Goal: Contribute content: Contribute content

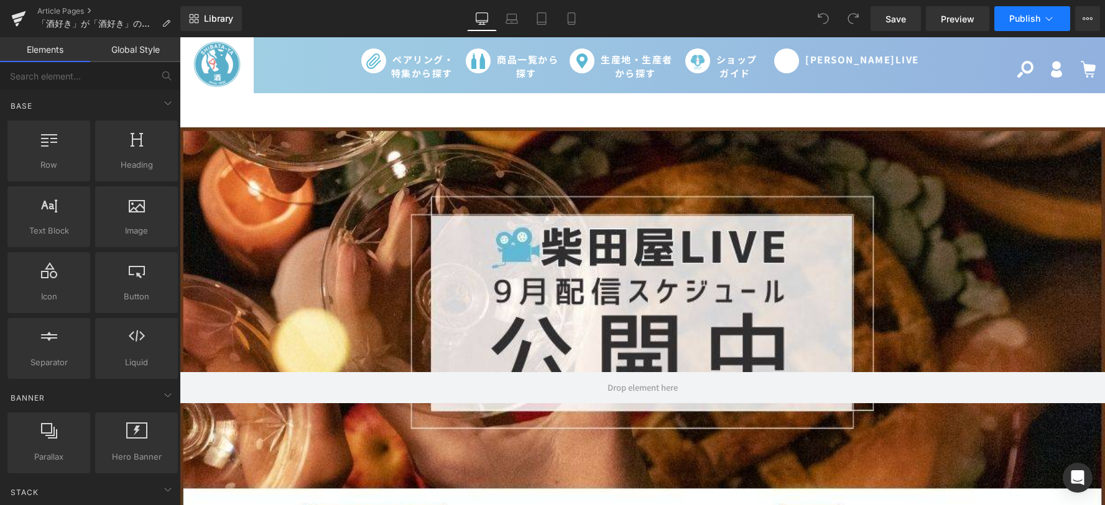
click at [1012, 25] on button "Publish" at bounding box center [1032, 18] width 76 height 25
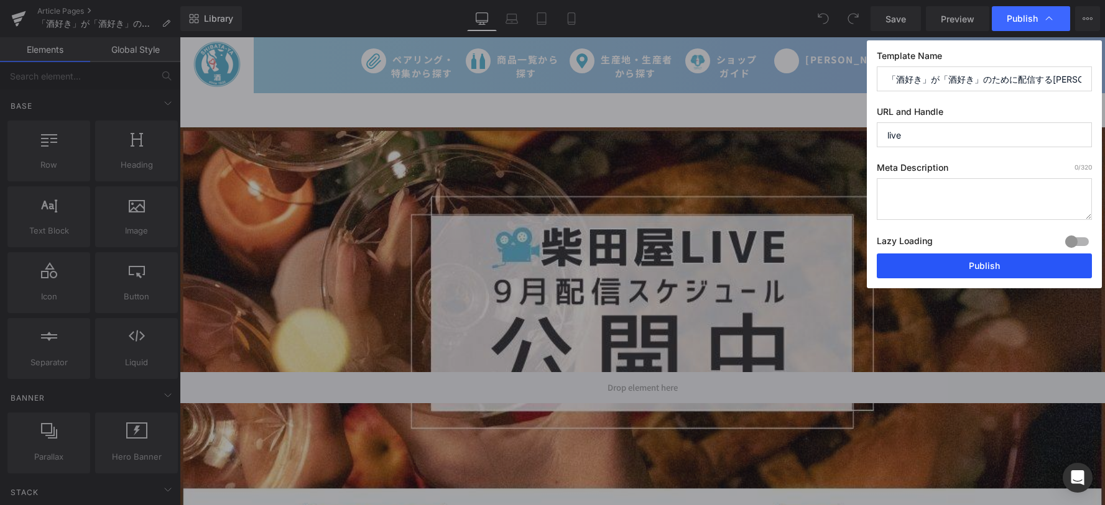
click at [978, 257] on button "Publish" at bounding box center [984, 266] width 215 height 25
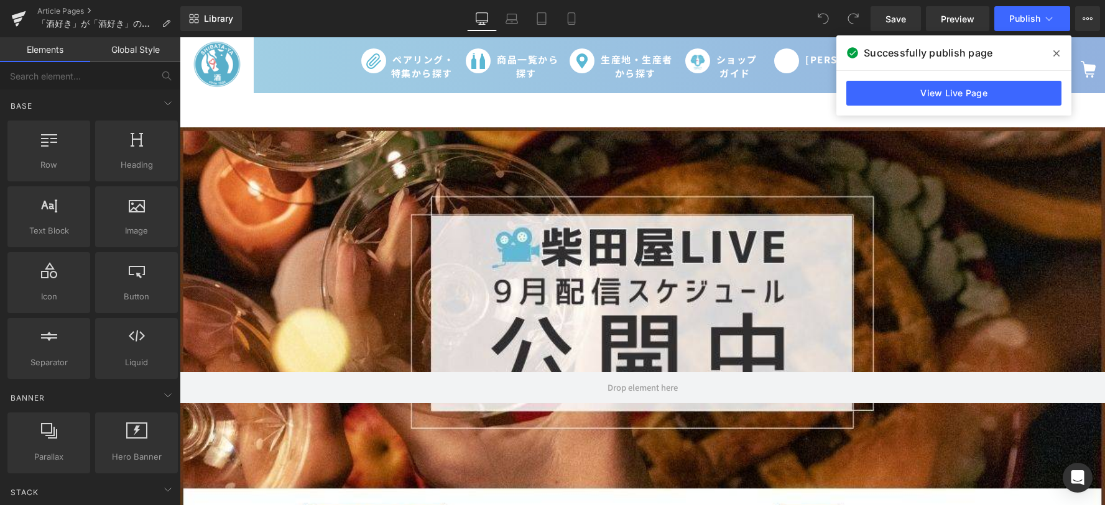
click at [1056, 55] on icon at bounding box center [1056, 53] width 6 height 10
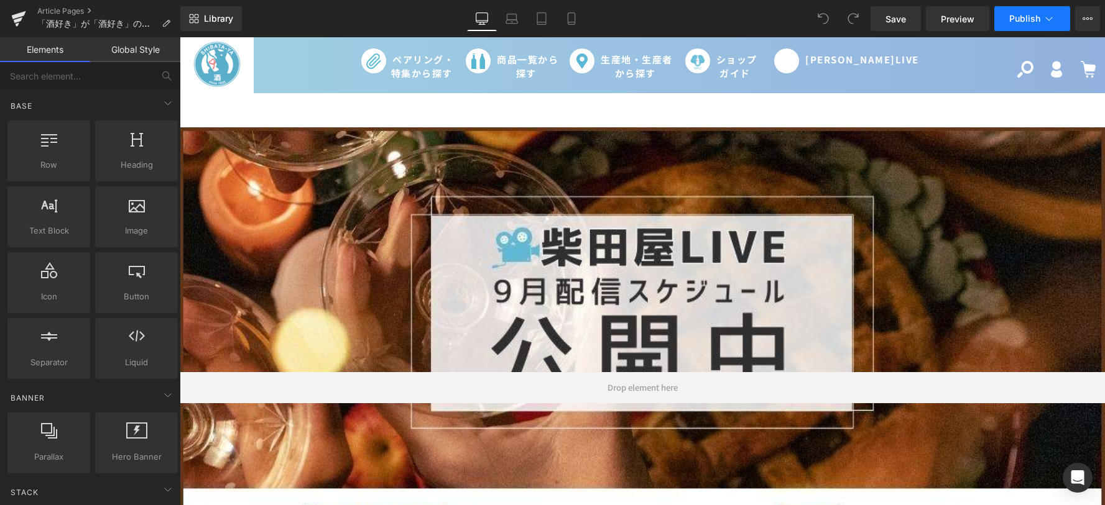
click at [1021, 23] on span "Publish" at bounding box center [1024, 19] width 31 height 10
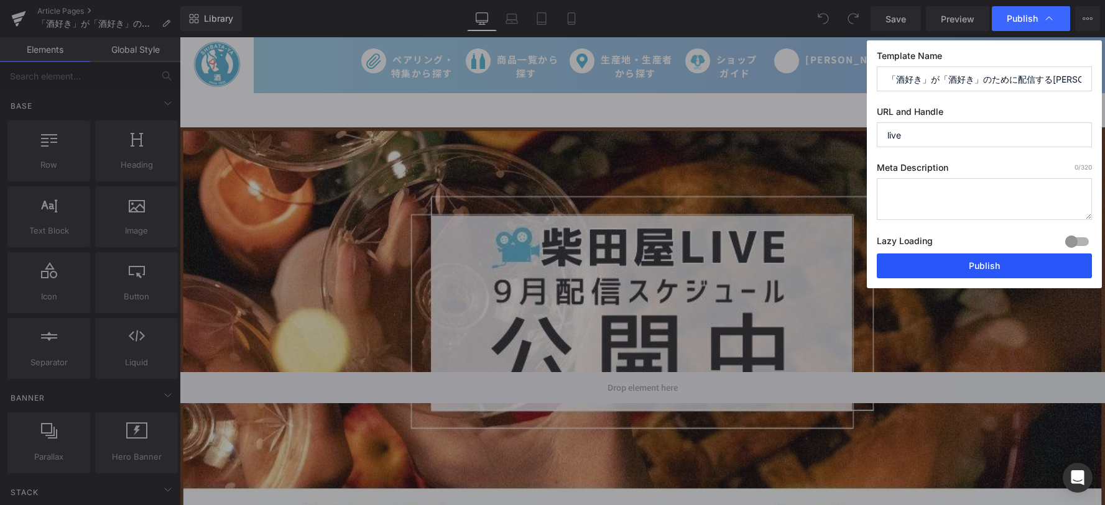
click at [970, 257] on button "Publish" at bounding box center [984, 266] width 215 height 25
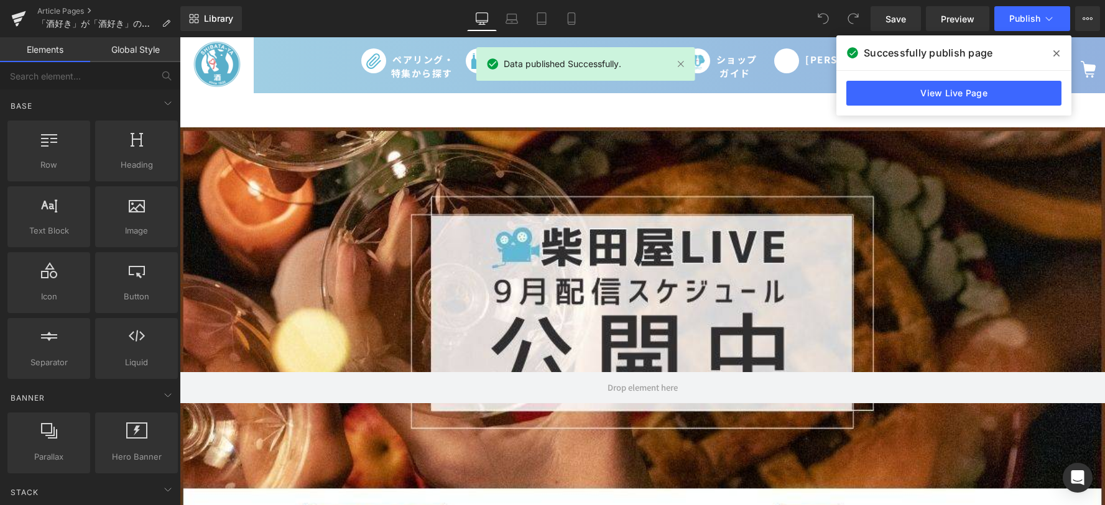
click at [1052, 50] on span at bounding box center [1056, 54] width 20 height 20
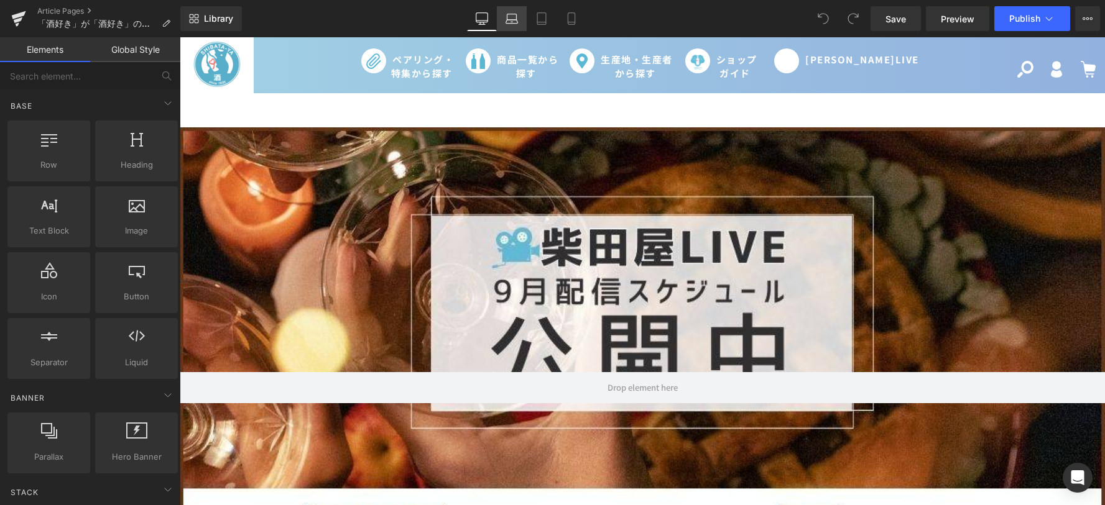
click at [512, 26] on link "Laptop" at bounding box center [512, 18] width 30 height 25
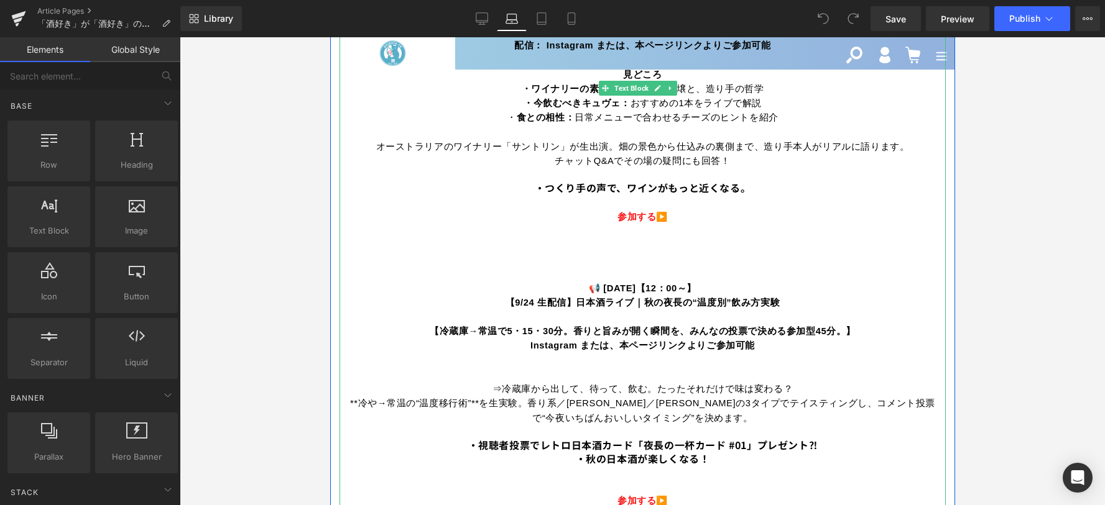
scroll to position [622, 0]
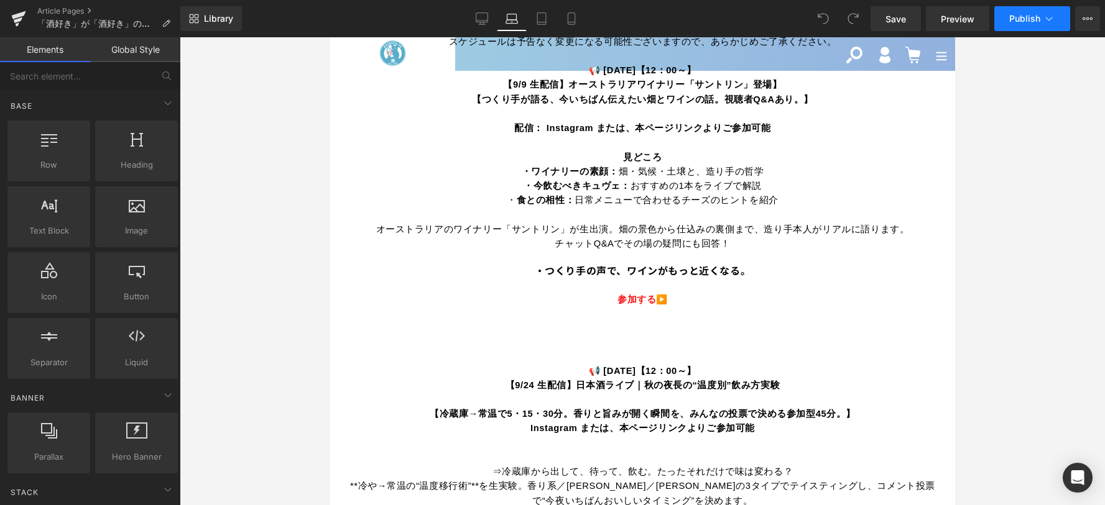
click at [1010, 25] on button "Publish" at bounding box center [1032, 18] width 76 height 25
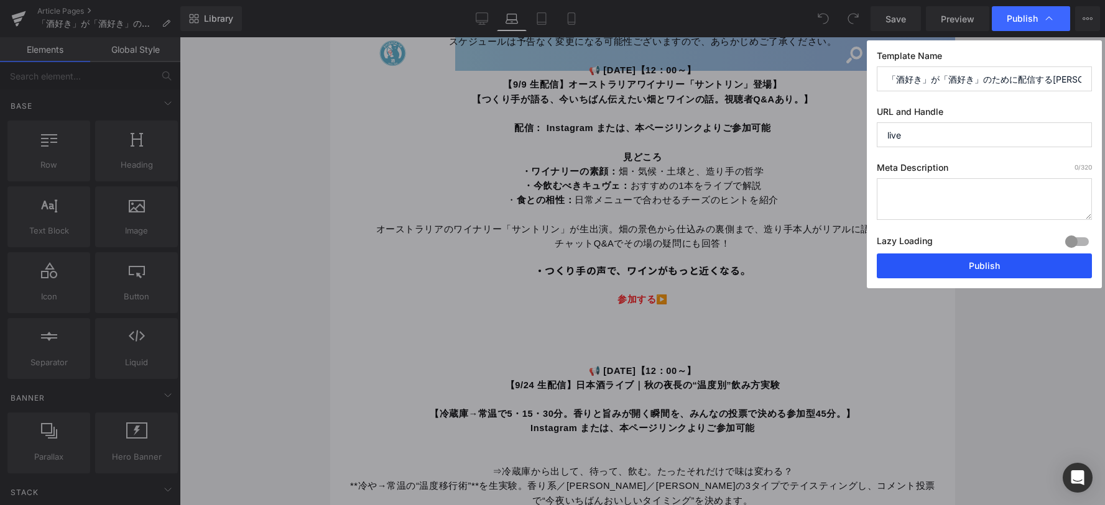
click at [951, 274] on button "Publish" at bounding box center [984, 266] width 215 height 25
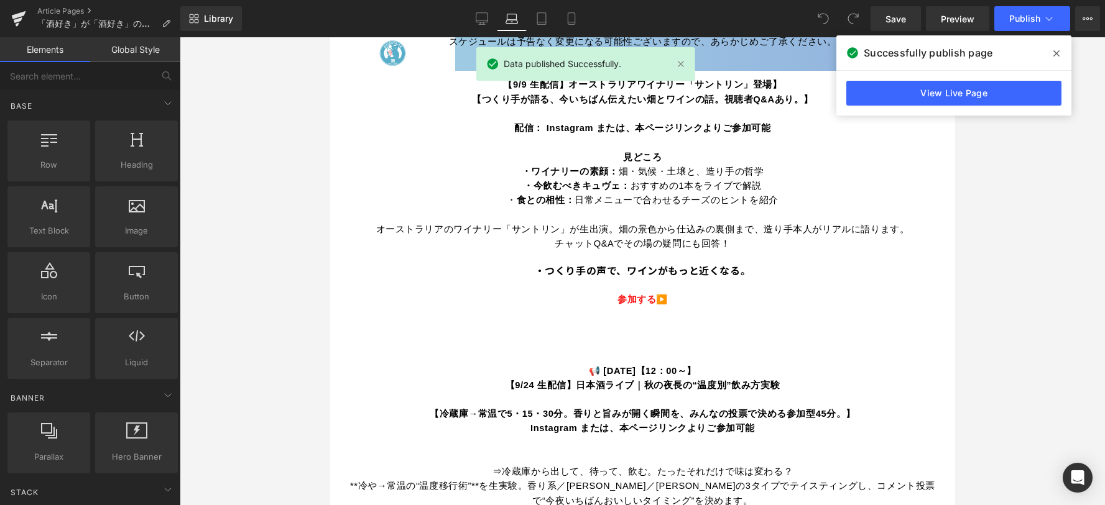
click at [1058, 50] on icon at bounding box center [1056, 53] width 6 height 10
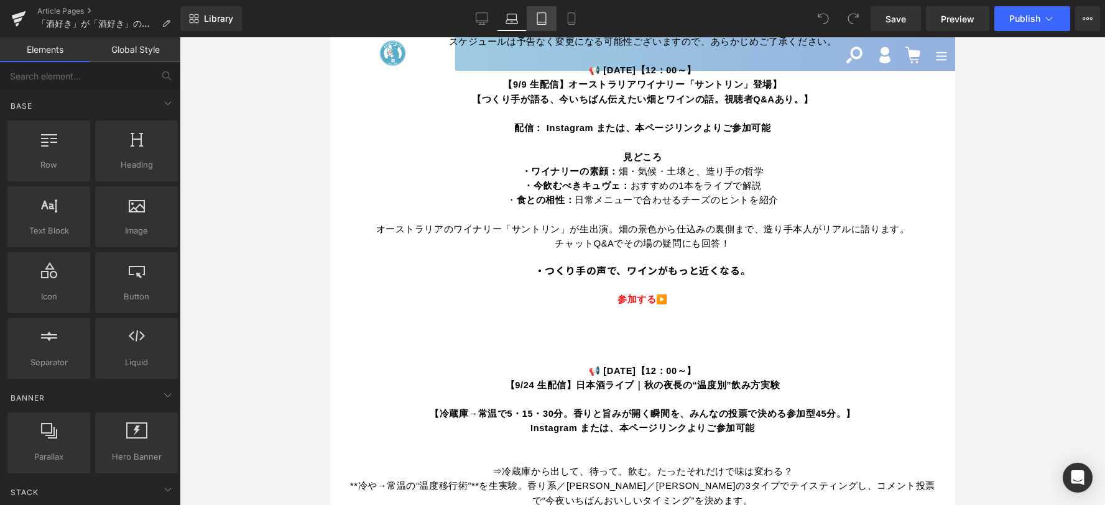
click at [543, 15] on icon at bounding box center [541, 18] width 12 height 12
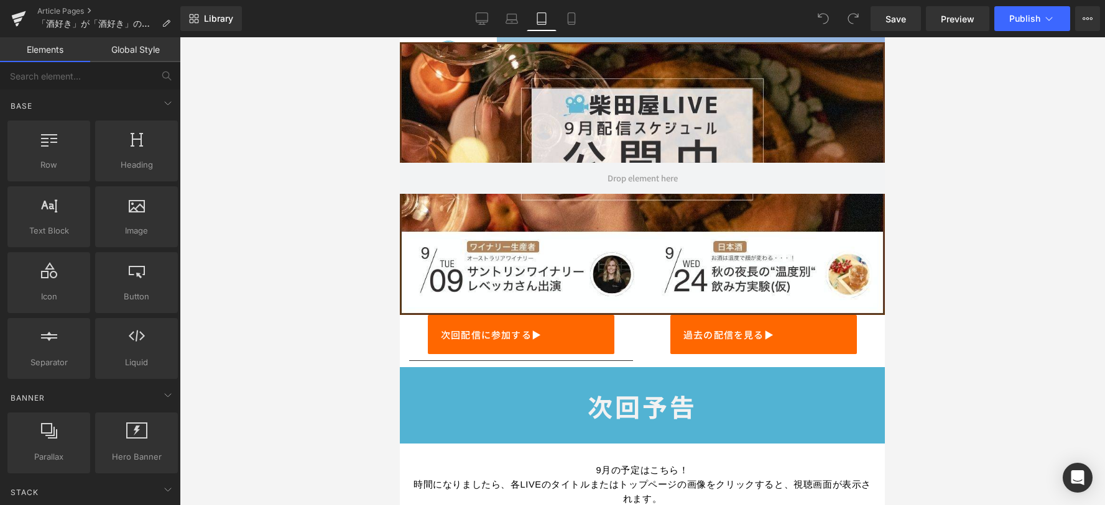
scroll to position [0, 0]
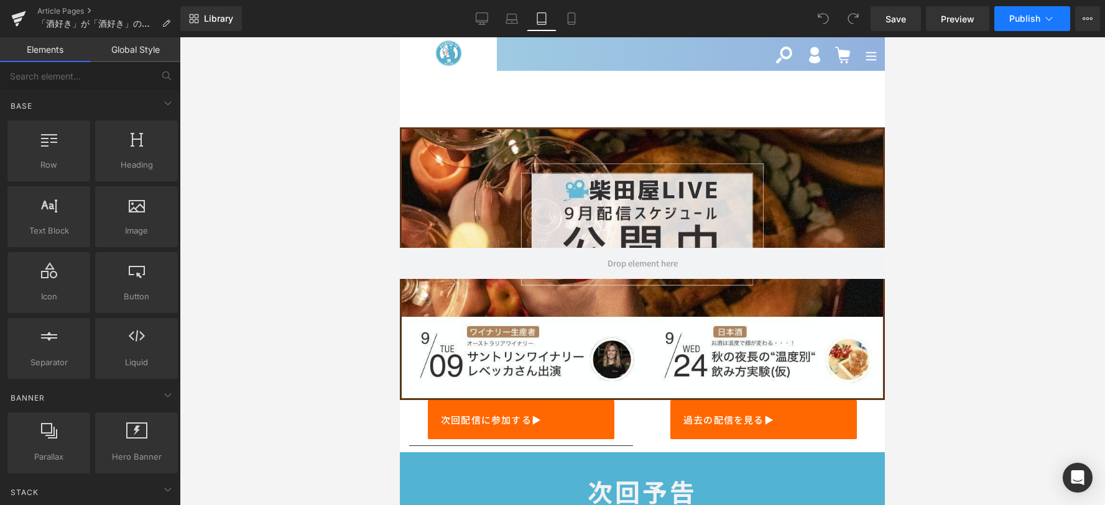
click at [1035, 18] on span "Publish" at bounding box center [1024, 19] width 31 height 10
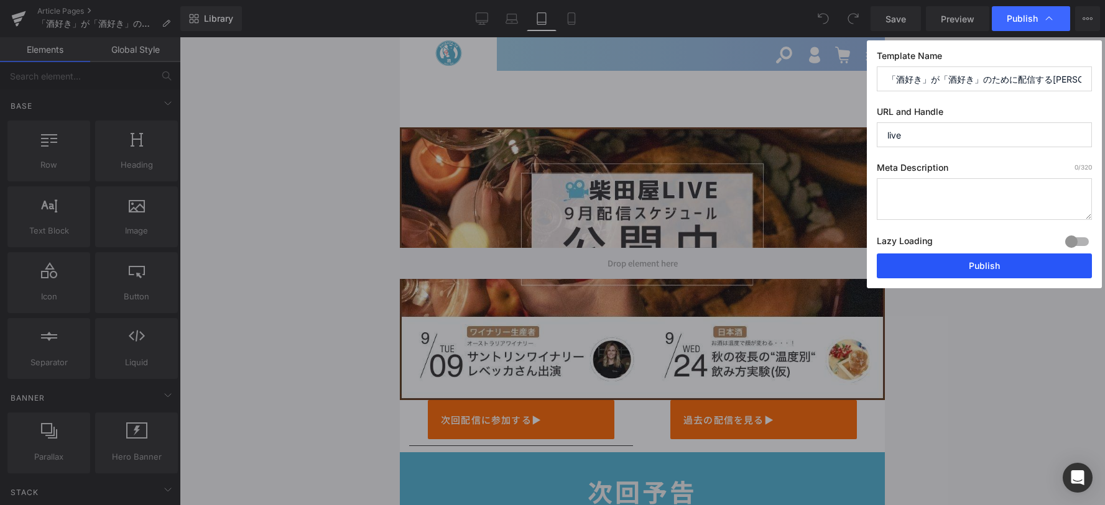
click at [941, 265] on button "Publish" at bounding box center [984, 266] width 215 height 25
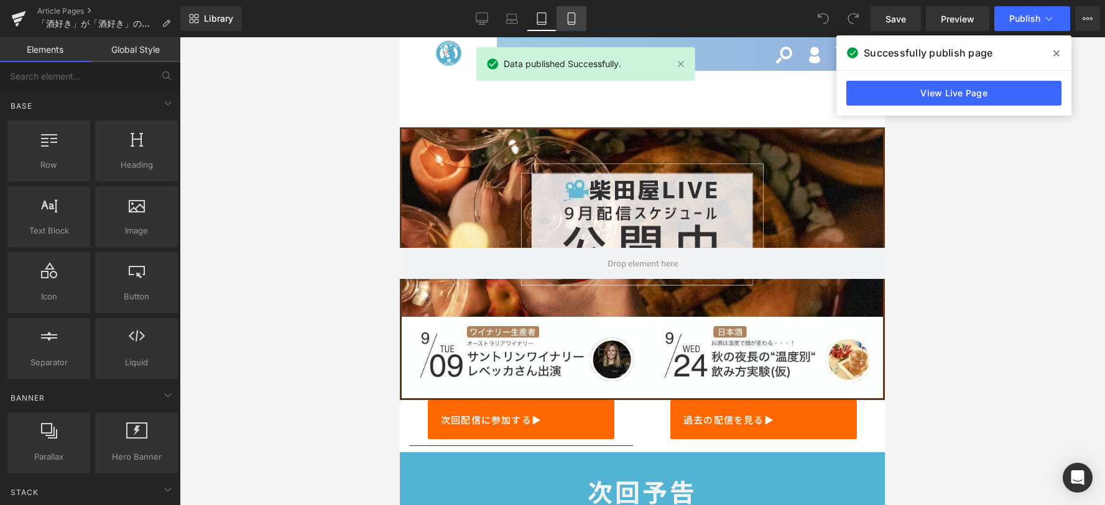
click at [576, 18] on icon at bounding box center [571, 18] width 12 height 12
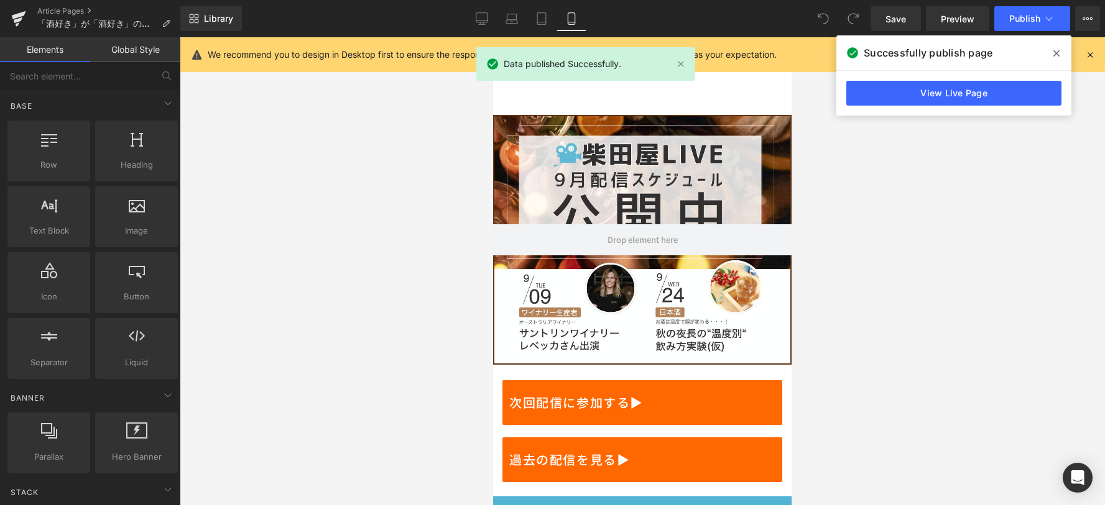
scroll to position [78, 0]
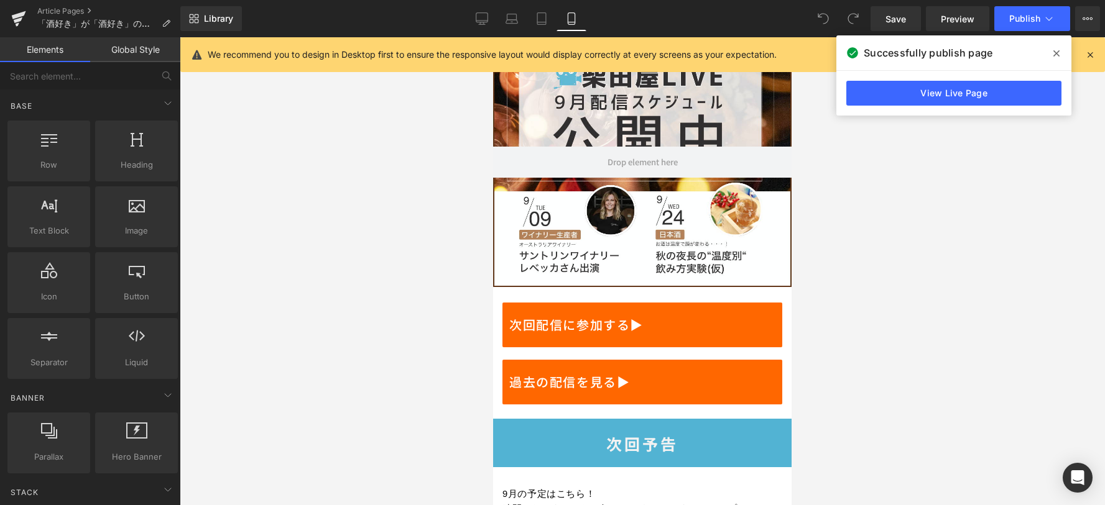
click at [1058, 56] on icon at bounding box center [1056, 53] width 6 height 6
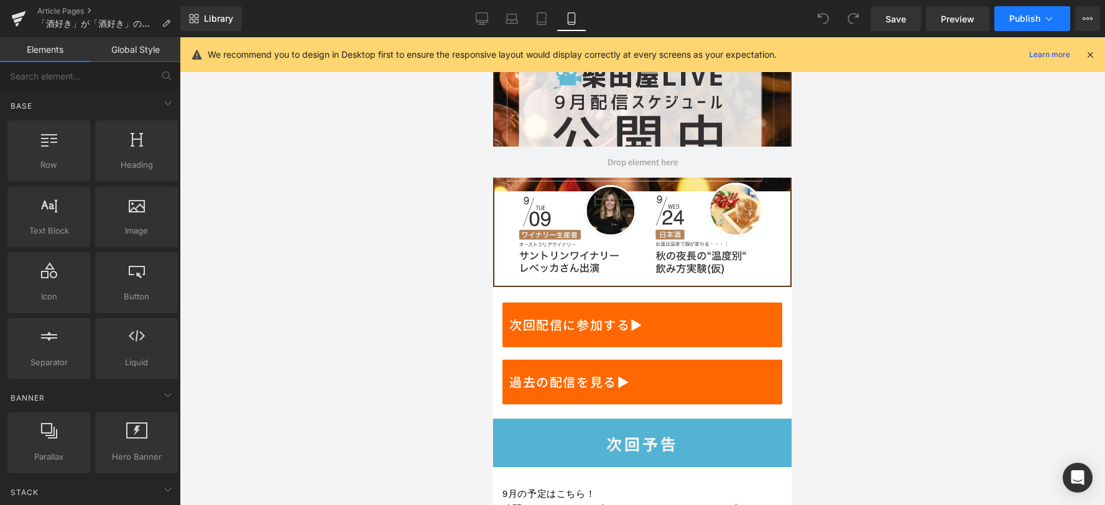
click at [1020, 14] on span "Publish" at bounding box center [1024, 19] width 31 height 10
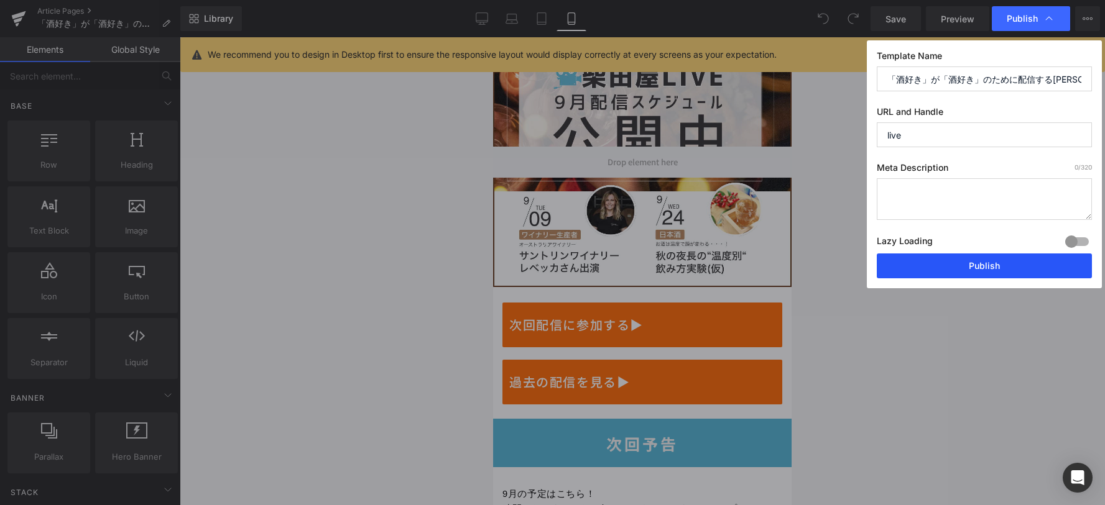
click at [987, 272] on button "Publish" at bounding box center [984, 266] width 215 height 25
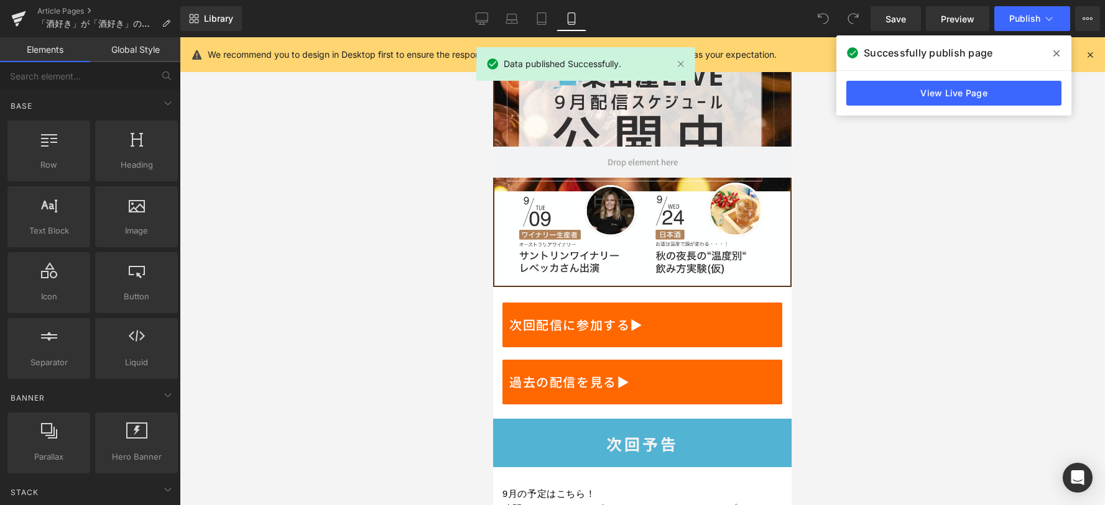
click at [1058, 55] on icon at bounding box center [1056, 53] width 6 height 6
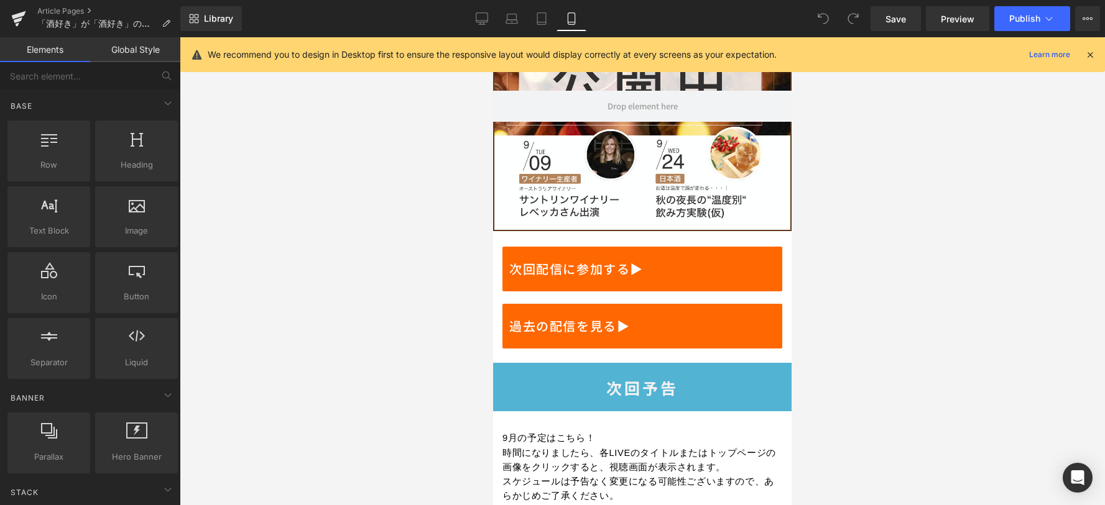
scroll to position [16, 0]
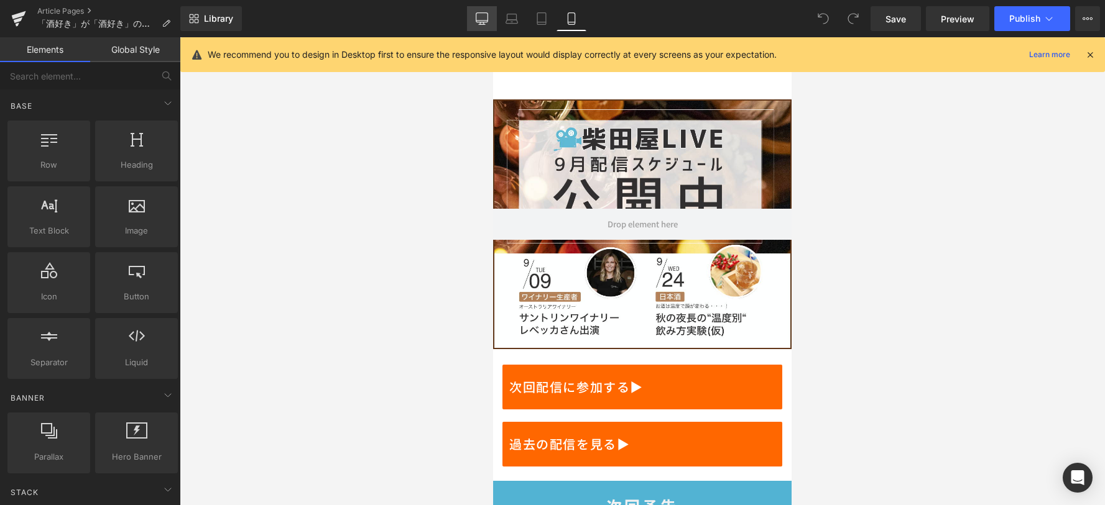
click at [484, 25] on link "Desktop" at bounding box center [482, 18] width 30 height 25
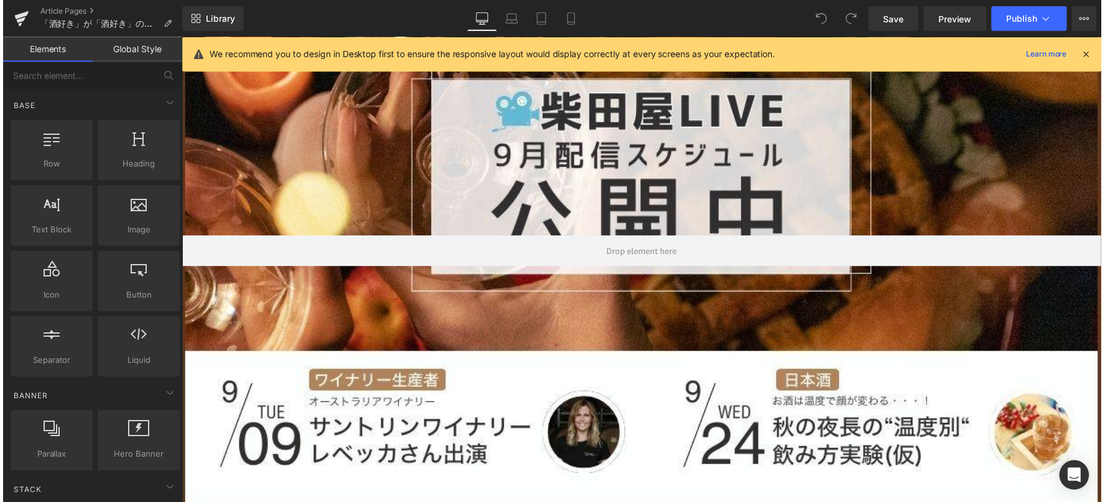
scroll to position [0, 0]
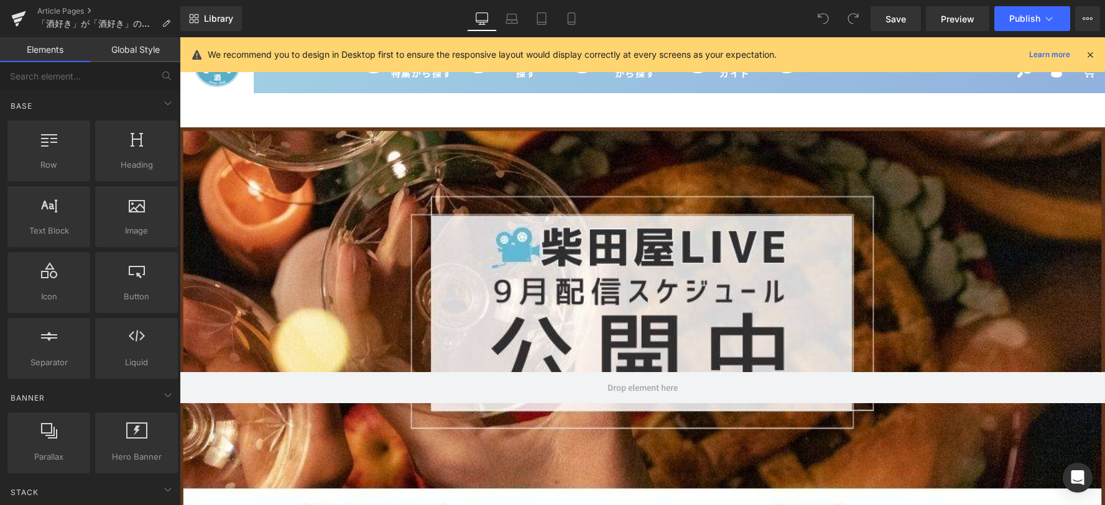
click at [1087, 55] on icon at bounding box center [1089, 54] width 11 height 11
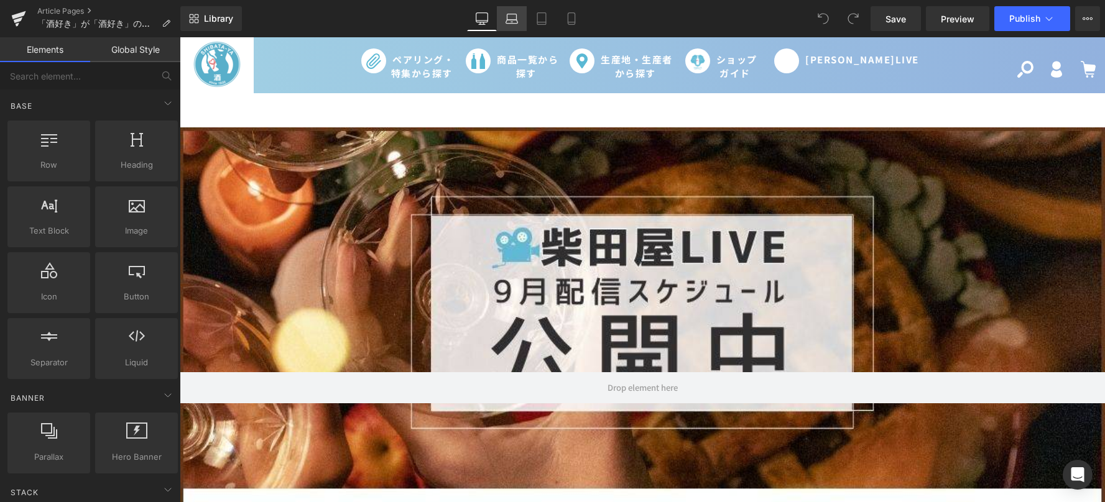
click at [512, 21] on icon at bounding box center [511, 18] width 12 height 12
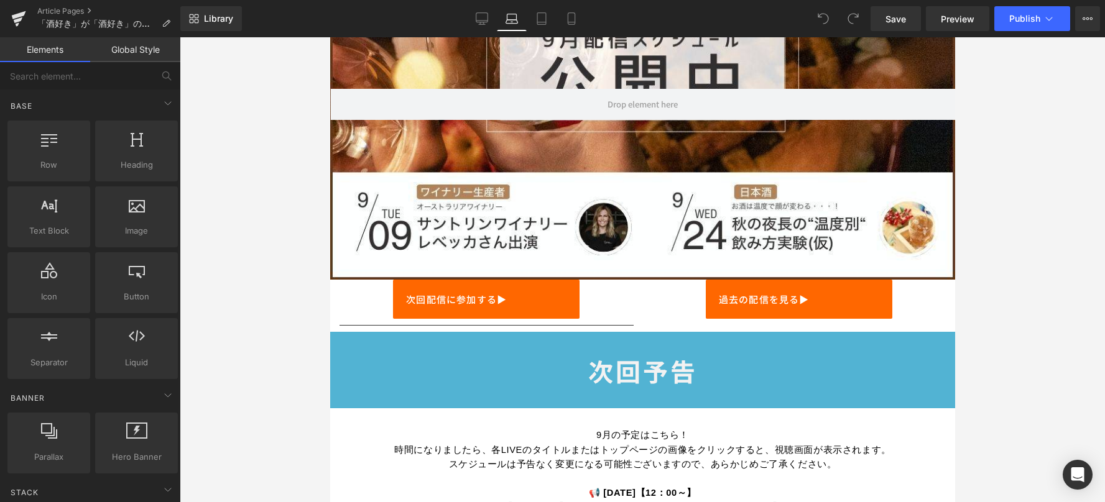
scroll to position [90, 0]
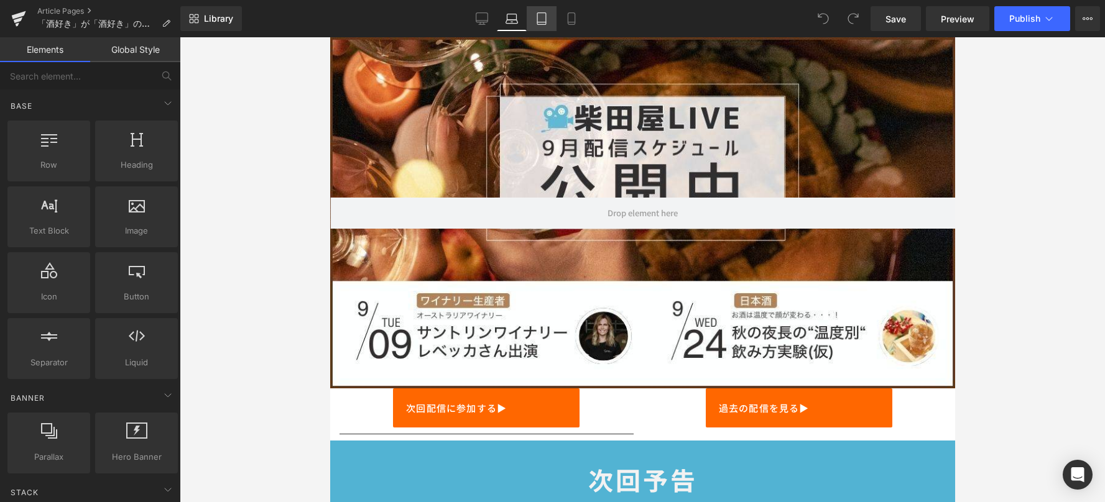
click at [540, 26] on link "Tablet" at bounding box center [542, 18] width 30 height 25
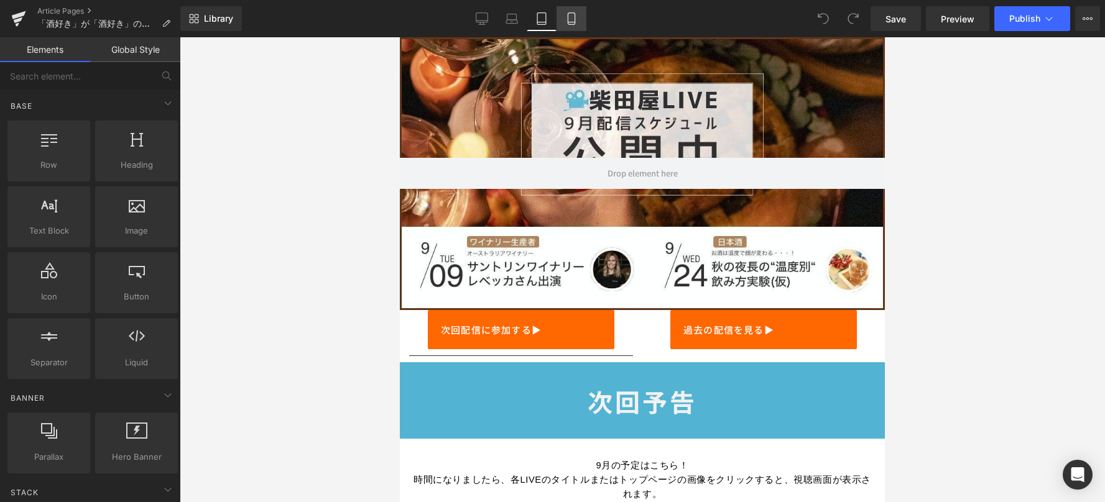
click at [571, 22] on icon at bounding box center [571, 22] width 7 height 0
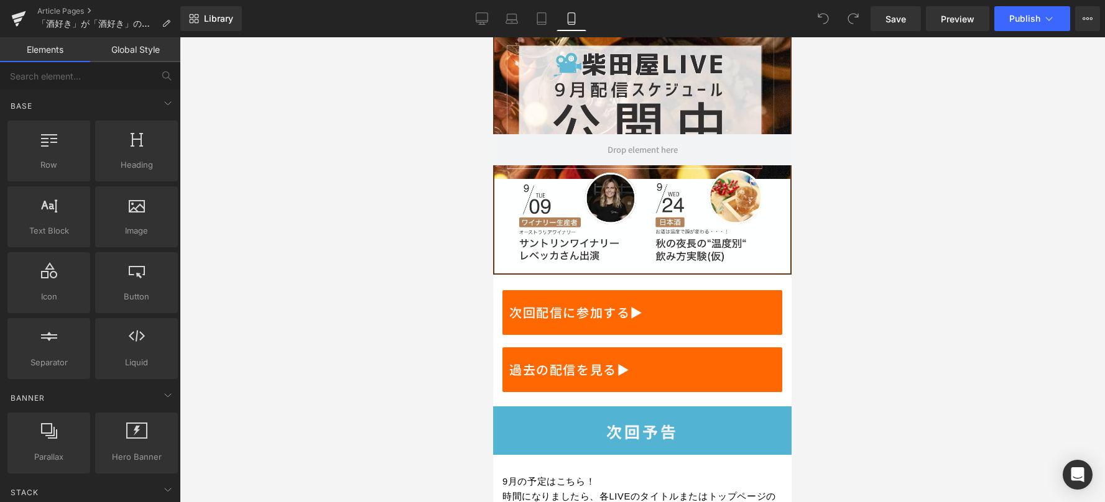
scroll to position [78, 0]
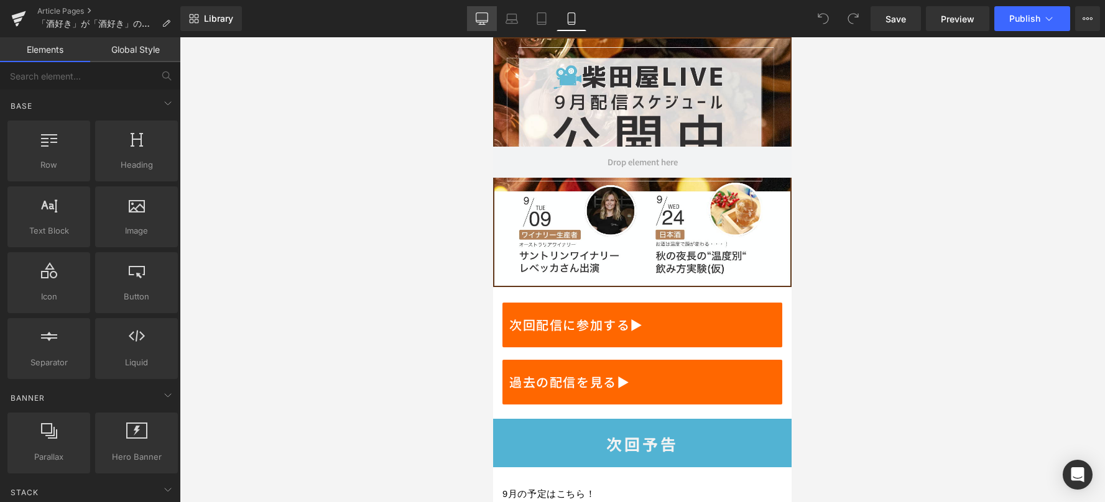
click at [492, 25] on link "Desktop" at bounding box center [482, 18] width 30 height 25
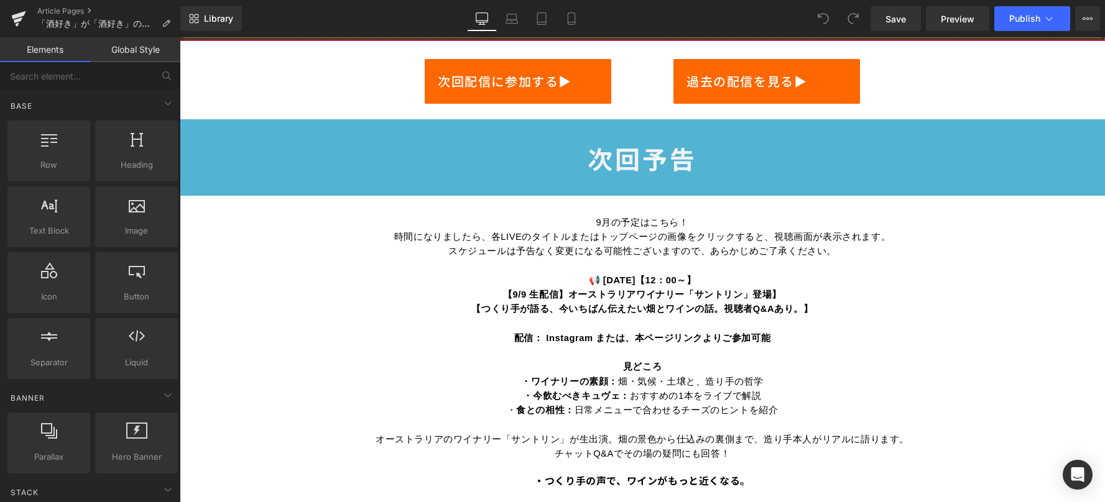
scroll to position [746, 0]
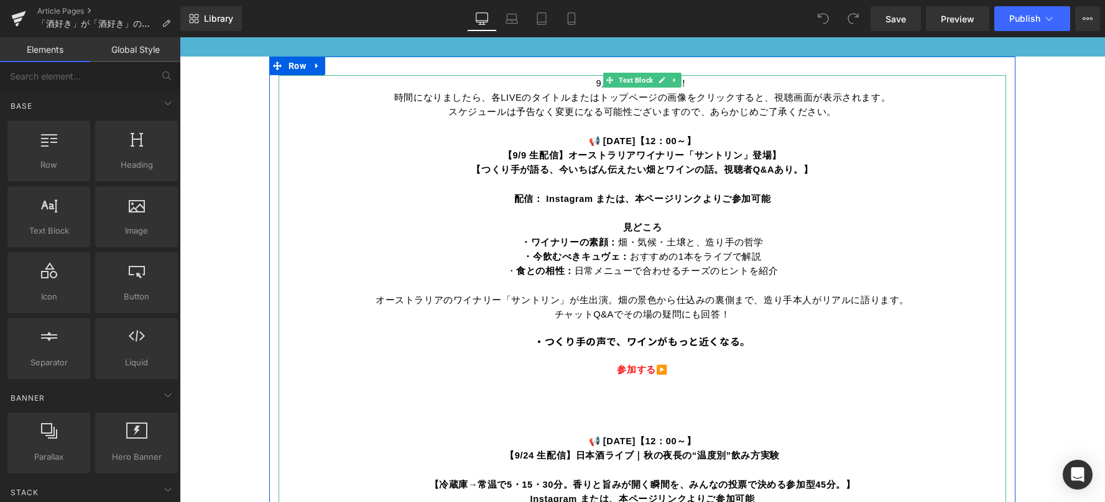
click at [571, 134] on p "📢 [DATE]【12：00～】" at bounding box center [642, 140] width 727 height 14
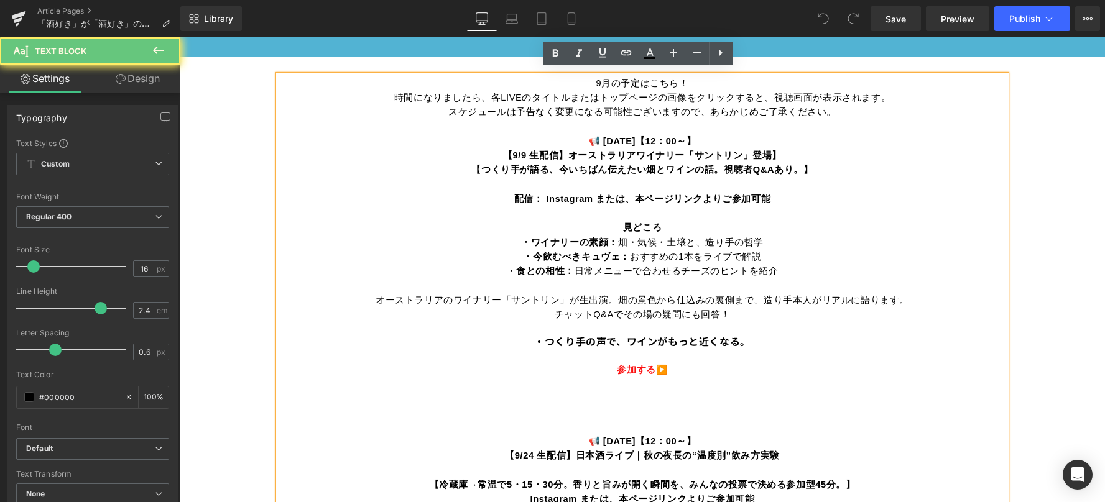
click at [571, 147] on b "【9/9 生配信】オーストラリアワイナリー「サントリン」登場】" at bounding box center [642, 154] width 279 height 15
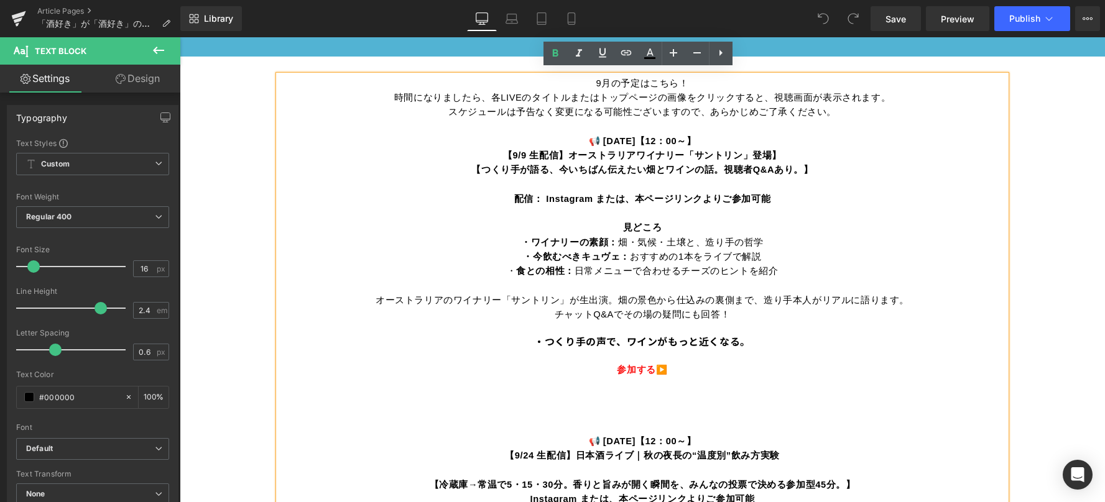
drag, startPoint x: 571, startPoint y: 137, endPoint x: 722, endPoint y: 134, distance: 151.1
click at [722, 134] on p "📢 [DATE]【12：00～】" at bounding box center [642, 140] width 727 height 14
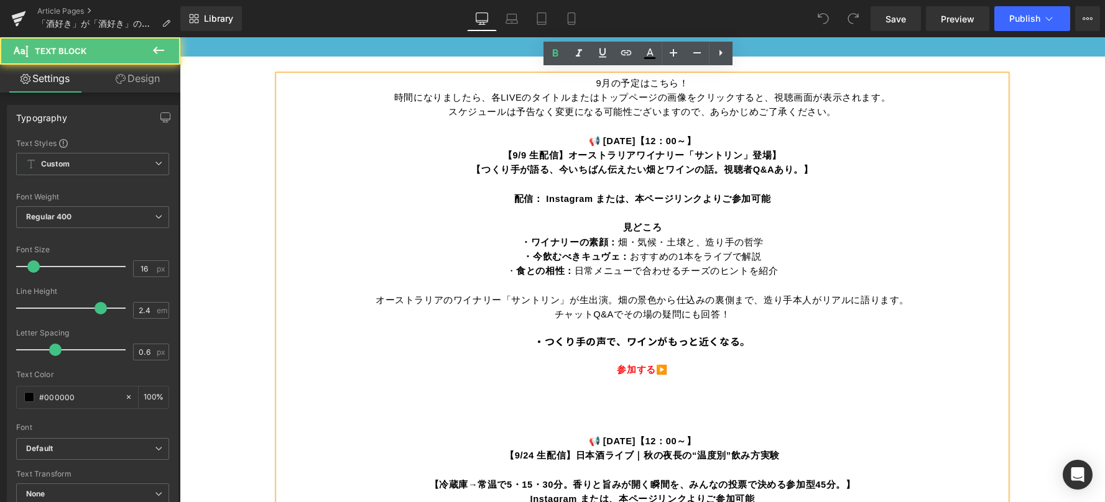
click at [520, 154] on span "【9/9 生配信】オーストラリアワイナリー「サントリン」登場】" at bounding box center [642, 155] width 279 height 10
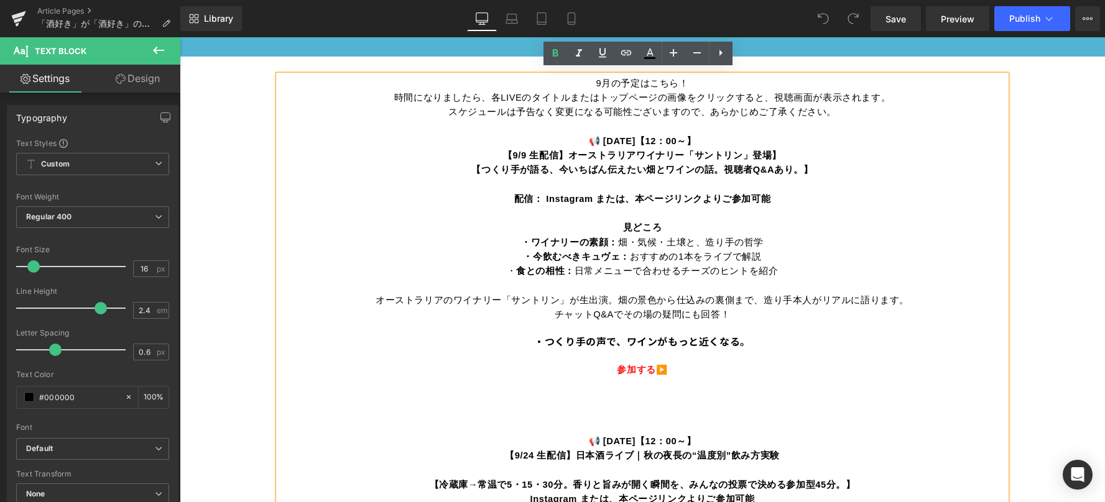
click at [553, 165] on span "【つくり手が語る、今いちばん伝えたい畑とワインの話。視聴者Q&Aあり。" at bounding box center [637, 170] width 332 height 10
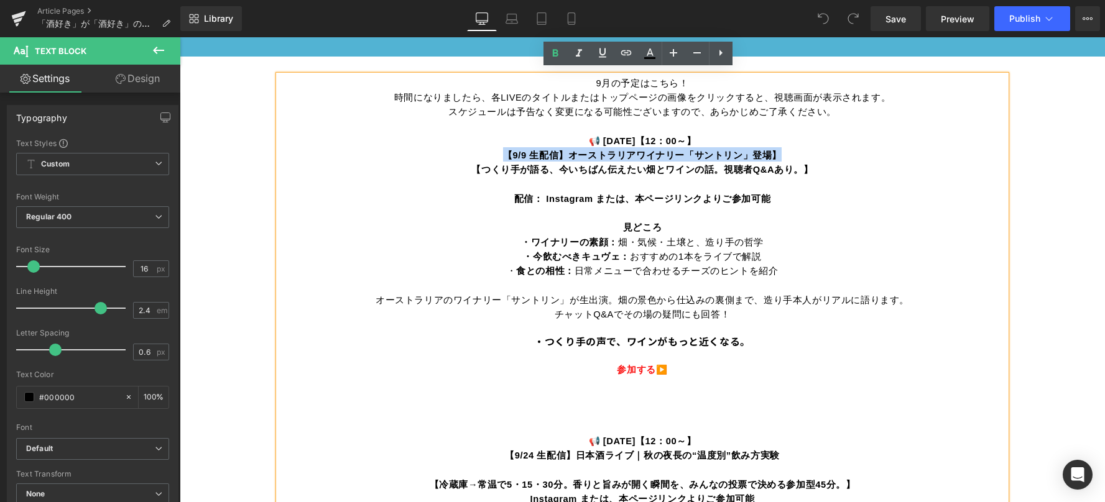
drag, startPoint x: 505, startPoint y: 150, endPoint x: 772, endPoint y: 152, distance: 267.3
click at [772, 152] on span "【9/9 生配信】オーストラリアワイナリー「サントリン」登場】" at bounding box center [642, 155] width 279 height 10
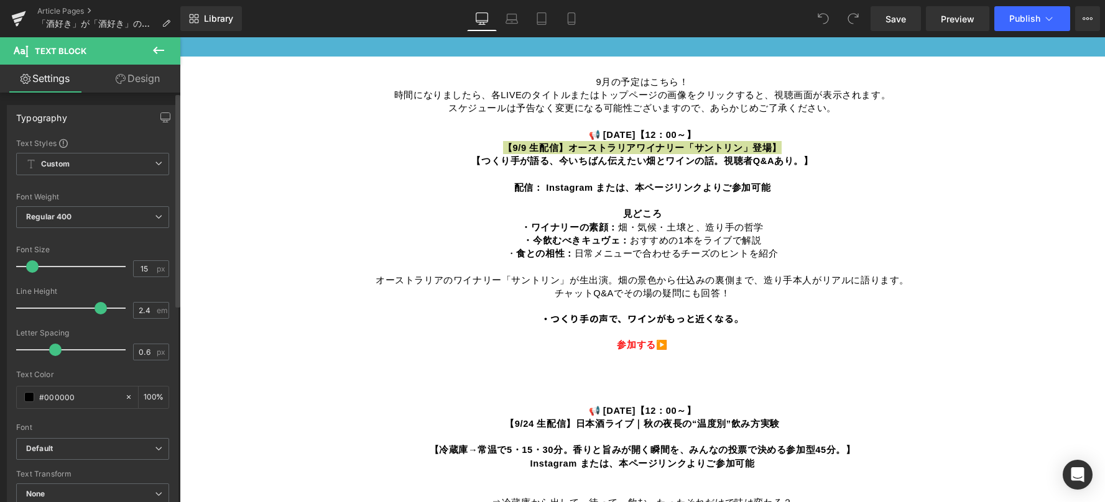
type input "14"
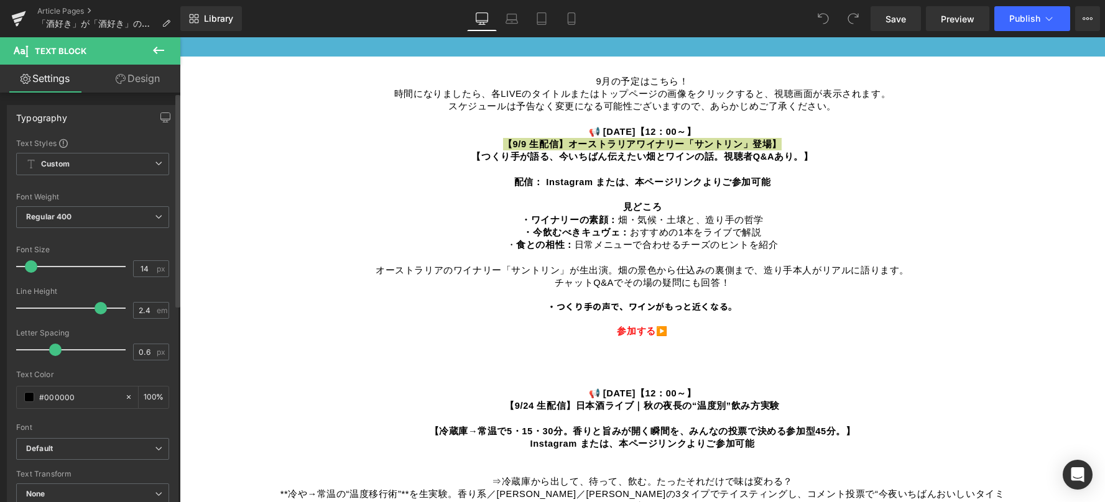
click at [34, 267] on span at bounding box center [31, 266] width 12 height 12
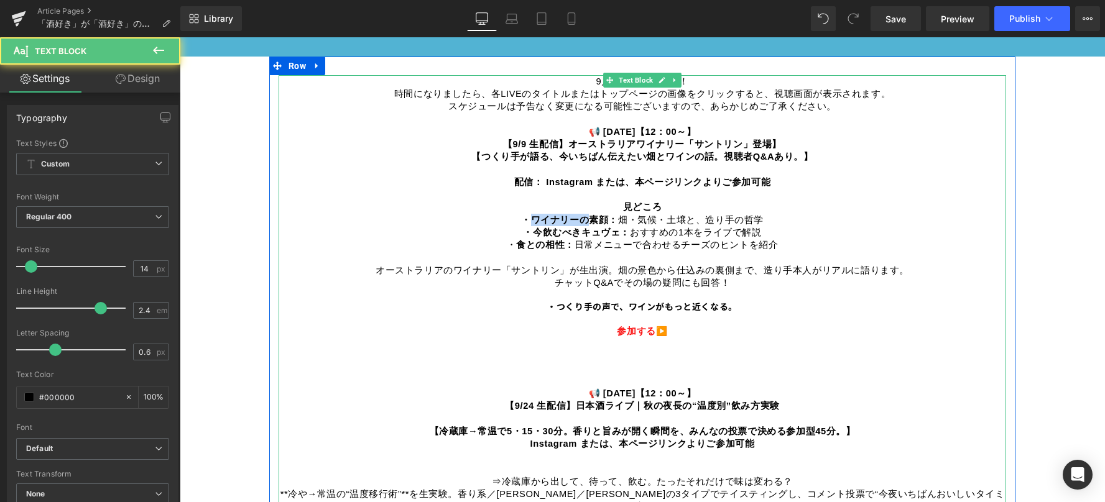
drag, startPoint x: 520, startPoint y: 218, endPoint x: 574, endPoint y: 215, distance: 54.8
click at [574, 215] on span "・ワイナリーの素顔：" at bounding box center [569, 220] width 97 height 10
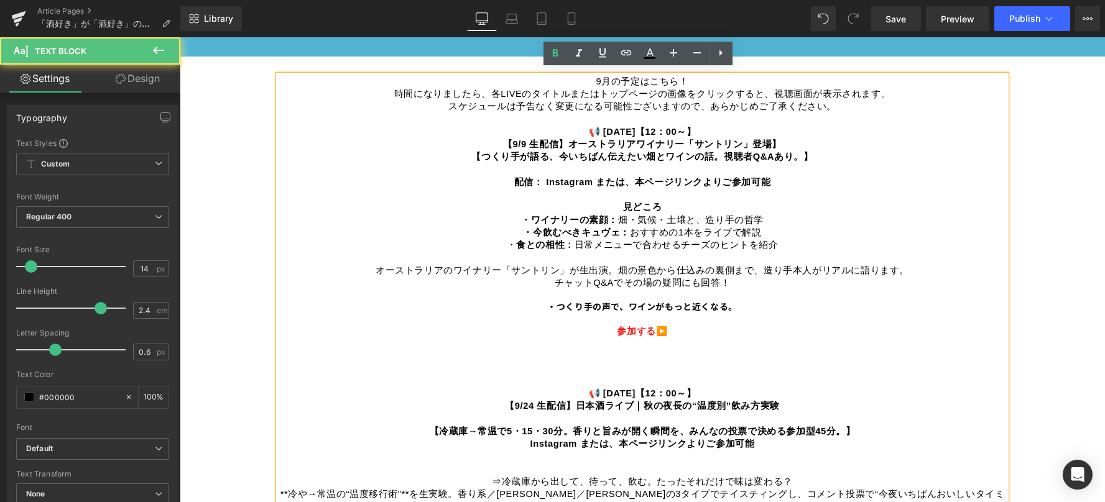
click at [617, 313] on p at bounding box center [642, 319] width 727 height 12
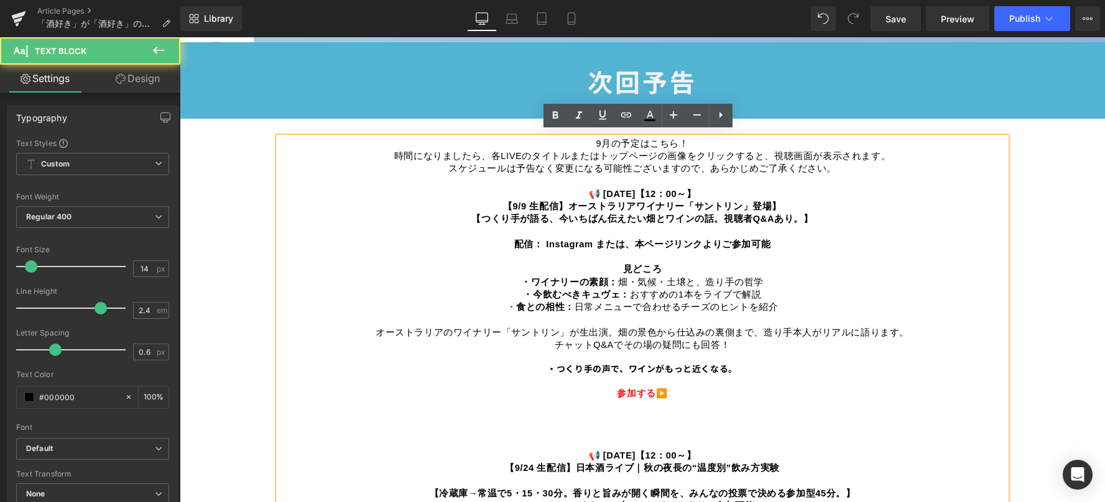
click at [696, 187] on b "📢 [DATE]【12：00～】" at bounding box center [643, 193] width 108 height 12
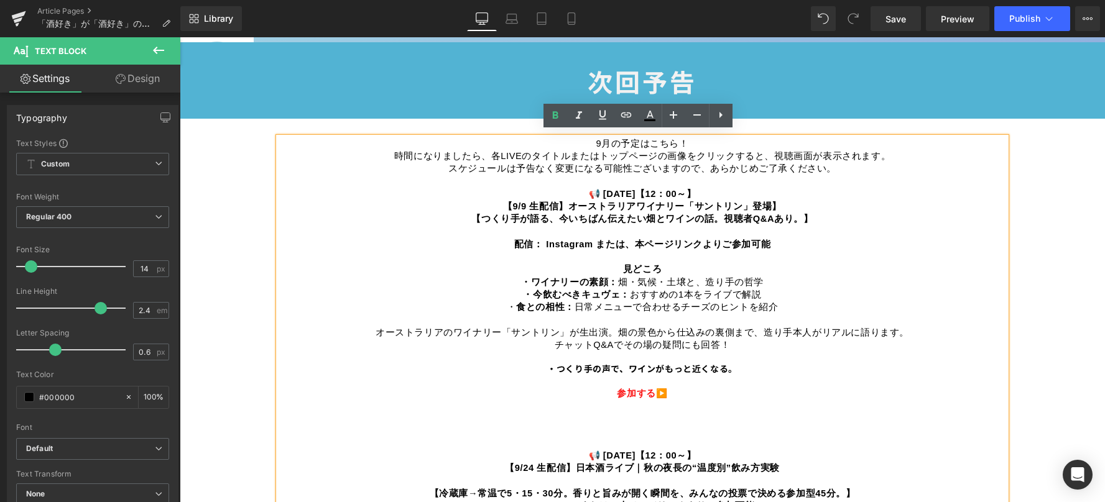
drag, startPoint x: 702, startPoint y: 188, endPoint x: 574, endPoint y: 182, distance: 127.6
click at [589, 187] on b "📢 [DATE]【12：00～】" at bounding box center [643, 193] width 108 height 12
drag, startPoint x: 503, startPoint y: 201, endPoint x: 779, endPoint y: 200, distance: 276.0
click at [779, 200] on p "【9/9 生配信】オーストラリアワイナリー「サントリン」登場】" at bounding box center [642, 206] width 727 height 12
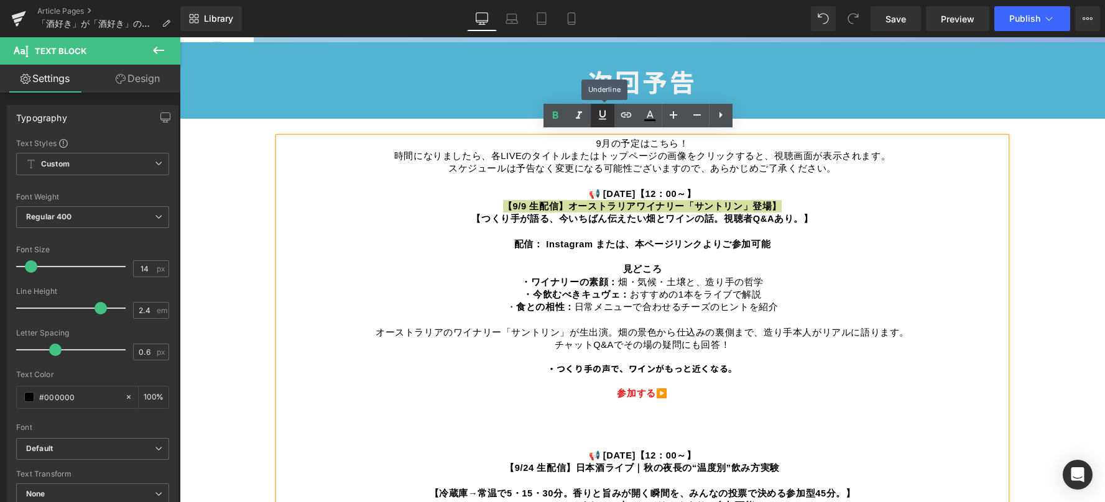
click at [600, 121] on icon at bounding box center [602, 115] width 15 height 15
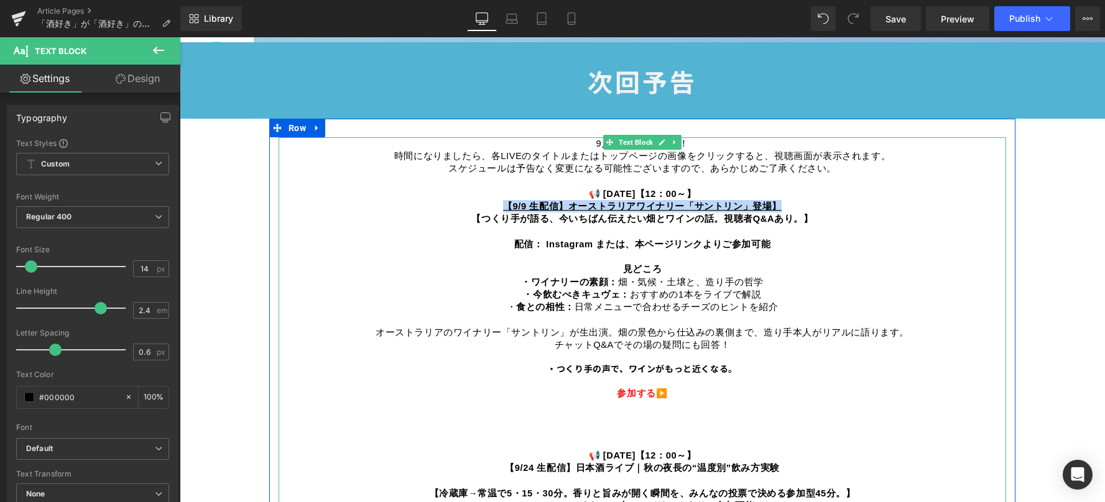
drag, startPoint x: 780, startPoint y: 201, endPoint x: 506, endPoint y: 196, distance: 273.6
click at [506, 200] on p "【9/9 生配信】オーストラリアワイナリー「サントリン」登場】" at bounding box center [642, 206] width 727 height 12
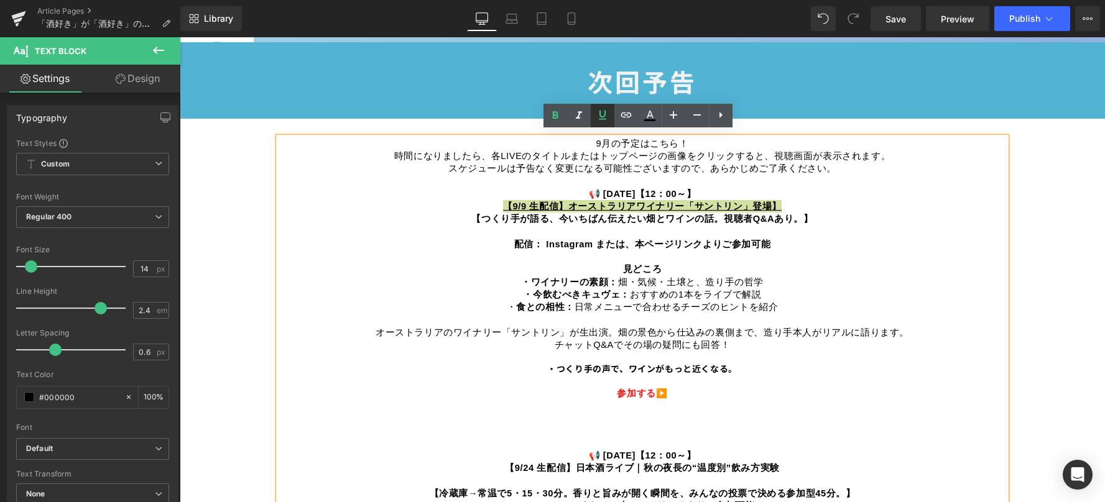
click at [604, 122] on icon at bounding box center [602, 115] width 15 height 15
click at [508, 214] on span "【つくり手が語る、今いちばん伝えたい畑とワインの話。視聴者Q&Aあり。" at bounding box center [637, 219] width 332 height 10
drag, startPoint x: 503, startPoint y: 199, endPoint x: 789, endPoint y: 204, distance: 286.0
click at [789, 204] on p "【9/9 生配信】オーストラリアワイナリー「サントリン」登場】" at bounding box center [642, 206] width 727 height 12
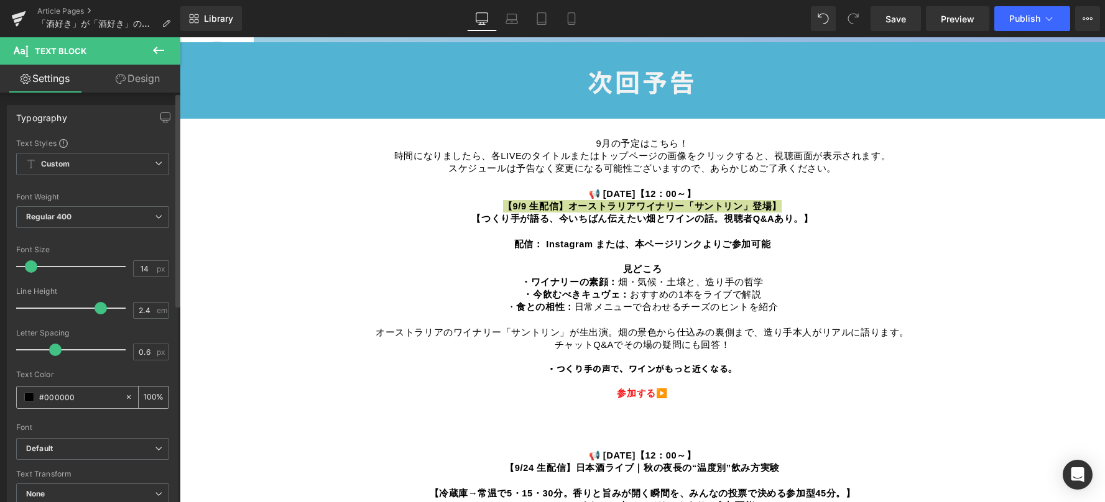
click at [28, 399] on span at bounding box center [29, 397] width 10 height 10
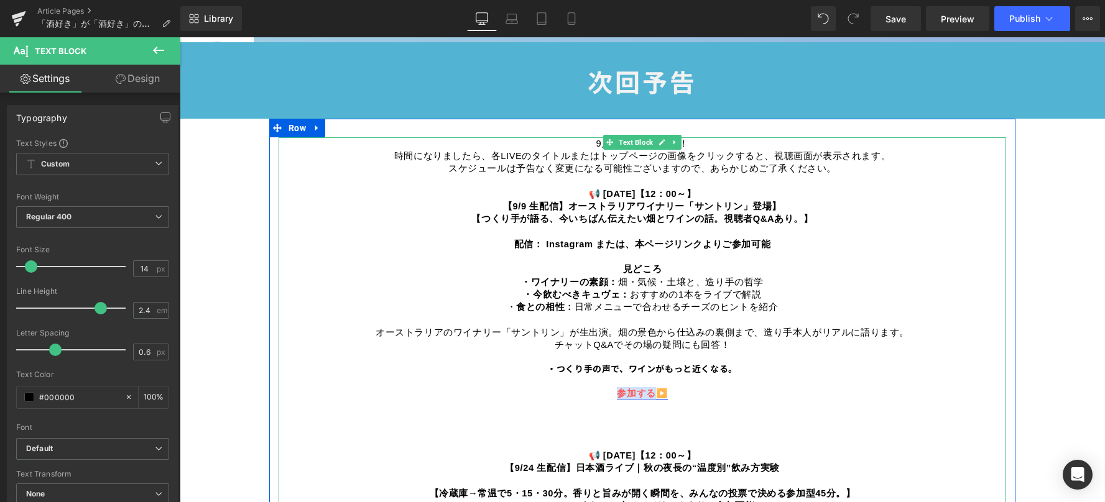
drag, startPoint x: 602, startPoint y: 388, endPoint x: 646, endPoint y: 389, distance: 43.5
click at [646, 389] on p "参加する ▶️" at bounding box center [642, 393] width 727 height 12
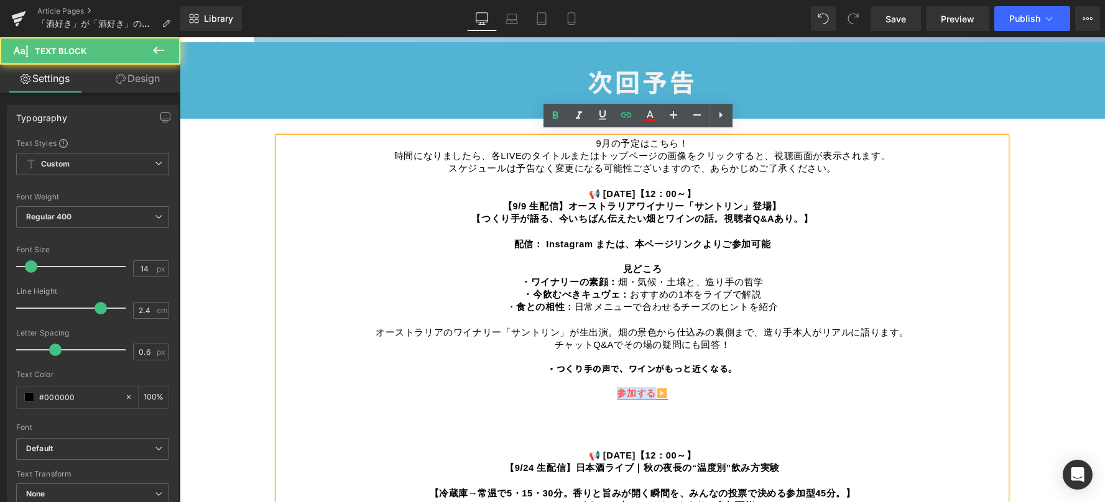
click at [646, 389] on span "参加する" at bounding box center [636, 394] width 39 height 10
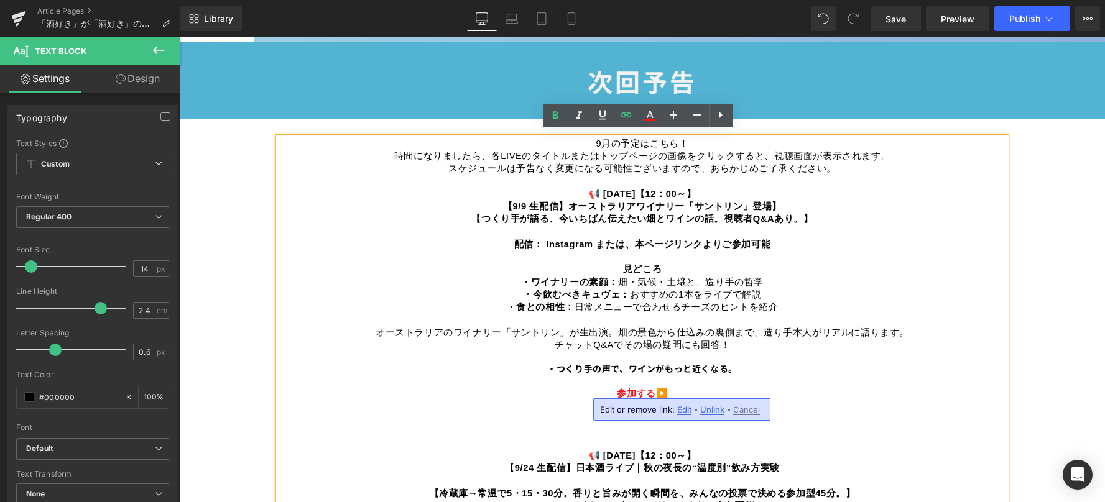
click at [377, 402] on p at bounding box center [642, 406] width 727 height 12
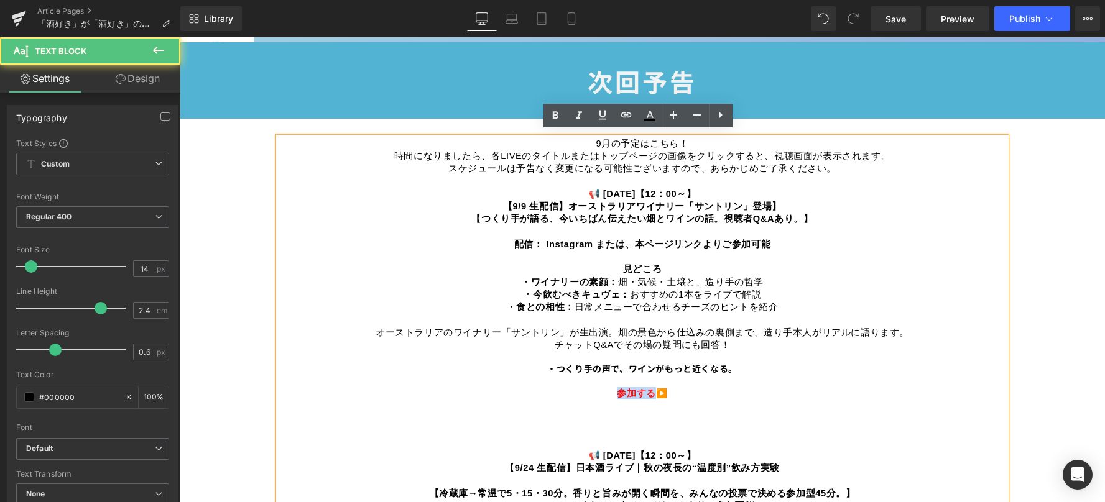
drag, startPoint x: 647, startPoint y: 388, endPoint x: 605, endPoint y: 387, distance: 42.3
click at [605, 387] on p "参加する ▶️" at bounding box center [642, 393] width 727 height 12
drag, startPoint x: 503, startPoint y: 200, endPoint x: 818, endPoint y: 196, distance: 315.2
click at [818, 200] on p "【9/9 生配信】オーストラリアワイナリー「サントリン」登場】" at bounding box center [642, 206] width 727 height 12
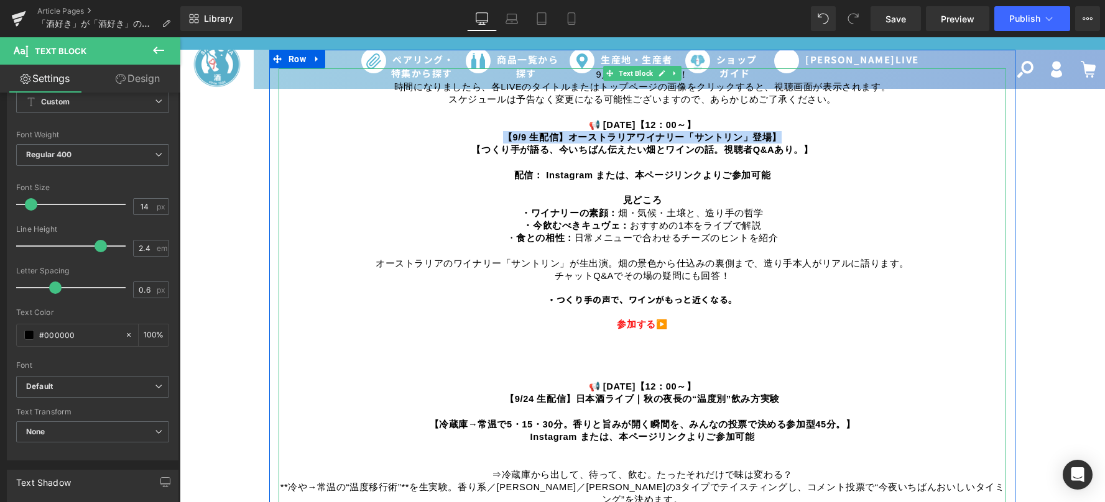
scroll to position [746, 0]
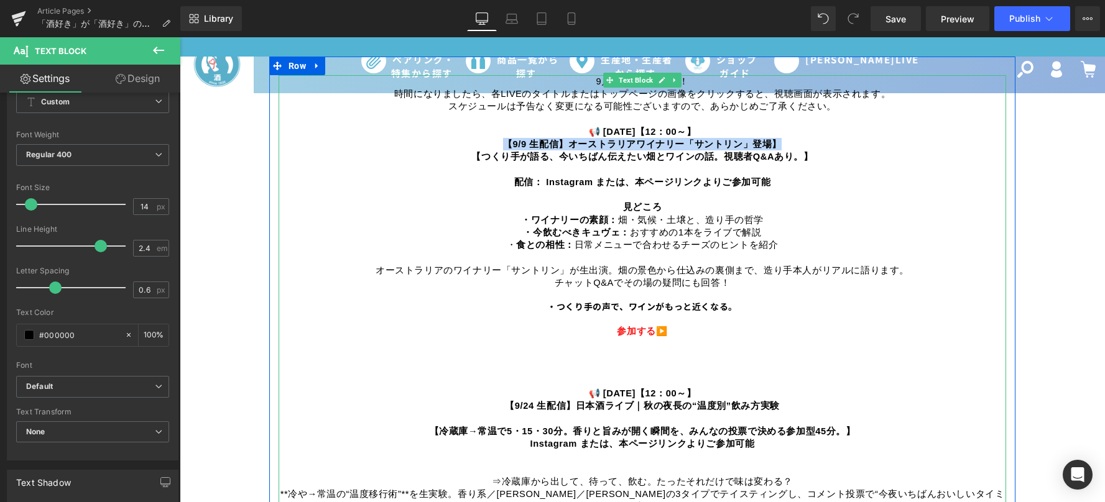
drag, startPoint x: 588, startPoint y: 125, endPoint x: 708, endPoint y: 125, distance: 119.4
click at [708, 126] on p "📢 [DATE]【12：00～】" at bounding box center [642, 132] width 727 height 12
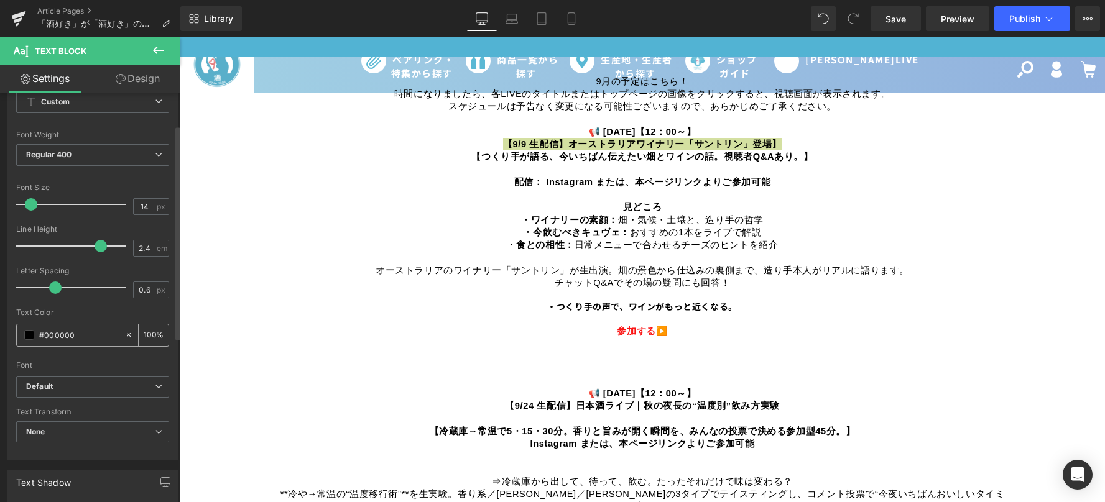
click at [28, 332] on span at bounding box center [29, 335] width 10 height 10
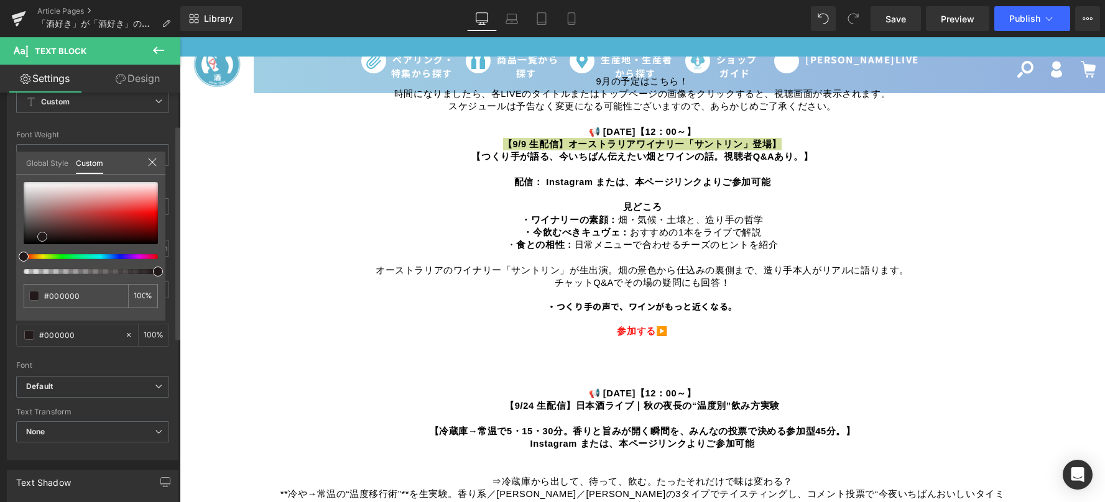
type input "#020202"
type input "#742929"
type input "#a82323"
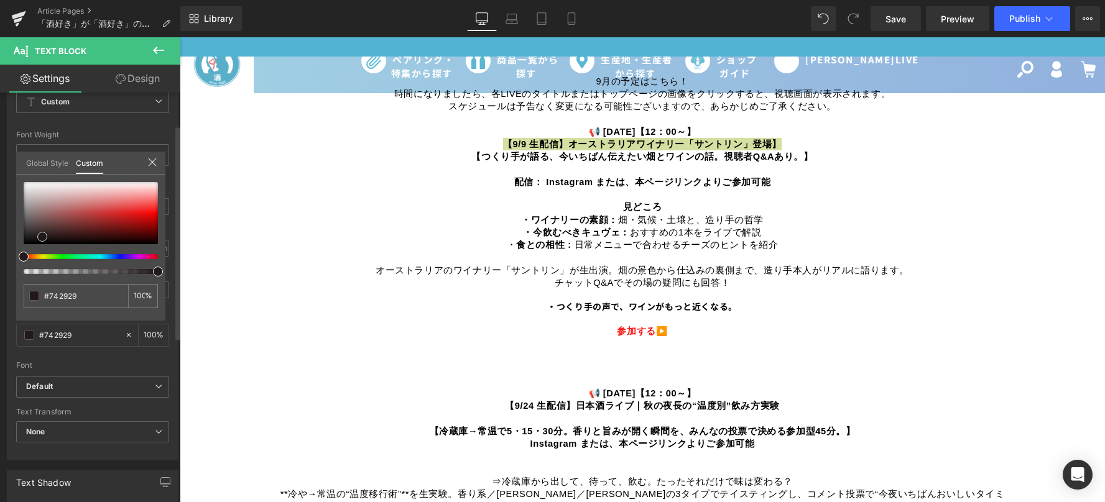
type input "#a82323"
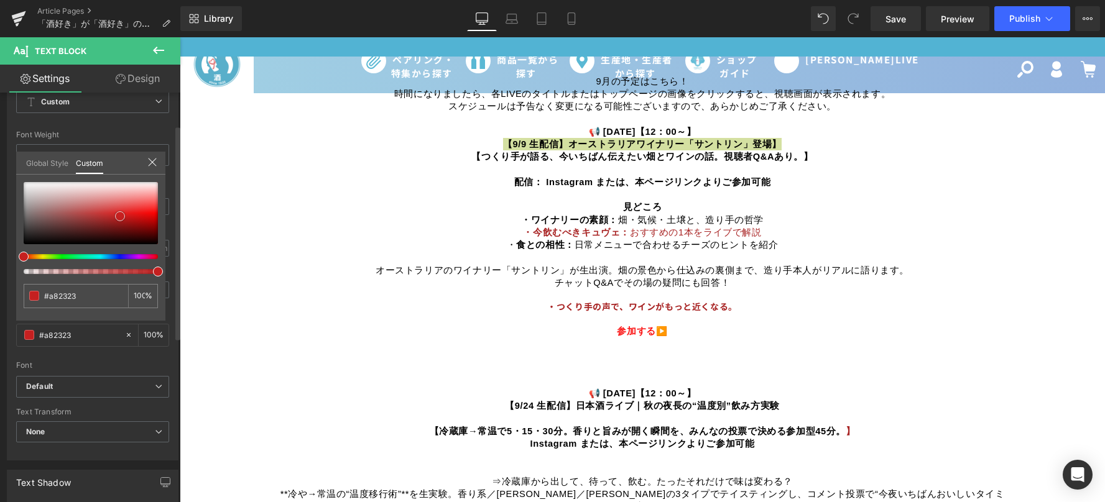
type input "#c42121"
type input "#d01f1f"
type input "#eb1313"
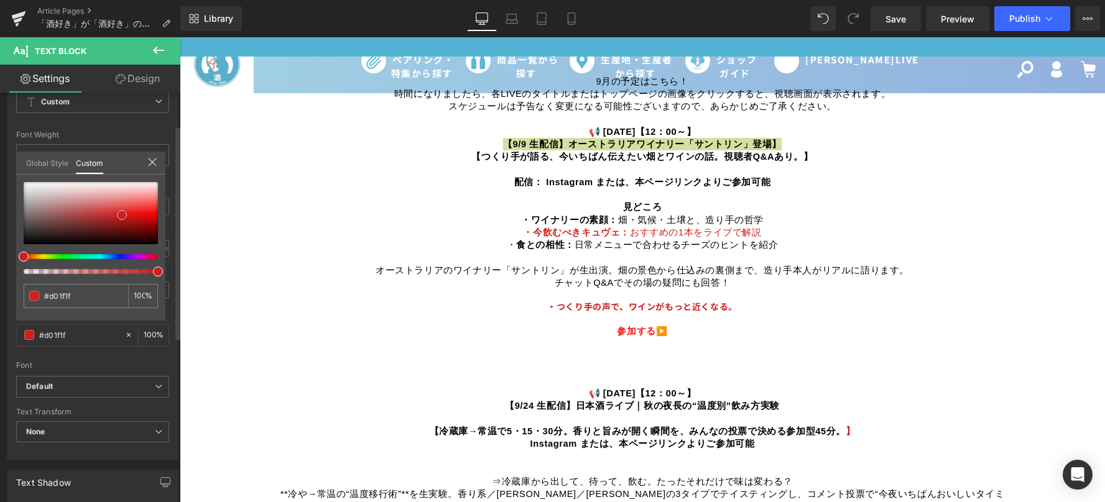
type input "#eb1313"
type input "#ee1010"
type input "#e40a0a"
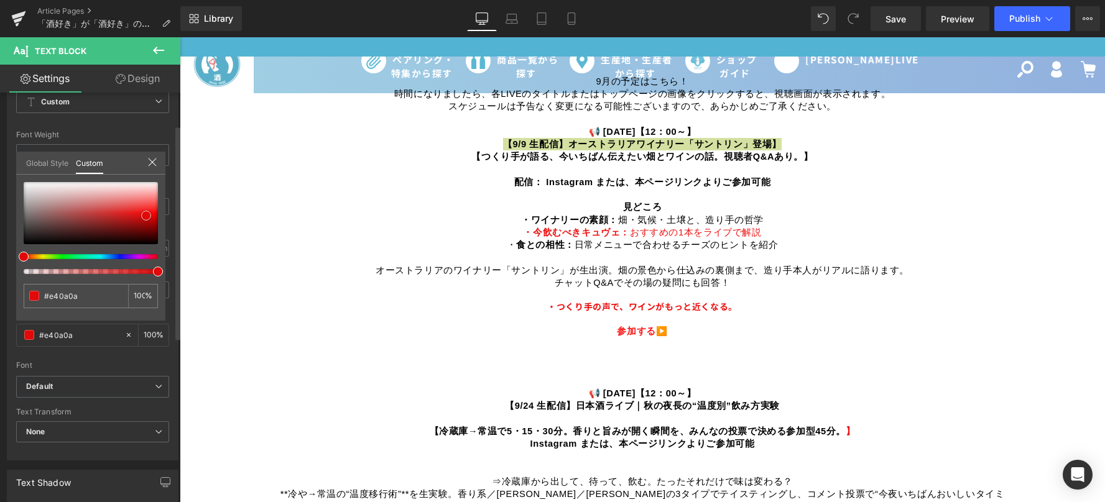
type input "#e30707"
type input "#e50404"
type input "#e70303"
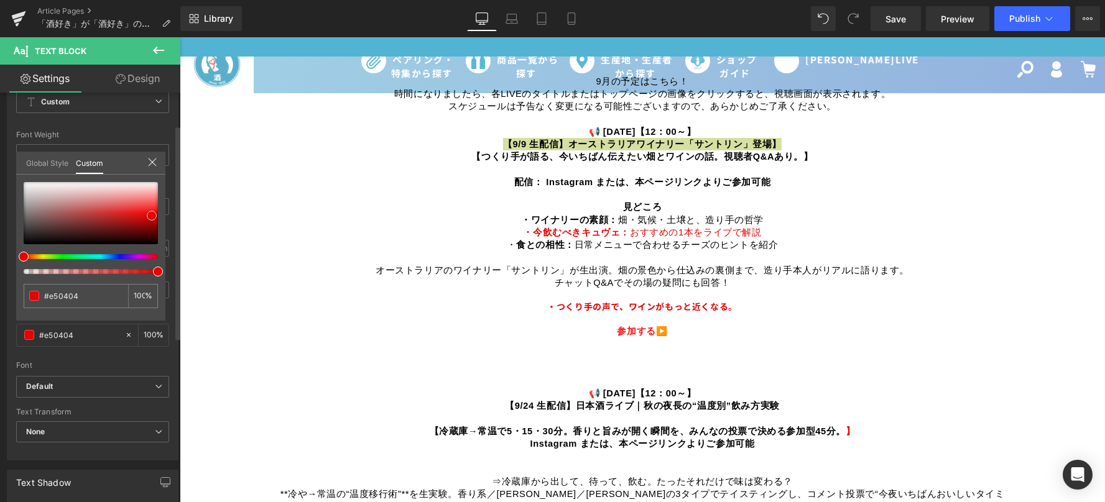
type input "#e70303"
type input "#e80202"
type input "#ee0101"
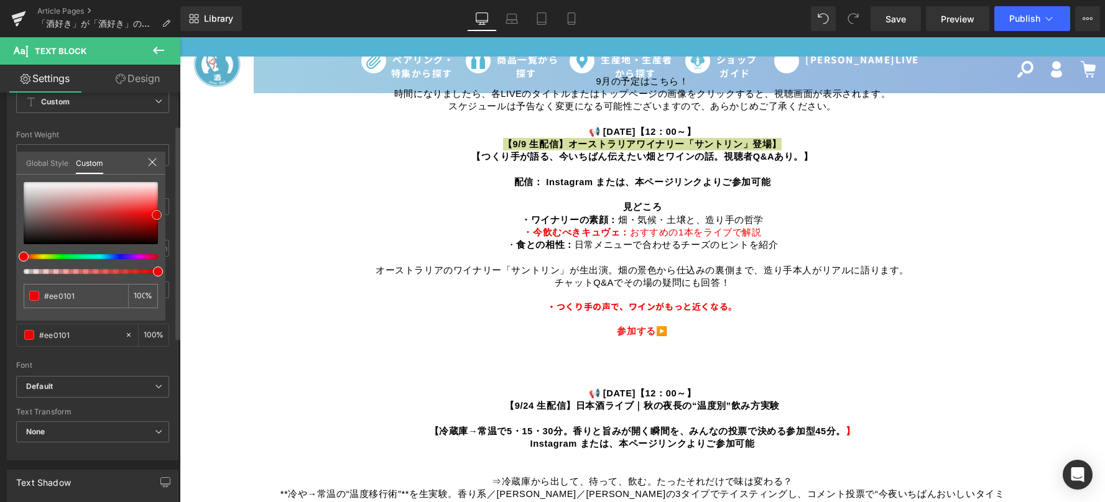
drag, startPoint x: 24, startPoint y: 242, endPoint x: 157, endPoint y: 213, distance: 136.2
click at [157, 213] on span at bounding box center [157, 215] width 10 height 10
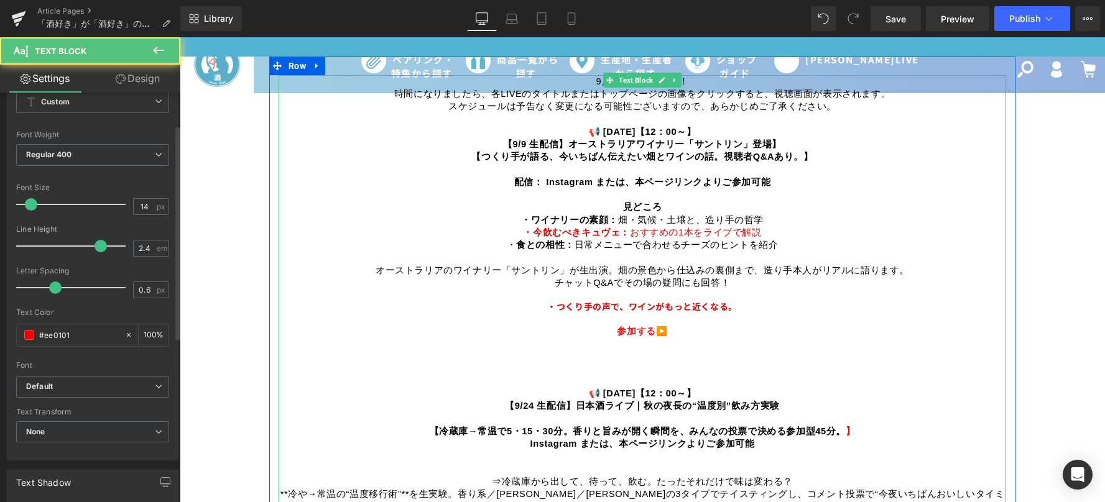
drag, startPoint x: 705, startPoint y: 126, endPoint x: 589, endPoint y: 128, distance: 116.3
click at [589, 128] on p "📢 [DATE]【12：00～】" at bounding box center [642, 132] width 727 height 12
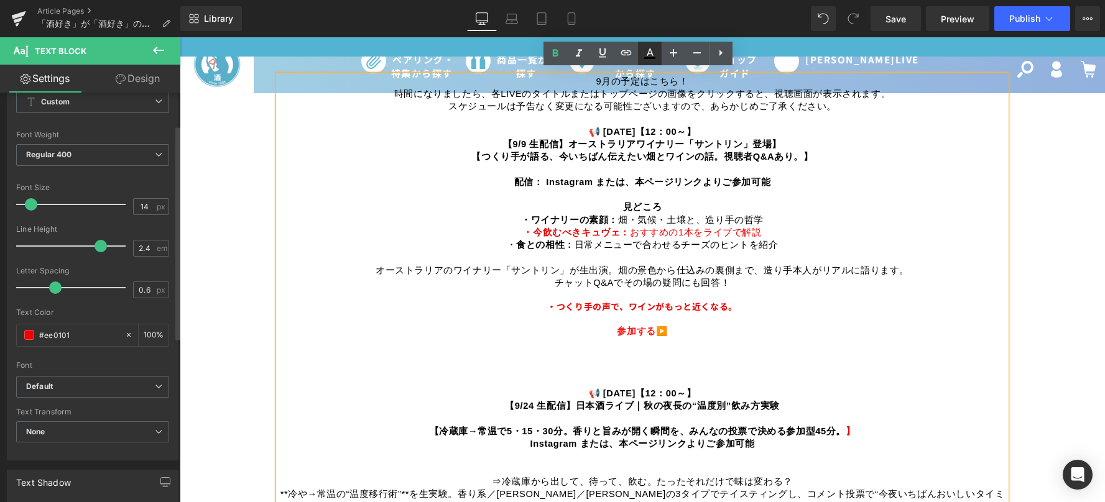
click at [648, 49] on icon at bounding box center [649, 53] width 15 height 15
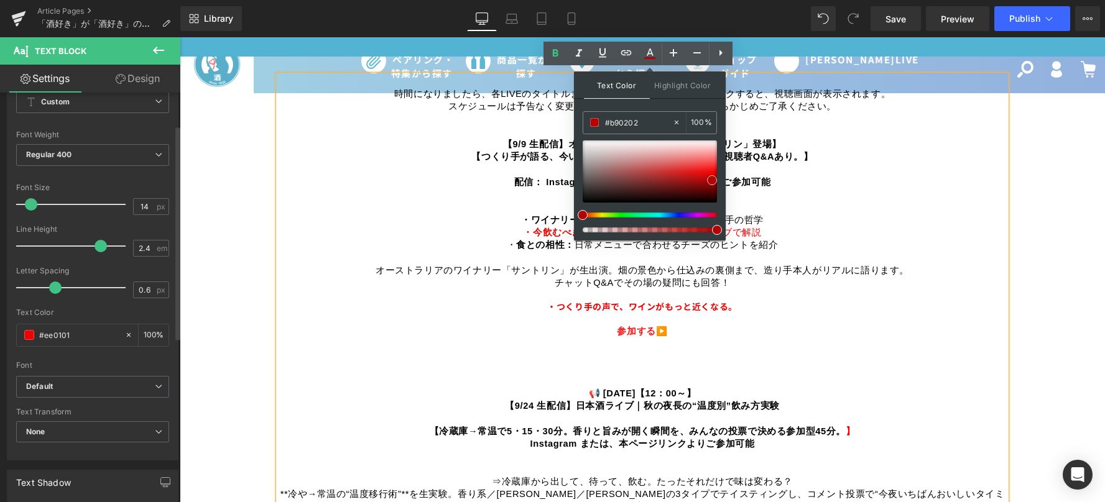
type input "#b40202"
drag, startPoint x: 584, startPoint y: 200, endPoint x: 713, endPoint y: 178, distance: 131.2
click at [713, 178] on span at bounding box center [712, 180] width 10 height 10
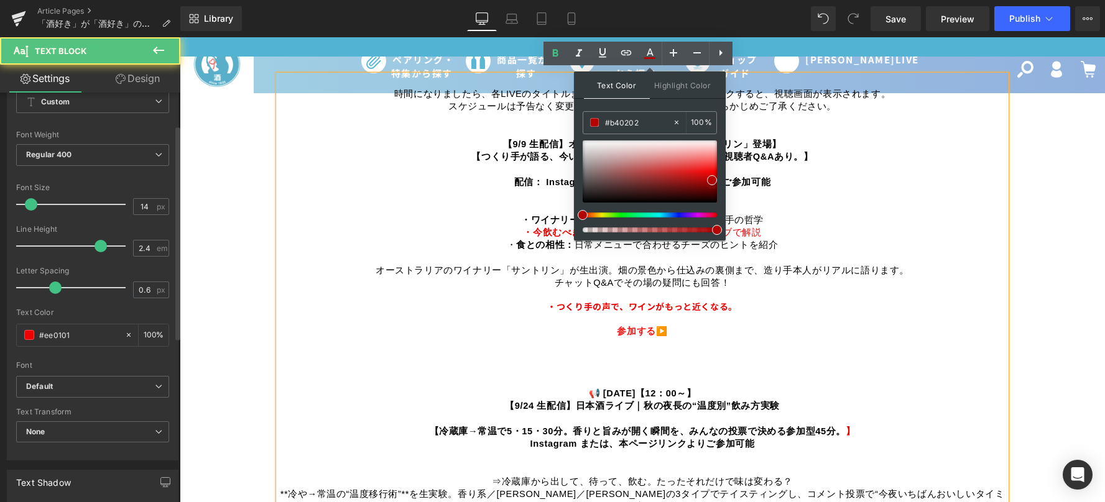
click at [836, 188] on p at bounding box center [642, 194] width 727 height 12
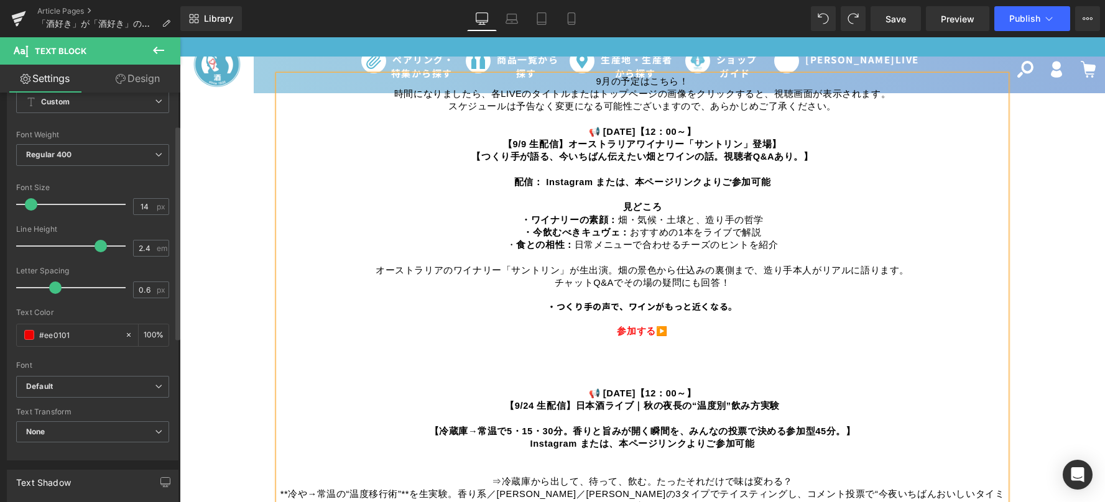
type input "#000000"
type input "100"
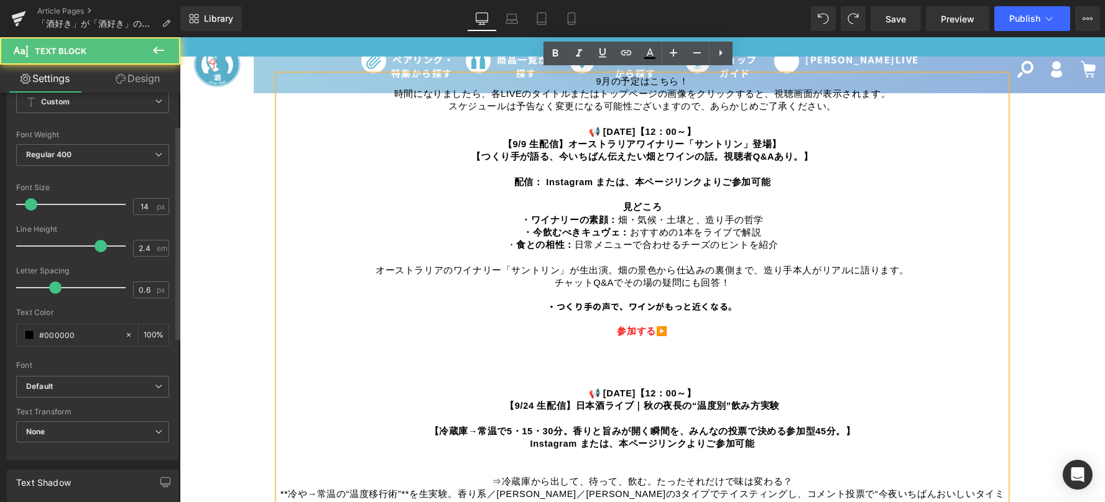
drag, startPoint x: 588, startPoint y: 125, endPoint x: 700, endPoint y: 122, distance: 111.9
click at [696, 127] on span "📢 [DATE]【12：00～】" at bounding box center [643, 132] width 108 height 10
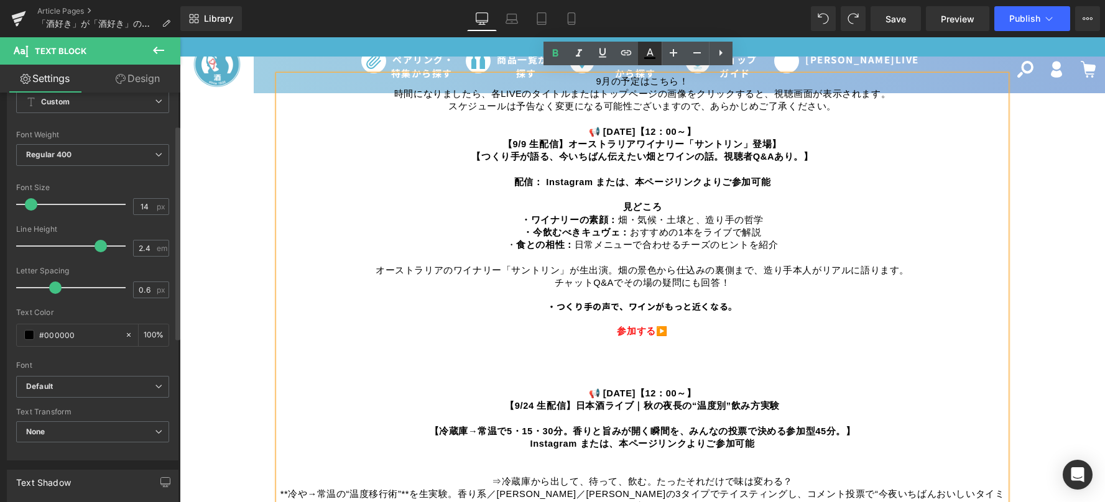
click at [651, 52] on icon at bounding box center [650, 51] width 7 height 7
type input "#000000"
type input "100"
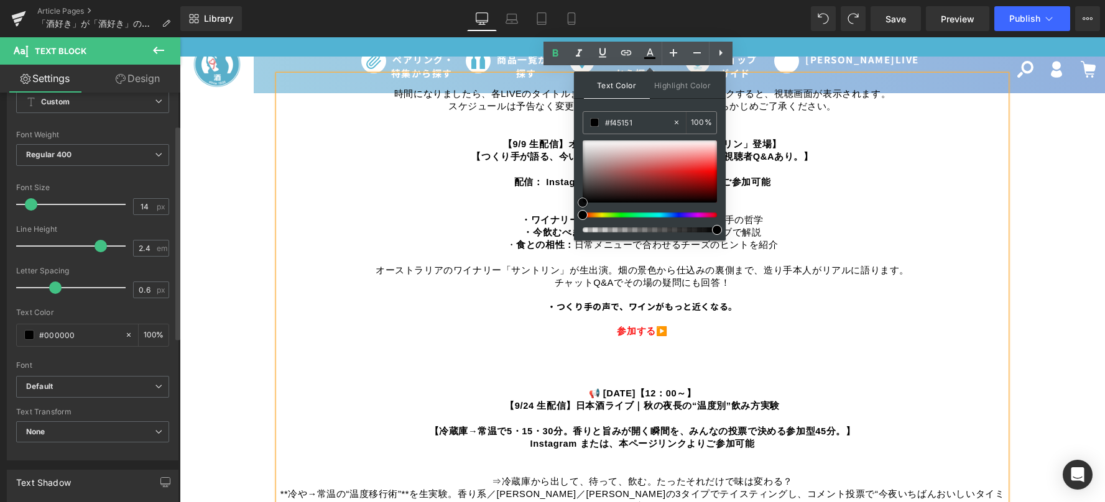
click at [701, 163] on div at bounding box center [650, 172] width 134 height 62
click at [720, 176] on div "Text Color Highlight Color rgba(244, 81, 81, 1) #f45151 100 % none 0 %" at bounding box center [650, 155] width 152 height 169
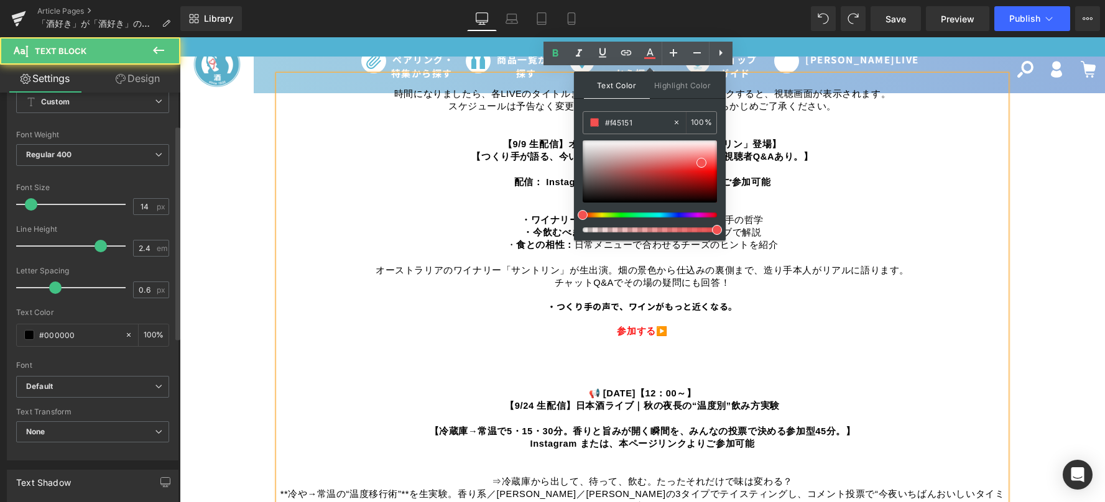
click at [821, 214] on p "・ワイナリーの素顔： [PERSON_NAME]・気候・土壌と、造り手の哲学" at bounding box center [642, 220] width 727 height 12
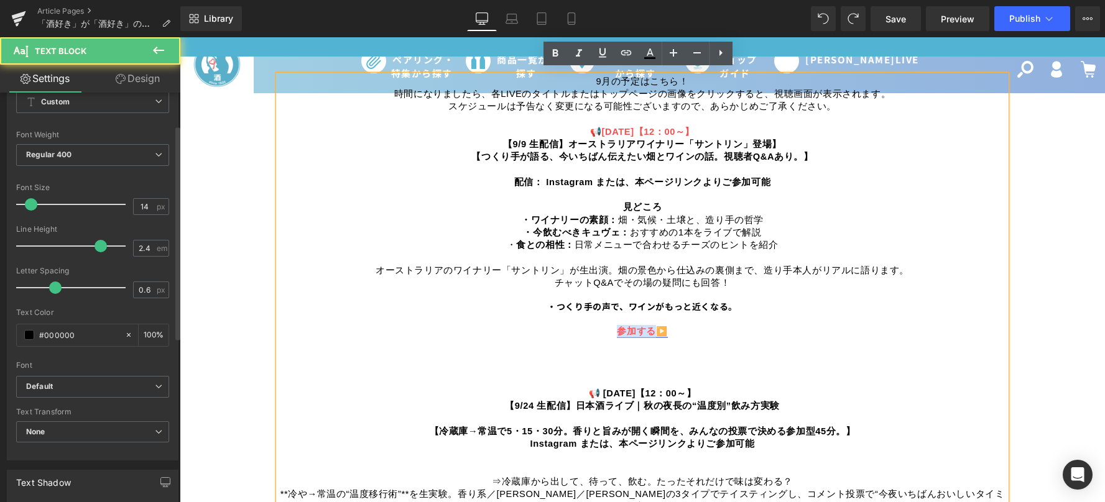
drag, startPoint x: 611, startPoint y: 323, endPoint x: 653, endPoint y: 323, distance: 41.7
click at [653, 325] on p "参加する ▶️" at bounding box center [642, 331] width 727 height 12
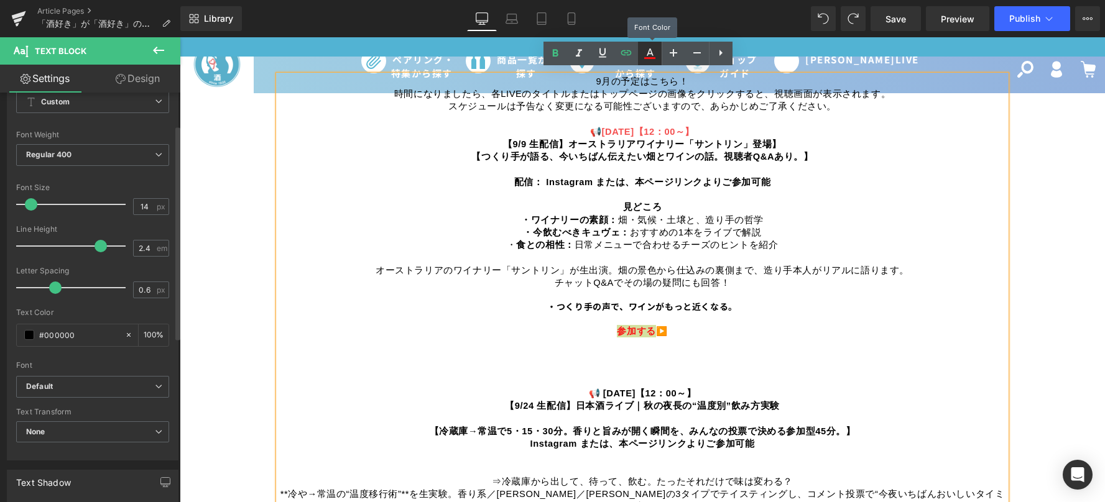
click at [654, 58] on icon at bounding box center [649, 58] width 11 height 2
type input "#fb1212"
type input "100"
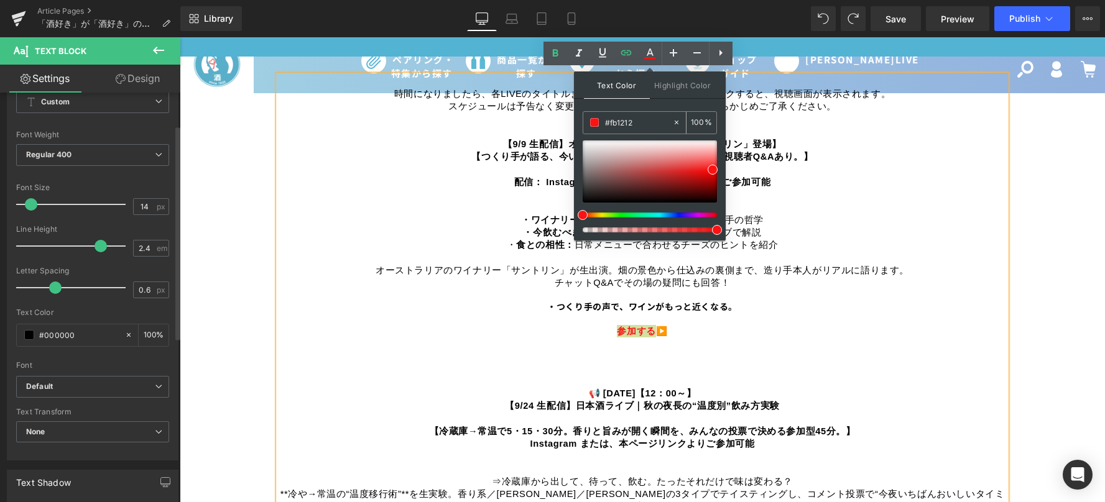
drag, startPoint x: 647, startPoint y: 119, endPoint x: 604, endPoint y: 121, distance: 42.3
click at [605, 121] on input "#fb1212" at bounding box center [638, 123] width 67 height 14
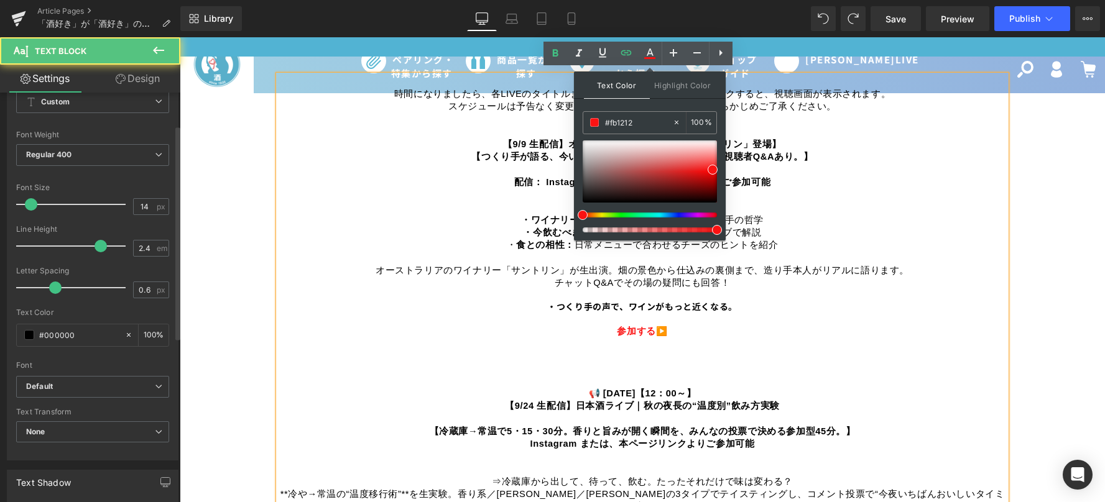
click at [870, 176] on p "配信： Instagram または、本ページリンクよりご参加可能" at bounding box center [642, 182] width 727 height 12
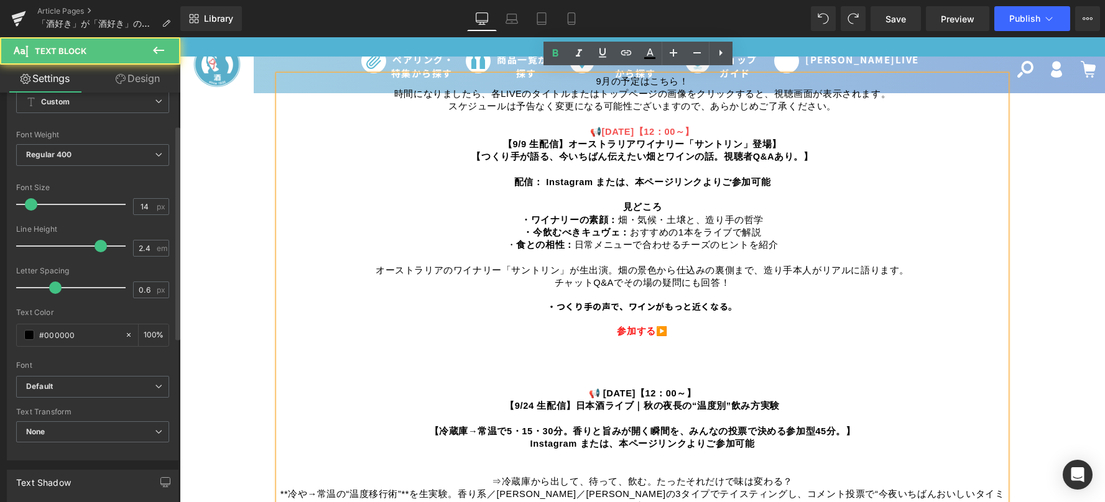
drag, startPoint x: 590, startPoint y: 124, endPoint x: 703, endPoint y: 120, distance: 113.2
click at [703, 126] on p "📢 [DATE]【12：00～】" at bounding box center [642, 132] width 727 height 12
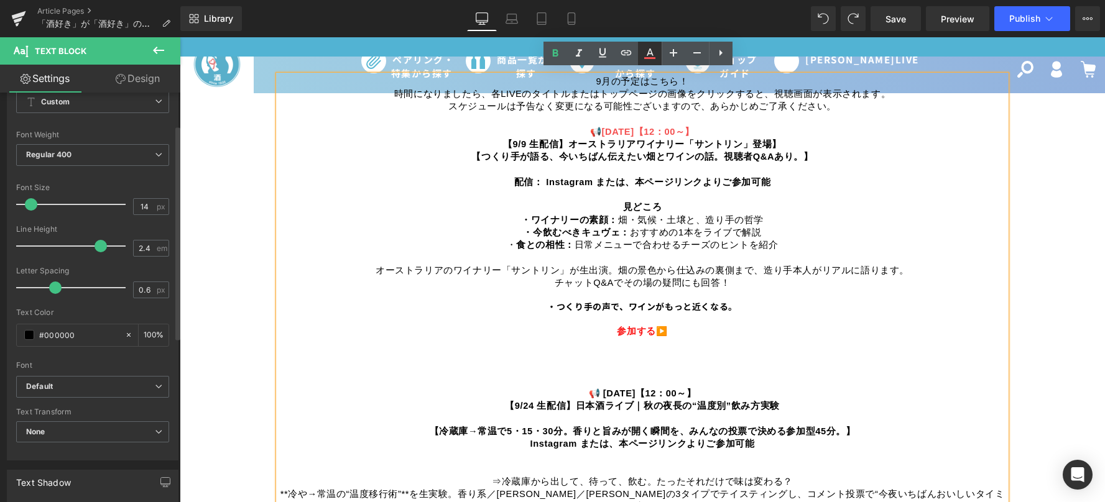
click at [648, 58] on icon at bounding box center [649, 58] width 11 height 2
type input "#f45151"
type input "100"
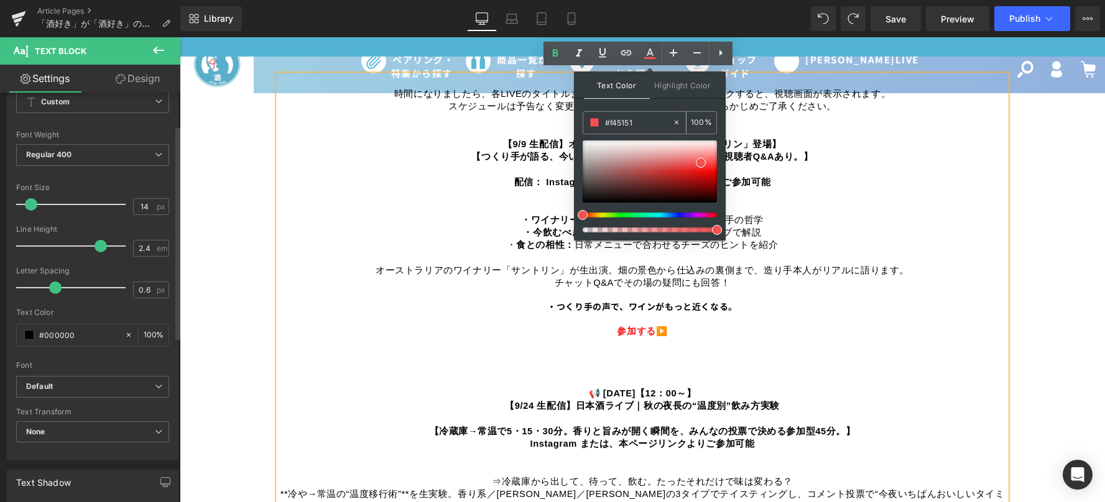
drag, startPoint x: 638, startPoint y: 123, endPoint x: 604, endPoint y: 121, distance: 34.9
click at [604, 121] on div "#f45151" at bounding box center [627, 123] width 89 height 22
paste input "b1212"
click at [657, 105] on div "Text Color Highlight Color rgba(251, 18, 18, 1) #fb1212 100 % transparent #0000…" at bounding box center [650, 155] width 152 height 169
click at [712, 101] on div "Text Color Highlight Color rgba(251, 18, 18, 1) #fb1212 100 % transparent #0000…" at bounding box center [650, 155] width 152 height 169
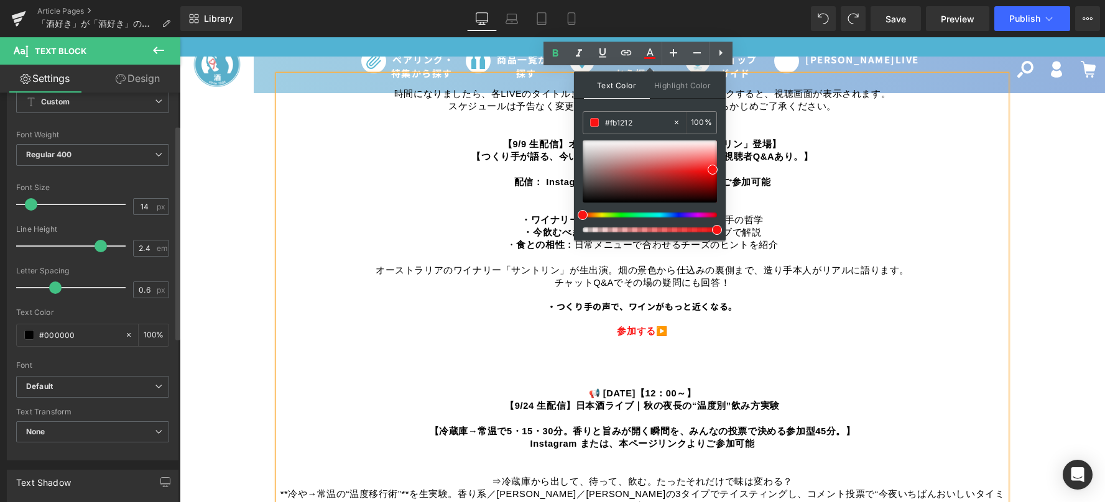
click at [722, 200] on div "Text Color Highlight Color rgba(251, 18, 18, 1) #fb1212 100 % transparent #0000…" at bounding box center [650, 155] width 152 height 169
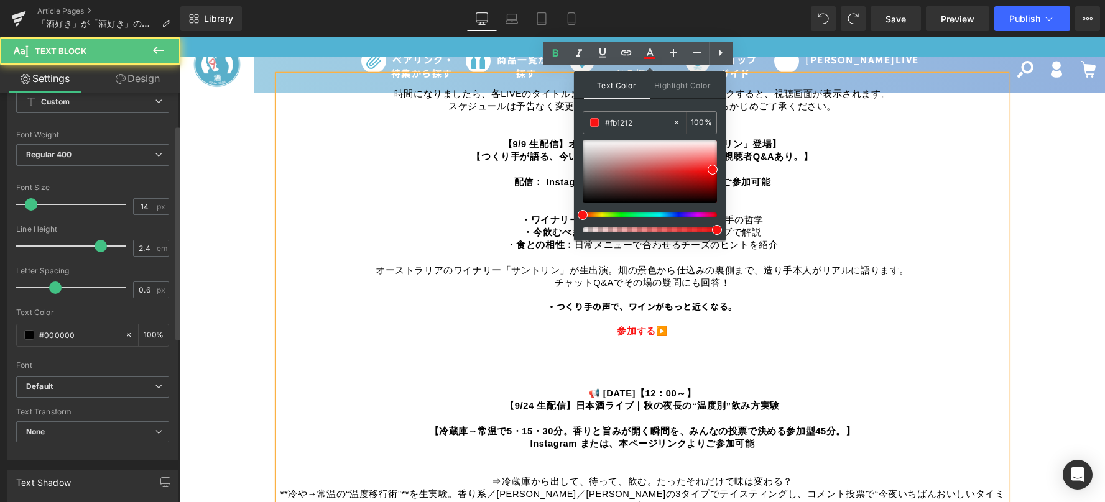
click at [931, 231] on p "・今飲むべきキュヴェ： おすすめの1本をライブで解説" at bounding box center [642, 232] width 727 height 12
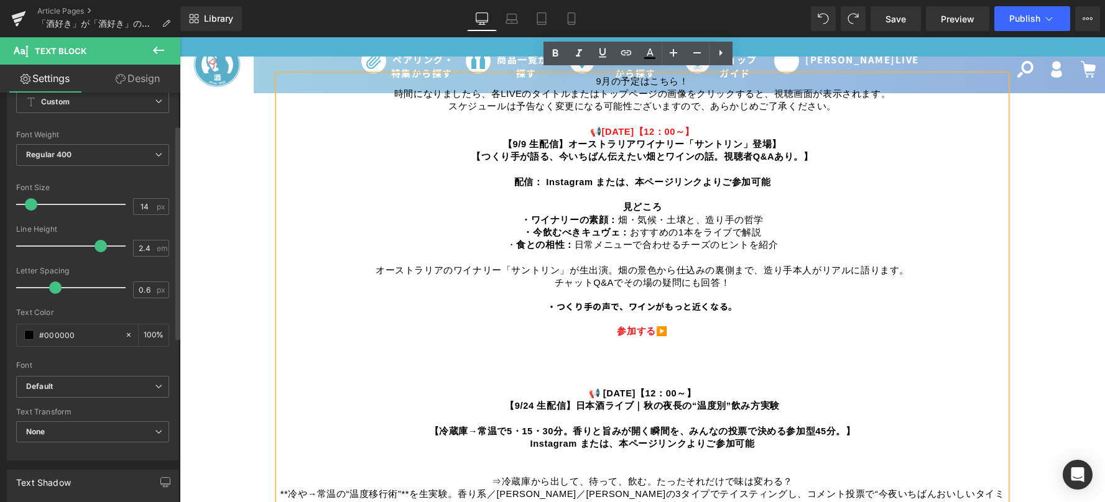
drag, startPoint x: 710, startPoint y: 389, endPoint x: 585, endPoint y: 384, distance: 125.1
click at [585, 387] on p "📢 [DATE]【12：00～】" at bounding box center [642, 393] width 727 height 12
click at [639, 54] on link at bounding box center [650, 54] width 24 height 24
type input "#000000"
type input "100"
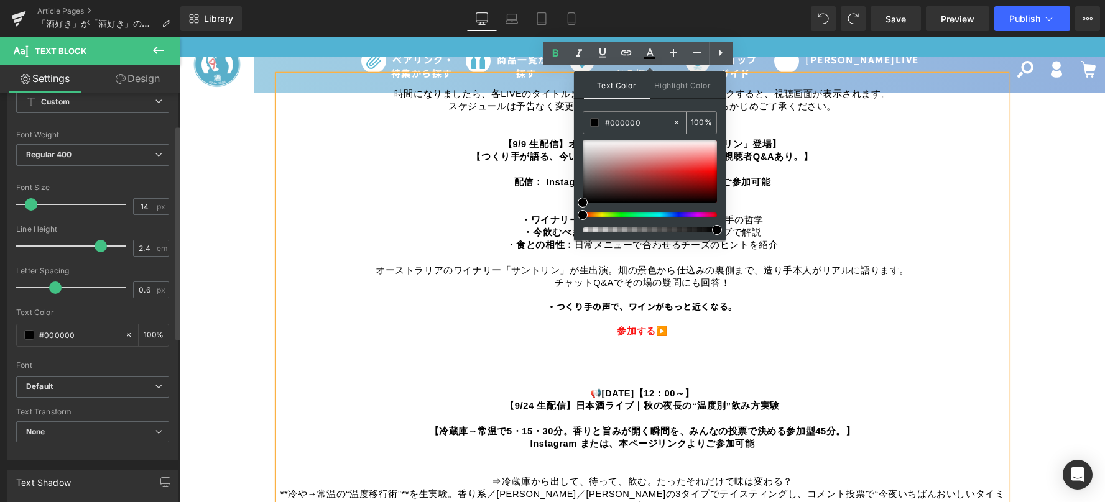
drag, startPoint x: 651, startPoint y: 119, endPoint x: 594, endPoint y: 122, distance: 57.3
click at [594, 122] on div "#000000" at bounding box center [627, 123] width 89 height 22
paste input "fb1212"
type input "#fb1212"
click at [673, 103] on div "Text Color Highlight Color rgba(251, 18, 18, 1) #fb1212 100 % transparent trans…" at bounding box center [650, 155] width 152 height 169
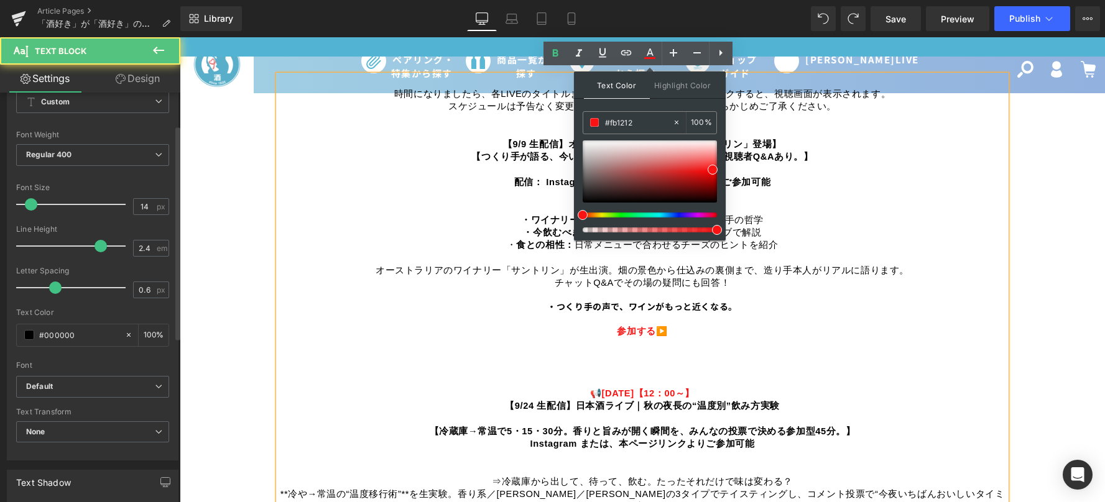
click at [856, 302] on p "・つくり手の声で、ワインがもっと近くなる。" at bounding box center [642, 307] width 727 height 12
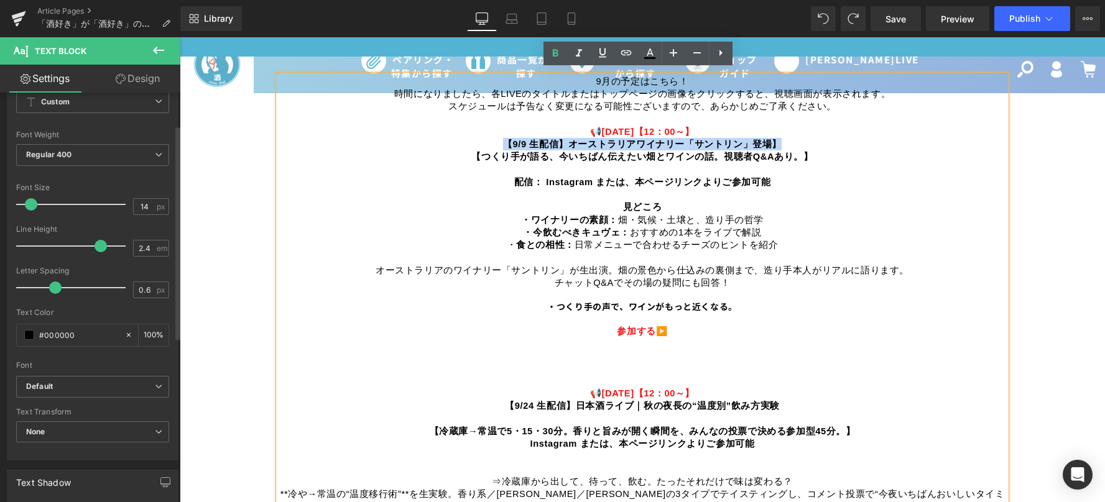
drag, startPoint x: 502, startPoint y: 137, endPoint x: 783, endPoint y: 137, distance: 281.0
click at [783, 138] on p "【9/9 生配信】オーストラリアワイナリー「サントリン」登場】" at bounding box center [642, 144] width 727 height 12
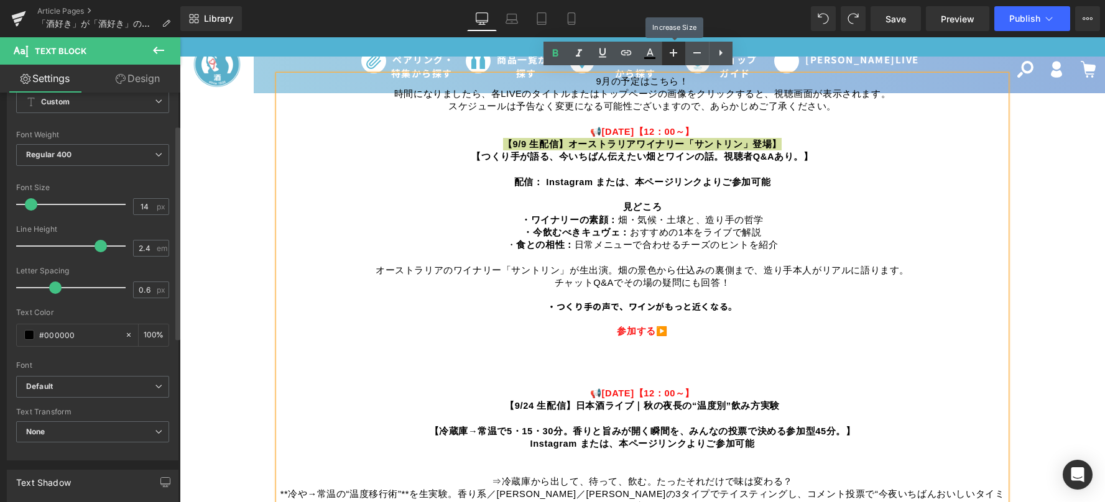
click at [671, 50] on icon at bounding box center [673, 52] width 15 height 15
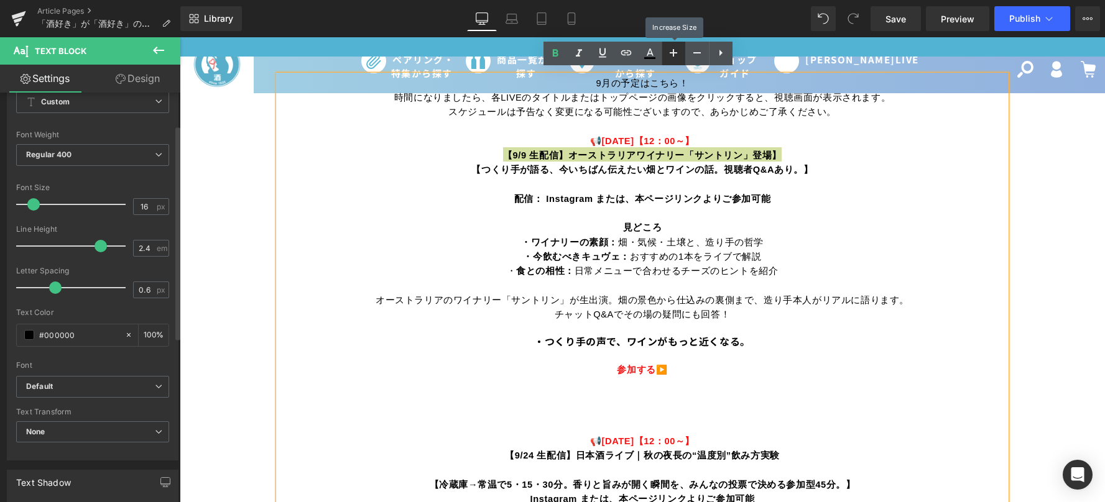
click at [671, 50] on icon at bounding box center [673, 52] width 15 height 15
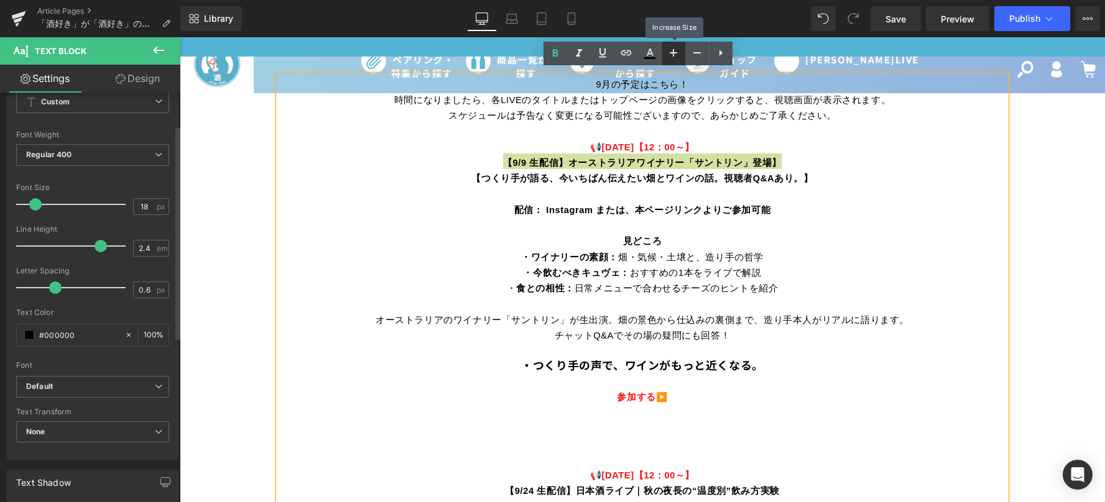
click at [671, 50] on icon at bounding box center [673, 52] width 15 height 15
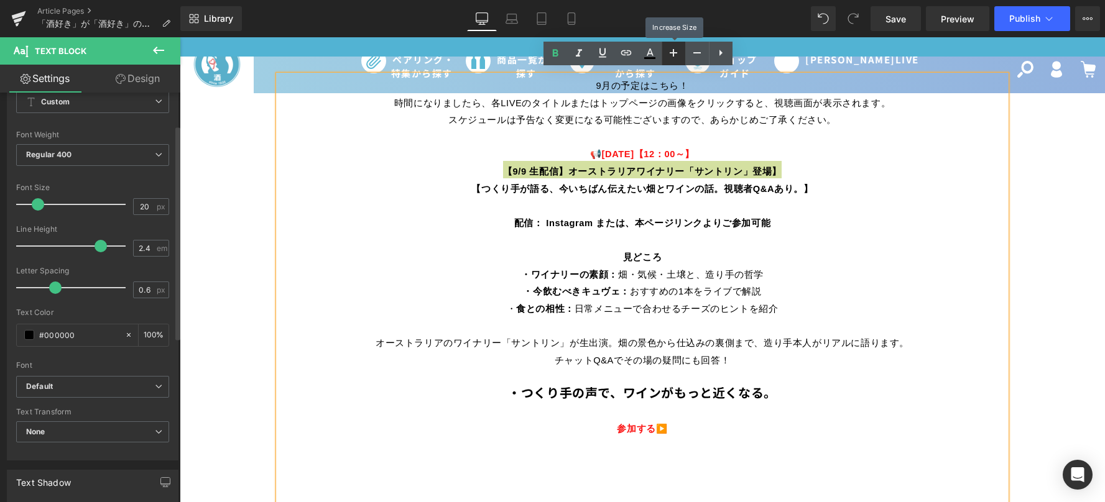
click at [671, 50] on icon at bounding box center [673, 52] width 15 height 15
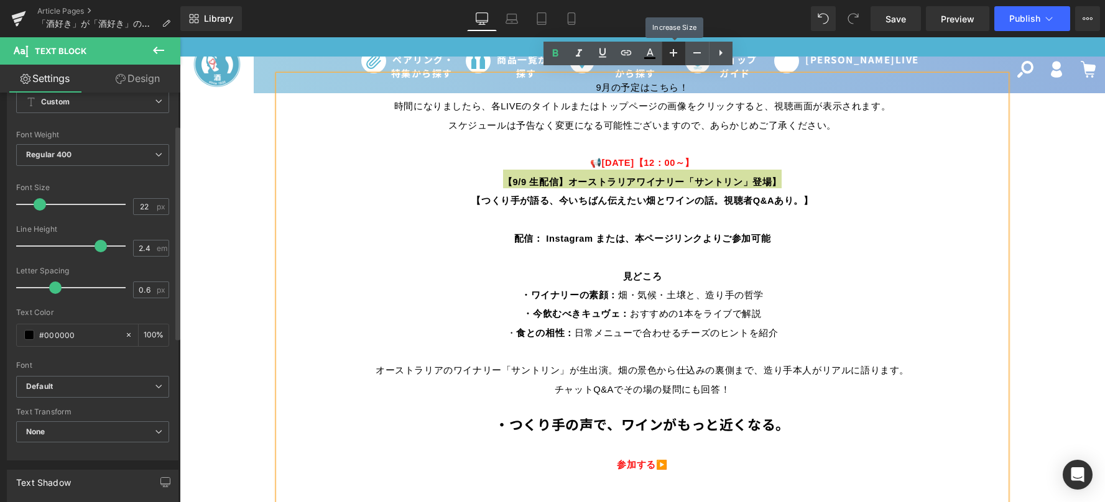
click at [671, 50] on icon at bounding box center [673, 52] width 15 height 15
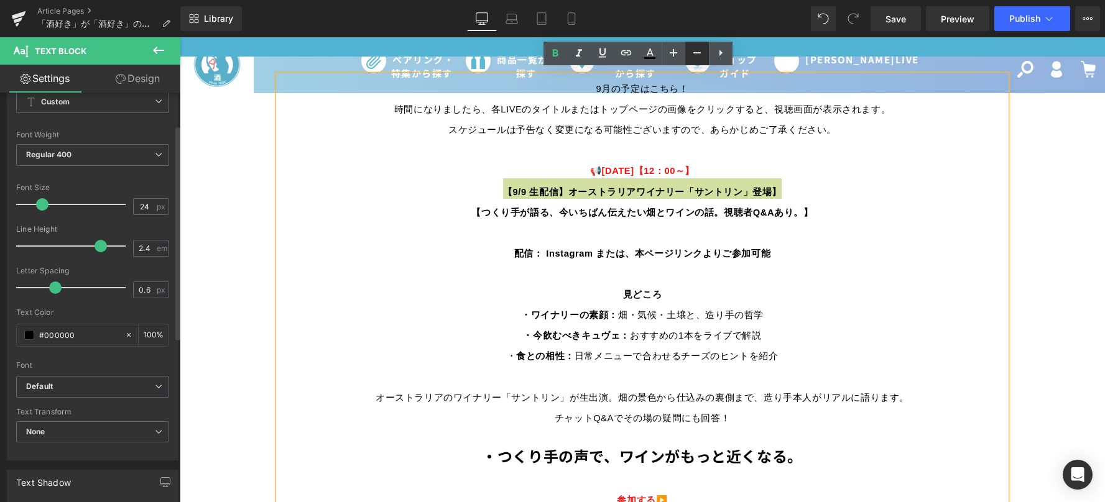
click at [694, 53] on icon at bounding box center [696, 52] width 7 height 1
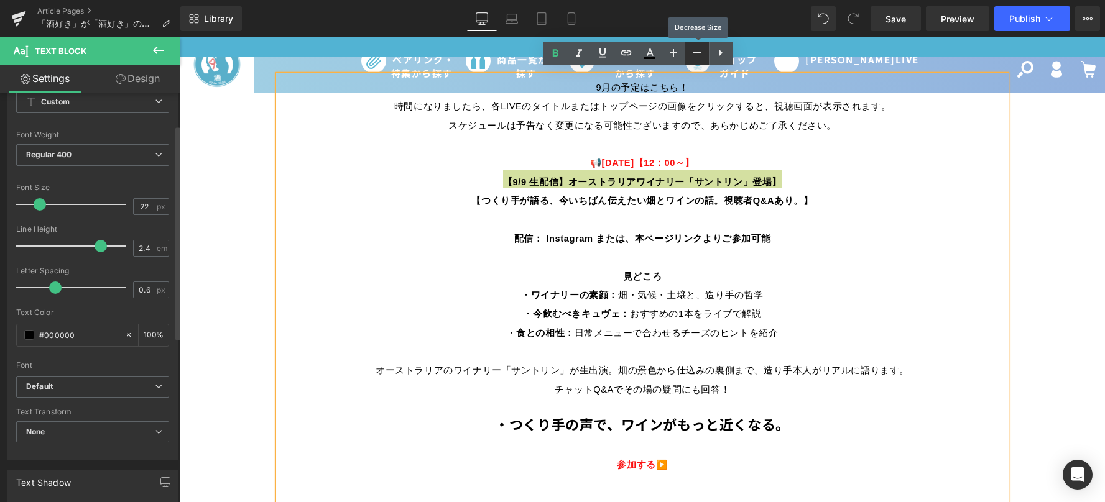
click at [694, 53] on icon at bounding box center [696, 52] width 7 height 1
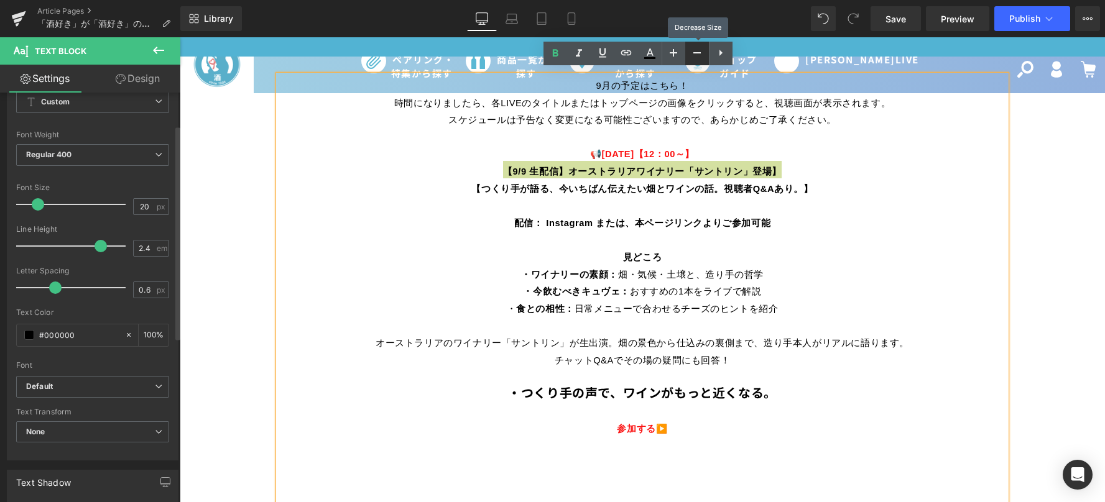
click at [694, 53] on icon at bounding box center [696, 52] width 7 height 1
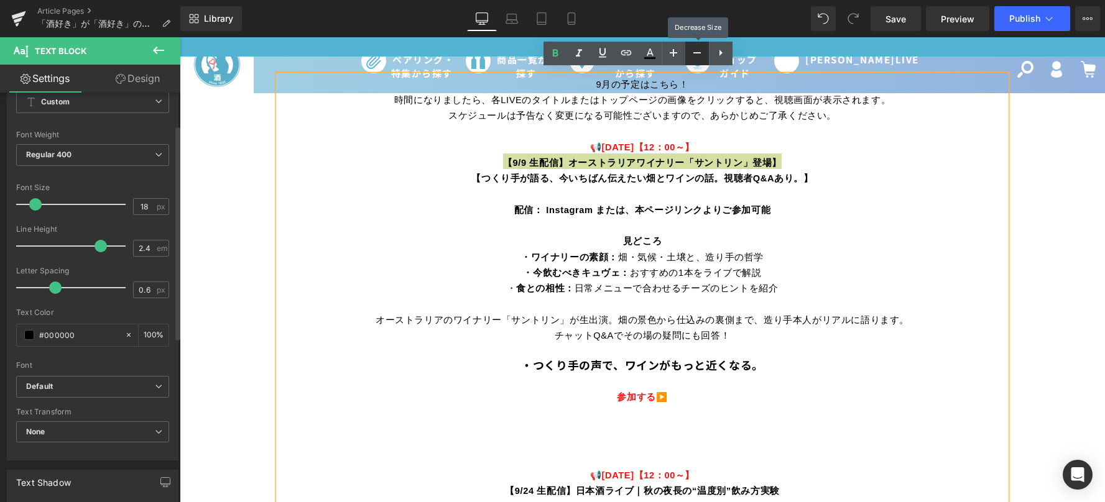
click at [694, 53] on icon at bounding box center [696, 52] width 7 height 1
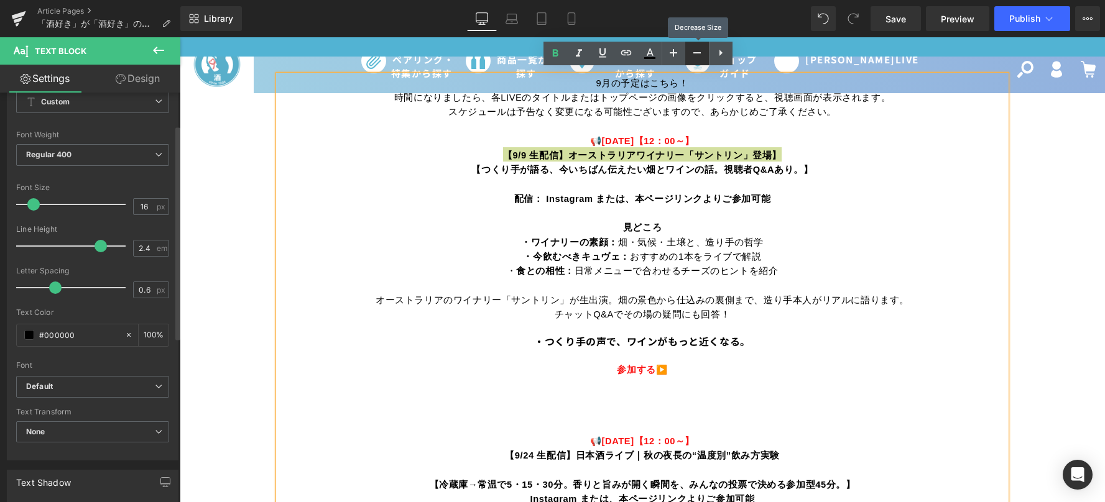
click at [694, 53] on icon at bounding box center [696, 52] width 7 height 1
type input "14"
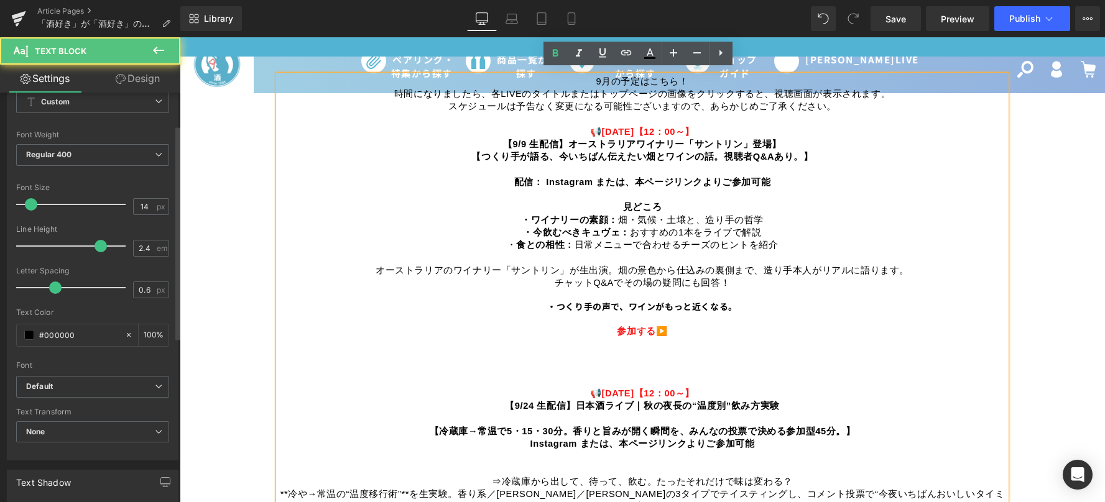
click at [721, 164] on p at bounding box center [642, 170] width 727 height 12
click at [699, 289] on p at bounding box center [642, 295] width 727 height 12
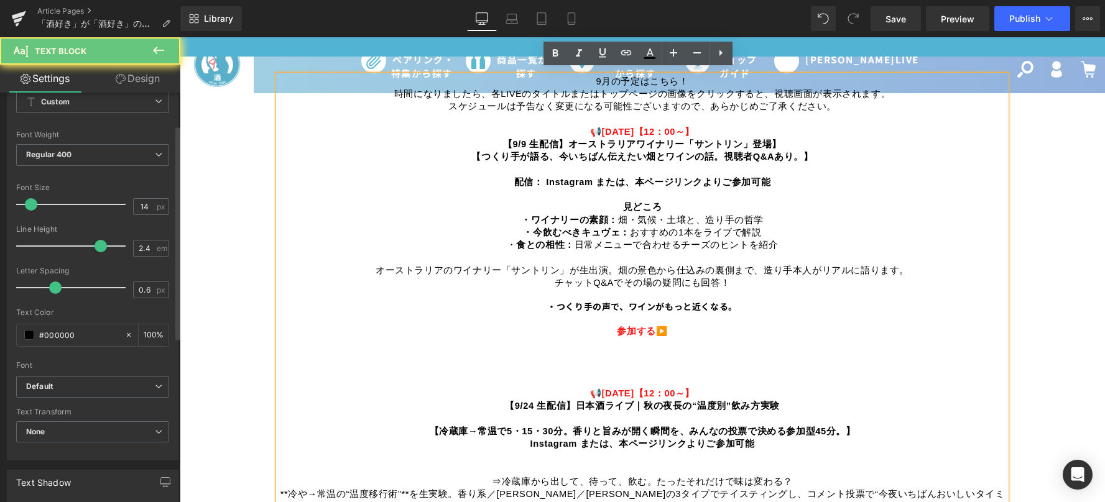
click at [630, 307] on b "・つくり手の声で、ワインがもっと近くなる。" at bounding box center [642, 306] width 190 height 12
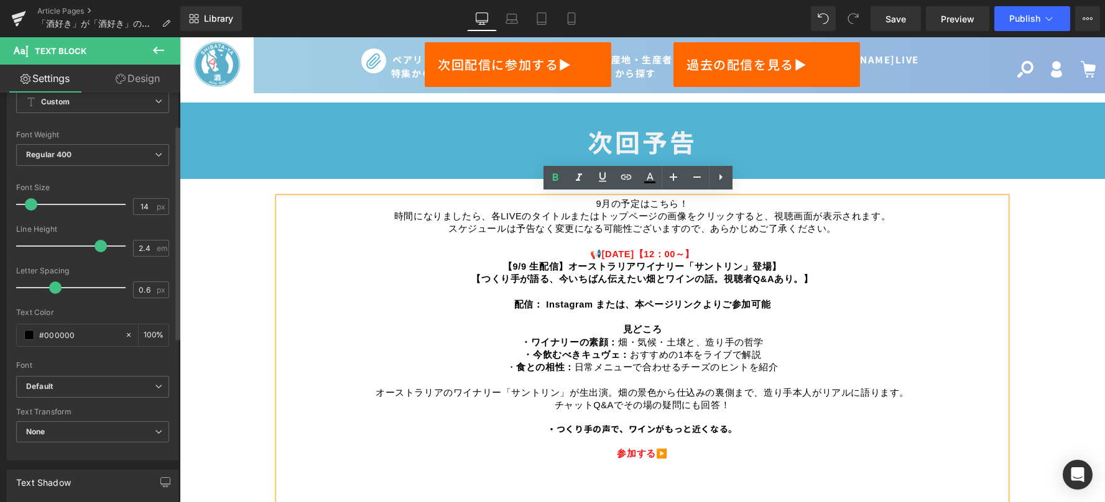
scroll to position [622, 0]
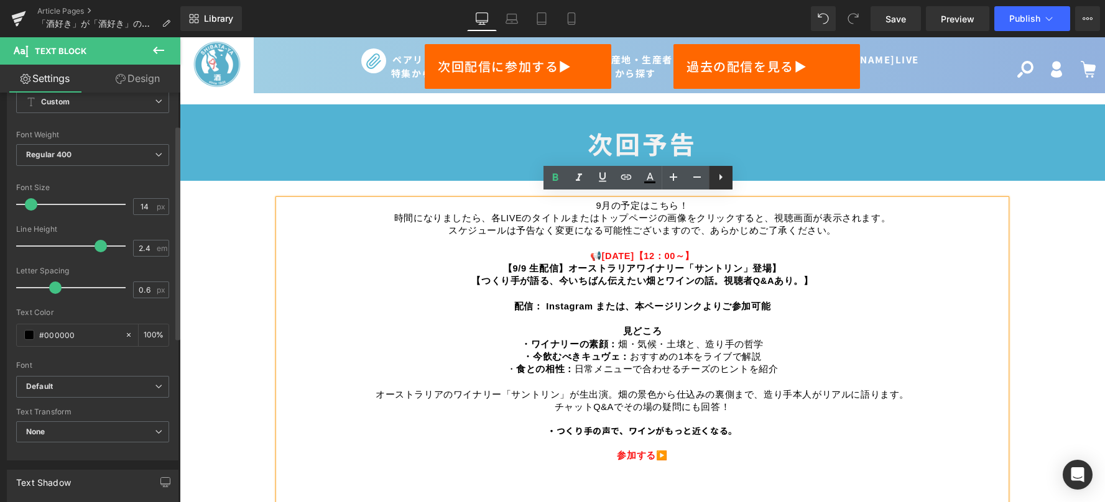
click at [718, 172] on icon at bounding box center [720, 177] width 15 height 15
click at [696, 181] on icon at bounding box center [697, 176] width 3 height 9
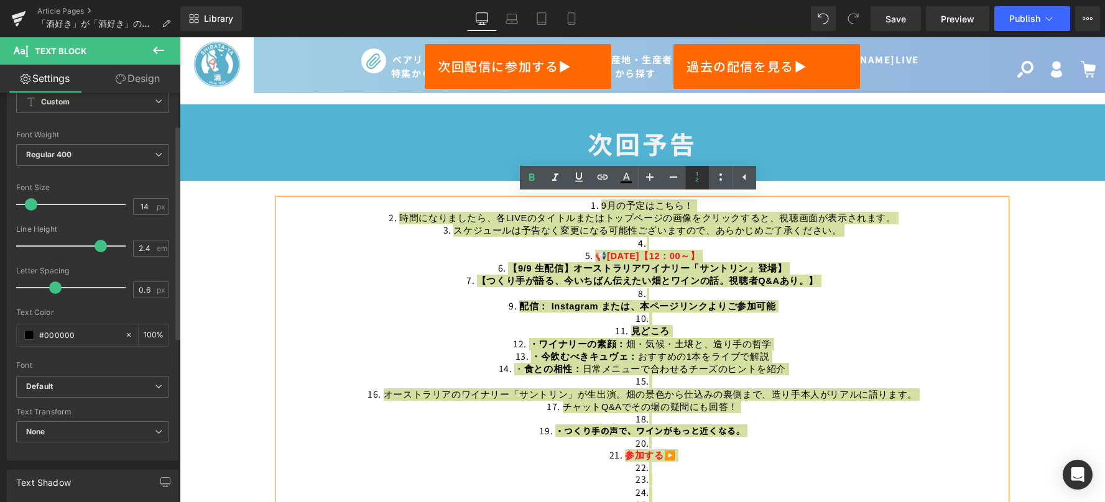
click at [696, 178] on icon at bounding box center [697, 176] width 3 height 9
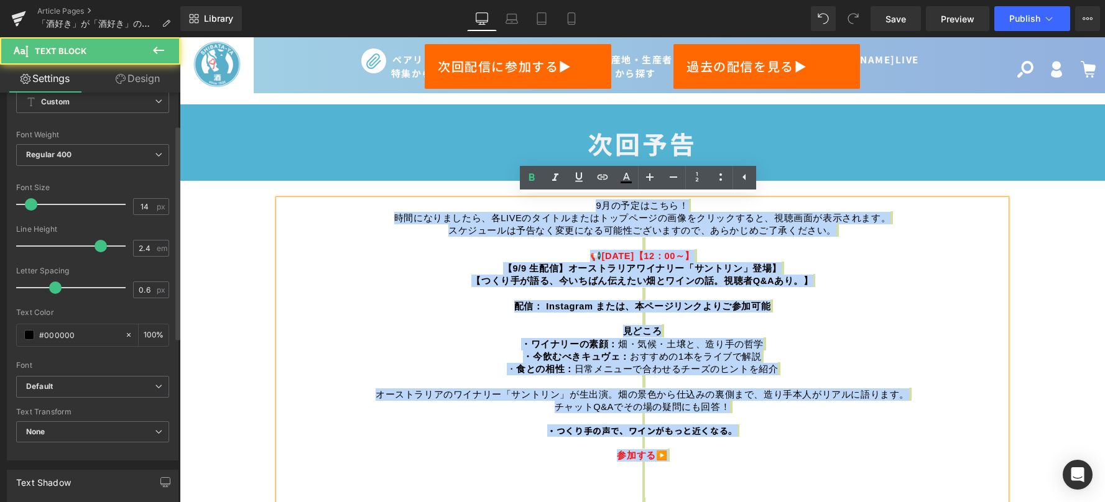
click at [783, 308] on p "9月の予定はこちら！ 時間になりましたら、各LIVEのタイトルまたはトップページの画像をクリックすると、視聴画面が表示されます。 スケジュールは予告なく変更に…" at bounding box center [642, 454] width 727 height 509
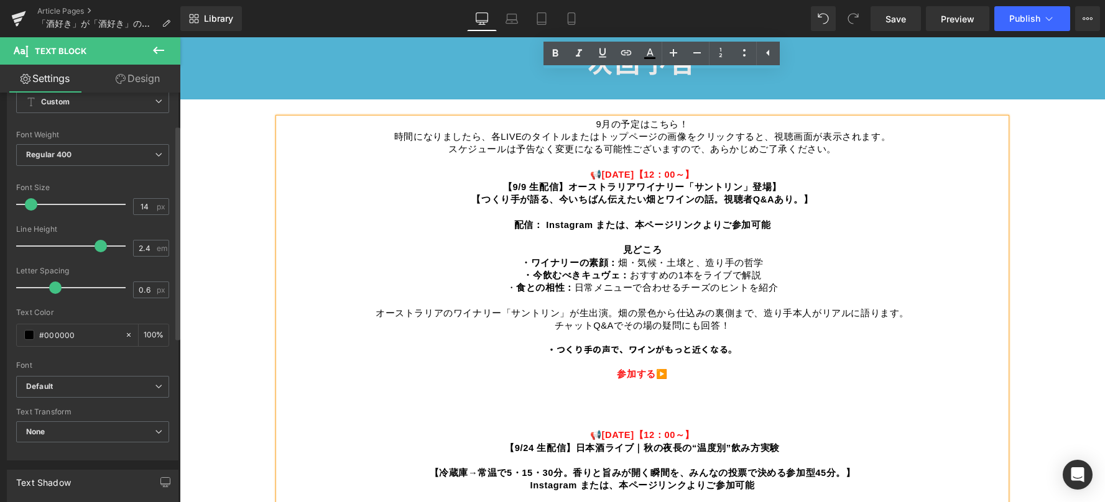
scroll to position [684, 0]
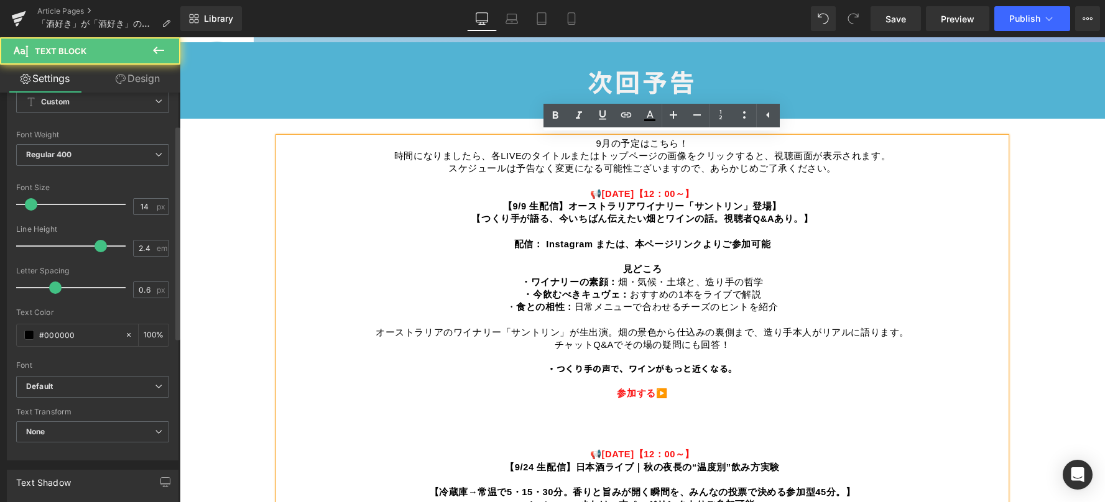
click at [561, 190] on p "9月の予定はこちら！ 時間になりましたら、各LIVEのタイトルまたはトップページの画像をクリックすると、視聴画面が表示されます。 スケジュールは予告なく変更に…" at bounding box center [642, 391] width 727 height 509
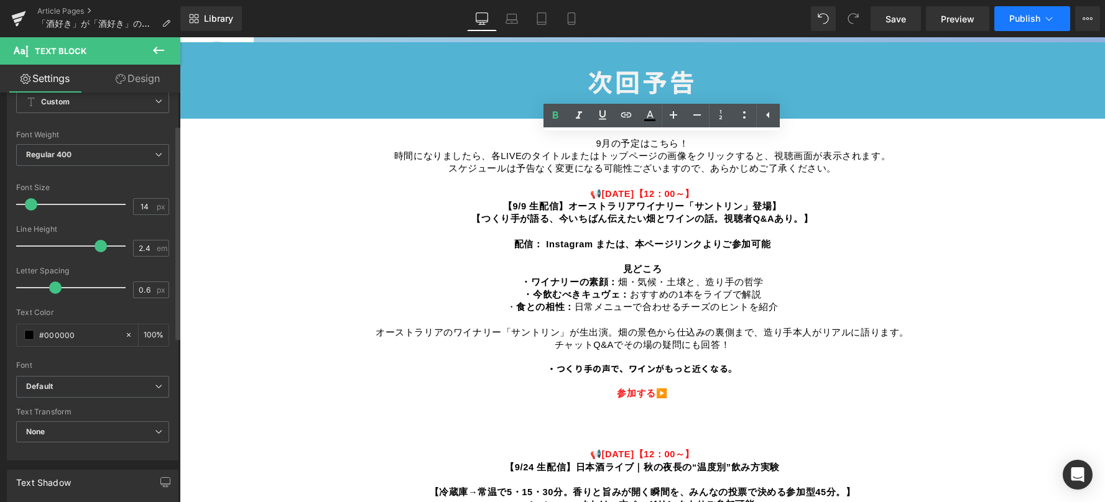
click at [1003, 18] on button "Publish" at bounding box center [1032, 18] width 76 height 25
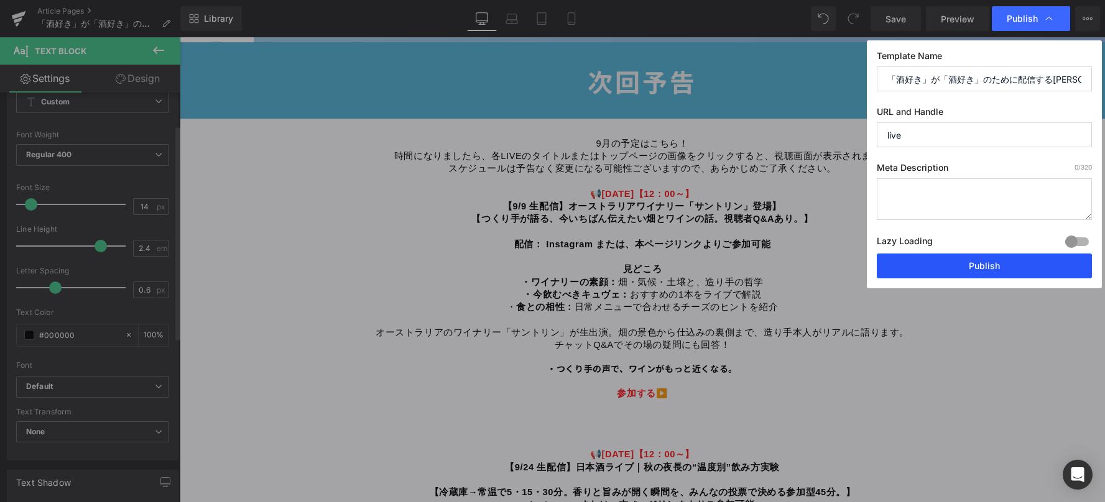
drag, startPoint x: 957, startPoint y: 264, endPoint x: 670, endPoint y: 241, distance: 288.1
click at [957, 264] on button "Publish" at bounding box center [984, 266] width 215 height 25
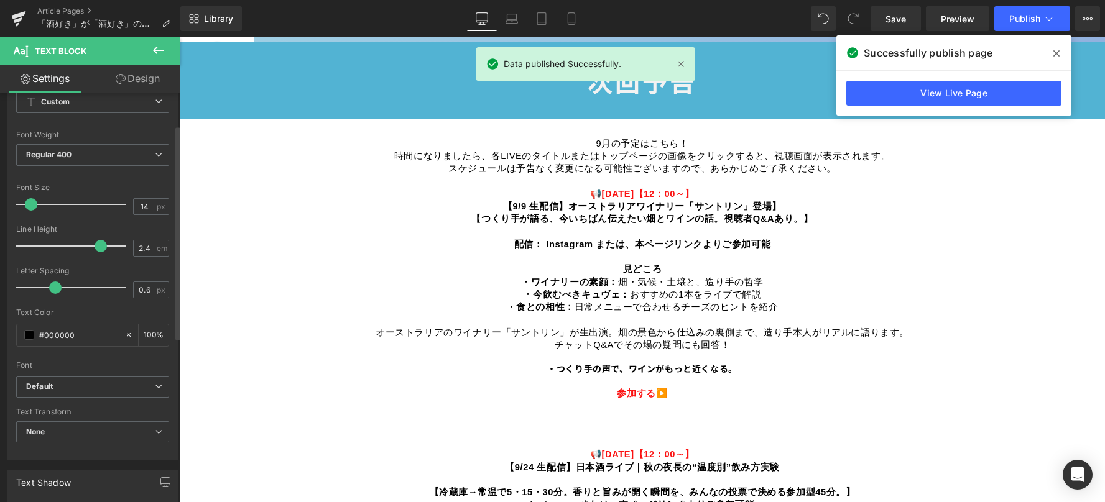
click at [1058, 54] on icon at bounding box center [1056, 53] width 6 height 10
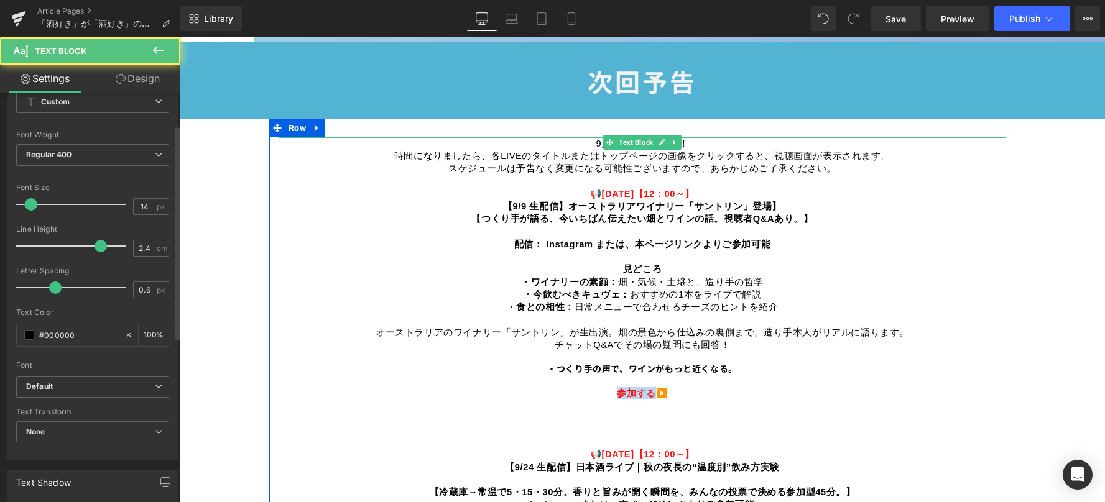
drag, startPoint x: 648, startPoint y: 386, endPoint x: 607, endPoint y: 385, distance: 40.4
click at [607, 385] on p "9月の予定はこちら！ 時間になりましたら、各LIVEのタイトルまたはトップページの画像をクリックすると、視聴画面が表示されます。 スケジュールは予告なく変更に…" at bounding box center [642, 391] width 727 height 509
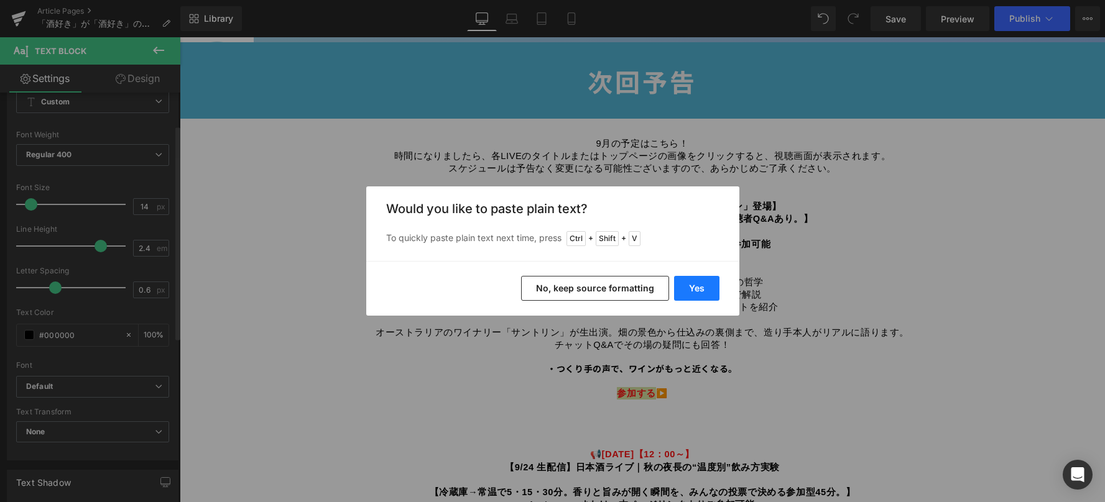
click at [691, 280] on button "Yes" at bounding box center [696, 288] width 45 height 25
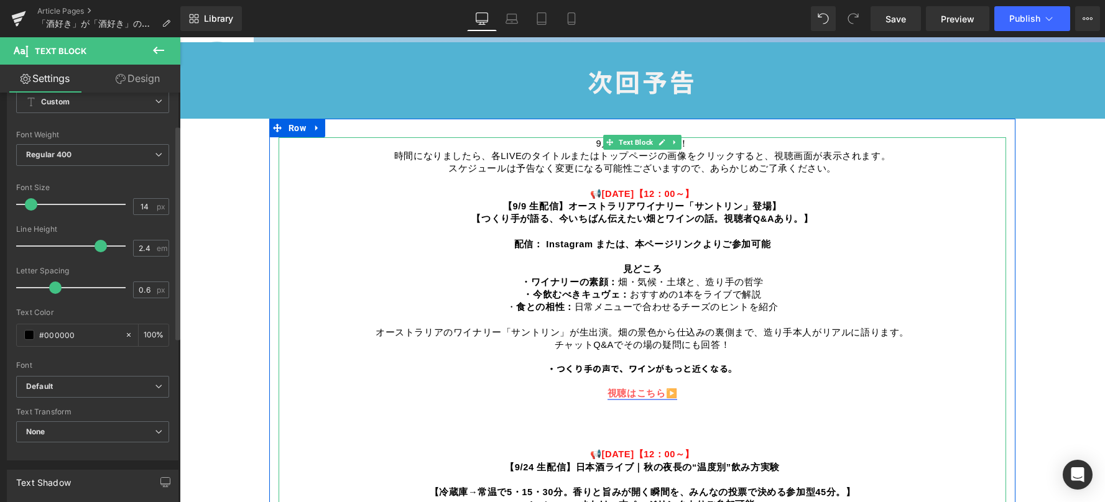
click at [640, 390] on span "視聴はこちら" at bounding box center [636, 394] width 58 height 10
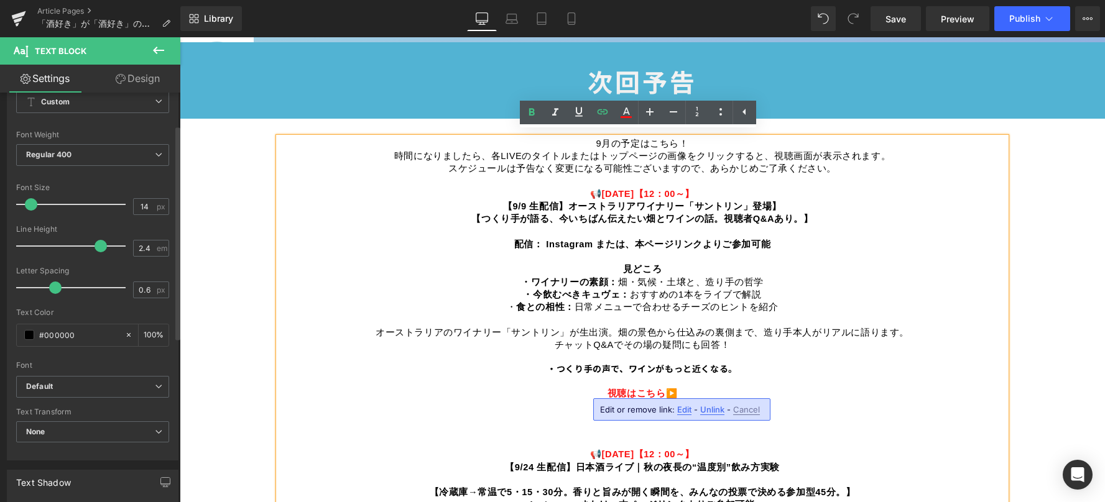
click at [682, 412] on span "Edit" at bounding box center [684, 410] width 14 height 11
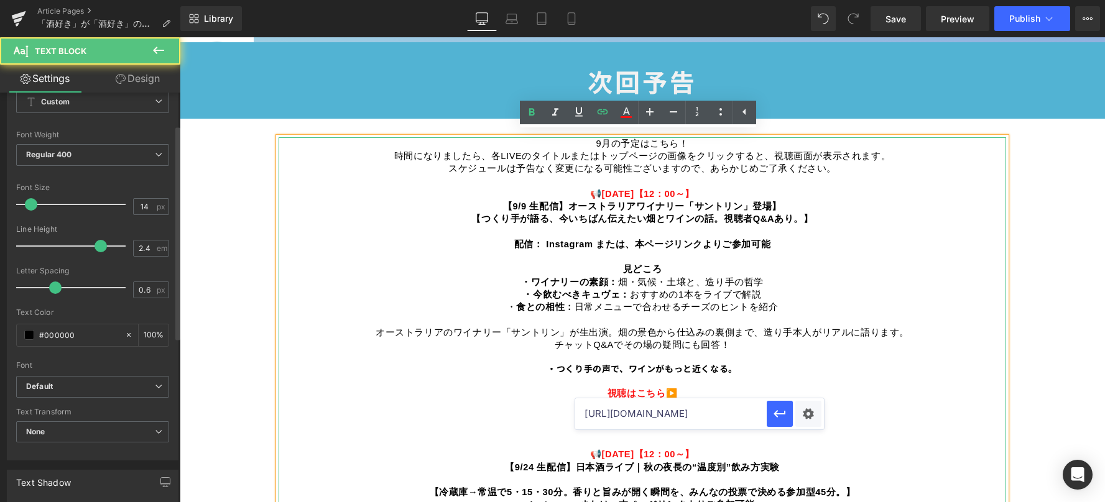
click at [881, 408] on p "9月の予定はこちら！ 時間になりましたら、各LIVEのタイトルまたはトップページの画像をクリックすると、視聴画面が表示されます。 スケジュールは予告なく変更に…" at bounding box center [642, 391] width 727 height 509
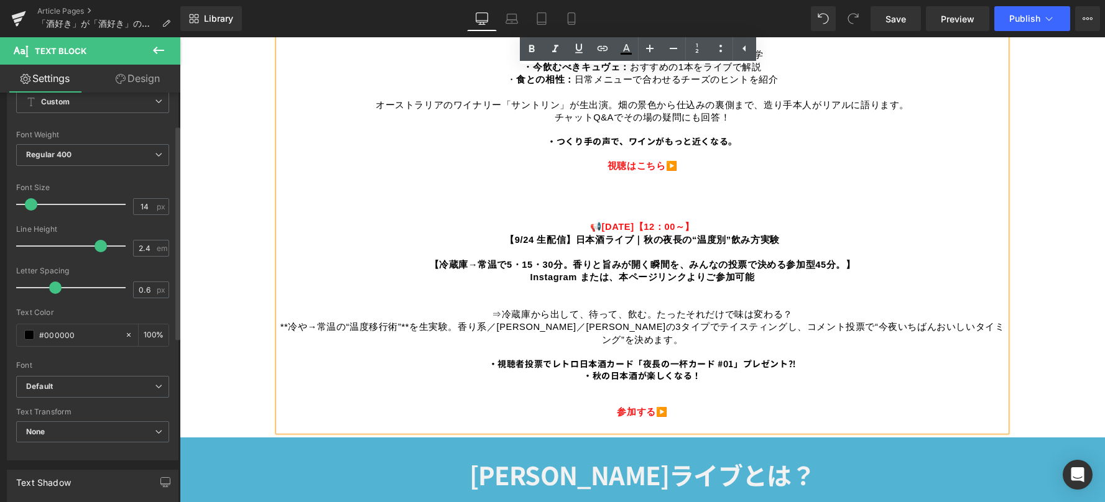
scroll to position [995, 0]
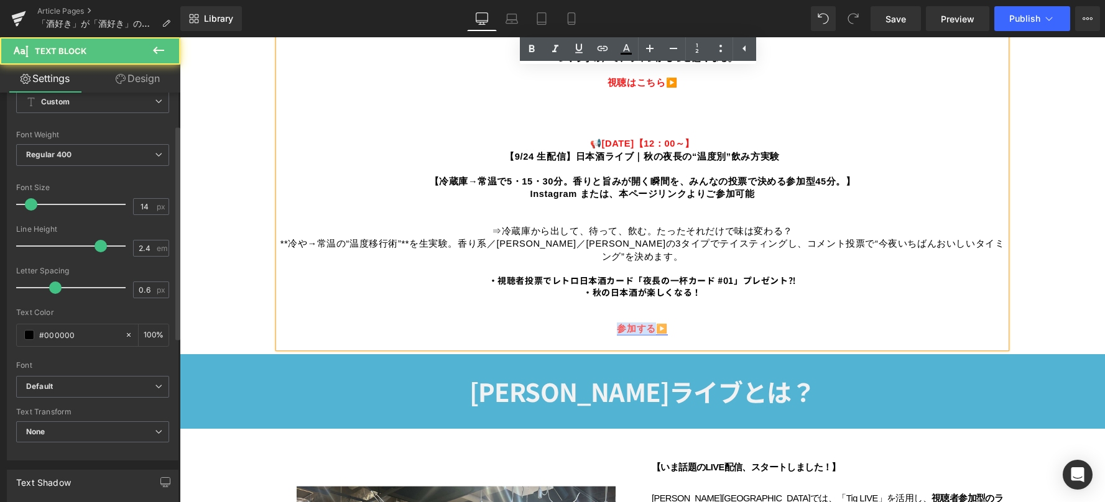
drag, startPoint x: 647, startPoint y: 310, endPoint x: 612, endPoint y: 310, distance: 35.4
click at [617, 324] on strong "参加する" at bounding box center [636, 329] width 39 height 10
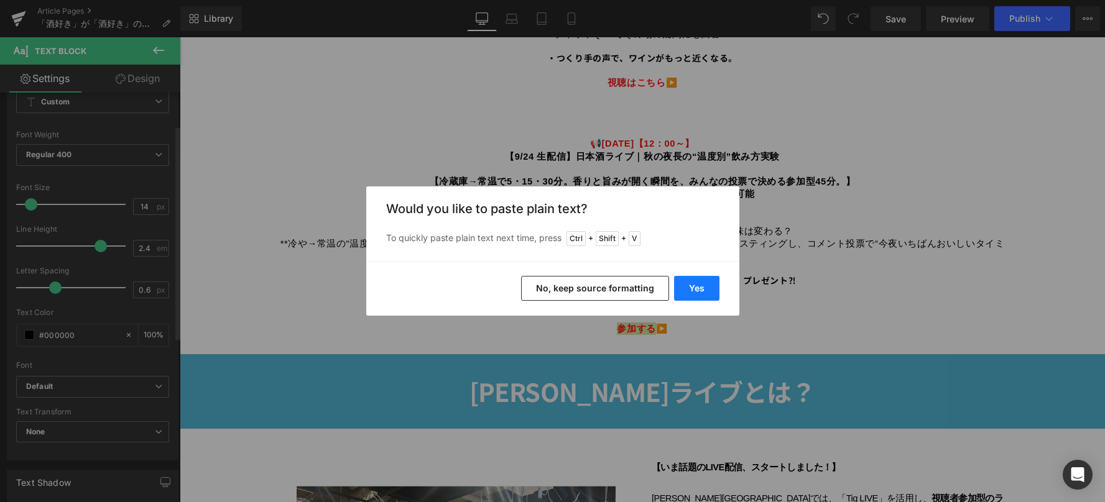
click at [686, 291] on button "Yes" at bounding box center [696, 288] width 45 height 25
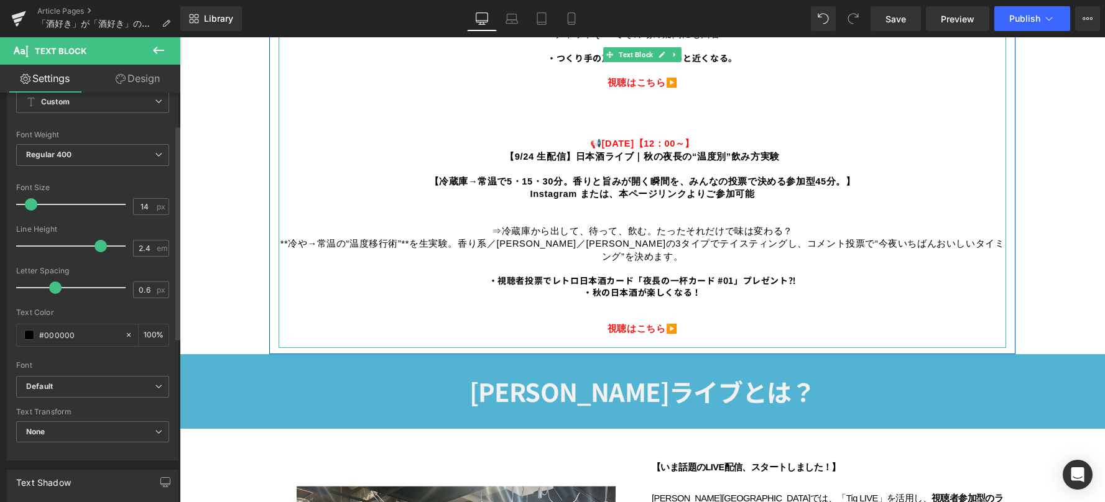
click at [786, 303] on p "9月の予定はこちら！ 時間になりましたら、各LIVEのタイトルまたはトップページの画像をクリックすると、視聴画面が表示されます。 スケジュールは予告なく変更に…" at bounding box center [642, 81] width 727 height 509
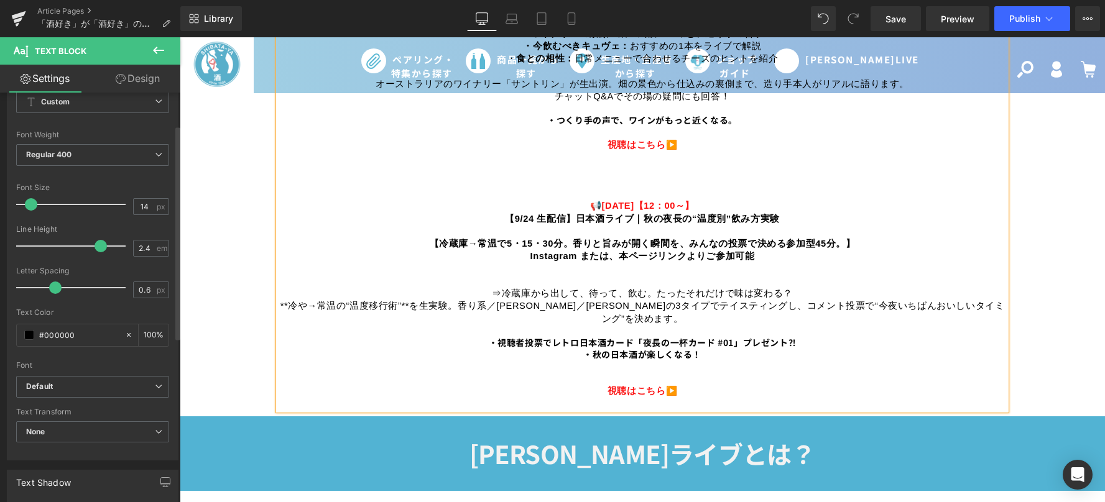
scroll to position [870, 0]
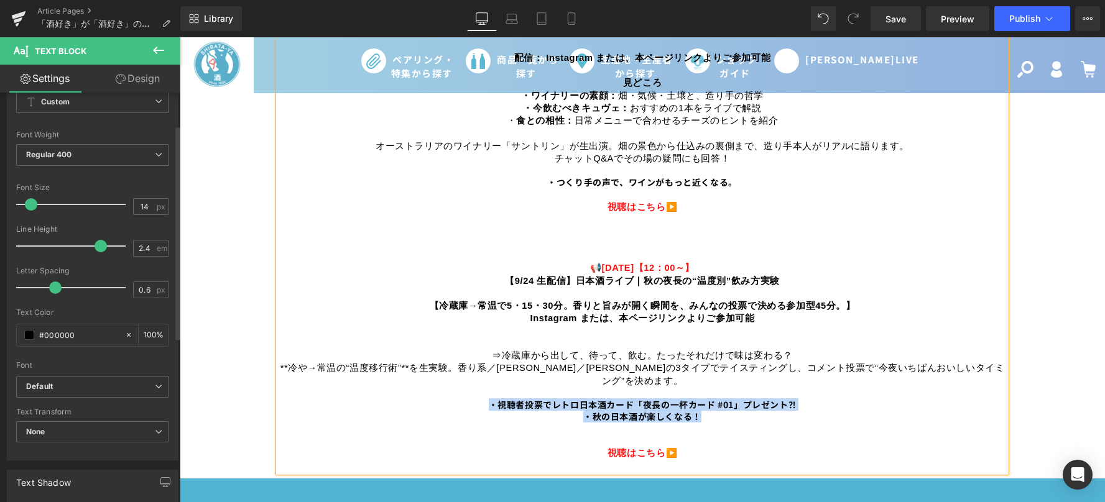
drag, startPoint x: 486, startPoint y: 387, endPoint x: 724, endPoint y: 403, distance: 238.0
click at [724, 403] on p "9月の予定はこちら！ 時間になりましたら、各LIVEのタイトルまたはトップページの画像をクリックすると、視聴画面が表示されます。 スケジュールは予告なく変更に…" at bounding box center [642, 205] width 727 height 509
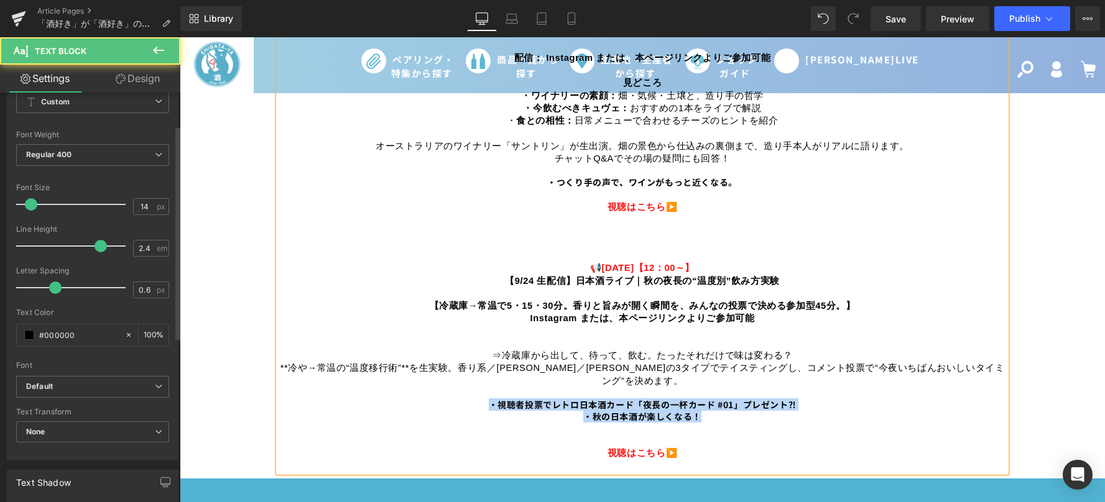
click at [684, 399] on b "・視聴者投票でレトロ日本酒カード「夜長の一杯カード #01」プレゼント⁈" at bounding box center [643, 405] width 308 height 12
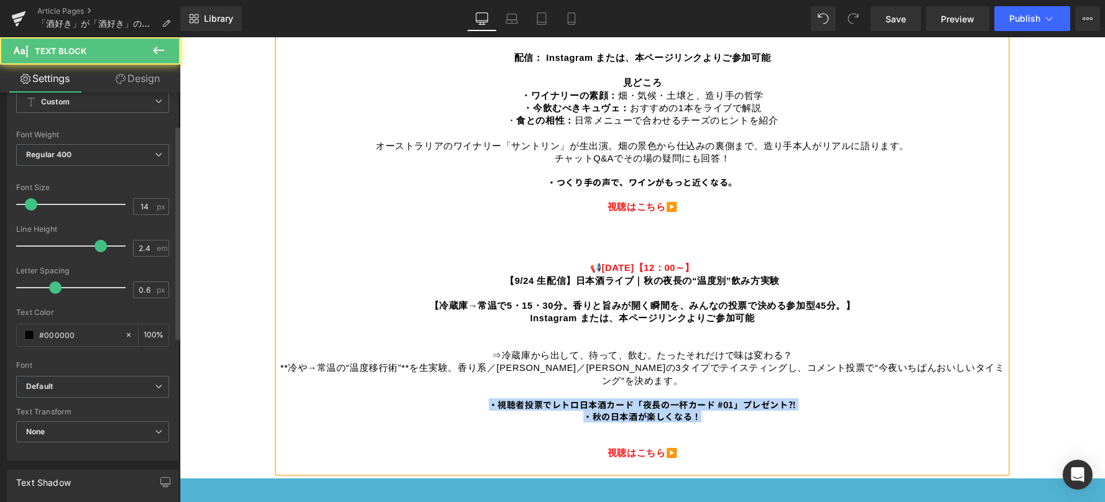
click at [706, 396] on p "9月の予定はこちら！ 時間になりましたら、各LIVEのタイトルまたはトップページの画像をクリックすると、視聴画面が表示されます。 スケジュールは予告なく変更に…" at bounding box center [642, 205] width 727 height 509
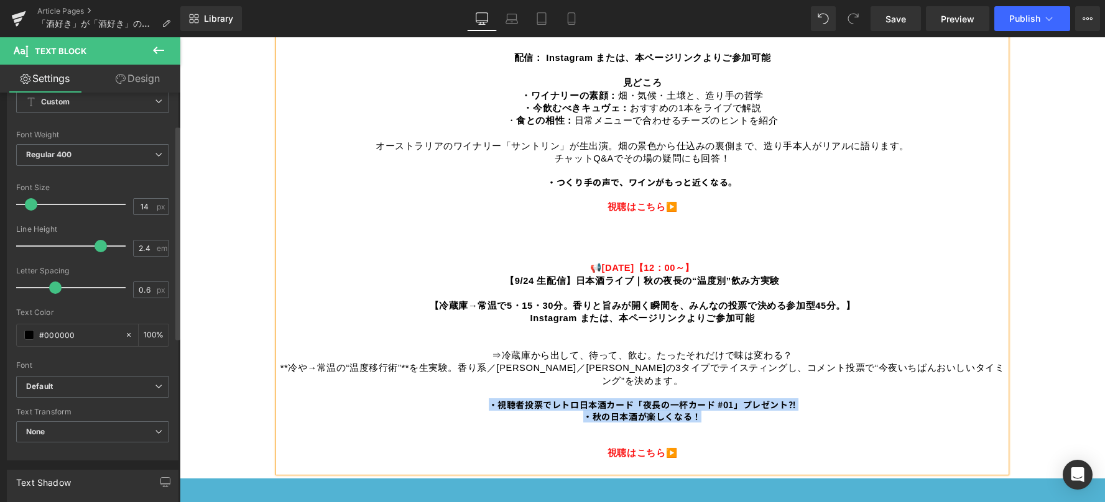
drag, startPoint x: 706, startPoint y: 401, endPoint x: 486, endPoint y: 381, distance: 221.0
click at [486, 381] on p "9月の予定はこちら！ 時間になりましたら、各LIVEのタイトルまたはトップページの画像をクリックすると、視聴画面が表示されます。 スケジュールは予告なく変更に…" at bounding box center [642, 205] width 727 height 509
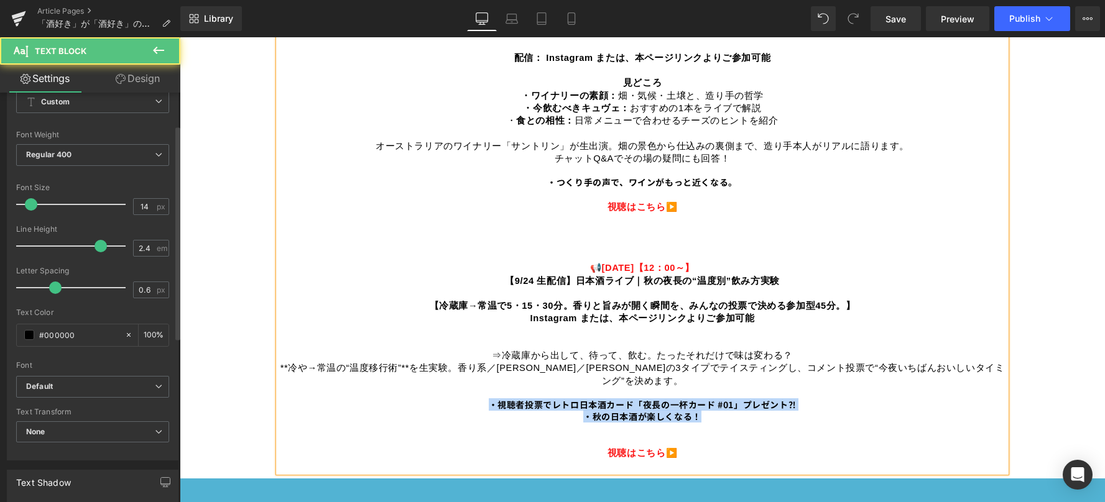
click at [521, 399] on b "・視聴者投票でレトロ日本酒カード「夜長の一杯カード #01」プレゼント⁈" at bounding box center [643, 405] width 308 height 12
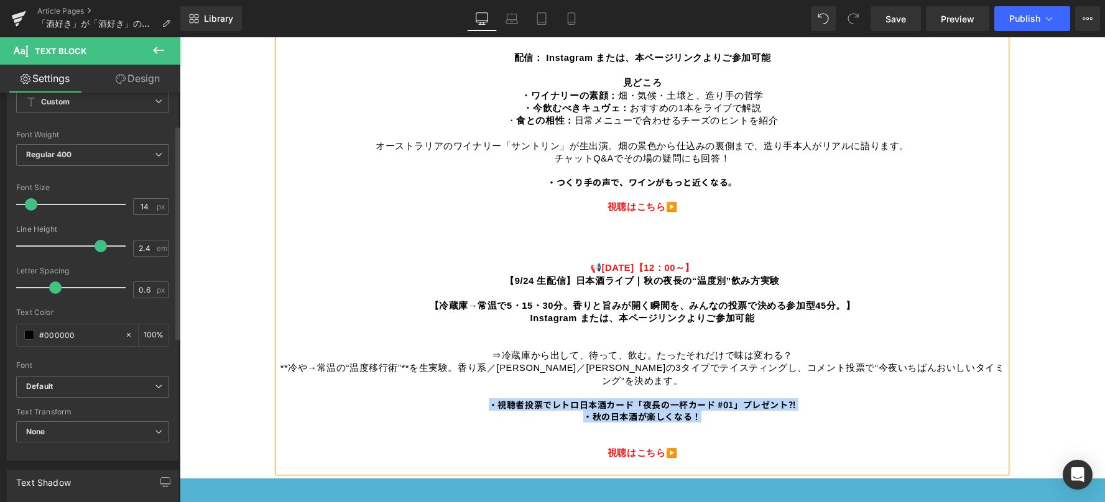
drag, startPoint x: 482, startPoint y: 384, endPoint x: 706, endPoint y: 397, distance: 223.6
click at [706, 397] on p "9月の予定はこちら！ 時間になりましたら、各LIVEのタイトルまたはトップページの画像をクリックすると、視聴画面が表示されます。 スケジュールは予告なく変更に…" at bounding box center [642, 205] width 727 height 509
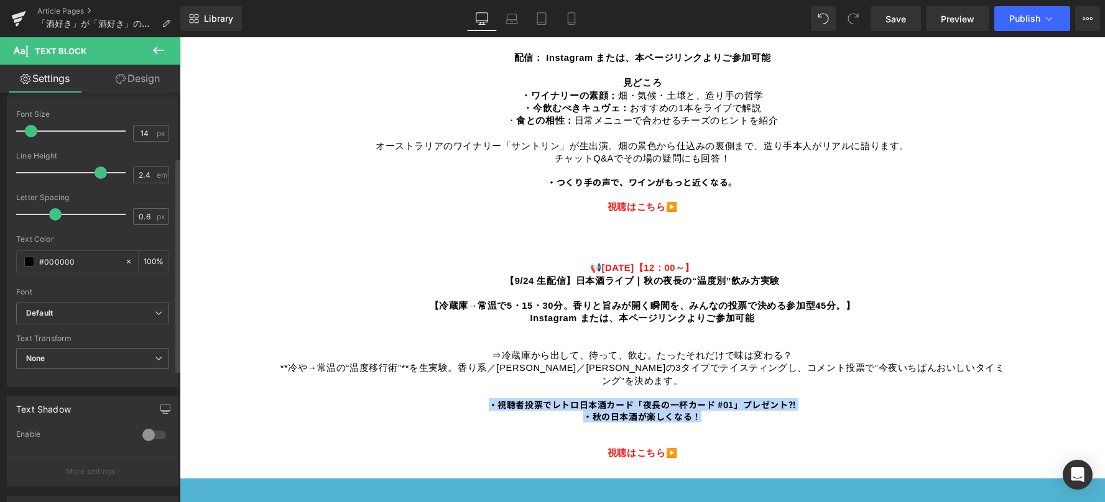
scroll to position [124, 0]
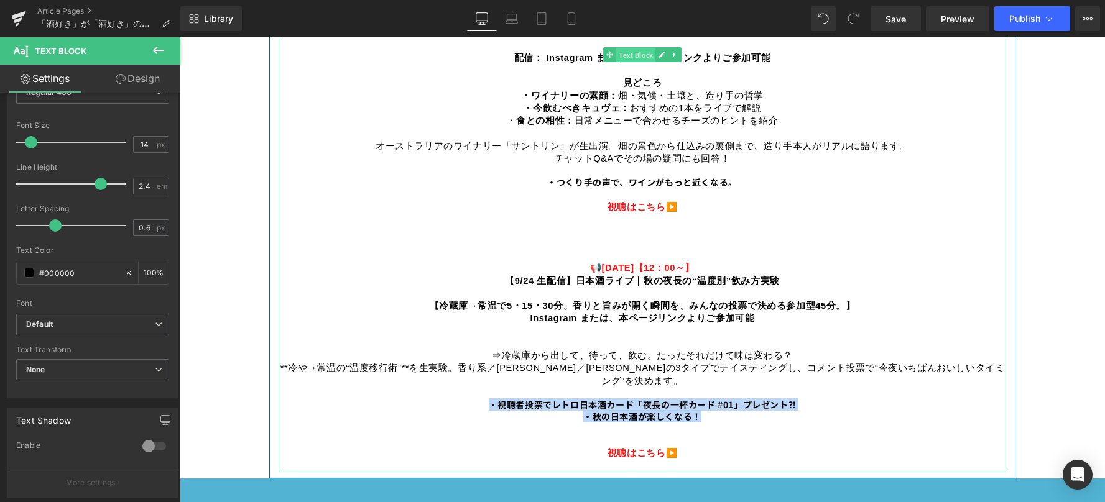
click at [631, 49] on span "Text Block" at bounding box center [635, 55] width 39 height 15
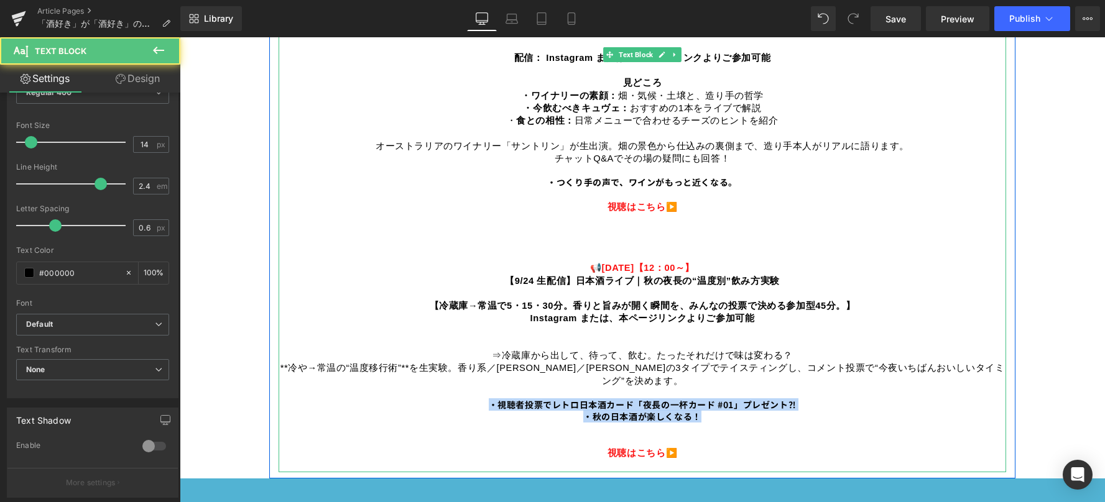
click at [625, 399] on b "・視聴者投票でレトロ日本酒カード「夜長の一杯カード #01」プレゼント⁈" at bounding box center [643, 405] width 308 height 12
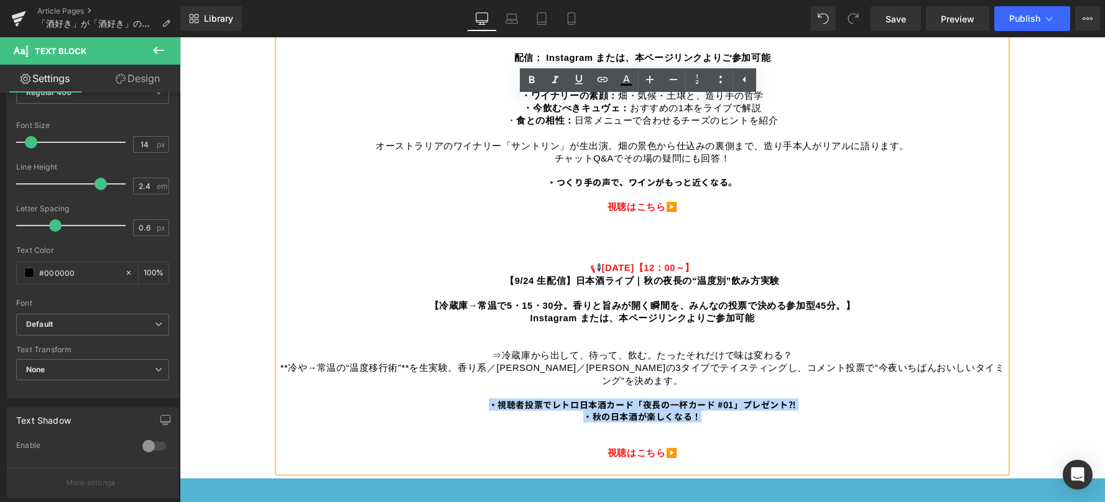
drag, startPoint x: 487, startPoint y: 388, endPoint x: 703, endPoint y: 400, distance: 216.1
click at [703, 400] on p "9月の予定はこちら！ 時間になりましたら、各LIVEのタイトルまたはトップページの画像をクリックすると、視聴画面が表示されます。 スケジュールは予告なく変更に…" at bounding box center [642, 205] width 727 height 509
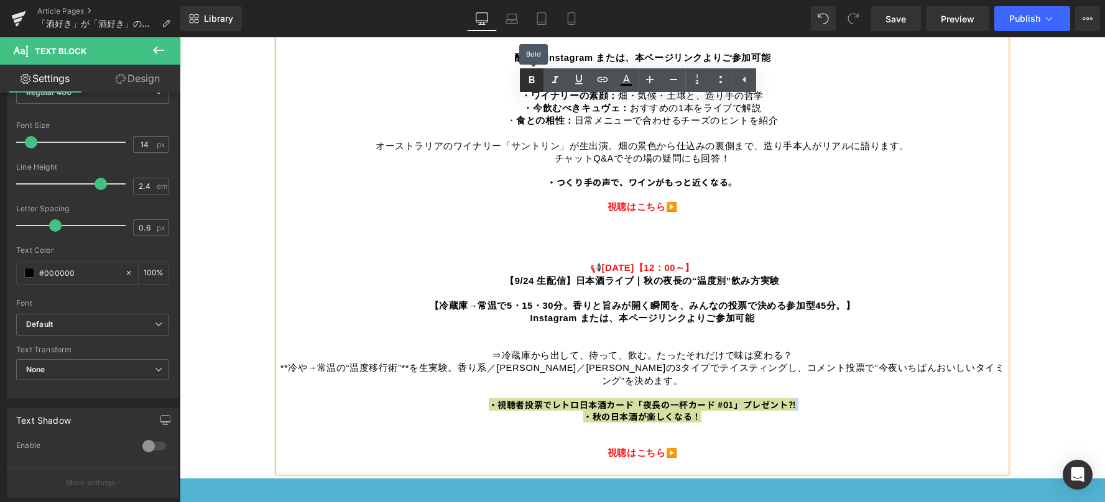
click at [533, 83] on icon at bounding box center [531, 80] width 15 height 15
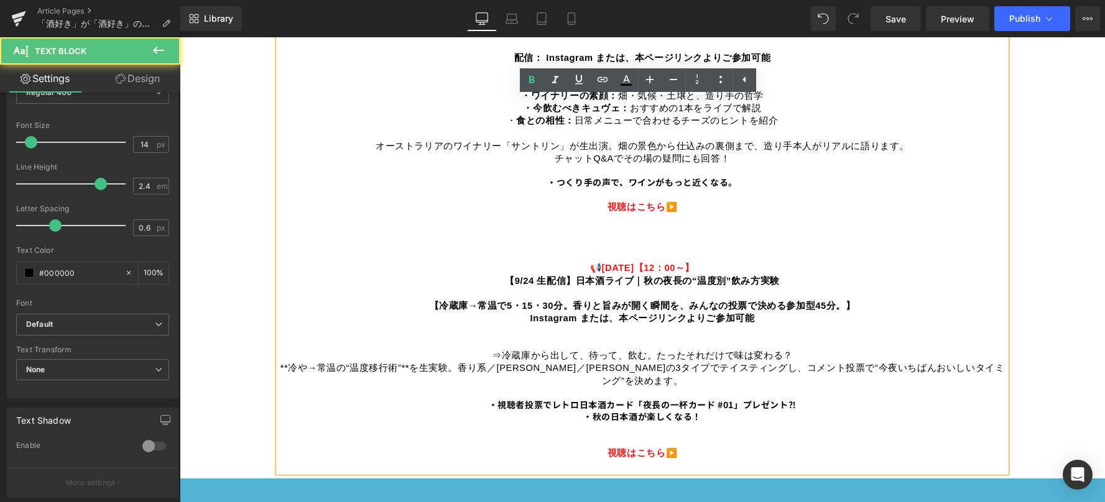
click at [682, 399] on span "・視聴者投票でレトロ日本酒カード「夜長の一杯カード #01」プレゼント⁈" at bounding box center [643, 405] width 308 height 12
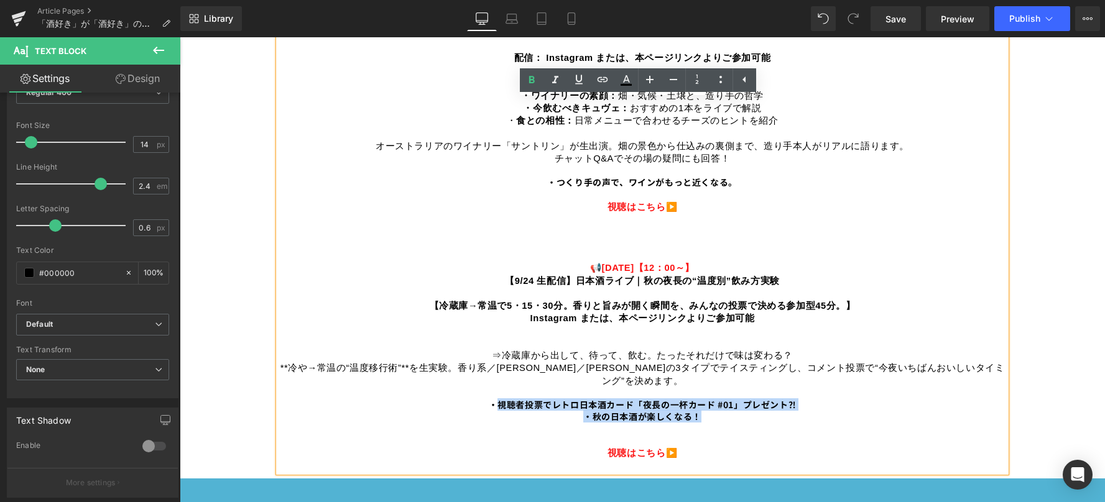
drag, startPoint x: 693, startPoint y: 399, endPoint x: 489, endPoint y: 384, distance: 204.4
click at [489, 384] on p "9月の予定はこちら！ 時間になりましたら、各LIVEのタイトルまたはトップページの画像をクリックすると、視聴画面が表示されます。 スケジュールは予告なく変更に…" at bounding box center [642, 205] width 727 height 509
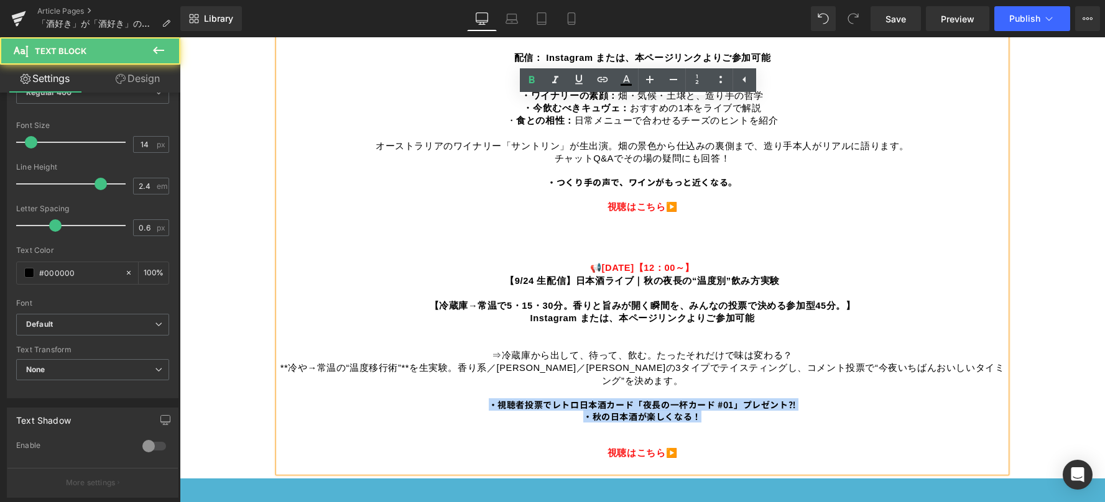
drag, startPoint x: 486, startPoint y: 385, endPoint x: 715, endPoint y: 401, distance: 229.9
click at [715, 401] on p "9月の予定はこちら！ 時間になりましたら、各LIVEのタイトルまたはトップページの画像をクリックすると、視聴画面が表示されます。 スケジュールは予告なく変更に…" at bounding box center [642, 205] width 727 height 509
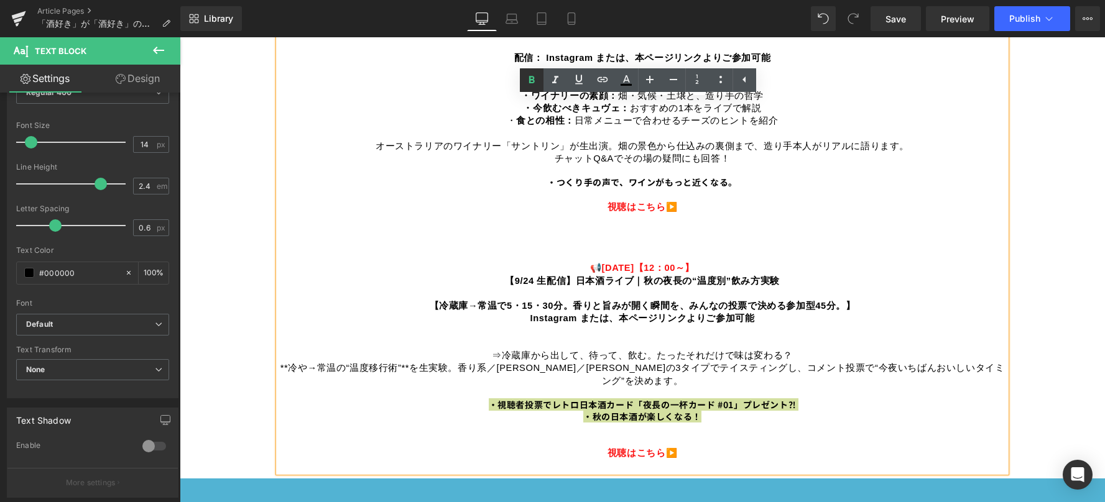
click at [533, 83] on icon at bounding box center [531, 79] width 6 height 7
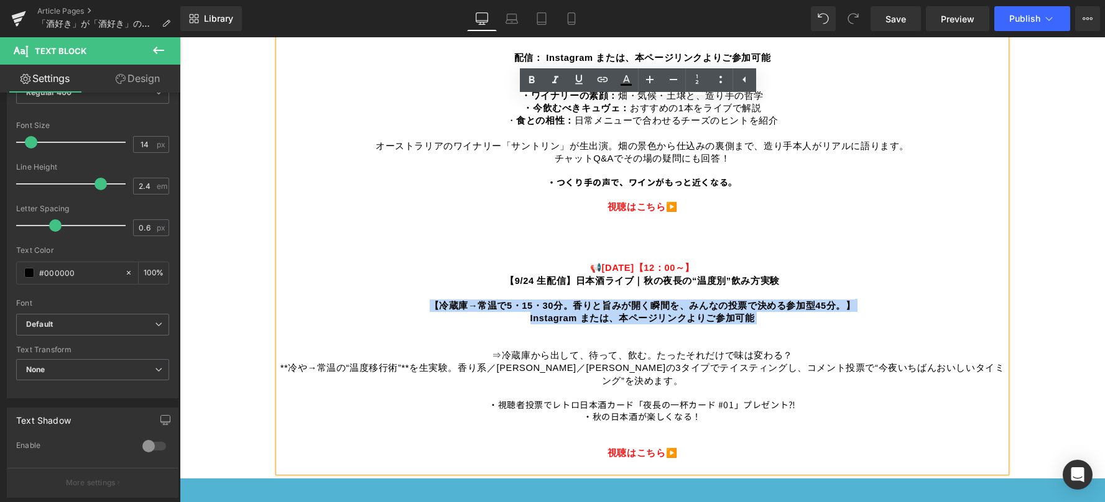
drag, startPoint x: 426, startPoint y: 297, endPoint x: 814, endPoint y: 328, distance: 389.1
click at [814, 328] on p "9月の予定はこちら！ 時間になりましたら、各LIVEのタイトルまたはトップページの画像をクリックすると、視聴画面が表示されます。 スケジュールは予告なく変更に…" at bounding box center [642, 205] width 727 height 509
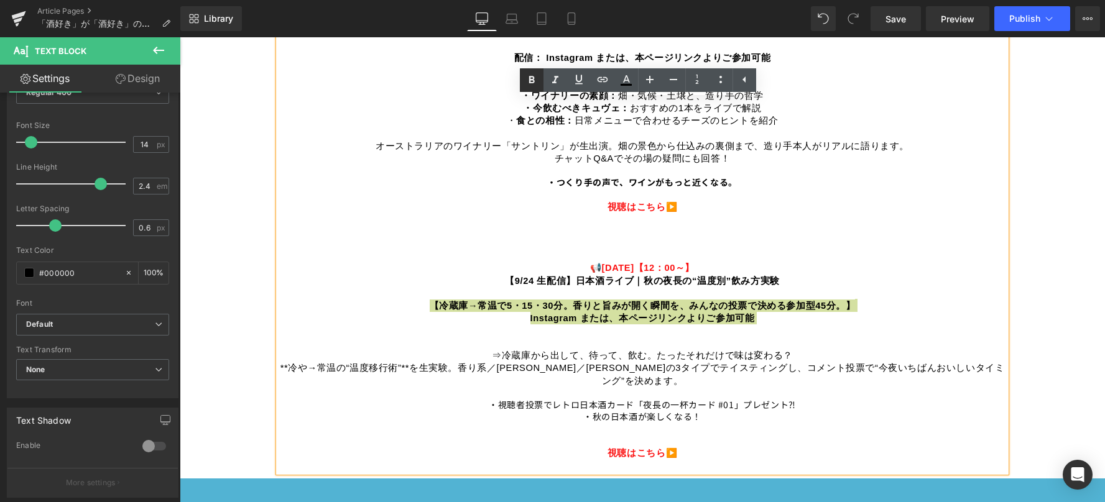
click at [529, 79] on icon at bounding box center [531, 79] width 6 height 7
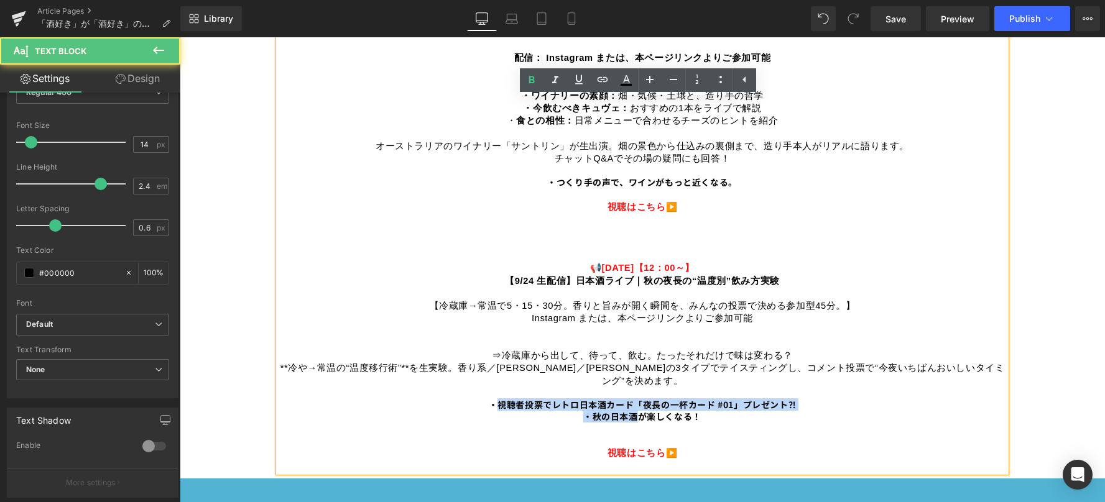
drag, startPoint x: 492, startPoint y: 387, endPoint x: 634, endPoint y: 401, distance: 142.4
click at [632, 401] on span "・視聴者投票でレトロ日本酒カード「夜長の一杯カード #01」プレゼント⁈ ・秋の日本酒が楽しくなる！ 視聴はこちら ▶️" at bounding box center [643, 429] width 308 height 60
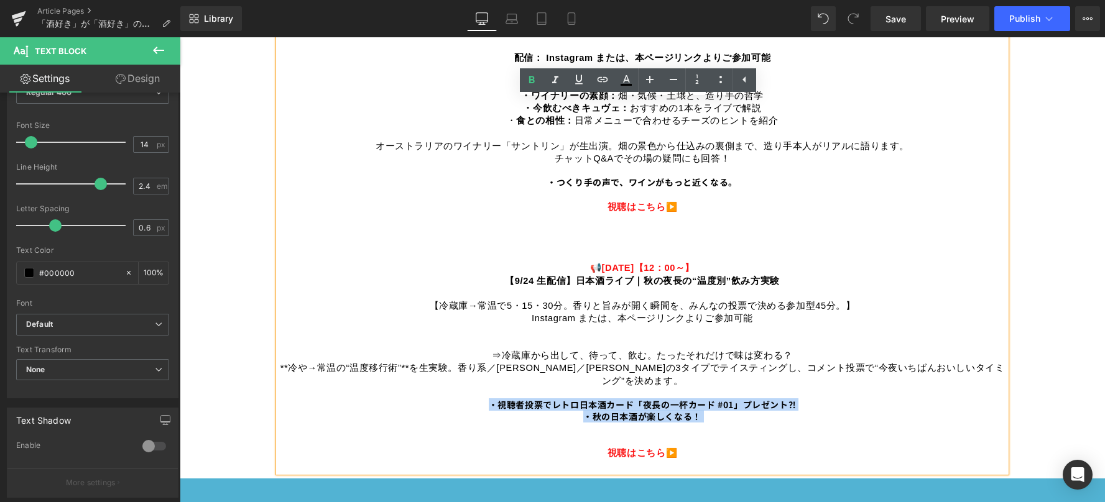
drag, startPoint x: 726, startPoint y: 412, endPoint x: 483, endPoint y: 389, distance: 243.5
click at [483, 389] on p "9月の予定はこちら！ 時間になりましたら、各LIVEのタイトルまたはトップページの画像をクリックすると、視聴画面が表示されます。 スケジュールは予告なく変更に…" at bounding box center [642, 205] width 727 height 509
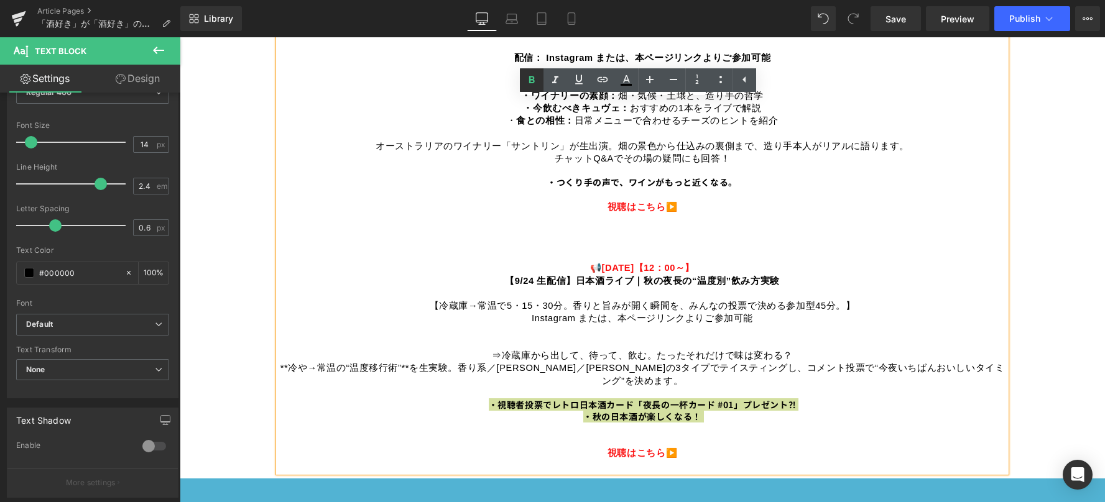
click at [534, 81] on icon at bounding box center [531, 79] width 6 height 7
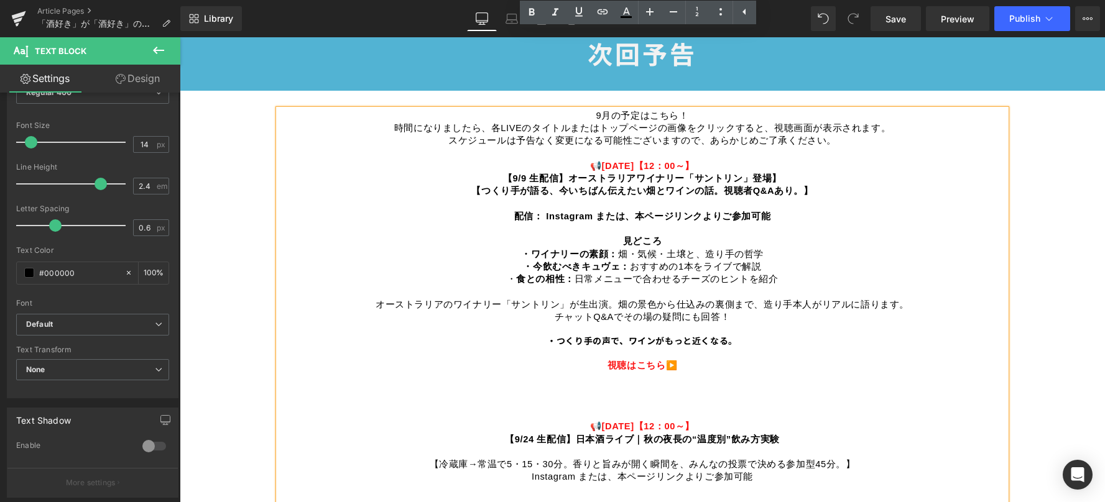
scroll to position [684, 0]
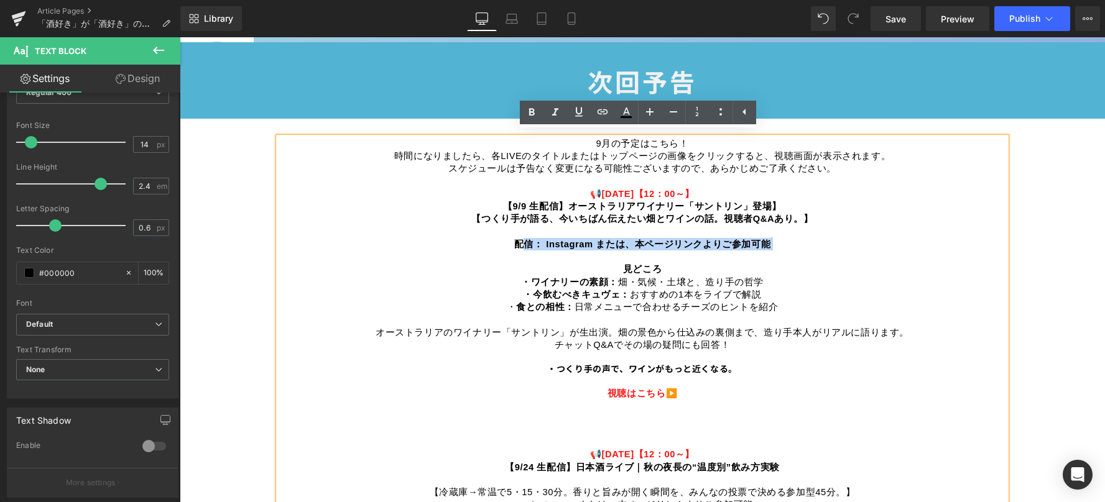
drag, startPoint x: 513, startPoint y: 238, endPoint x: 788, endPoint y: 249, distance: 275.0
click at [788, 249] on p "9月の予定はこちら！ 時間になりましたら、各LIVEのタイトルまたはトップページの画像をクリックすると、視聴画面が表示されます。 スケジュールは予告なく変更に…" at bounding box center [642, 391] width 727 height 509
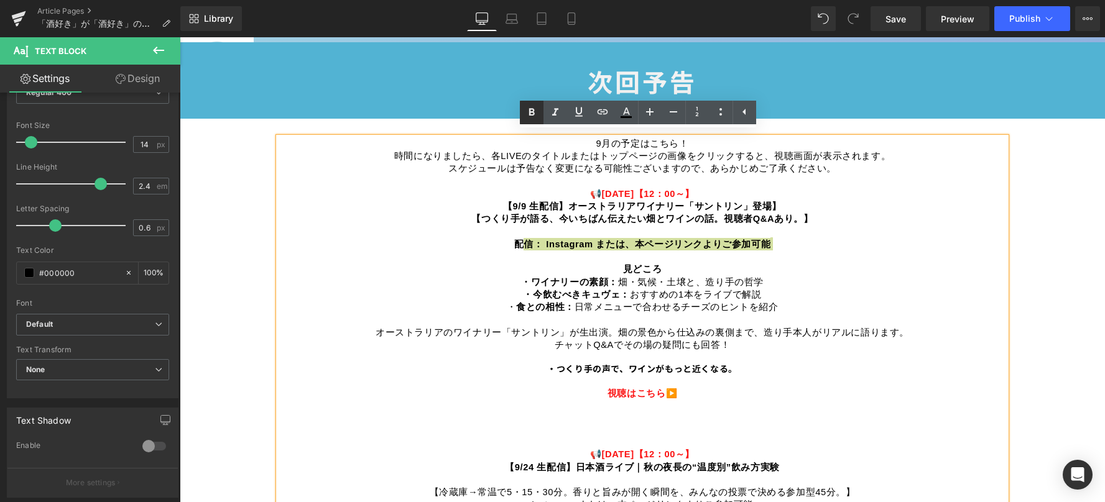
click at [533, 109] on icon at bounding box center [531, 111] width 6 height 7
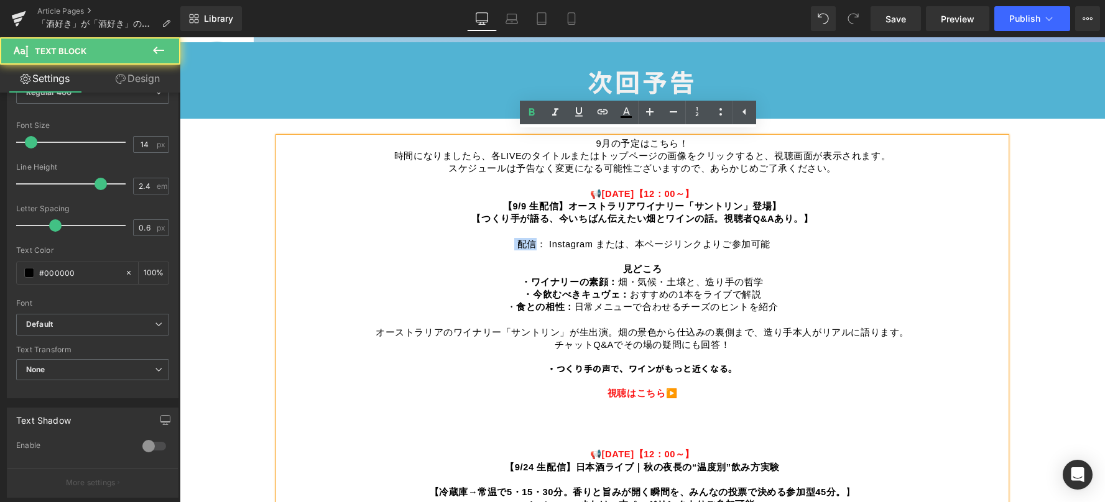
drag, startPoint x: 532, startPoint y: 241, endPoint x: 504, endPoint y: 240, distance: 27.4
click at [504, 240] on p "9月の予定はこちら！ 時間になりましたら、各LIVEのタイトルまたはトップページの画像をクリックすると、視聴画面が表示されます。 スケジュールは予告なく変更に…" at bounding box center [642, 391] width 727 height 509
drag, startPoint x: 542, startPoint y: 242, endPoint x: 515, endPoint y: 242, distance: 27.4
click at [517, 242] on span "配信： Instagram または、本ページリンクよりご参加可能" at bounding box center [644, 244] width 254 height 10
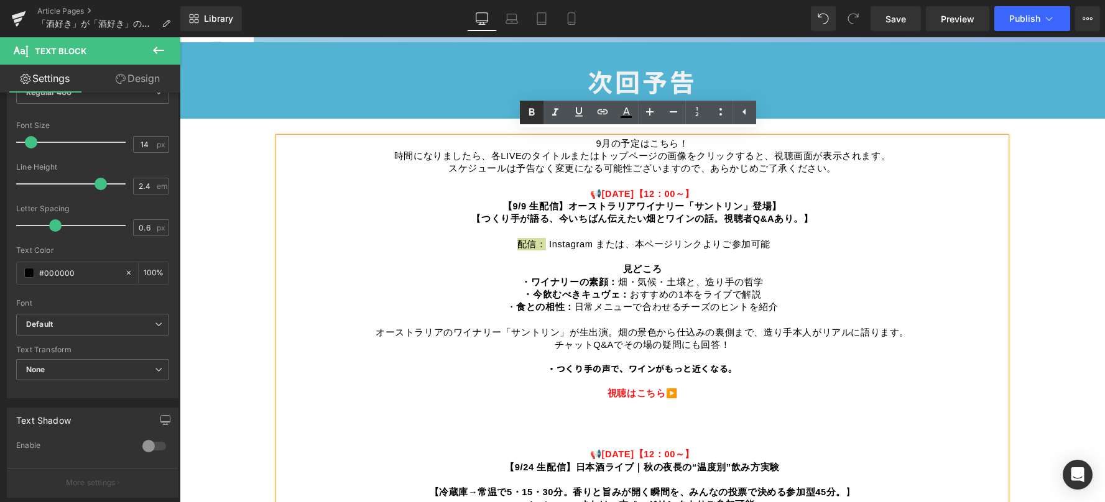
click at [531, 112] on icon at bounding box center [531, 111] width 6 height 7
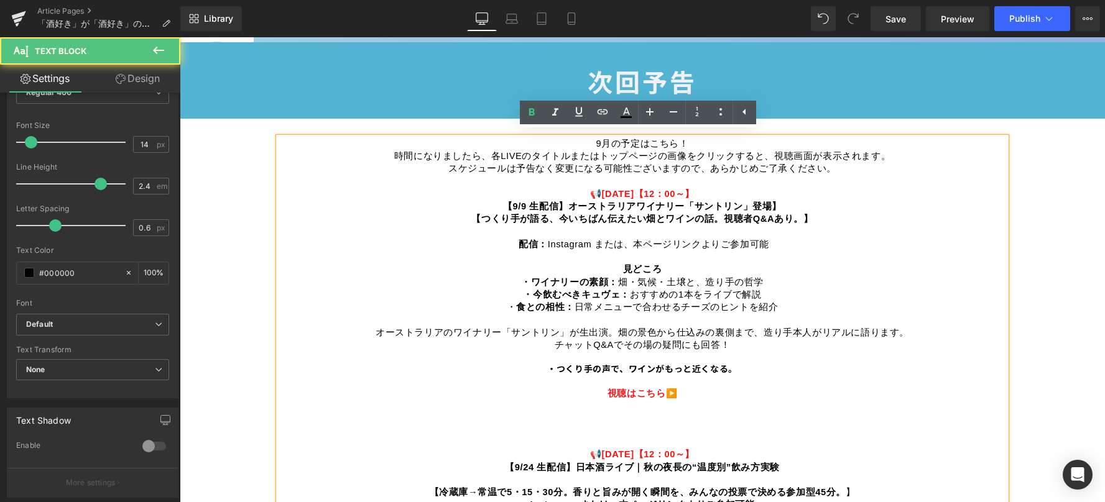
click at [523, 277] on span "・ワイナリーの素顔：" at bounding box center [569, 282] width 97 height 10
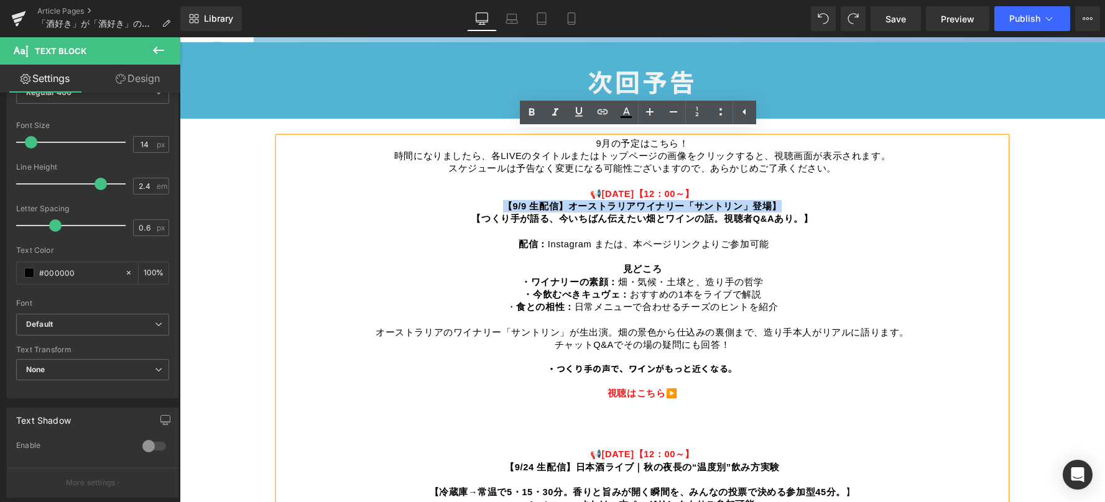
drag, startPoint x: 775, startPoint y: 197, endPoint x: 498, endPoint y: 198, distance: 276.7
click at [498, 198] on p "9月の予定はこちら！ 時間になりましたら、各LIVEのタイトルまたはトップページの画像をクリックすると、視聴画面が表示されます。 スケジュールは予告なく変更に…" at bounding box center [642, 391] width 727 height 509
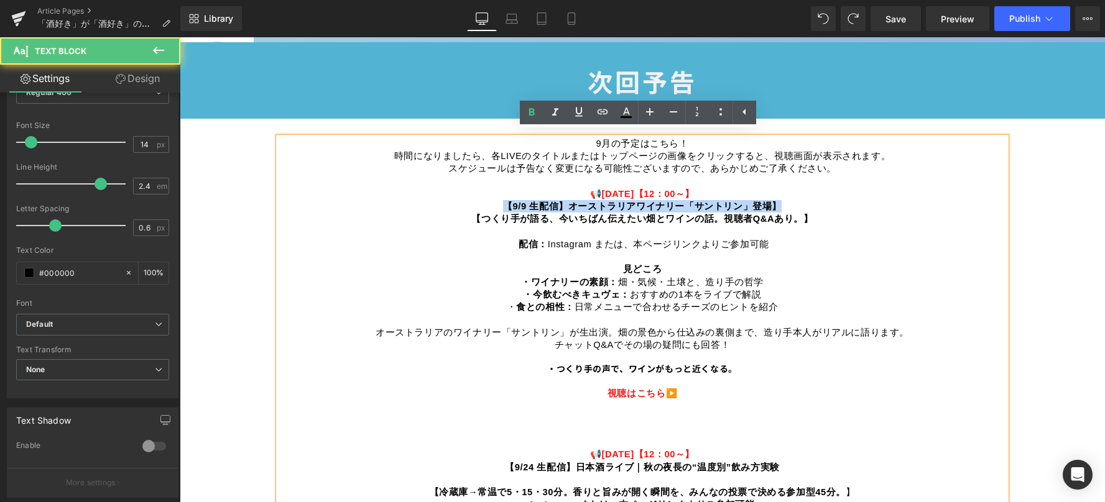
drag, startPoint x: 589, startPoint y: 187, endPoint x: 704, endPoint y: 186, distance: 115.6
click at [704, 186] on p "9月の予定はこちら！ 時間になりましたら、各LIVEのタイトルまたはトップページの画像をクリックすると、視聴画面が表示されます。 スケジュールは予告なく変更に…" at bounding box center [642, 391] width 727 height 509
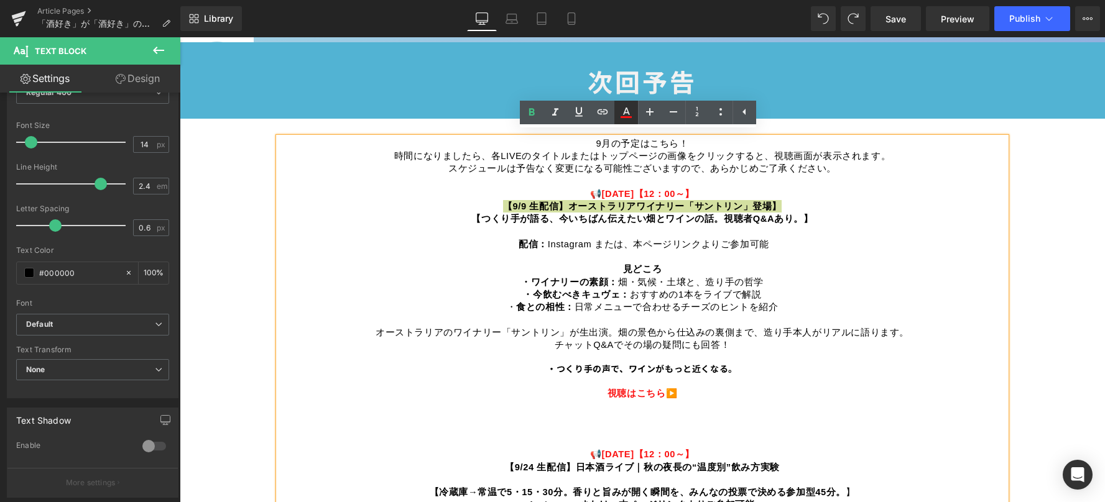
click at [627, 109] on icon at bounding box center [626, 111] width 7 height 7
type input "100"
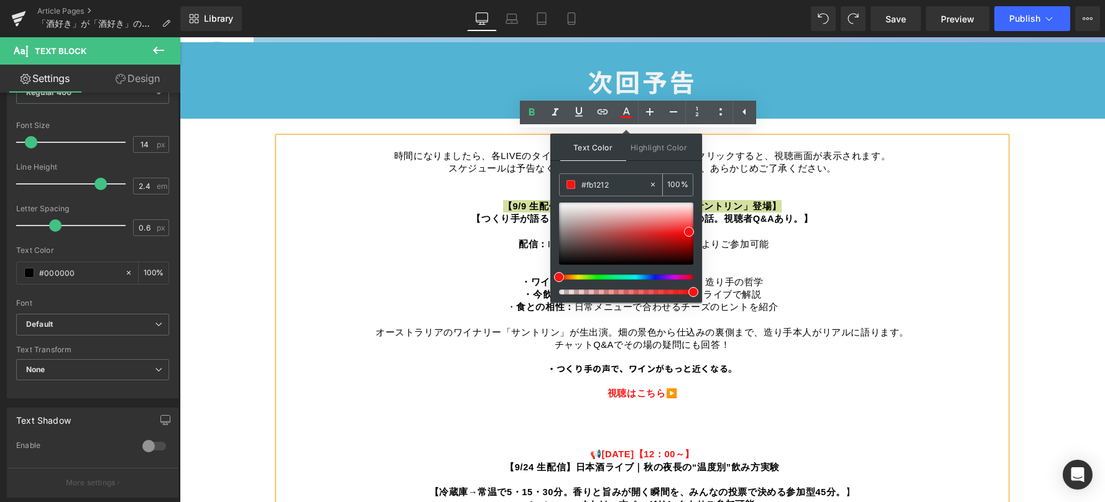
drag, startPoint x: 613, startPoint y: 180, endPoint x: 581, endPoint y: 184, distance: 31.9
click at [581, 184] on input "#fb1212" at bounding box center [614, 185] width 67 height 14
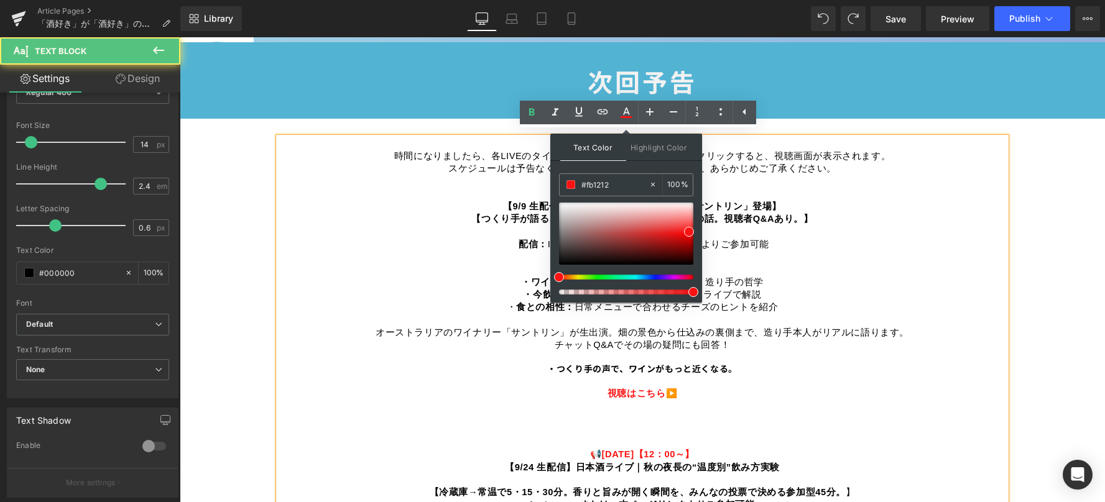
click at [832, 174] on p "9月の予定はこちら！ 時間になりましたら、各LIVEのタイトルまたはトップページの画像をクリックすると、視聴画面が表示されます。 スケジュールは予告なく変更に…" at bounding box center [642, 391] width 727 height 509
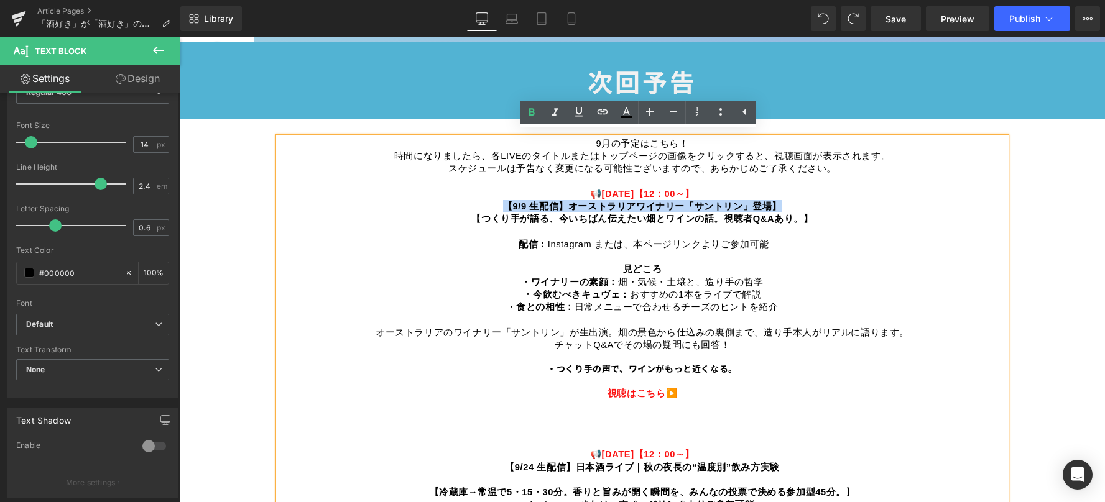
drag, startPoint x: 784, startPoint y: 195, endPoint x: 503, endPoint y: 201, distance: 281.1
click at [503, 201] on p "9月の予定はこちら！ 時間になりましたら、各LIVEのタイトルまたはトップページの画像をクリックすると、視聴画面が表示されます。 スケジュールは予告なく変更に…" at bounding box center [642, 391] width 727 height 509
click at [627, 108] on icon at bounding box center [626, 111] width 7 height 7
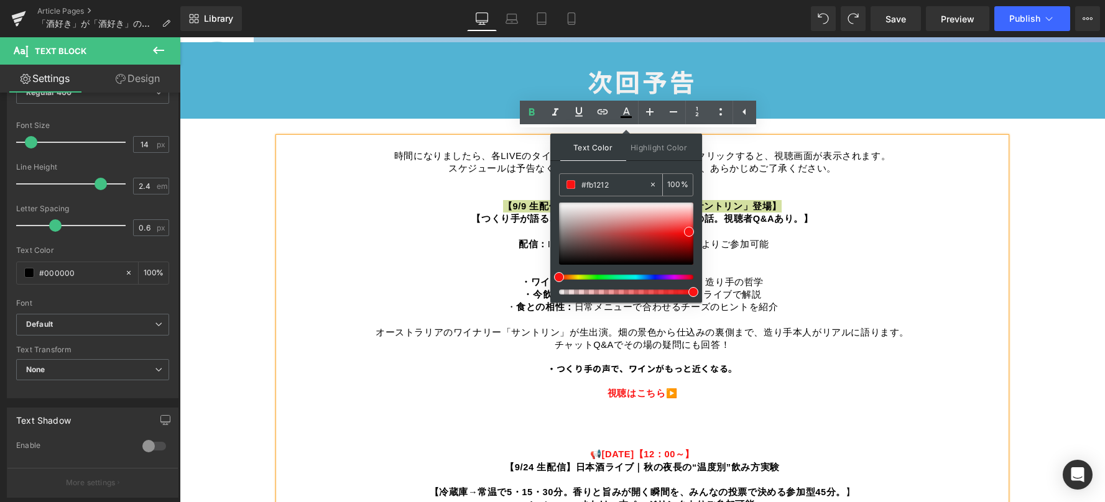
click at [609, 185] on input "#fb1212" at bounding box center [614, 185] width 67 height 14
drag, startPoint x: 615, startPoint y: 184, endPoint x: 576, endPoint y: 186, distance: 38.6
click at [576, 186] on div "#fb1212" at bounding box center [604, 185] width 89 height 22
click at [697, 164] on div "Text Color Highlight Color #fb1212 #fb1212 100 % transparent transparent 0 %" at bounding box center [626, 218] width 152 height 169
click at [701, 206] on div "Text Color Highlight Color #fb1212 #fb1212 100 % transparent transparent 0 %" at bounding box center [626, 218] width 152 height 169
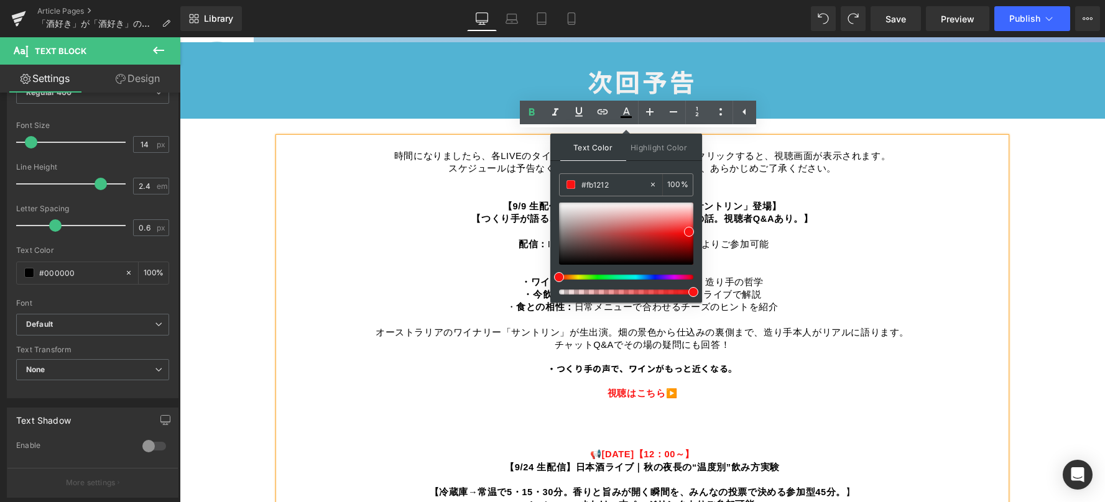
click at [826, 214] on p "9月の予定はこちら！ 時間になりましたら、各LIVEのタイトルまたはトップページの画像をクリックすると、視聴画面が表示されます。 スケジュールは予告なく変更に…" at bounding box center [642, 391] width 727 height 509
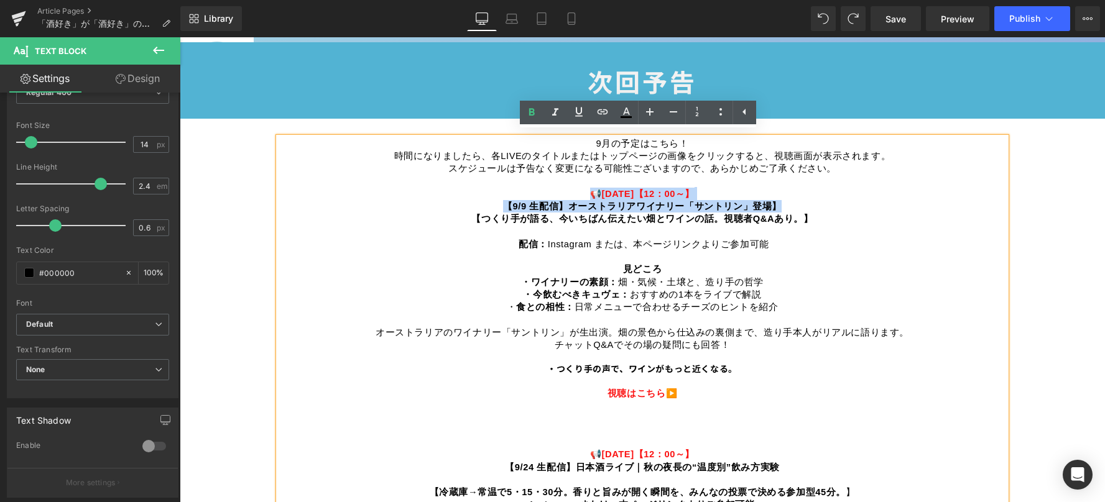
drag, startPoint x: 794, startPoint y: 195, endPoint x: 505, endPoint y: 191, distance: 289.1
click at [505, 191] on p "9月の予定はこちら！ 時間になりましたら、各LIVEのタイトルまたはトップページの画像をクリックすると、視聴画面が表示されます。 スケジュールは予告なく変更に…" at bounding box center [642, 391] width 727 height 509
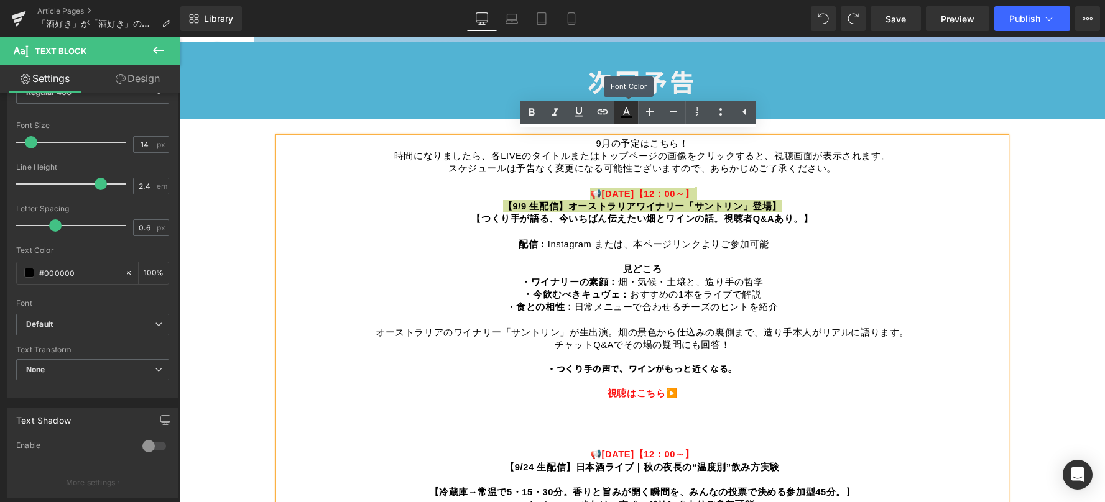
click at [624, 108] on icon at bounding box center [626, 112] width 15 height 15
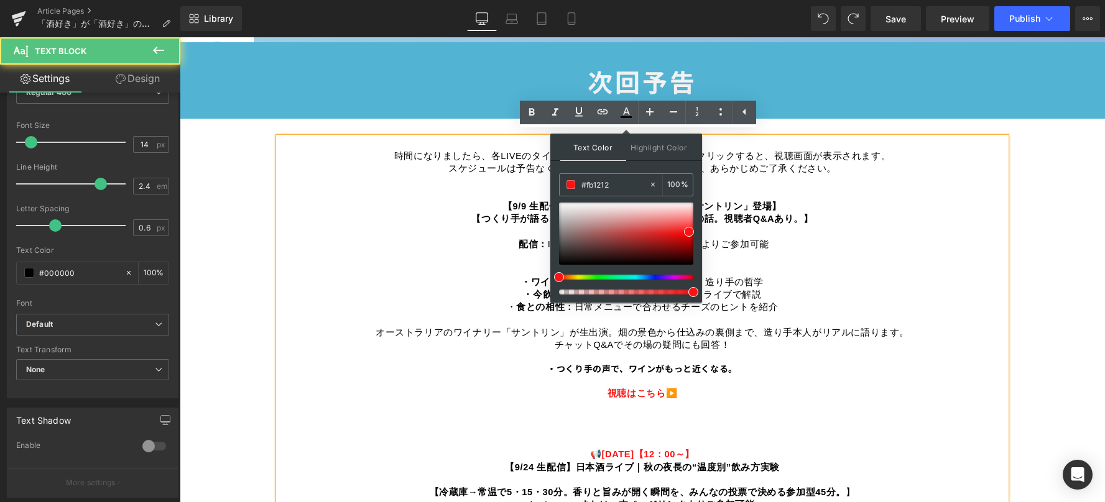
click at [913, 249] on p "9月の予定はこちら！ 時間になりましたら、各LIVEのタイトルまたはトップページの画像をクリックすると、視聴画面が表示されます。 スケジュールは予告なく変更に…" at bounding box center [642, 391] width 727 height 509
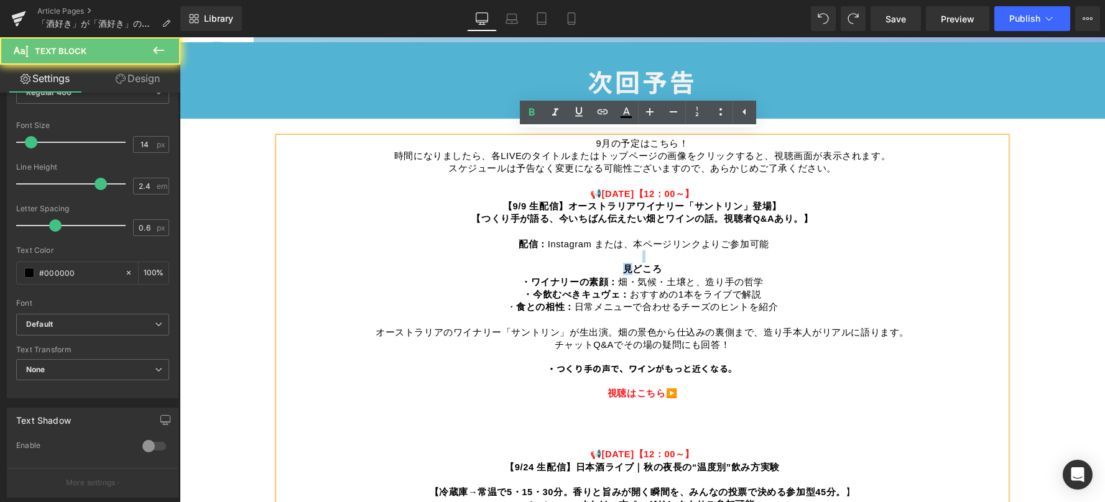
click at [913, 249] on p "9月の予定はこちら！ 時間になりましたら、各LIVEのタイトルまたはトップページの画像をクリックすると、視聴画面が表示されます。 スケジュールは予告なく変更に…" at bounding box center [642, 391] width 727 height 509
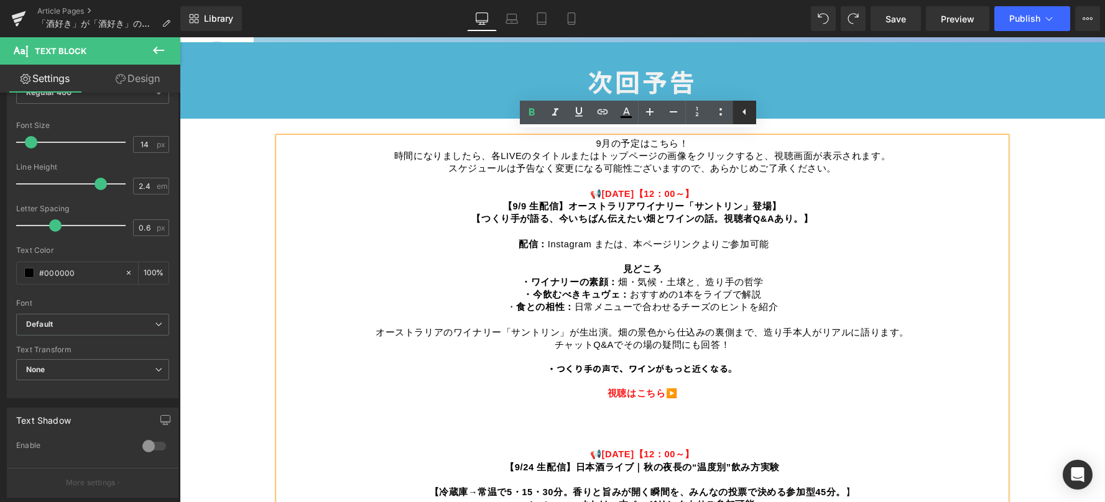
click at [746, 107] on icon at bounding box center [744, 111] width 15 height 15
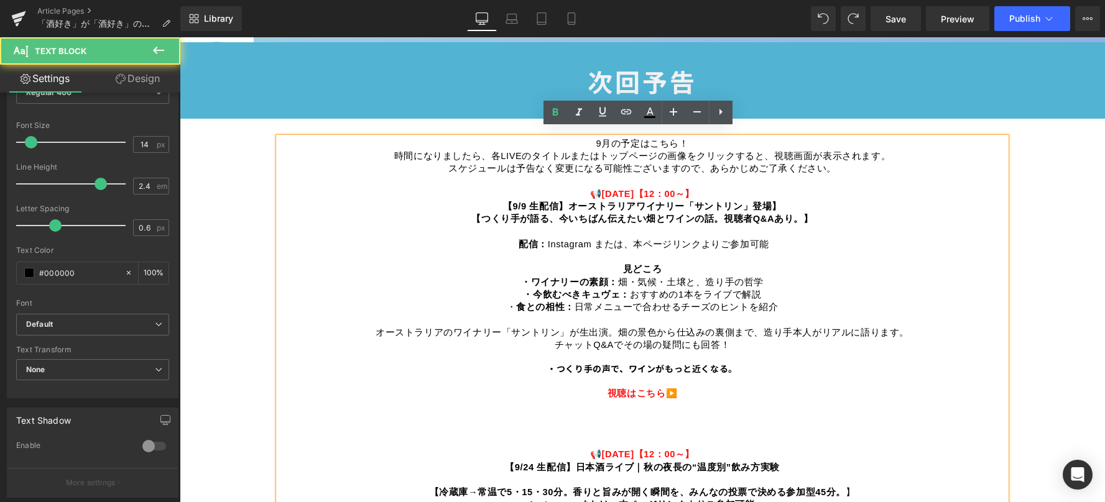
click at [865, 287] on p "9月の予定はこちら！ 時間になりましたら、各LIVEのタイトルまたはトップページの画像をクリックすると、視聴画面が表示されます。 スケジュールは予告なく変更に…" at bounding box center [642, 391] width 727 height 509
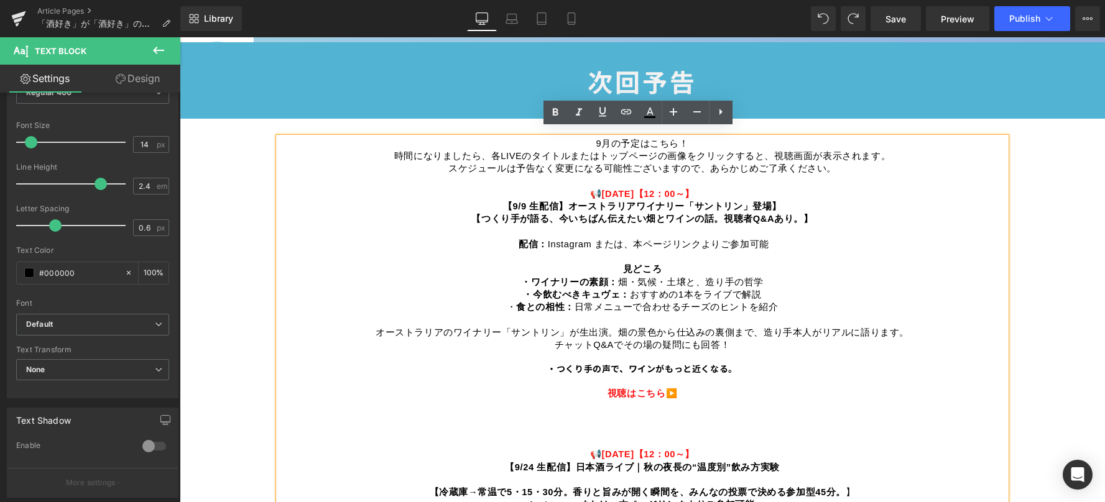
click at [504, 200] on span "【9/9 生配信】オーストラリアワイナリー「サントリン」登場】" at bounding box center [642, 206] width 279 height 12
drag, startPoint x: 502, startPoint y: 199, endPoint x: 779, endPoint y: 203, distance: 277.3
click at [779, 203] on p "9月の予定はこちら！ 時間になりましたら、各LIVEのタイトルまたはトップページの画像をクリックすると、視聴画面が表示されます。 スケジュールは予告なく変更に…" at bounding box center [642, 391] width 727 height 509
click at [648, 114] on icon at bounding box center [649, 112] width 15 height 15
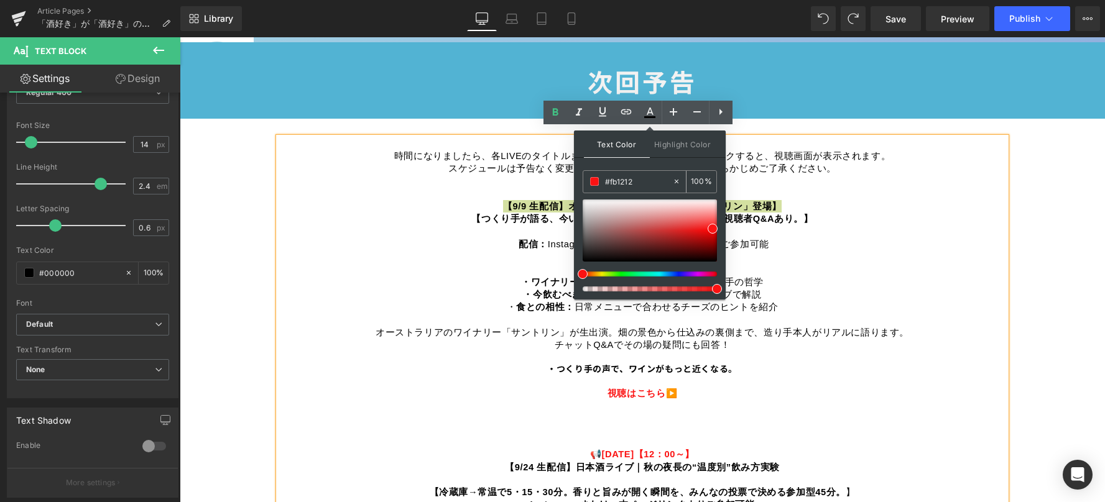
click at [641, 183] on input "#fb1212" at bounding box center [638, 182] width 67 height 14
click at [679, 177] on icon at bounding box center [676, 181] width 9 height 9
type input "none"
type input "0"
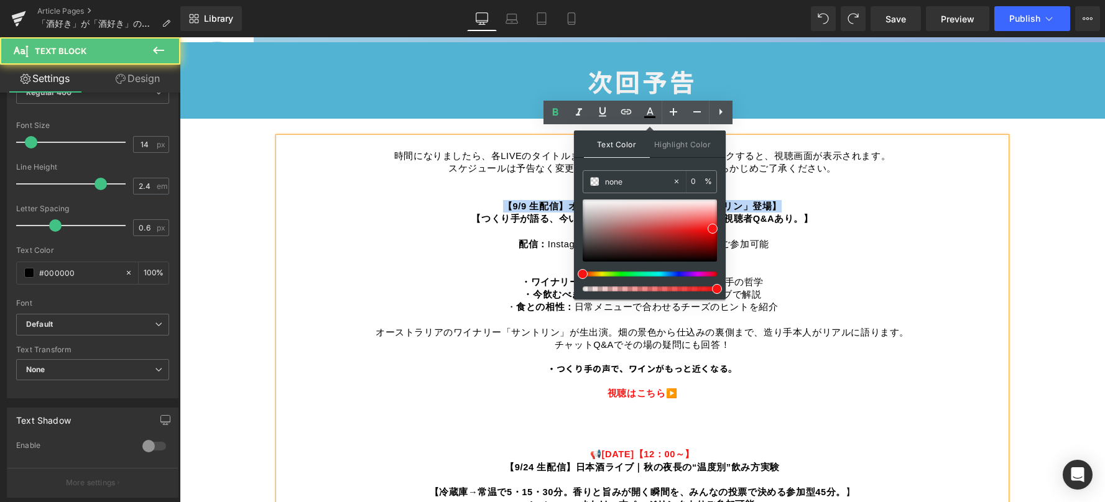
click at [868, 197] on p "9月の予定はこちら！ 時間になりましたら、各LIVEのタイトルまたはトップページの画像をクリックすると、視聴画面が表示されます。 スケジュールは予告なく変更に…" at bounding box center [642, 391] width 727 height 509
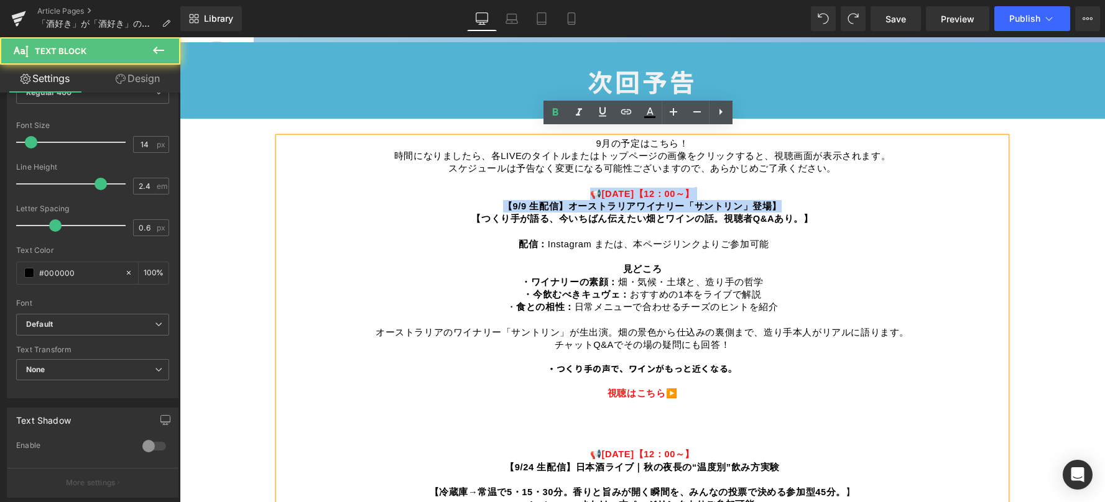
drag, startPoint x: 787, startPoint y: 200, endPoint x: 503, endPoint y: 192, distance: 284.2
click at [503, 192] on p "9月の予定はこちら！ 時間になりましたら、各LIVEのタイトルまたはトップページの画像をクリックすると、視聴画面が表示されます。 スケジュールは予告なく変更に…" at bounding box center [642, 391] width 727 height 509
click at [602, 189] on span "[DATE]【12：00～】" at bounding box center [648, 194] width 93 height 10
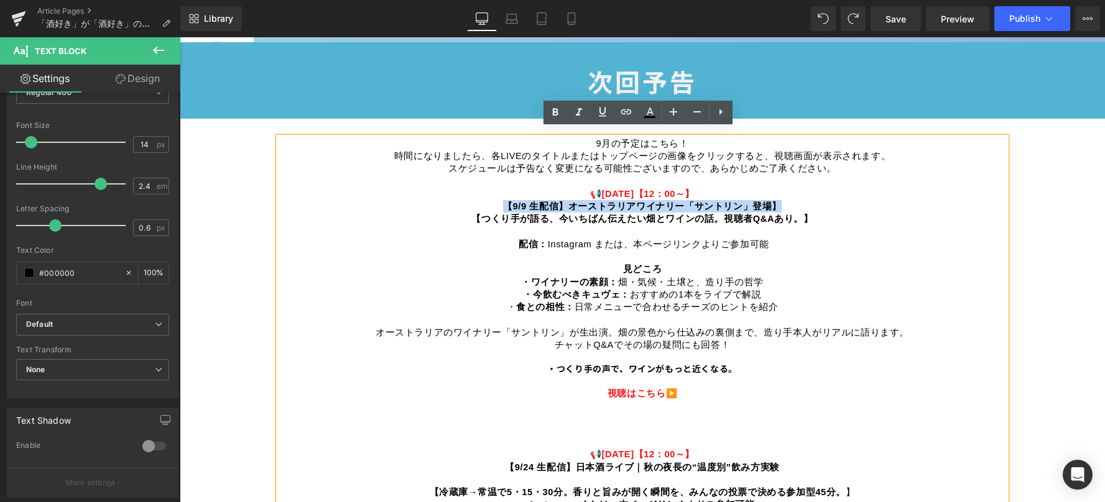
drag, startPoint x: 500, startPoint y: 202, endPoint x: 775, endPoint y: 199, distance: 274.2
click at [775, 199] on p "9月の予定はこちら！ 時間になりましたら、各LIVEのタイトルまたはトップページの画像をクリックすると、視聴画面が表示されます。 スケジュールは予告なく変更に…" at bounding box center [642, 391] width 727 height 509
click at [650, 114] on icon at bounding box center [649, 112] width 15 height 15
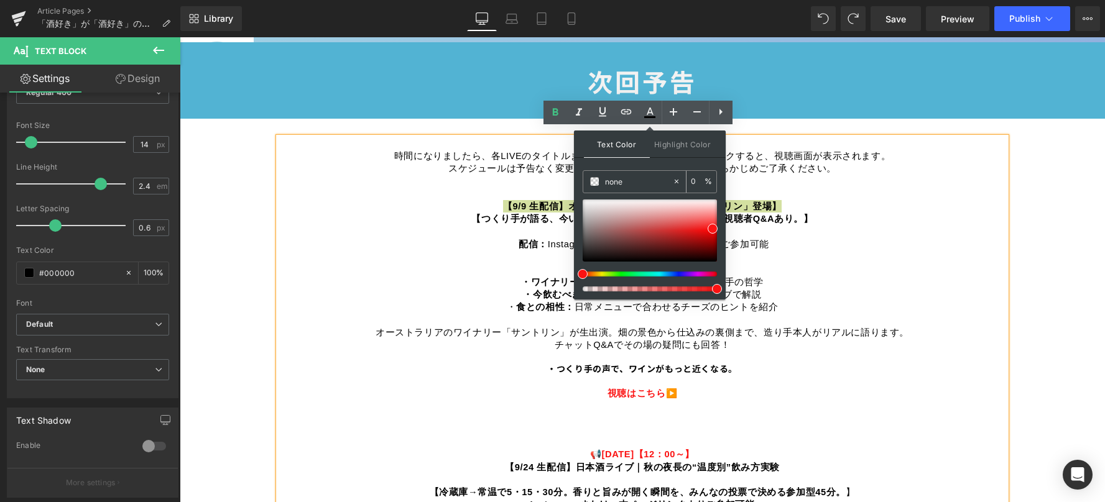
drag, startPoint x: 629, startPoint y: 185, endPoint x: 606, endPoint y: 184, distance: 22.4
click at [606, 184] on input "none" at bounding box center [638, 182] width 67 height 14
paste input "#fb1212"
click at [666, 165] on div "Text Color Highlight Color none #fb1212 0 % transparent transparent 0 %" at bounding box center [650, 215] width 152 height 169
click at [722, 173] on div "Text Color Highlight Color none #fb1212 0 % transparent transparent 0 %" at bounding box center [650, 215] width 152 height 169
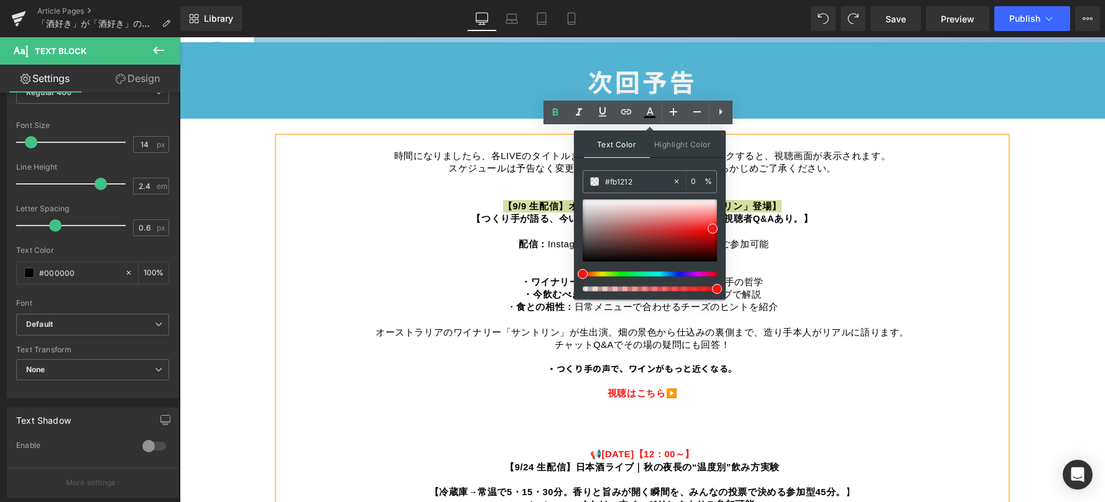
click at [711, 164] on div "Text Color Highlight Color none #fb1212 0 % transparent transparent 0 %" at bounding box center [650, 215] width 152 height 169
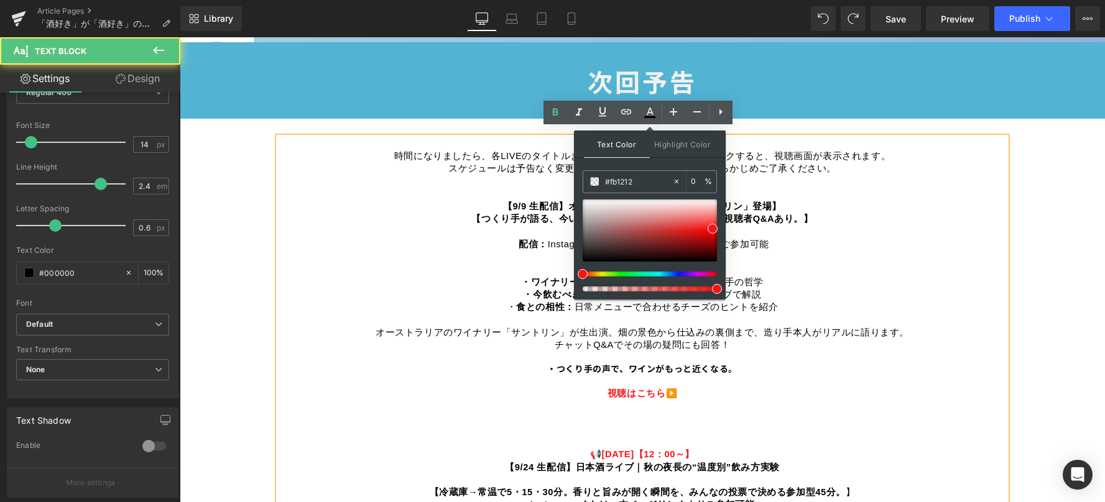
click at [819, 264] on p "9月の予定はこちら！ 時間になりましたら、各LIVEのタイトルまたはトップページの画像をクリックすると、視聴画面が表示されます。 スケジュールは予告なく変更に…" at bounding box center [642, 391] width 727 height 509
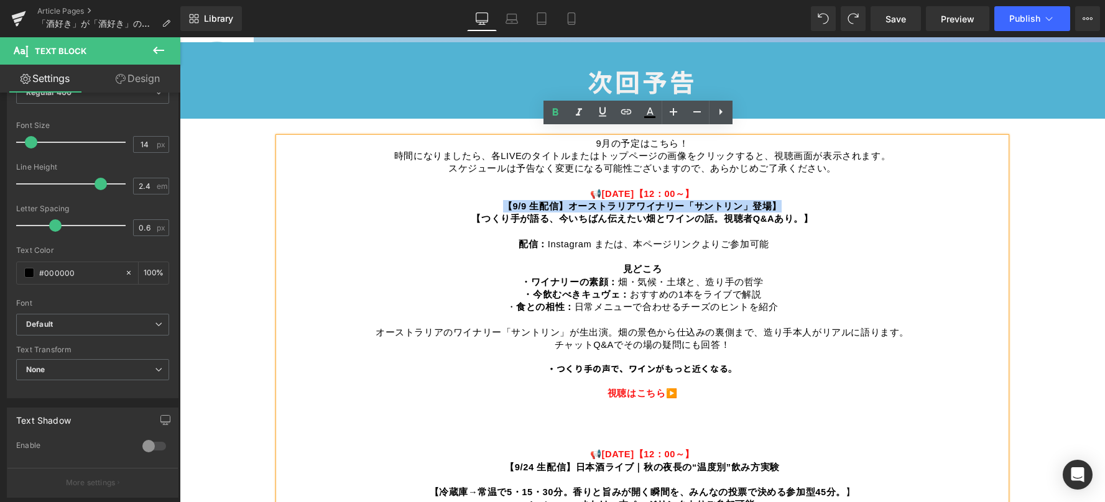
drag, startPoint x: 776, startPoint y: 201, endPoint x: 488, endPoint y: 204, distance: 287.9
click at [488, 204] on p "9月の予定はこちら！ 時間になりましたら、各LIVEのタイトルまたはトップページの画像をクリックすると、視聴画面が表示されます。 スケジュールは予告なく変更に…" at bounding box center [642, 391] width 727 height 509
click at [645, 107] on icon at bounding box center [649, 112] width 15 height 15
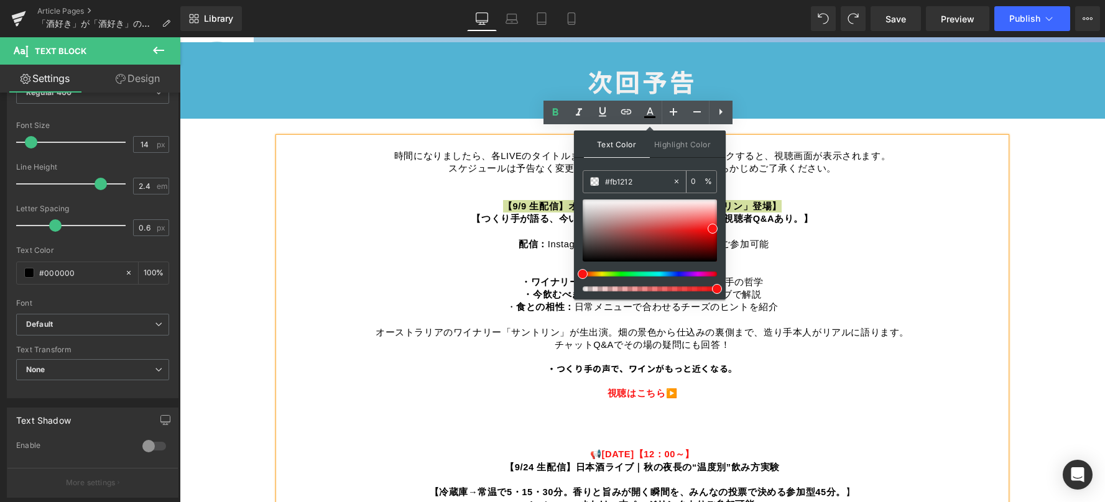
click at [617, 186] on input "#fb1212" at bounding box center [638, 182] width 67 height 14
click at [590, 183] on span at bounding box center [594, 181] width 9 height 9
click at [591, 182] on span at bounding box center [594, 181] width 9 height 9
type input "#dd6969"
type input "100"
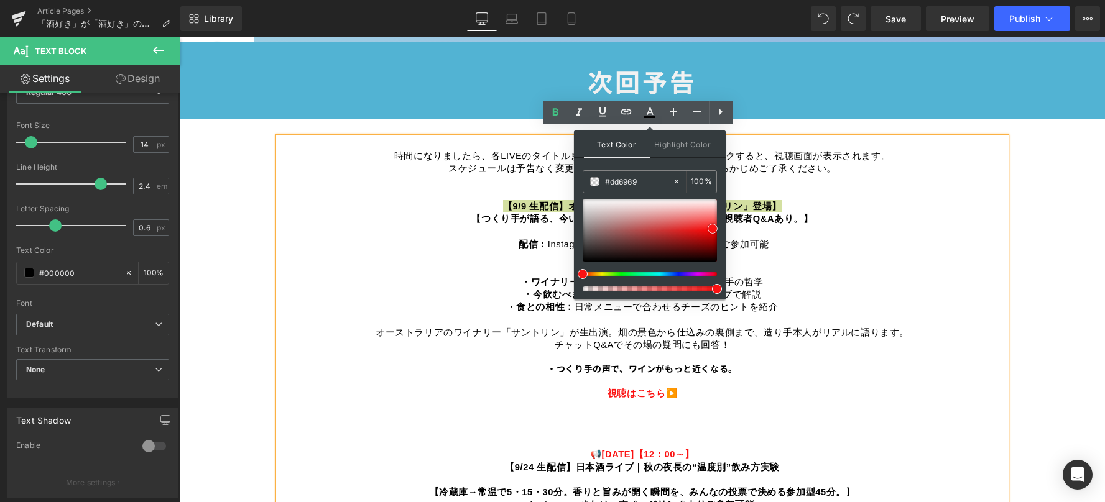
click at [667, 222] on div at bounding box center [650, 231] width 134 height 62
drag, startPoint x: 652, startPoint y: 183, endPoint x: 591, endPoint y: 185, distance: 61.0
click at [591, 185] on div "#dd6969" at bounding box center [627, 182] width 89 height 22
paste input "fb1212"
click at [672, 162] on div "Text Color Highlight Color rgba(251, 18, 18, 1) #fb1212 100 % transparent trans…" at bounding box center [650, 215] width 152 height 169
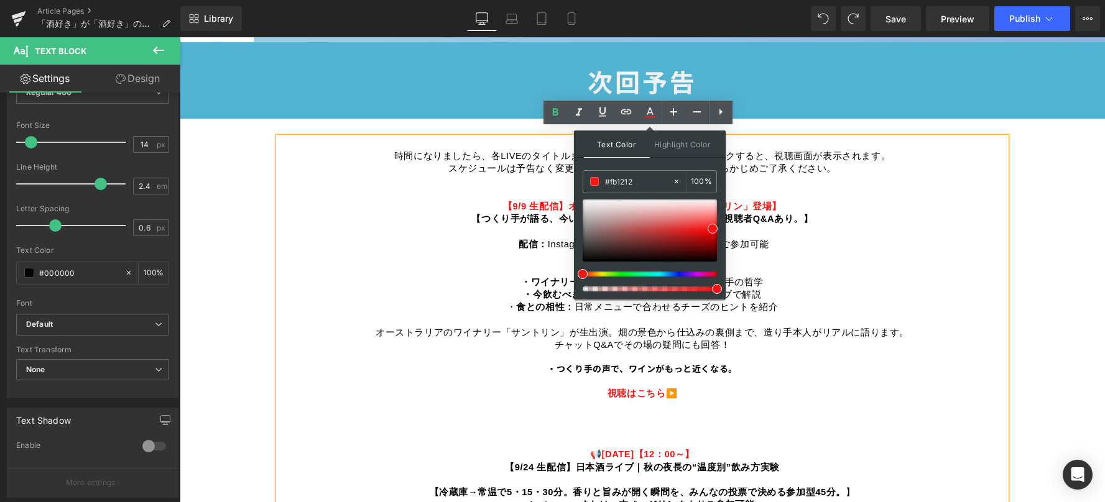
click at [825, 264] on p "9月の予定はこちら！ 時間になりましたら、各LIVEのタイトルまたはトップページの画像をクリックすると、視聴画面が表示されます。 スケジュールは予告なく変更に…" at bounding box center [642, 391] width 727 height 509
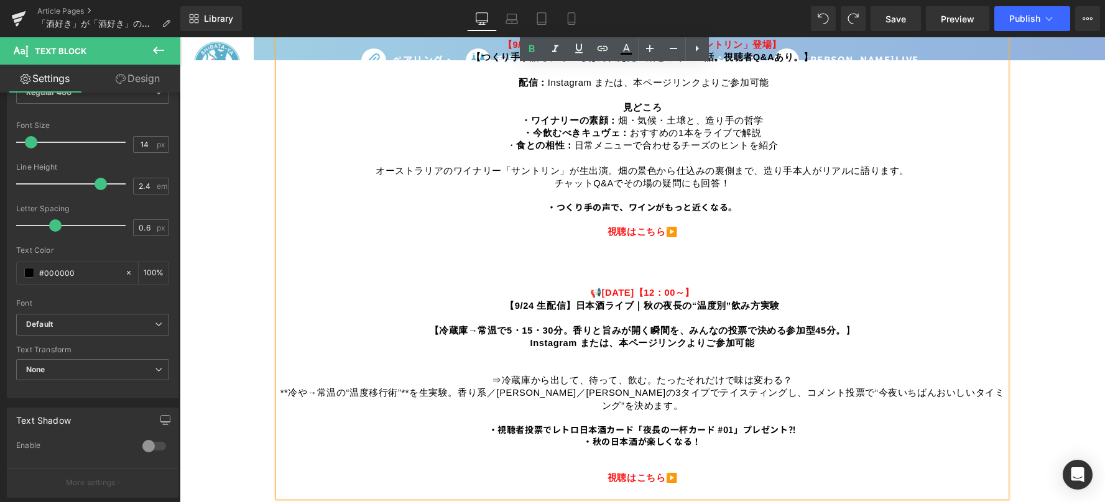
scroll to position [870, 0]
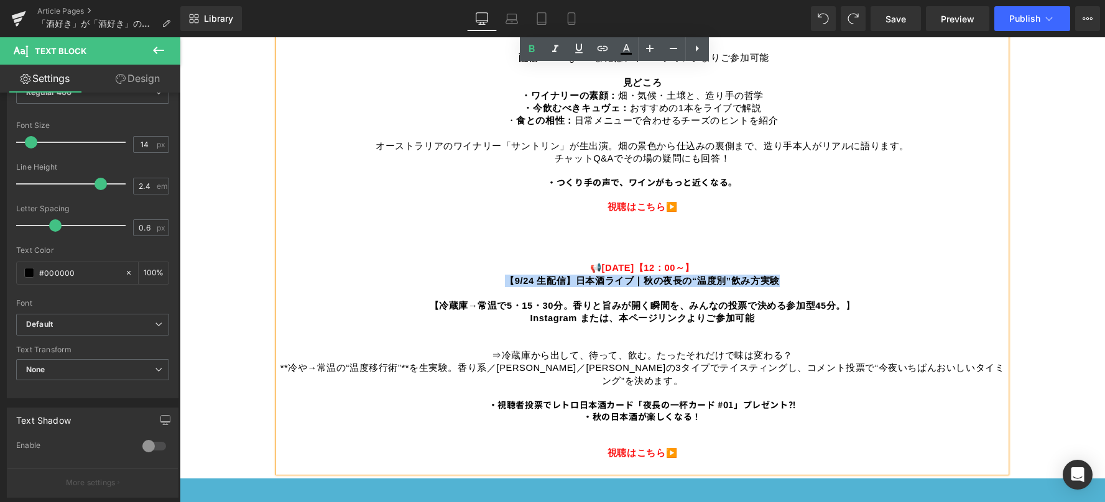
drag, startPoint x: 507, startPoint y: 274, endPoint x: 784, endPoint y: 272, distance: 277.3
click at [784, 272] on p "9月の予定はこちら！ 時間になりましたら、各LIVEのタイトルまたはトップページの画像をクリックすると、視聴画面が表示されます。 スケジュールは予告なく変更に…" at bounding box center [642, 205] width 727 height 509
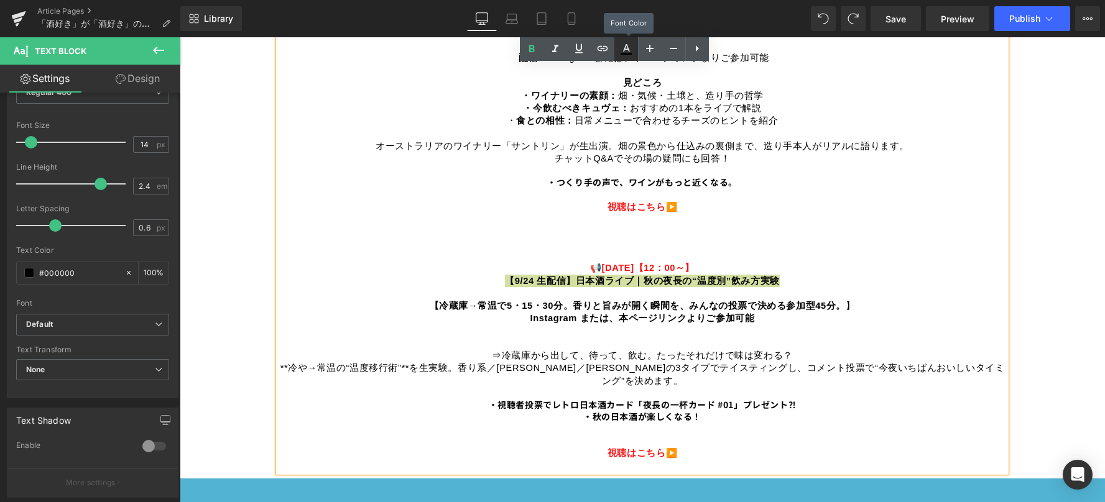
click at [632, 43] on icon at bounding box center [626, 49] width 15 height 15
type input "#000000"
type input "100"
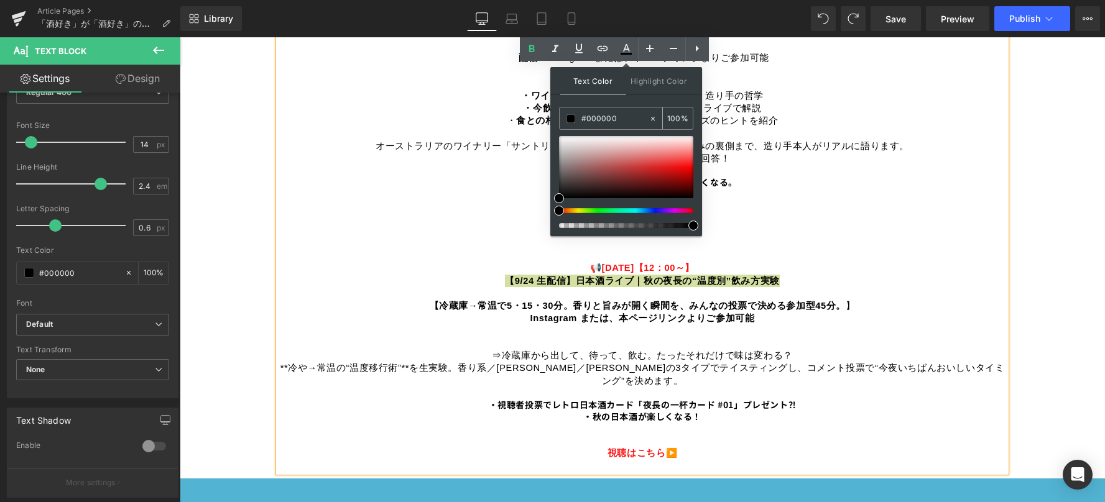
click at [622, 121] on input "#000000" at bounding box center [614, 119] width 67 height 14
drag, startPoint x: 622, startPoint y: 119, endPoint x: 574, endPoint y: 116, distance: 48.6
click at [574, 116] on div "#000000" at bounding box center [604, 119] width 89 height 22
paste input "fb1212"
type input "#fb1212"
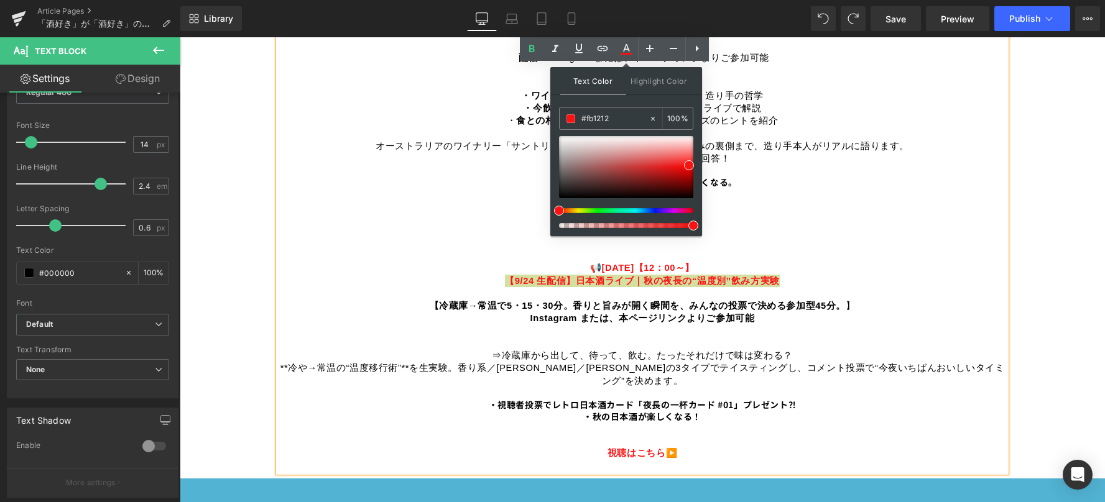
click at [650, 103] on div "Text Color Highlight Color rgba(251, 18, 18, 1) #fb1212 100 % transparent trans…" at bounding box center [626, 151] width 152 height 169
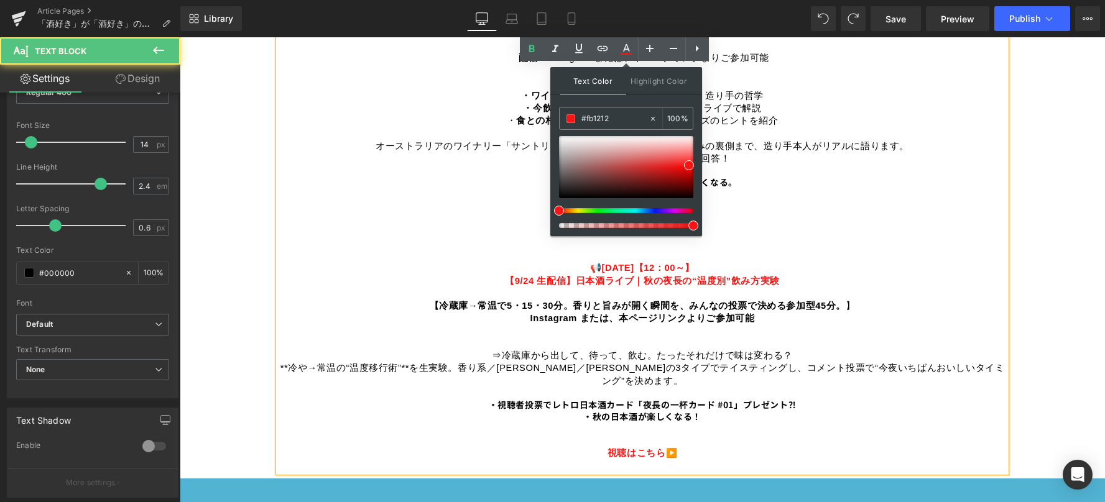
click at [827, 238] on p "9月の予定はこちら！ 時間になりましたら、各LIVEのタイトルまたはトップページの画像をクリックすると、視聴画面が表示されます。 スケジュールは予告なく変更に…" at bounding box center [642, 205] width 727 height 509
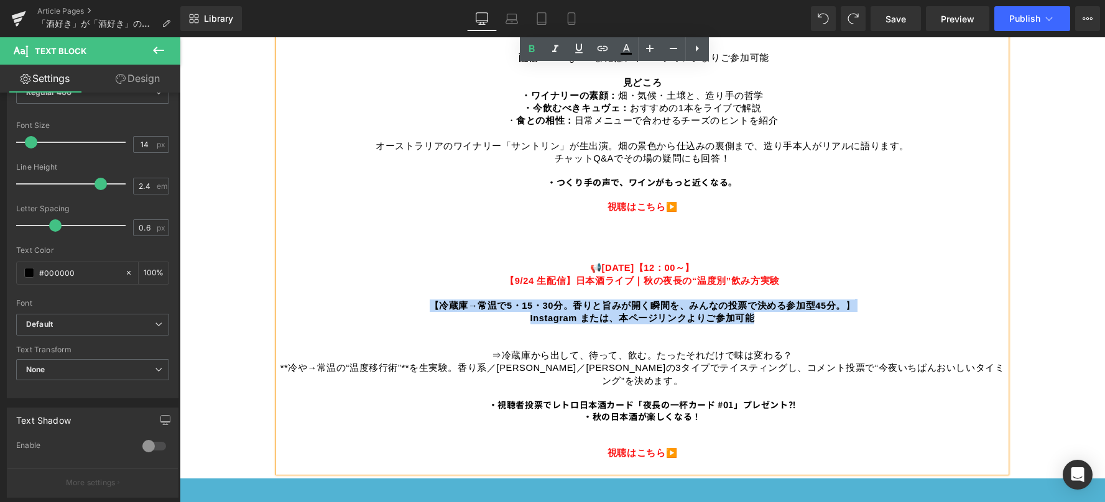
drag, startPoint x: 432, startPoint y: 299, endPoint x: 782, endPoint y: 310, distance: 350.2
click at [782, 310] on p "9月の予定はこちら！ 時間になりましたら、各LIVEのタイトルまたはトップページの画像をクリックすると、視聴画面が表示されます。 スケジュールは予告なく変更に…" at bounding box center [642, 205] width 727 height 509
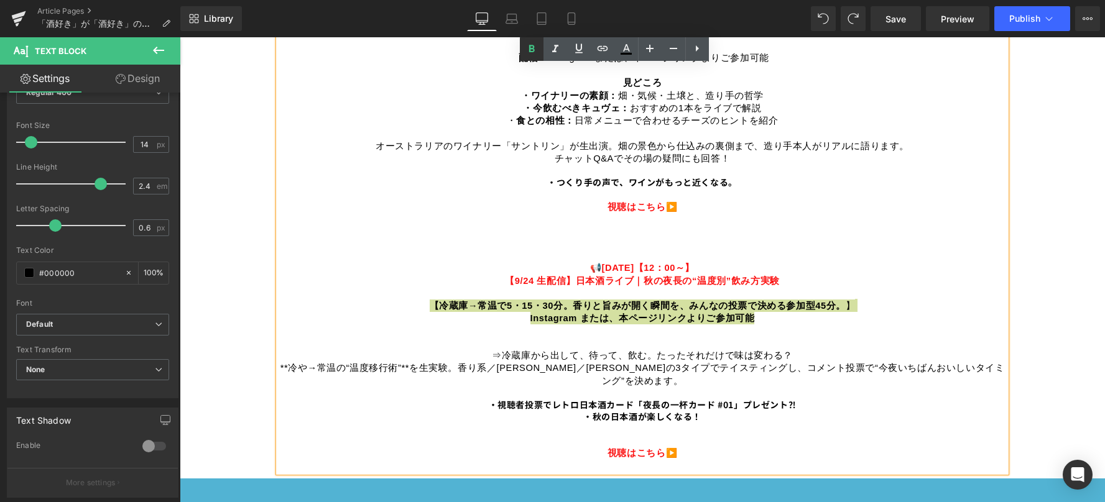
click at [526, 52] on icon at bounding box center [531, 49] width 15 height 15
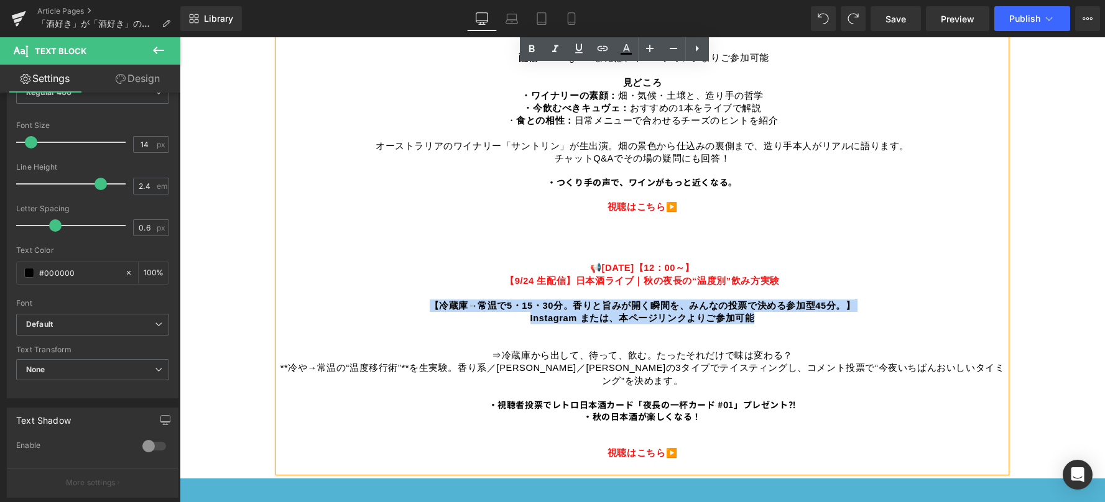
drag, startPoint x: 754, startPoint y: 315, endPoint x: 433, endPoint y: 298, distance: 321.2
click at [433, 298] on p "9月の予定はこちら！ 時間になりましたら、各LIVEのタイトルまたはトップページの画像をクリックすると、視聴画面が表示されます。 スケジュールは予告なく変更に…" at bounding box center [642, 205] width 727 height 509
click at [510, 307] on p "9月の予定はこちら！ 時間になりましたら、各LIVEのタイトルまたはトップページの画像をクリックすると、視聴画面が表示されます。 スケジュールは予告なく変更に…" at bounding box center [642, 205] width 727 height 509
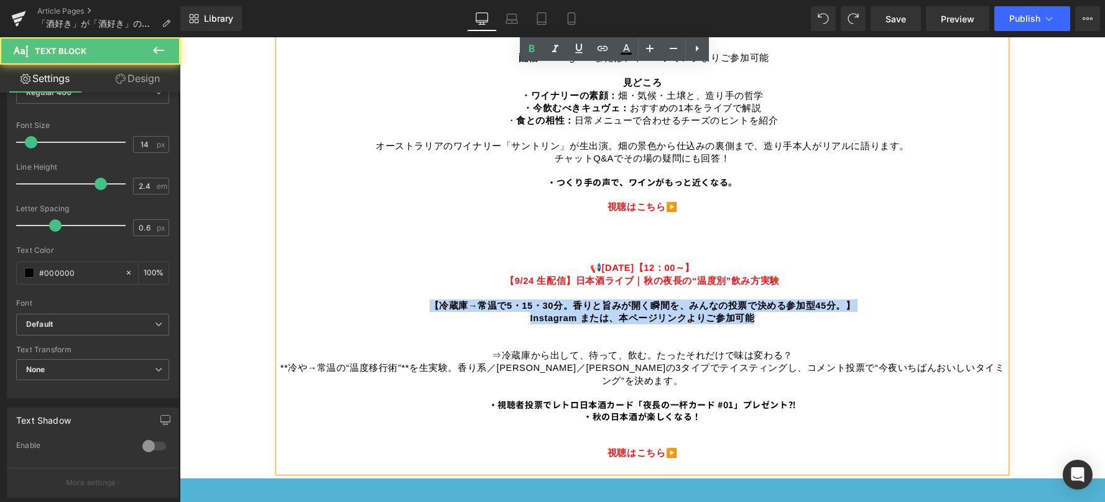
click at [519, 309] on p "9月の予定はこちら！ 時間になりましたら、各LIVEのタイトルまたはトップページの画像をクリックすると、視聴画面が表示されます。 スケジュールは予告なく変更に…" at bounding box center [642, 205] width 727 height 509
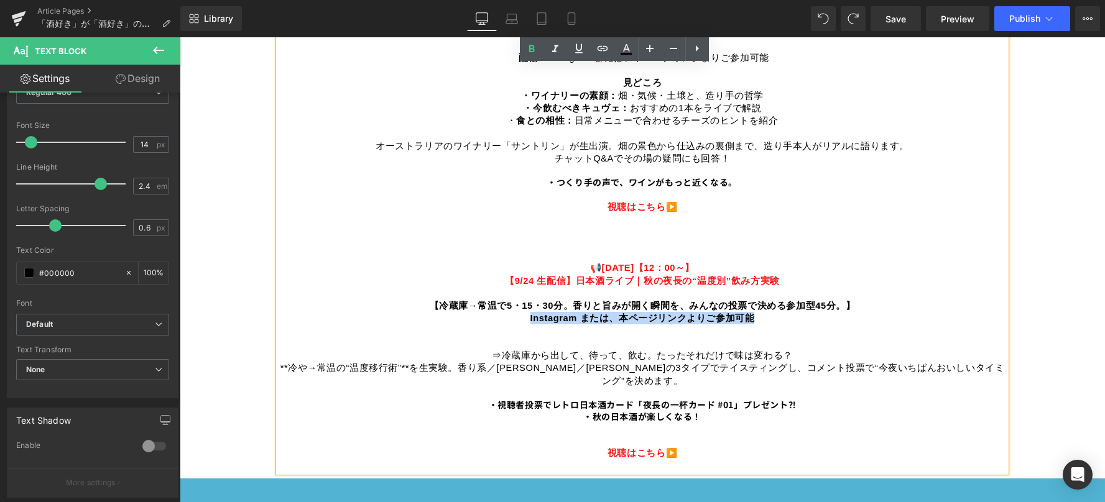
drag, startPoint x: 522, startPoint y: 320, endPoint x: 770, endPoint y: 316, distance: 248.7
click at [770, 316] on p "9月の予定はこちら！ 時間になりましたら、各LIVEのタイトルまたはトップページの画像をクリックすると、視聴画面が表示されます。 スケジュールは予告なく変更に…" at bounding box center [642, 205] width 727 height 509
click at [527, 47] on icon at bounding box center [531, 49] width 15 height 15
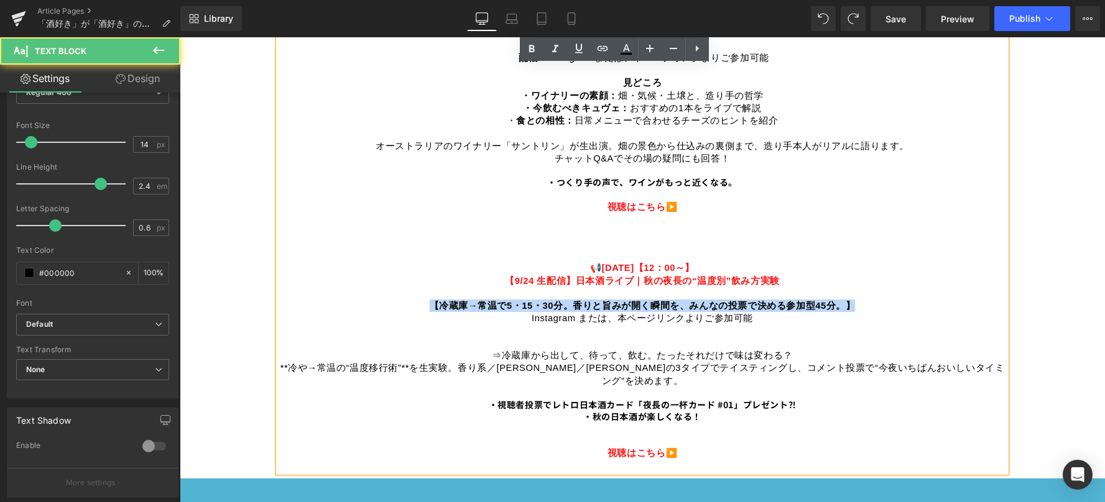
drag, startPoint x: 431, startPoint y: 298, endPoint x: 881, endPoint y: 301, distance: 450.1
click at [881, 301] on p "9月の予定はこちら！ 時間になりましたら、各LIVEのタイトルまたはトップページの画像をクリックすると、視聴画面が表示されます。 スケジュールは予告なく変更に…" at bounding box center [642, 205] width 727 height 509
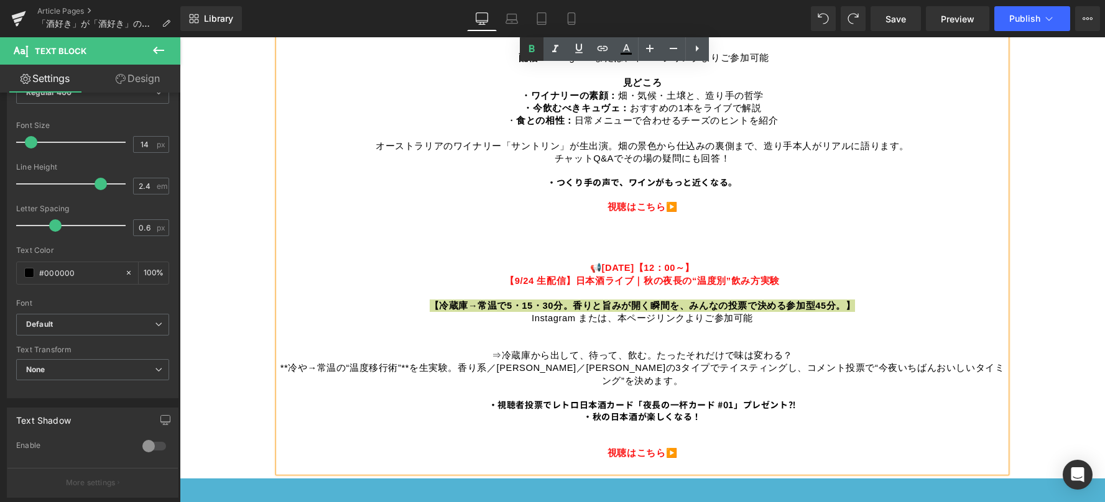
click at [530, 48] on icon at bounding box center [531, 48] width 6 height 7
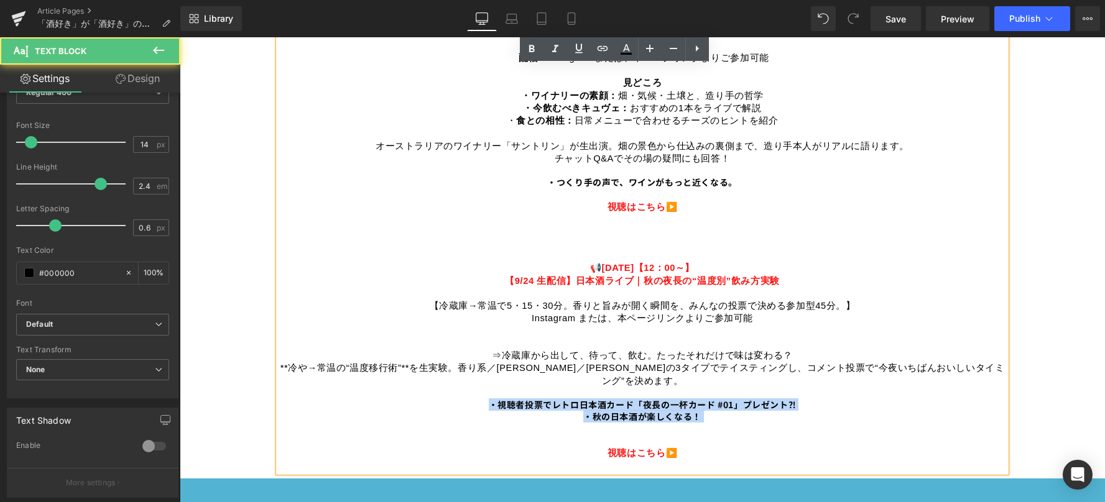
drag, startPoint x: 482, startPoint y: 388, endPoint x: 727, endPoint y: 411, distance: 246.6
click at [727, 411] on p "9月の予定はこちら！ 時間になりましたら、各LIVEのタイトルまたはトップページの画像をクリックすると、視聴画面が表示されます。 スケジュールは予告なく変更に…" at bounding box center [642, 205] width 727 height 509
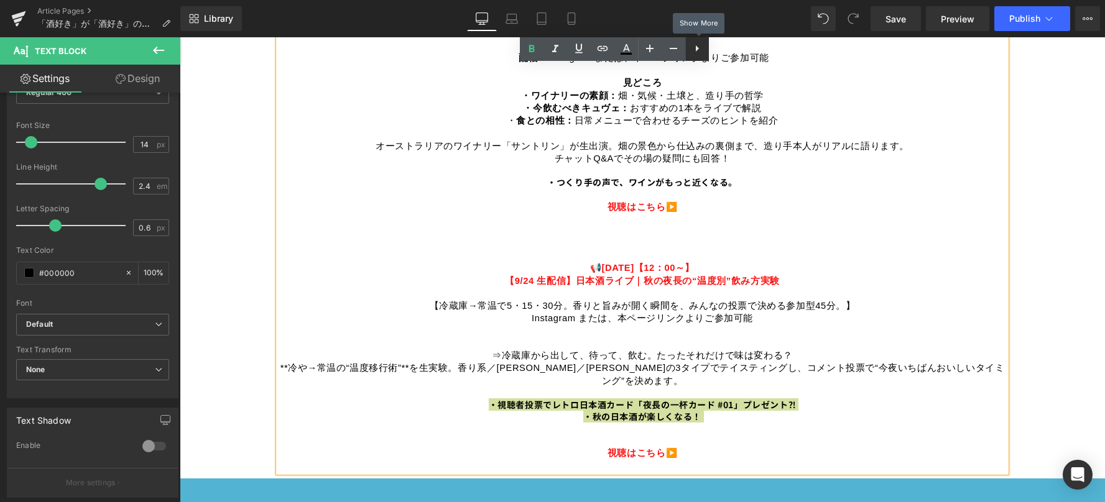
click at [699, 47] on icon at bounding box center [696, 48] width 15 height 15
click at [699, 51] on icon at bounding box center [696, 48] width 15 height 15
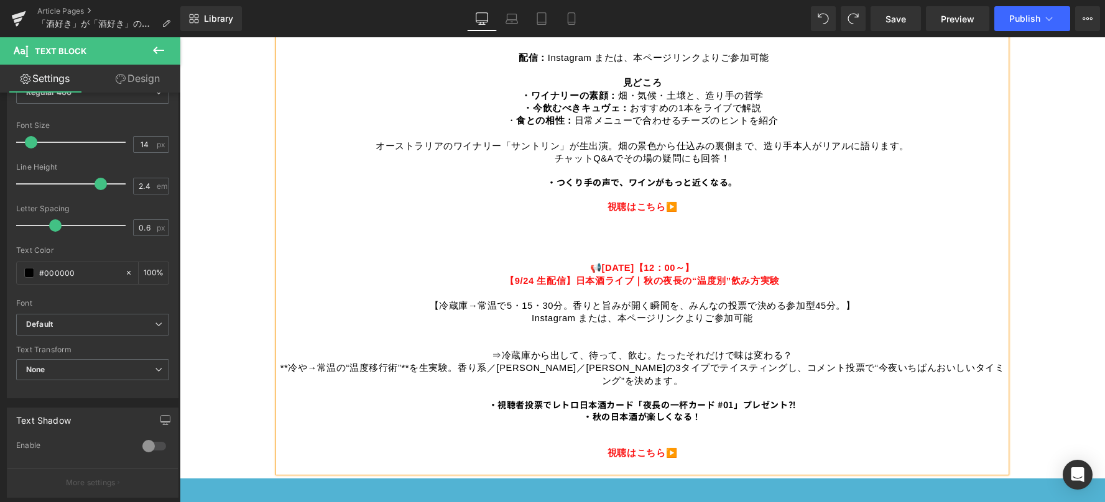
scroll to position [933, 0]
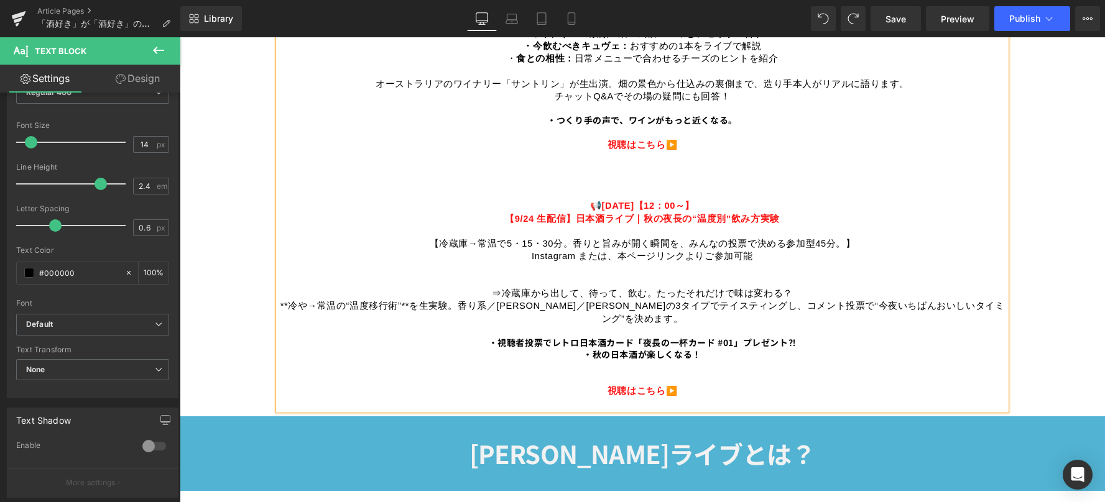
click at [555, 336] on p "9月の予定はこちら！ 時間になりましたら、各LIVEのタイトルまたはトップページの画像をクリックすると、視聴画面が表示されます。 スケジュールは予告なく変更に…" at bounding box center [642, 143] width 727 height 509
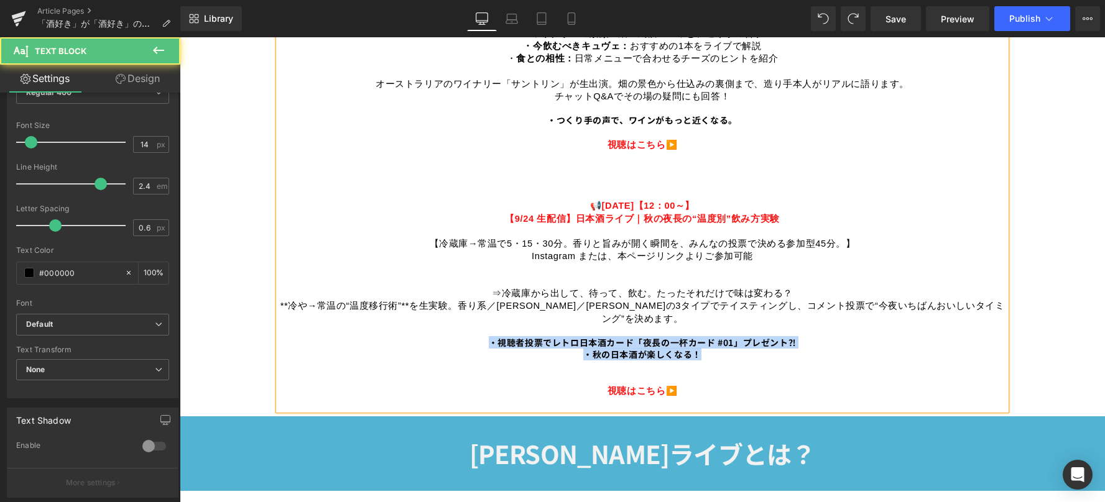
drag, startPoint x: 483, startPoint y: 324, endPoint x: 732, endPoint y: 341, distance: 249.9
click at [732, 341] on p "9月の予定はこちら！ 時間になりましたら、各LIVEのタイトルまたはトップページの画像をクリックすると、視聴画面が表示されます。 スケジュールは予告なく変更に…" at bounding box center [642, 143] width 727 height 509
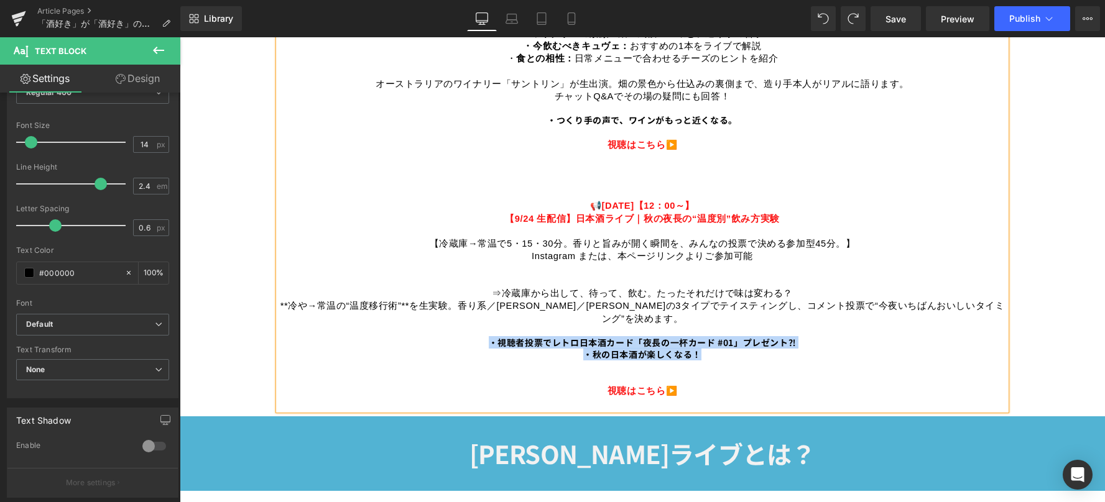
click at [638, 348] on span "・秋の日本酒が楽しくなる！" at bounding box center [642, 354] width 118 height 12
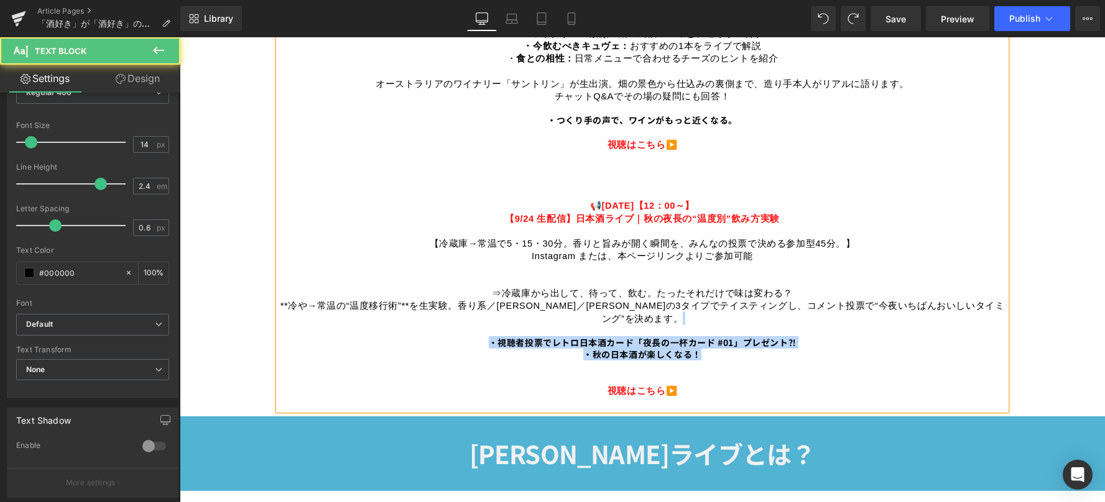
drag, startPoint x: 716, startPoint y: 334, endPoint x: 489, endPoint y: 317, distance: 227.6
click at [489, 317] on p "9月の予定はこちら！ 時間になりましたら、各LIVEのタイトルまたはトップページの画像をクリックすると、視聴画面が表示されます。 スケジュールは予告なく変更に…" at bounding box center [642, 143] width 727 height 509
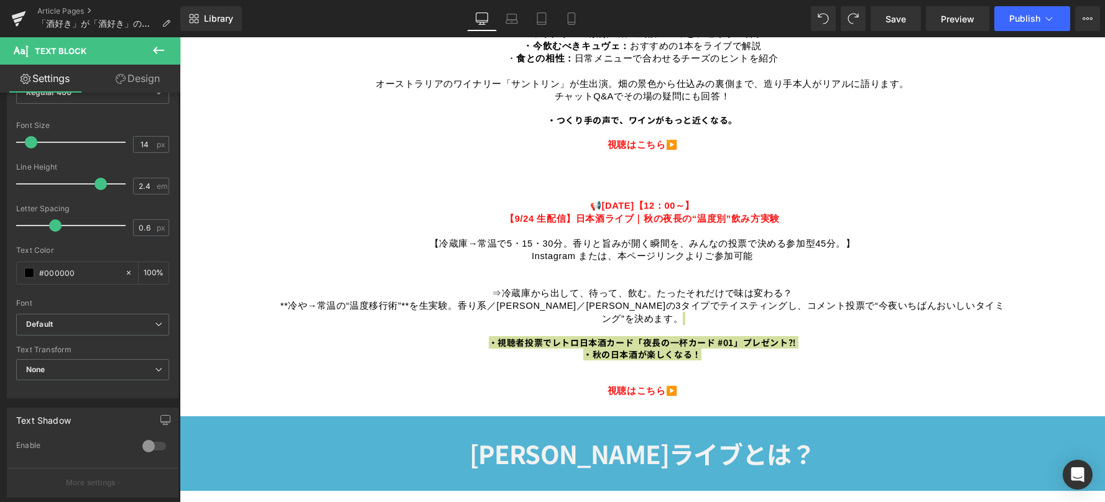
click at [85, 50] on span "Text Block" at bounding box center [61, 51] width 52 height 10
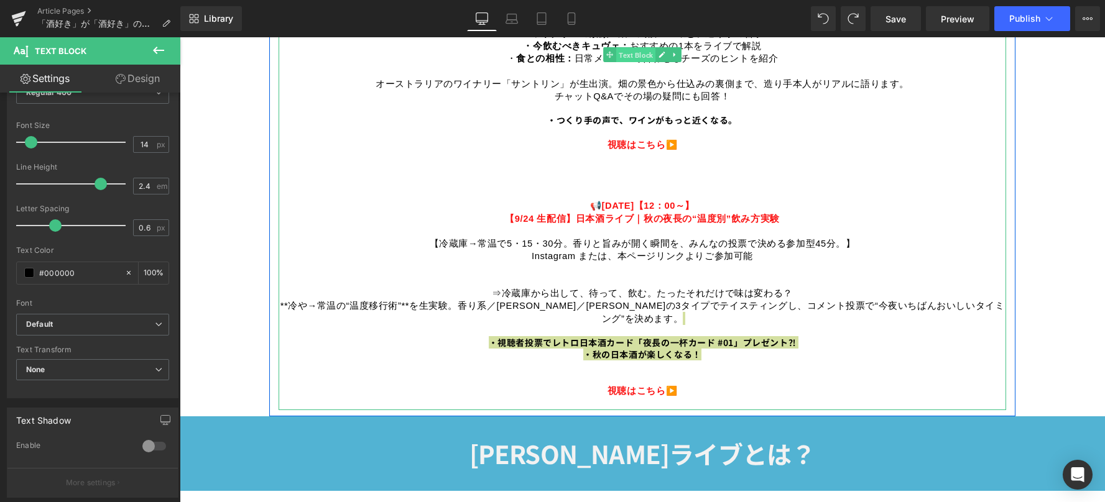
click at [624, 52] on span "Text Block" at bounding box center [635, 55] width 39 height 15
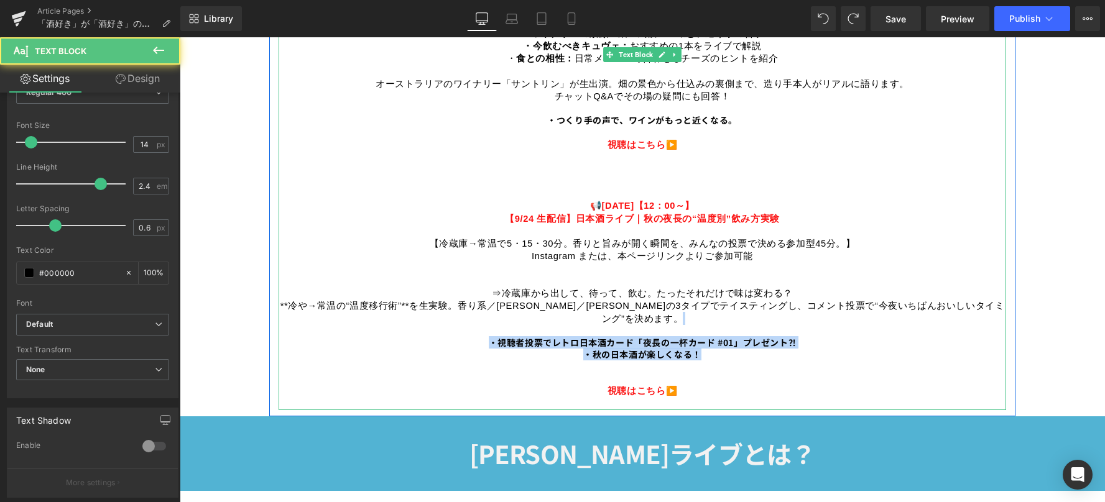
click at [544, 336] on span "・視聴者投票でレトロ日本酒カード「夜長の一杯カード #01」プレゼント⁈" at bounding box center [643, 342] width 308 height 12
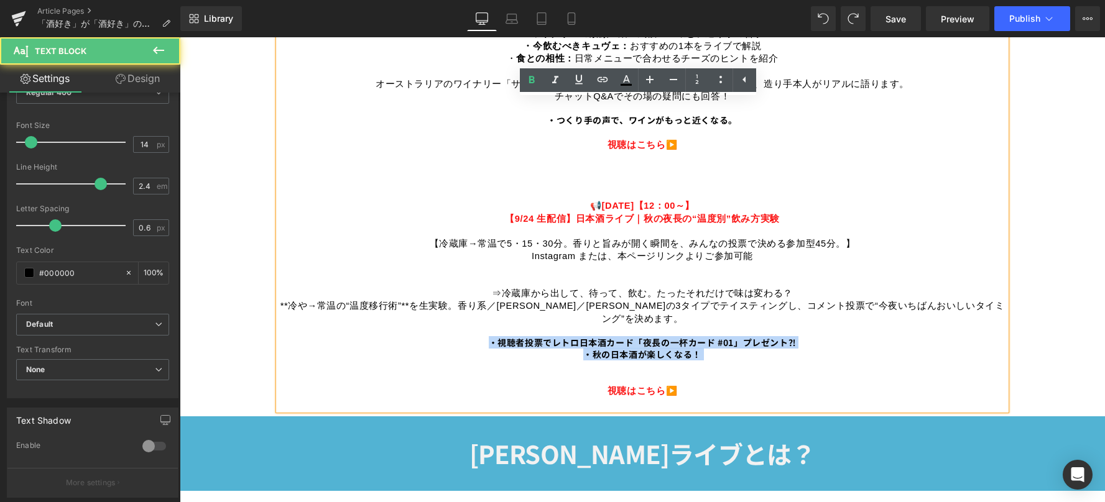
drag, startPoint x: 479, startPoint y: 323, endPoint x: 757, endPoint y: 344, distance: 279.3
click at [757, 344] on p "9月の予定はこちら！ 時間になりましたら、各LIVEのタイトルまたはトップページの画像をクリックすると、視聴画面が表示されます。 スケジュールは予告なく変更に…" at bounding box center [642, 143] width 727 height 509
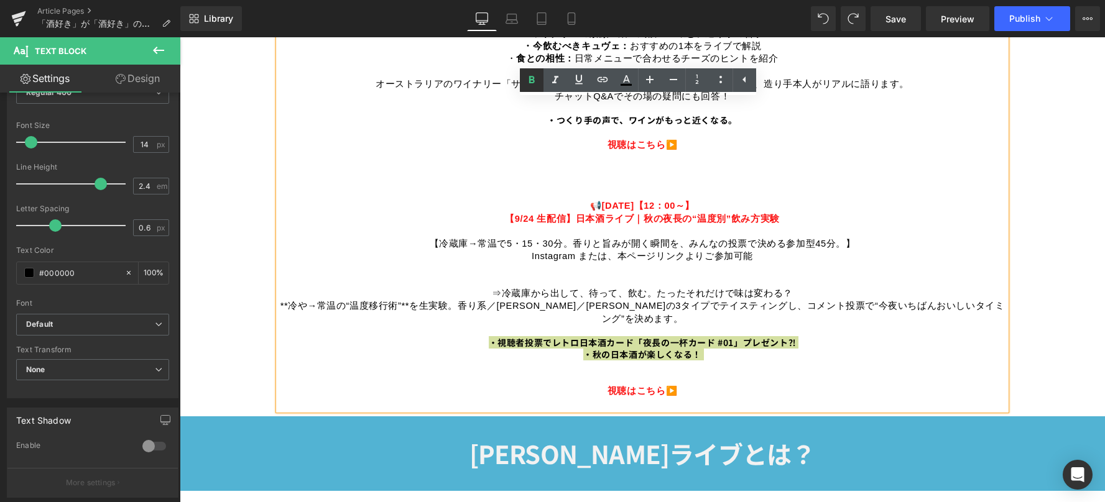
click at [533, 73] on icon at bounding box center [531, 80] width 15 height 15
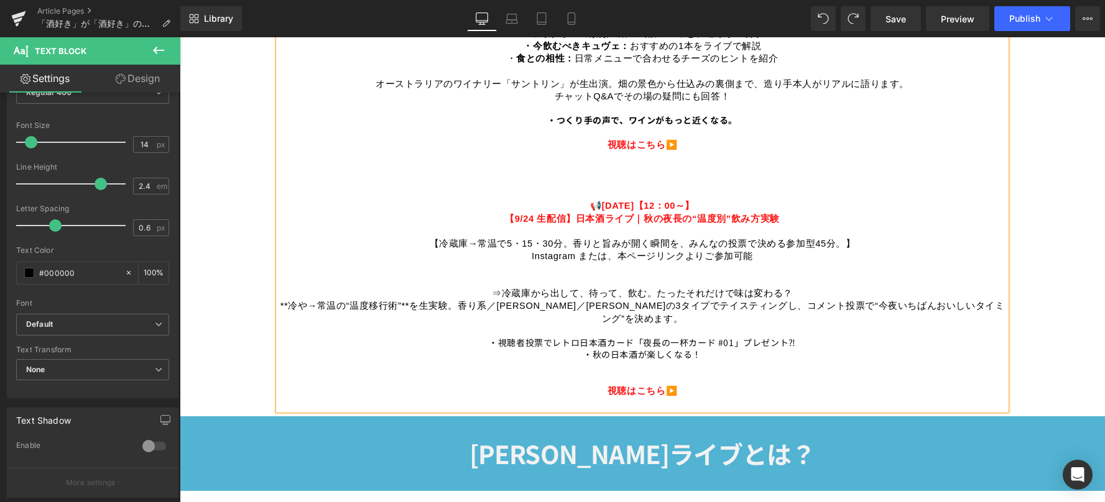
click at [725, 377] on p "9月の予定はこちら！ 時間になりましたら、各LIVEのタイトルまたはトップページの画像をクリックすると、視聴画面が表示されます。 スケジュールは予告なく変更に…" at bounding box center [642, 143] width 727 height 509
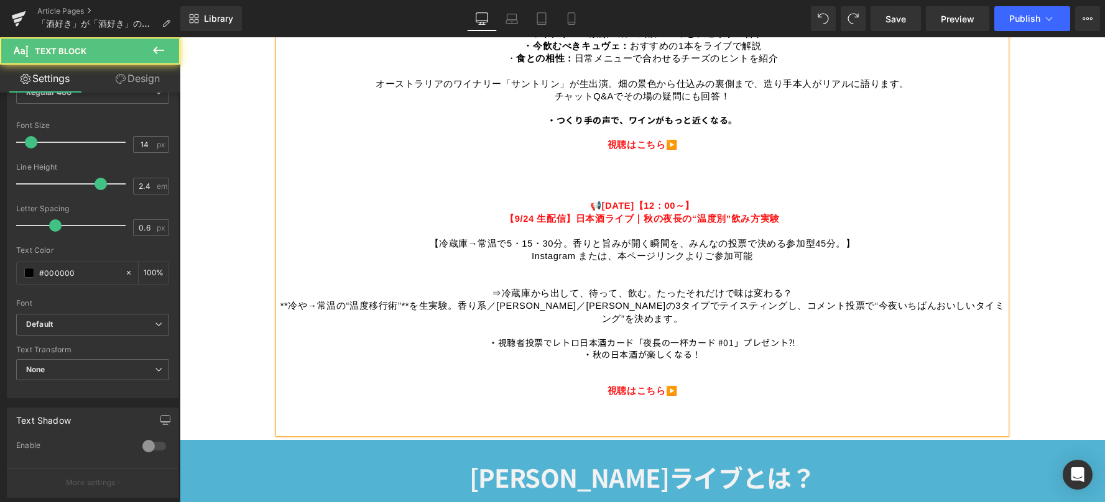
click at [592, 410] on p at bounding box center [642, 416] width 727 height 12
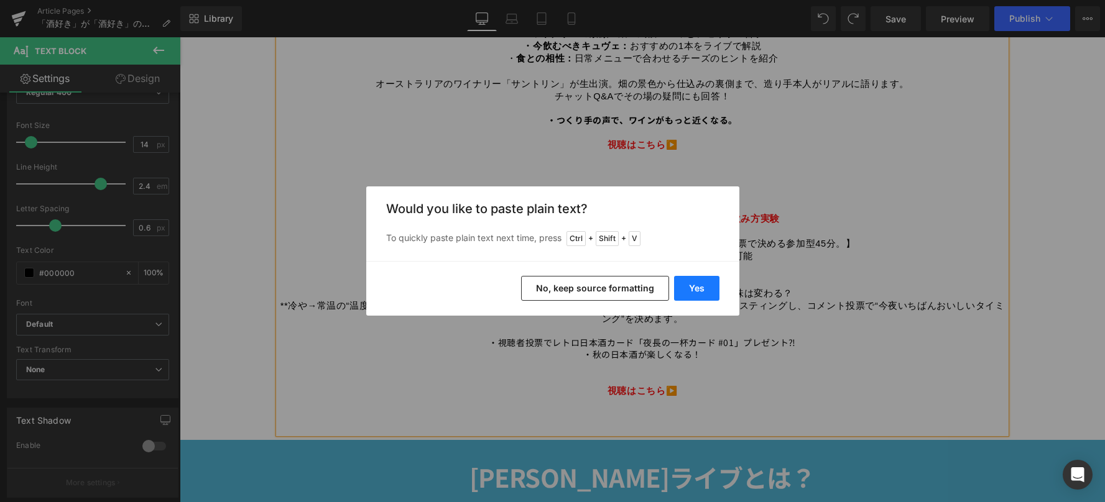
click at [704, 290] on button "Yes" at bounding box center [696, 288] width 45 height 25
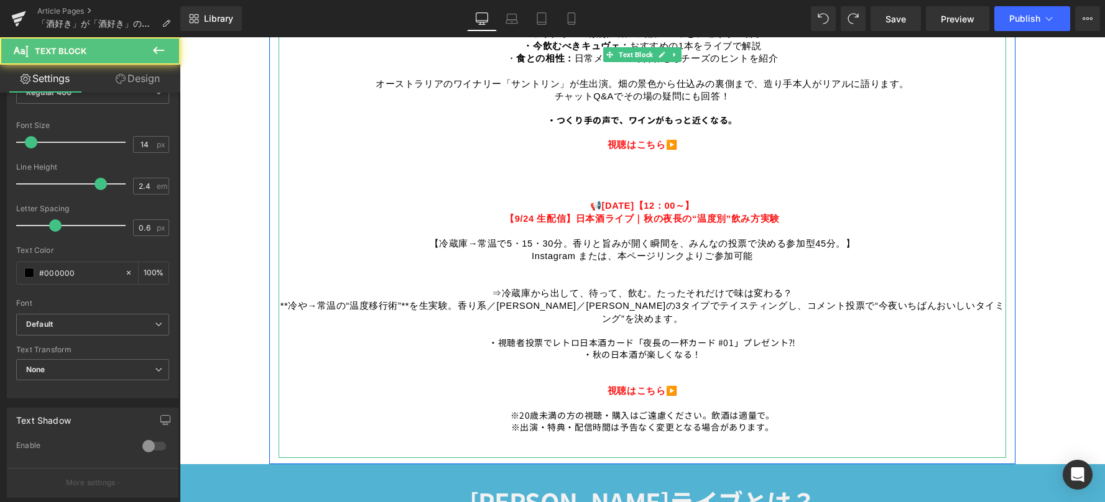
drag, startPoint x: 506, startPoint y: 400, endPoint x: 787, endPoint y: 410, distance: 281.2
click at [787, 410] on div "9月の予定はこちら！ 時間になりましたら、各LIVEのタイトルまたはトップページの画像をクリックすると、視聴画面が表示されます。 スケジュールは予告なく変更に…" at bounding box center [642, 173] width 727 height 569
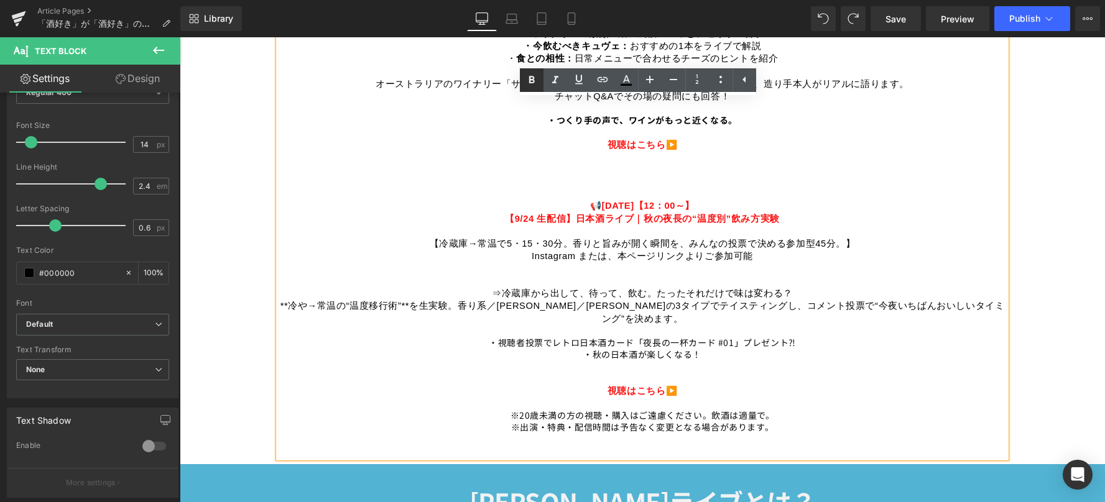
click at [527, 80] on icon at bounding box center [531, 80] width 15 height 15
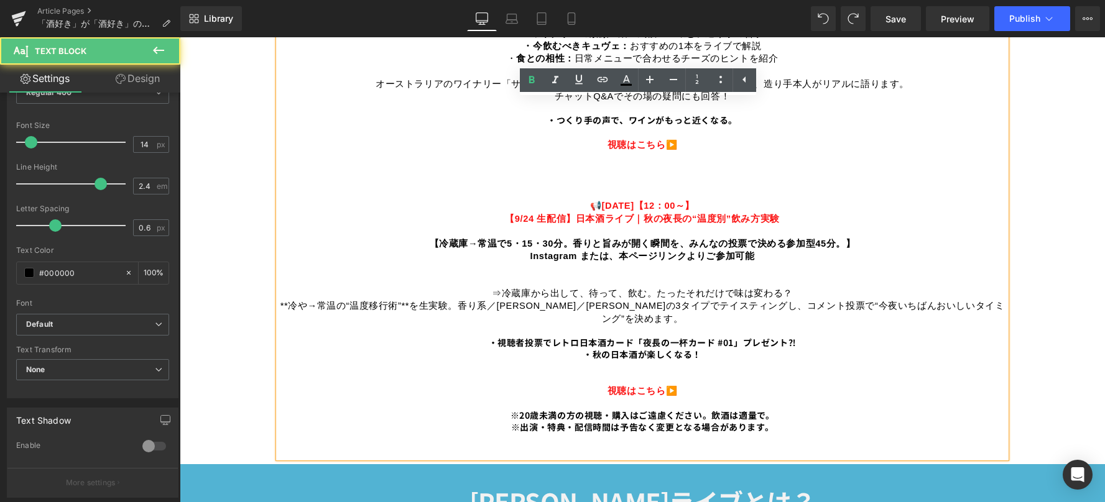
click at [788, 375] on p "9月の予定はこちら！ 時間になりましたら、各LIVEのタイトルまたはトップページの画像をクリックすると、視聴画面が表示されます。 スケジュールは予告なく変更に…" at bounding box center [642, 143] width 727 height 509
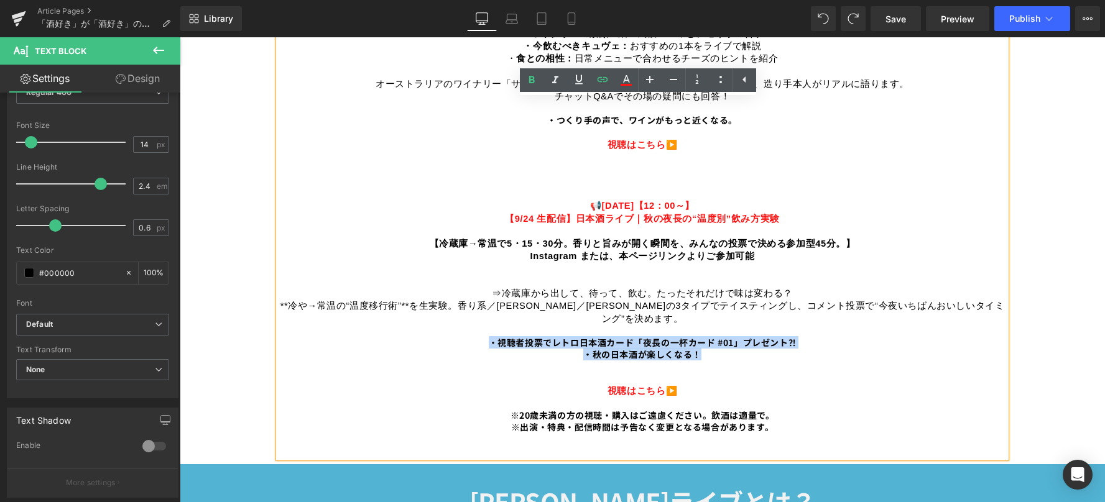
drag, startPoint x: 699, startPoint y: 336, endPoint x: 486, endPoint y: 325, distance: 214.1
click at [486, 325] on p "9月の予定はこちら！ 時間になりましたら、各LIVEのタイトルまたはトップページの画像をクリックすると、視聴画面が表示されます。 スケジュールは予告なく変更に…" at bounding box center [642, 143] width 727 height 509
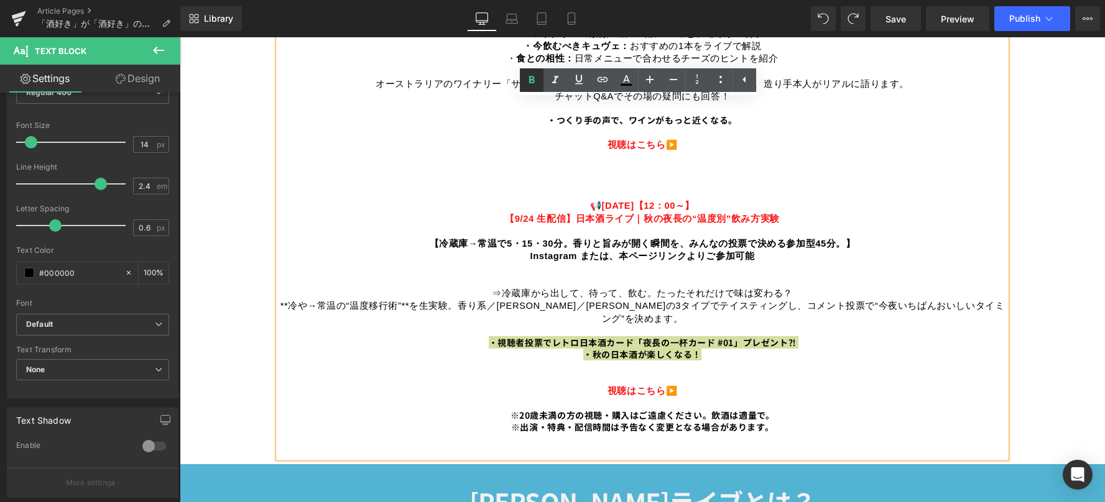
click at [530, 78] on icon at bounding box center [531, 79] width 6 height 7
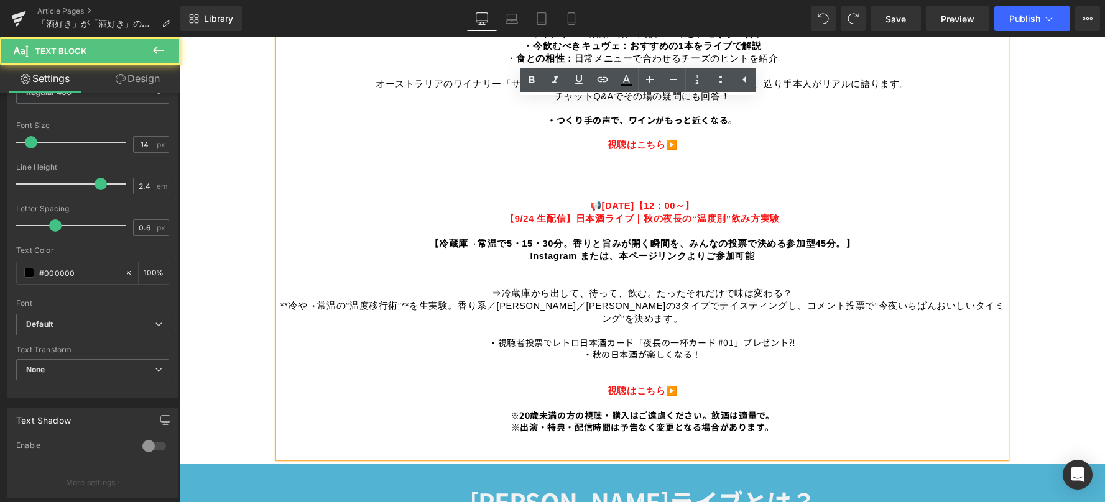
click at [752, 336] on span "・視聴者投票でレトロ日本酒カード「夜長の一杯カード #01」プレゼント⁈" at bounding box center [642, 342] width 307 height 12
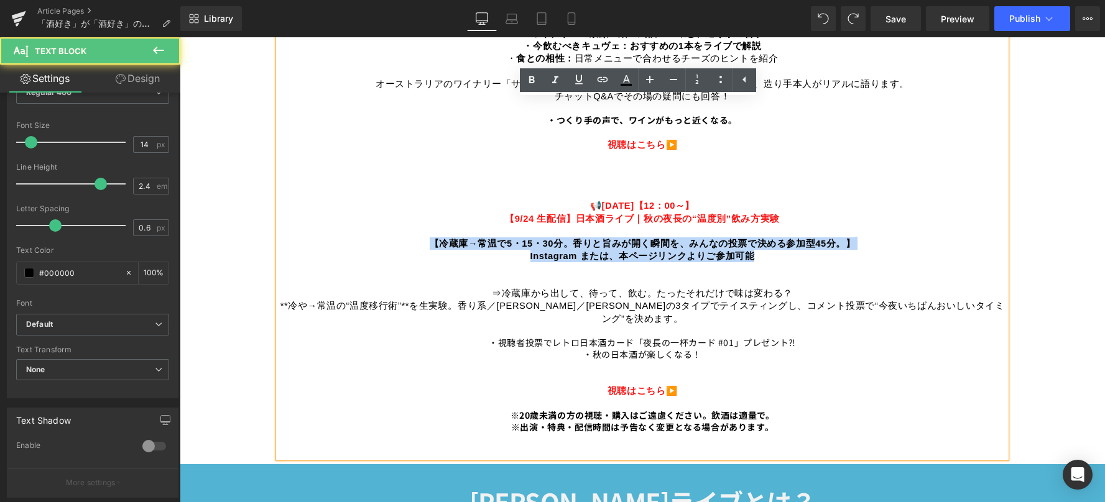
drag, startPoint x: 428, startPoint y: 236, endPoint x: 781, endPoint y: 248, distance: 352.7
click at [781, 248] on p "9月の予定はこちら！ 時間になりましたら、各LIVEのタイトルまたはトップページの画像をクリックすると、視聴画面が表示されます。 スケジュールは予告なく変更に…" at bounding box center [642, 143] width 727 height 509
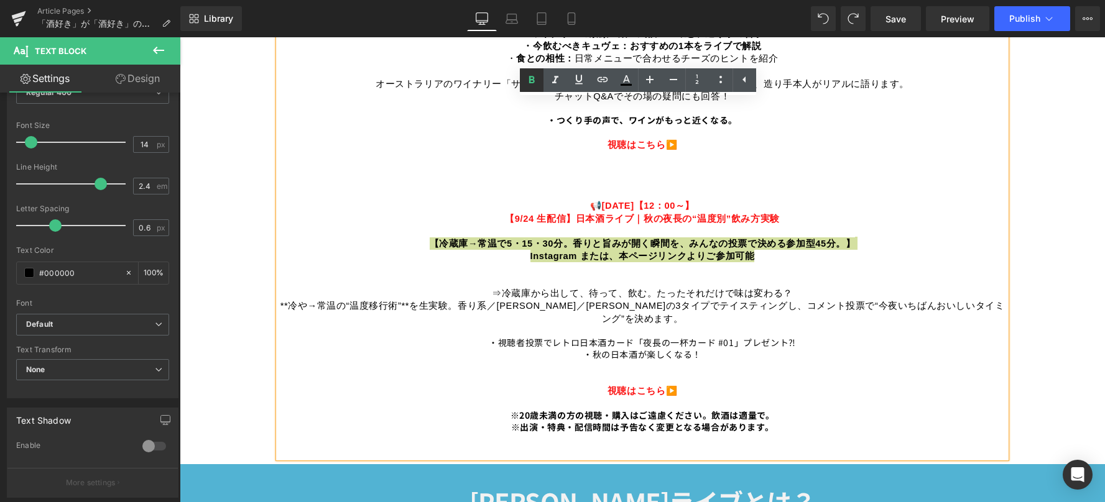
click at [529, 80] on icon at bounding box center [531, 79] width 6 height 7
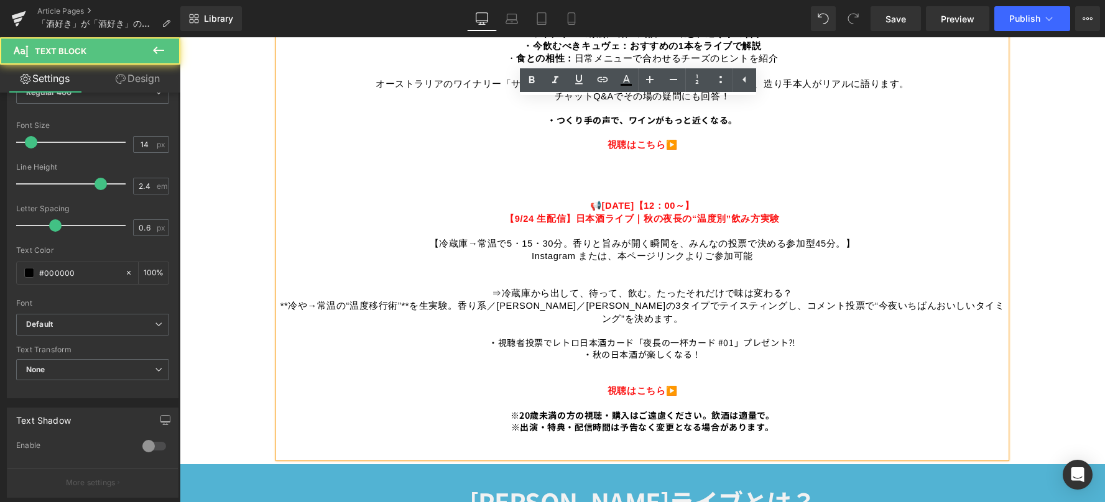
click at [791, 288] on p "9月の予定はこちら！ 時間になりましたら、各LIVEのタイトルまたはトップページの画像をクリックすると、視聴画面が表示されます。 スケジュールは予告なく変更に…" at bounding box center [642, 143] width 727 height 509
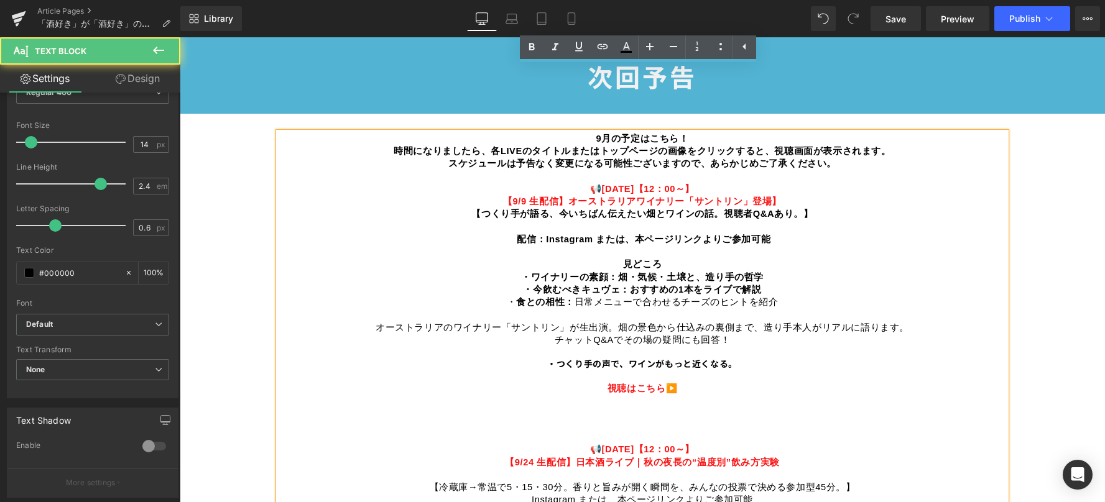
scroll to position [684, 0]
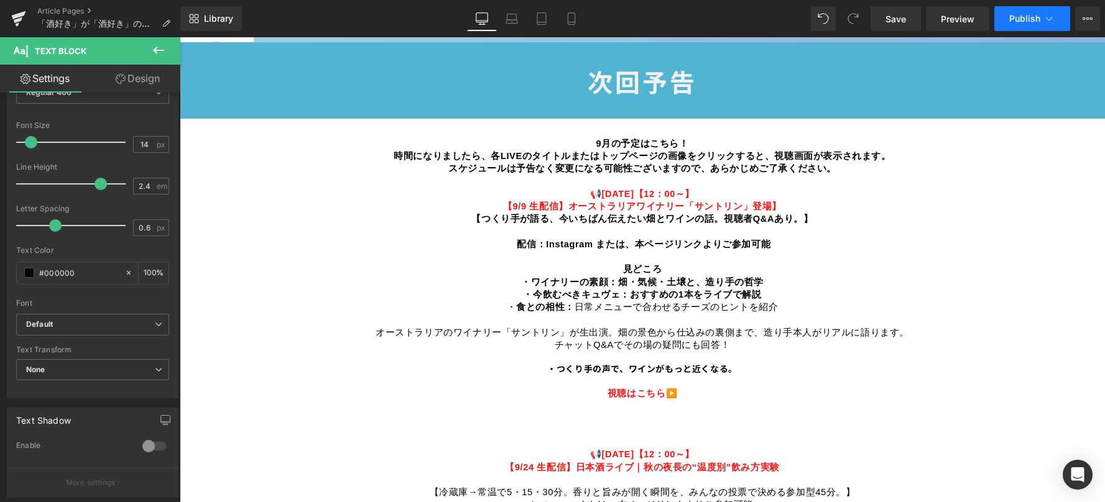
click at [1021, 24] on button "Publish" at bounding box center [1032, 18] width 76 height 25
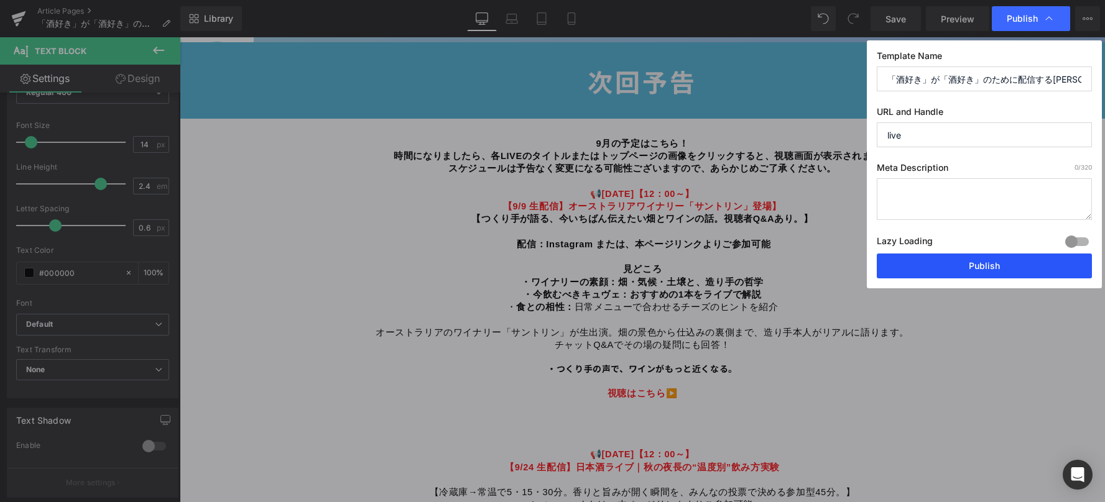
click at [986, 265] on button "Publish" at bounding box center [984, 266] width 215 height 25
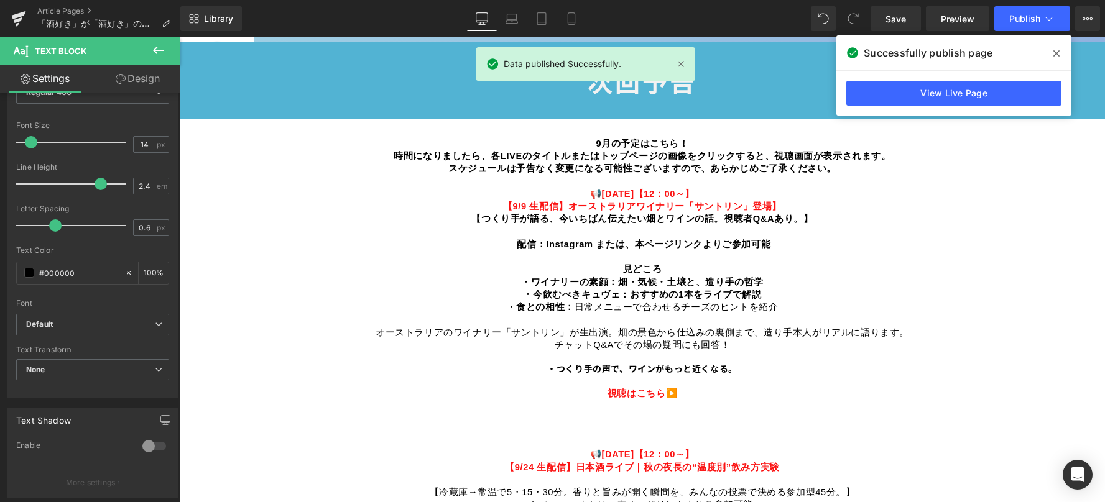
click at [1053, 52] on icon at bounding box center [1056, 53] width 6 height 10
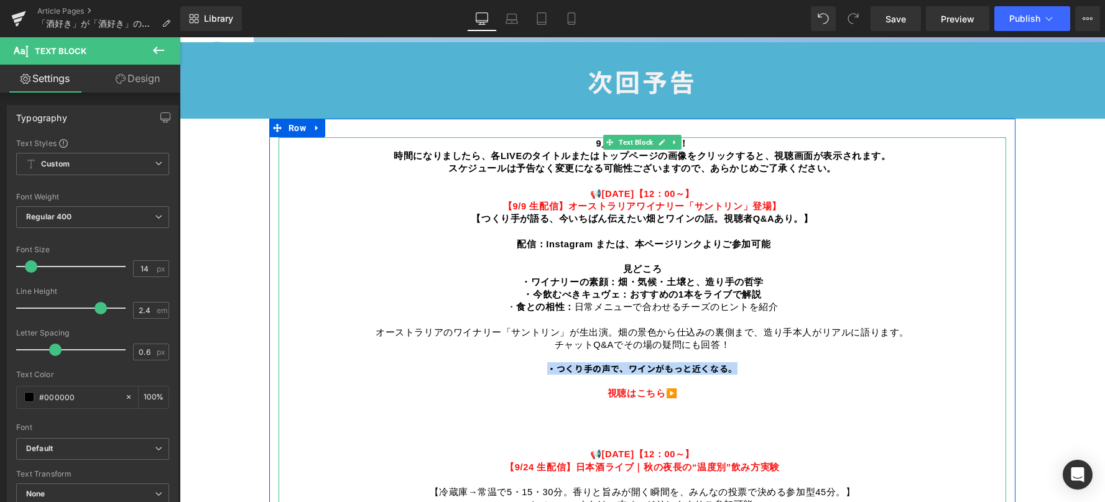
drag, startPoint x: 634, startPoint y: 367, endPoint x: 543, endPoint y: 364, distance: 90.8
click at [543, 364] on p "9月の予定はこちら！ 時間になりましたら、各LIVEのタイトルまたはトップページの画像をクリックすると、視聴画面が表示されます。 スケジュールは予告なく変更に…" at bounding box center [642, 391] width 727 height 509
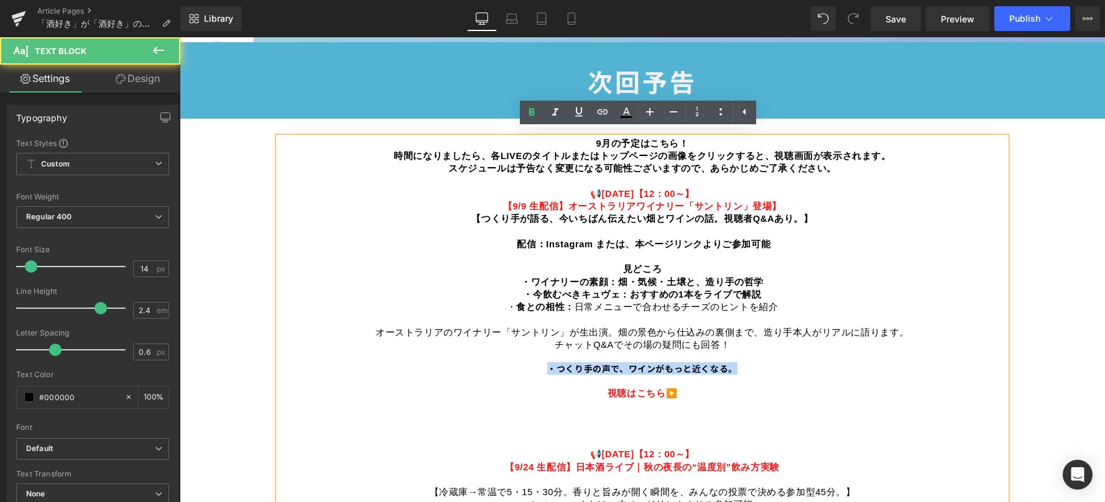
drag, startPoint x: 511, startPoint y: 239, endPoint x: 773, endPoint y: 237, distance: 262.4
click at [773, 237] on p "9月の予定はこちら！ 時間になりましたら、各LIVEのタイトルまたはトップページの画像をクリックすると、視聴画面が表示されます。 スケジュールは予告なく変更に…" at bounding box center [642, 391] width 727 height 509
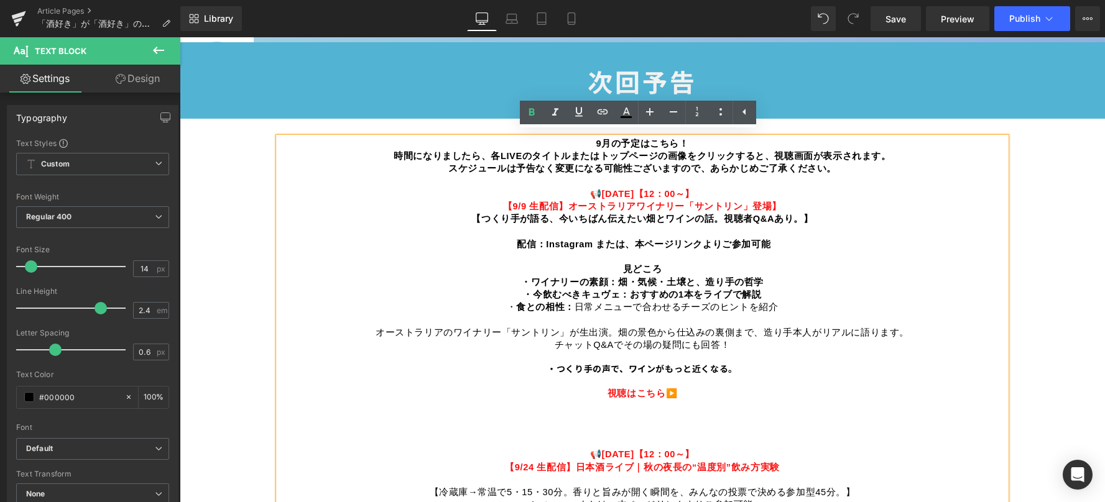
click at [597, 214] on span "【つくり手が語る、今いちばん伝えたい畑とワインの話。視聴者Q&Aあり。" at bounding box center [637, 219] width 332 height 10
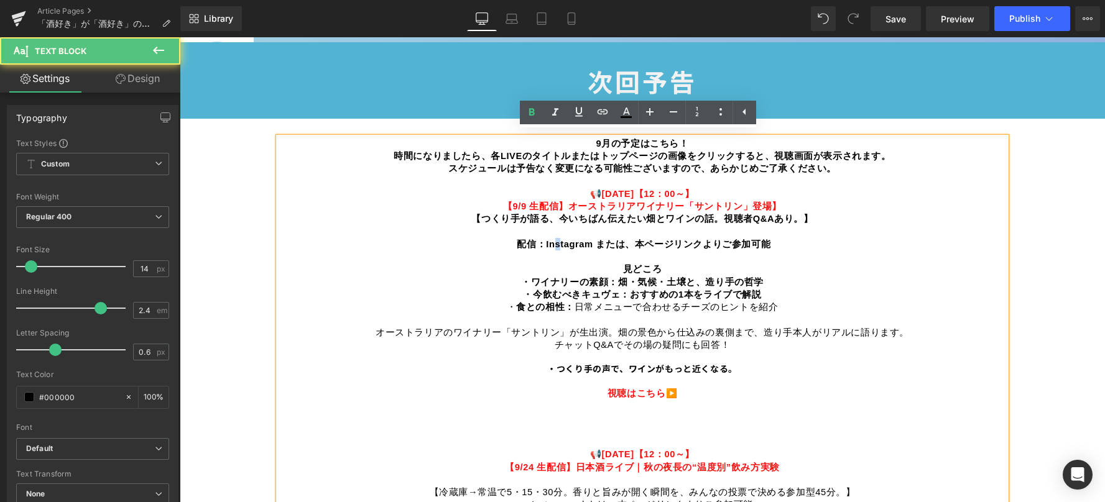
drag, startPoint x: 548, startPoint y: 239, endPoint x: 555, endPoint y: 239, distance: 7.5
click at [555, 239] on span "配信： Instagram または、本ページリンクよりご参加可能" at bounding box center [644, 244] width 254 height 10
drag, startPoint x: 545, startPoint y: 239, endPoint x: 761, endPoint y: 246, distance: 216.5
click at [761, 246] on p "9月の予定はこちら！ 時間になりましたら、各LIVEのタイトルまたはトップページの画像をクリックすると、視聴画面が表示されます。 スケジュールは予告なく変更に…" at bounding box center [642, 391] width 727 height 509
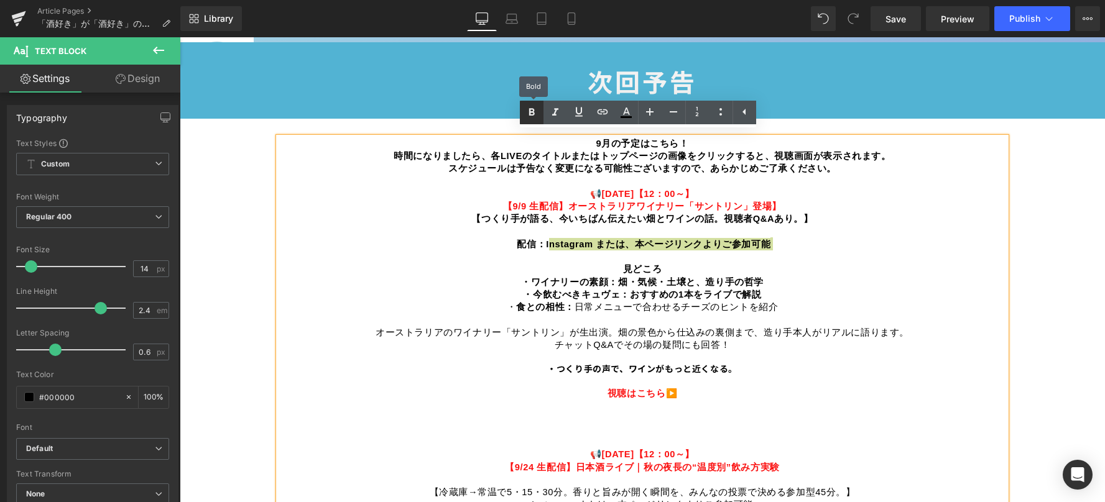
click at [530, 116] on icon at bounding box center [531, 112] width 15 height 15
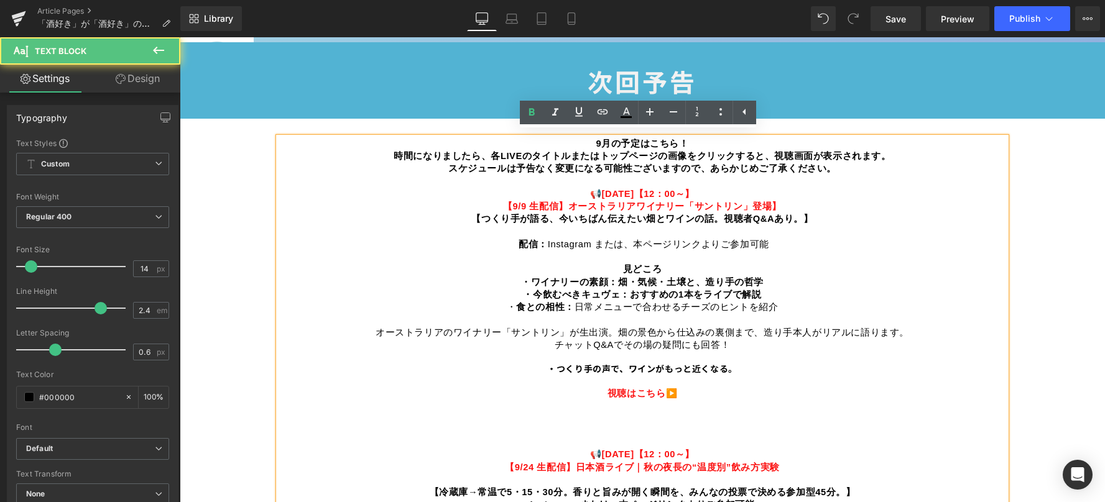
click at [727, 265] on p "9月の予定はこちら！ 時間になりましたら、各LIVEのタイトルまたはトップページの画像をクリックすると、視聴画面が表示されます。 スケジュールは予告なく変更に…" at bounding box center [642, 391] width 727 height 509
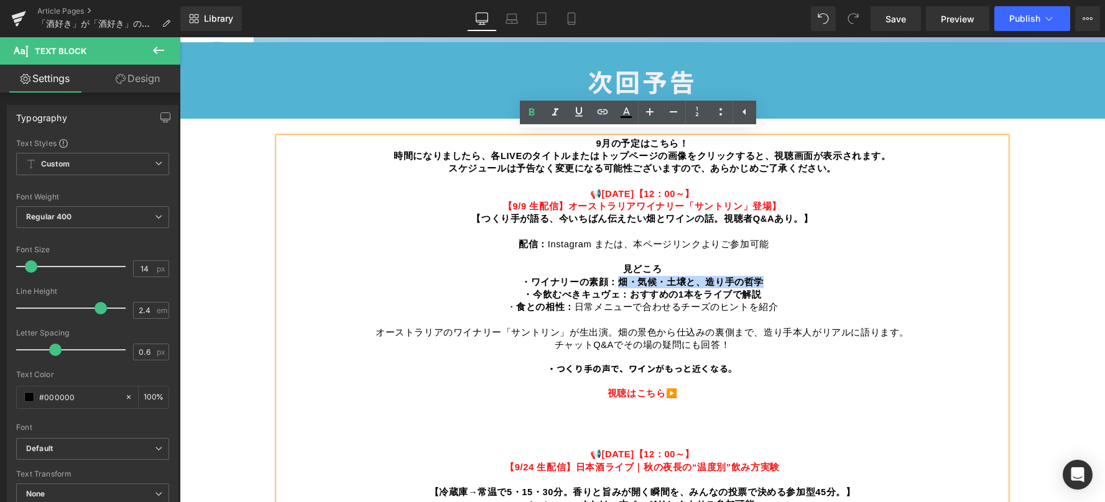
drag, startPoint x: 615, startPoint y: 277, endPoint x: 772, endPoint y: 275, distance: 156.7
click at [772, 275] on p "9月の予定はこちら！ 時間になりましたら、各LIVEのタイトルまたはトップページの画像をクリックすると、視聴画面が表示されます。 スケジュールは予告なく変更に…" at bounding box center [642, 391] width 727 height 509
click at [536, 111] on icon at bounding box center [531, 112] width 15 height 15
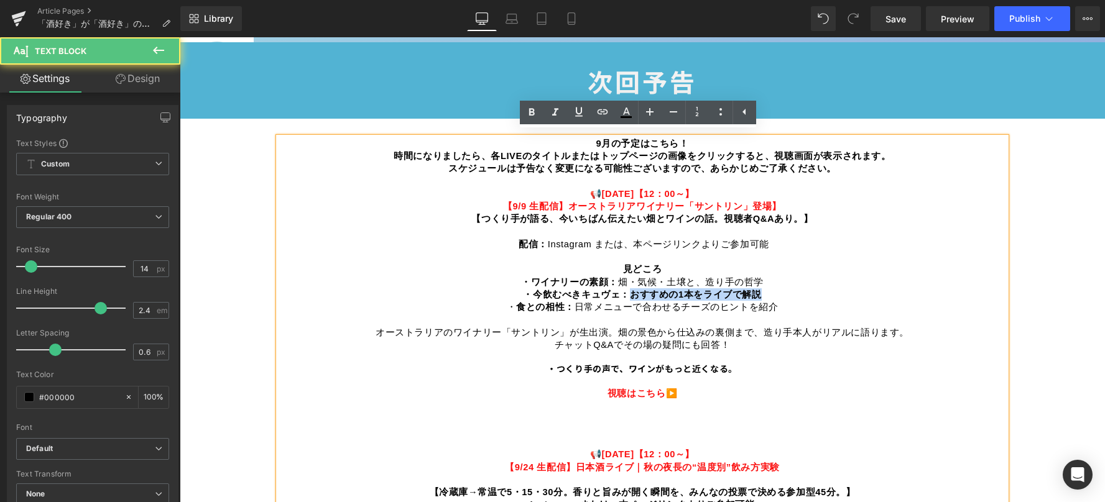
drag, startPoint x: 624, startPoint y: 285, endPoint x: 766, endPoint y: 293, distance: 142.0
click at [766, 293] on p "9月の予定はこちら！ 時間になりましたら、各LIVEのタイトルまたはトップページの画像をクリックすると、視聴画面が表示されます。 スケジュールは予告なく変更に…" at bounding box center [642, 391] width 727 height 509
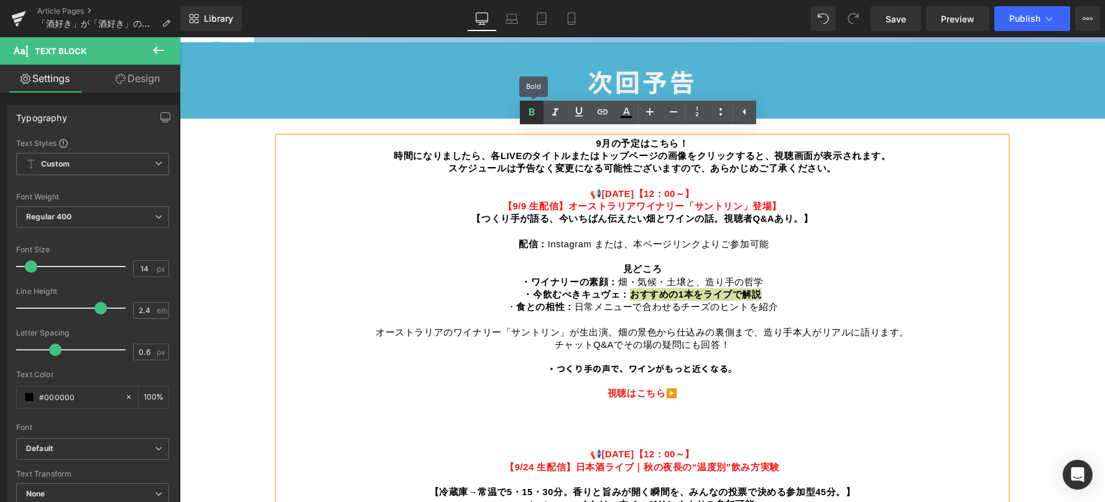
click at [527, 111] on icon at bounding box center [531, 112] width 15 height 15
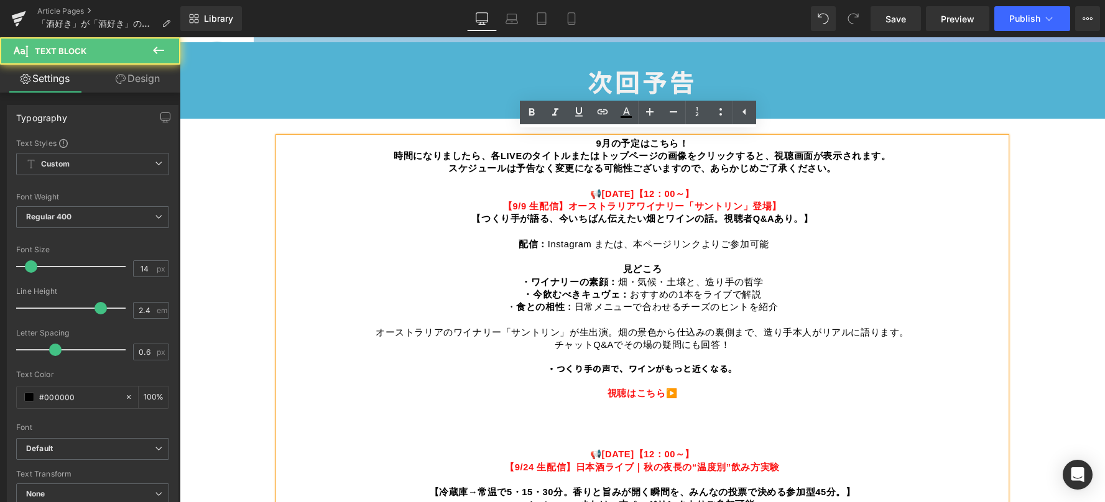
click at [623, 267] on span "見どころ" at bounding box center [642, 269] width 39 height 10
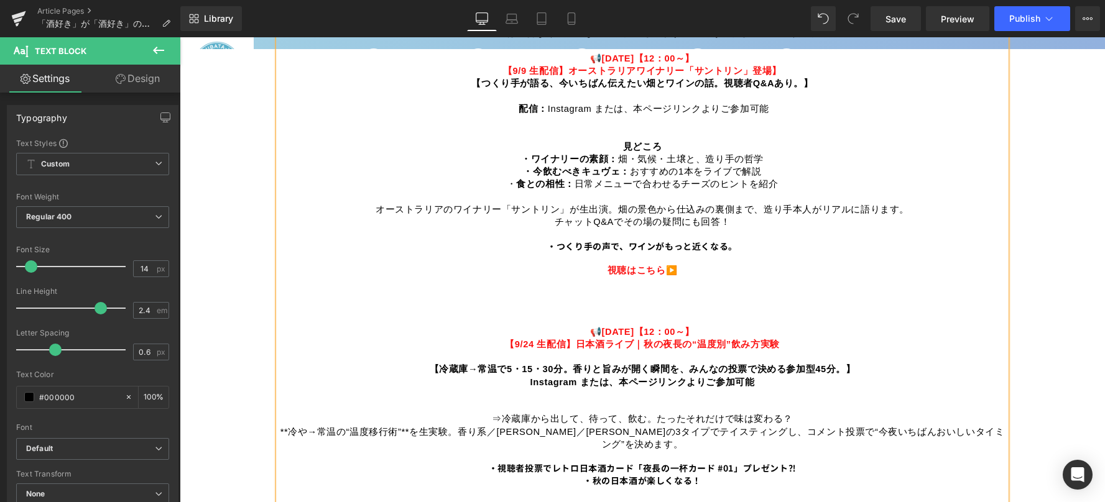
scroll to position [746, 0]
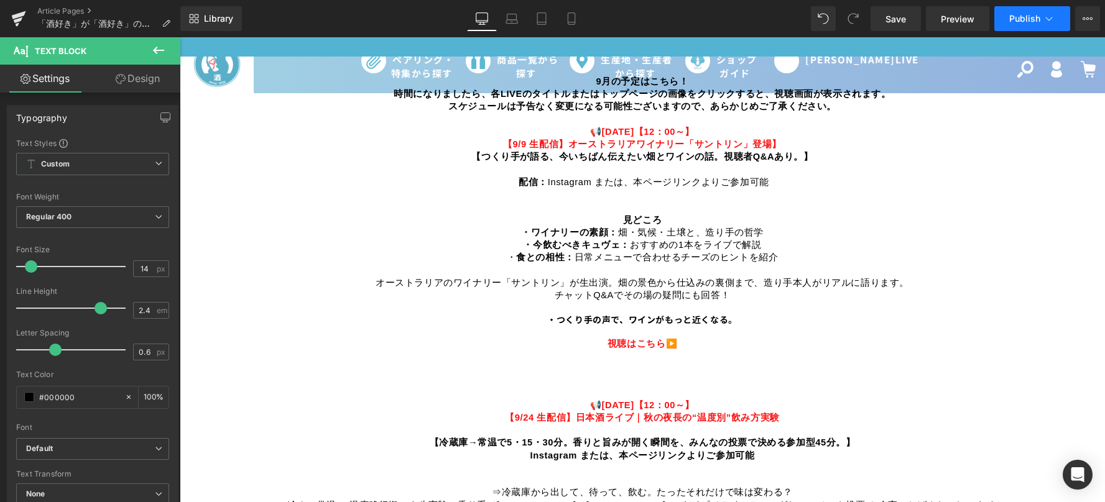
click at [1026, 20] on span "Publish" at bounding box center [1024, 19] width 31 height 10
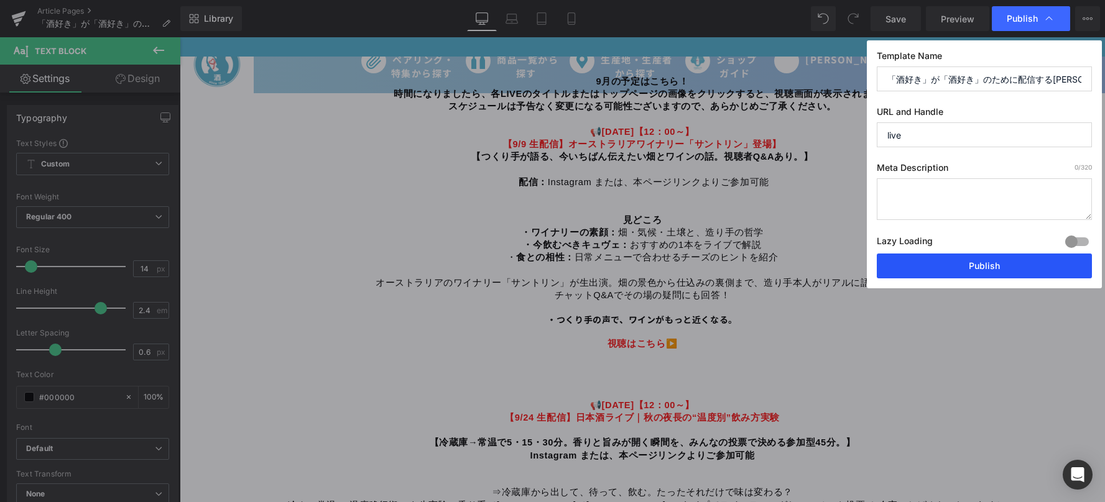
click at [954, 269] on button "Publish" at bounding box center [984, 266] width 215 height 25
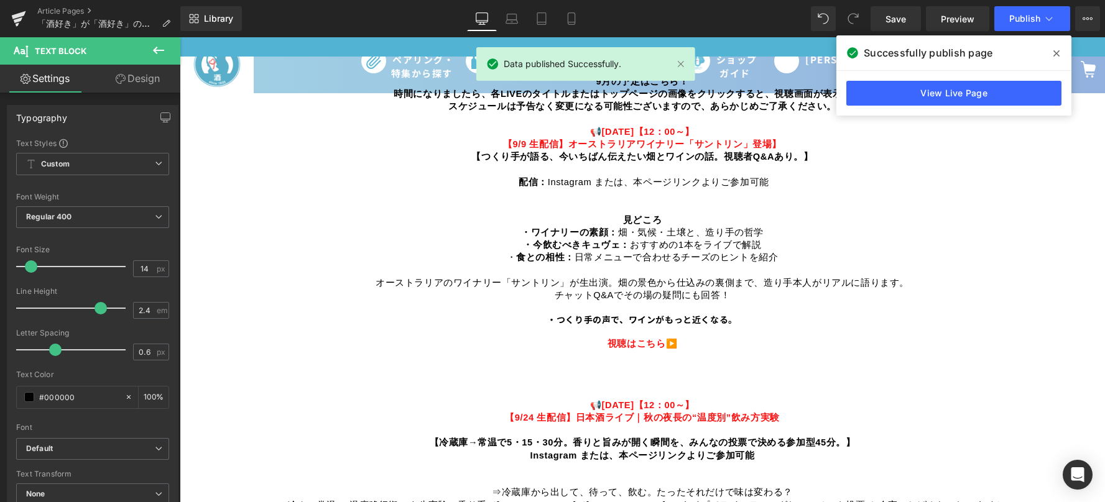
click at [1052, 53] on span at bounding box center [1056, 54] width 20 height 20
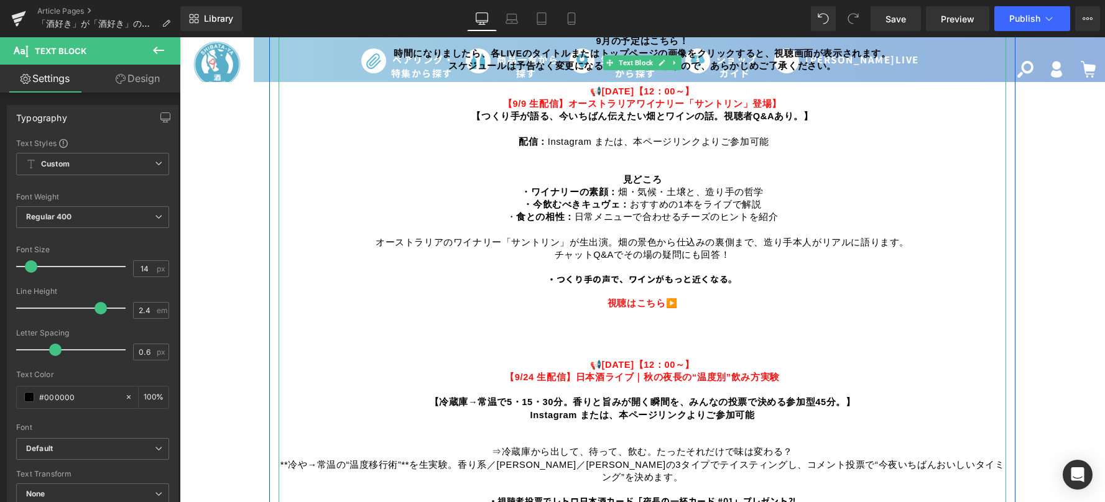
scroll to position [808, 0]
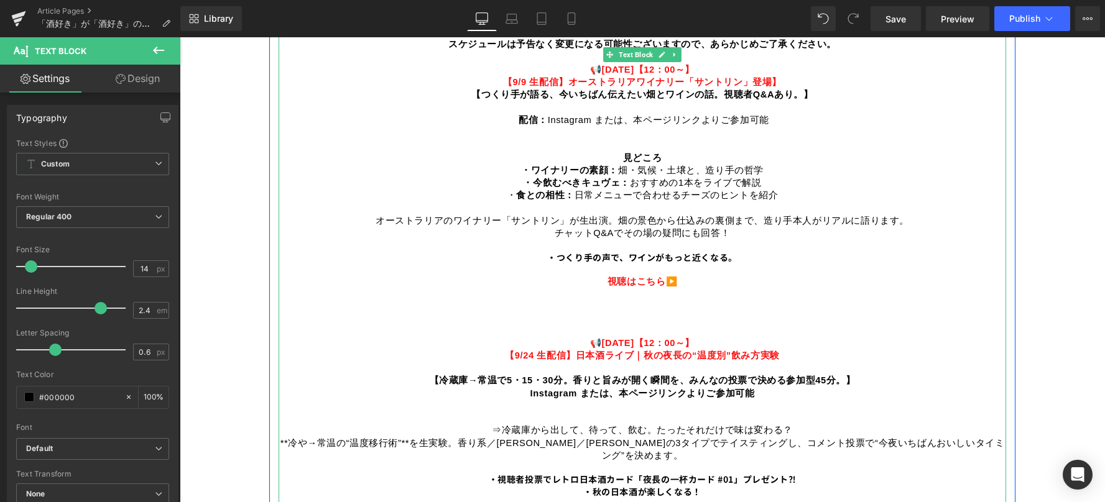
click at [435, 376] on span "【冷蔵庫→常温で5・15・30分。香りと旨みが開く瞬間を、みんなの投票で決める参加型45分。" at bounding box center [638, 381] width 416 height 10
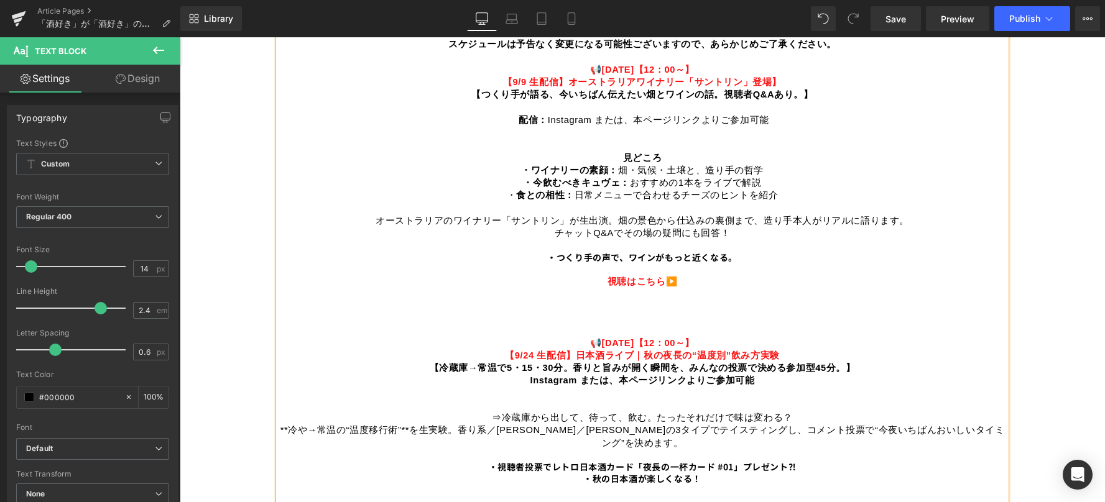
click at [520, 375] on p "見どころ ・ワイナリーの素顔： [PERSON_NAME]・気候・土壌と、造り手の哲学 ・今飲むべきキュヴェ： おすすめの1本をライブで解説 ・ 食との相性：…" at bounding box center [642, 337] width 727 height 371
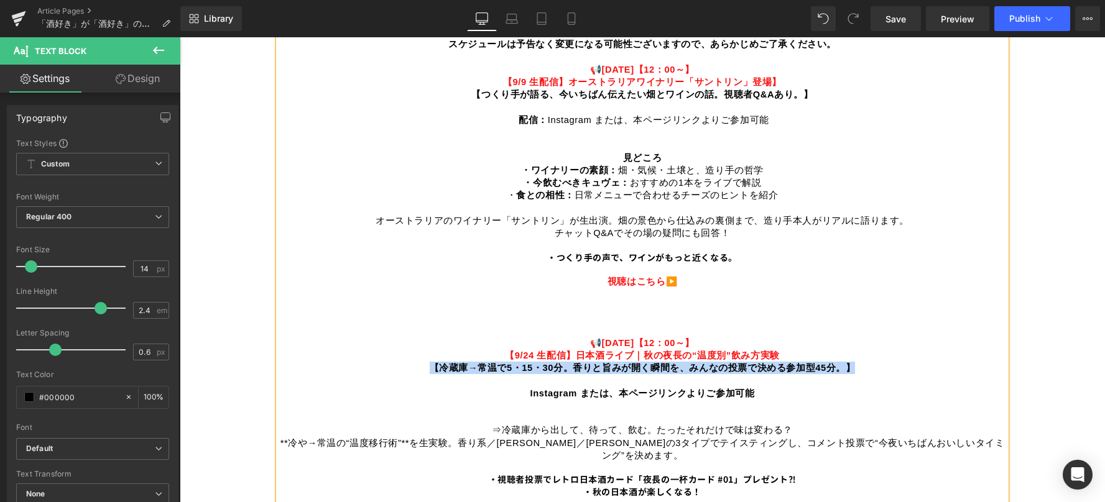
drag, startPoint x: 430, startPoint y: 362, endPoint x: 864, endPoint y: 357, distance: 434.6
click at [864, 357] on p "見どころ ・ワイナリーの素顔： [PERSON_NAME]・気候・土壌と、造り手の哲学 ・今飲むべきキュヴェ： おすすめの1本をライブで解説 ・ 食との相性：…" at bounding box center [642, 270] width 727 height 236
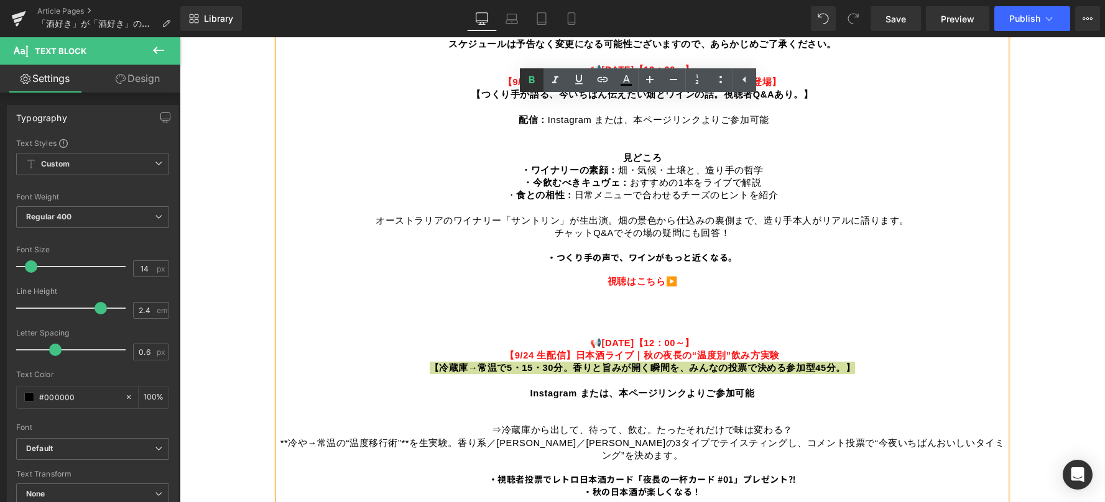
click at [527, 78] on icon at bounding box center [531, 80] width 15 height 15
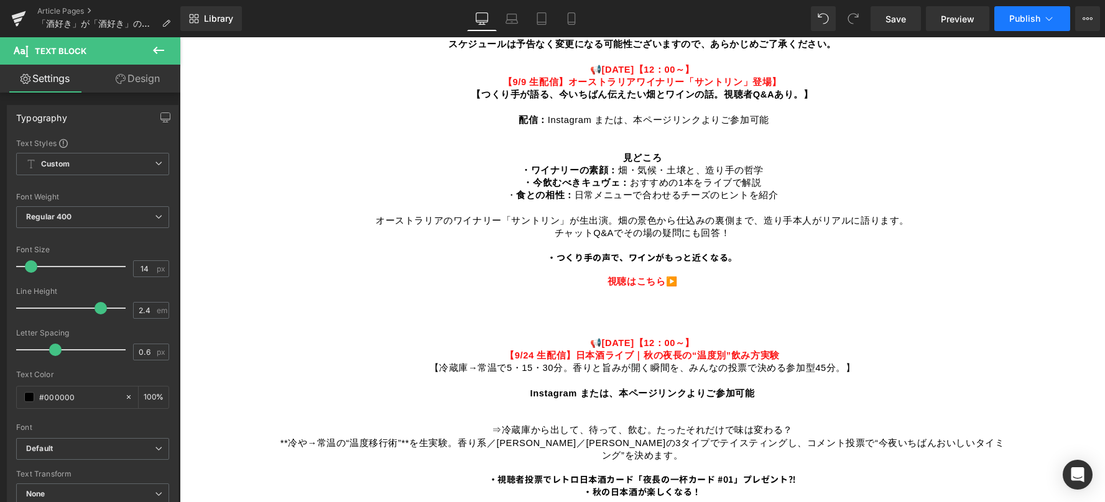
click at [1020, 21] on span "Publish" at bounding box center [1024, 19] width 31 height 10
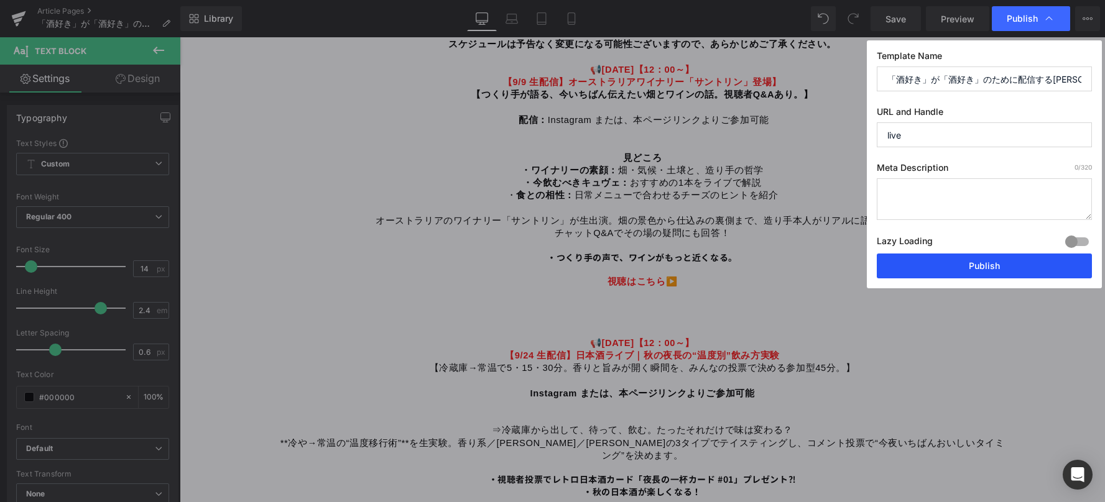
click at [970, 270] on button "Publish" at bounding box center [984, 266] width 215 height 25
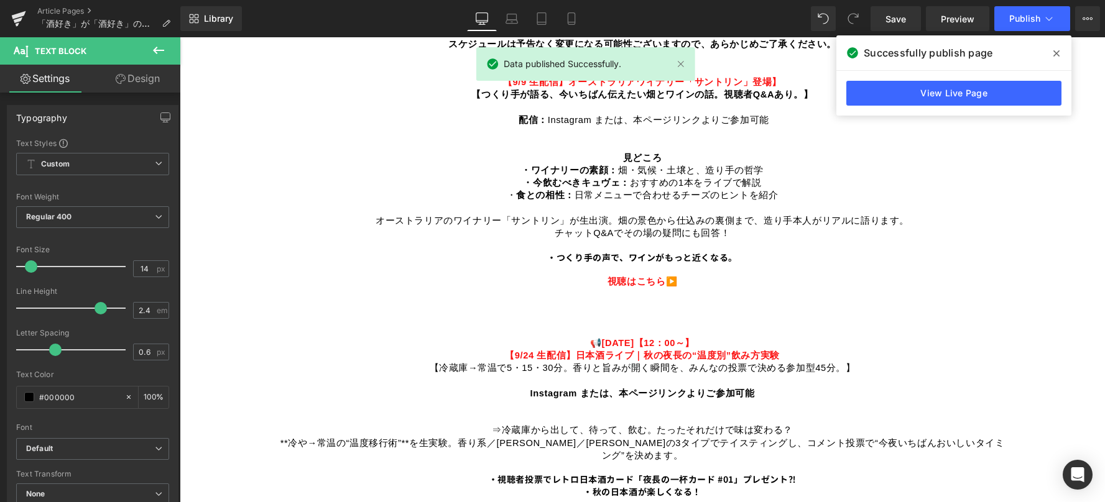
click at [1050, 51] on span at bounding box center [1056, 54] width 20 height 20
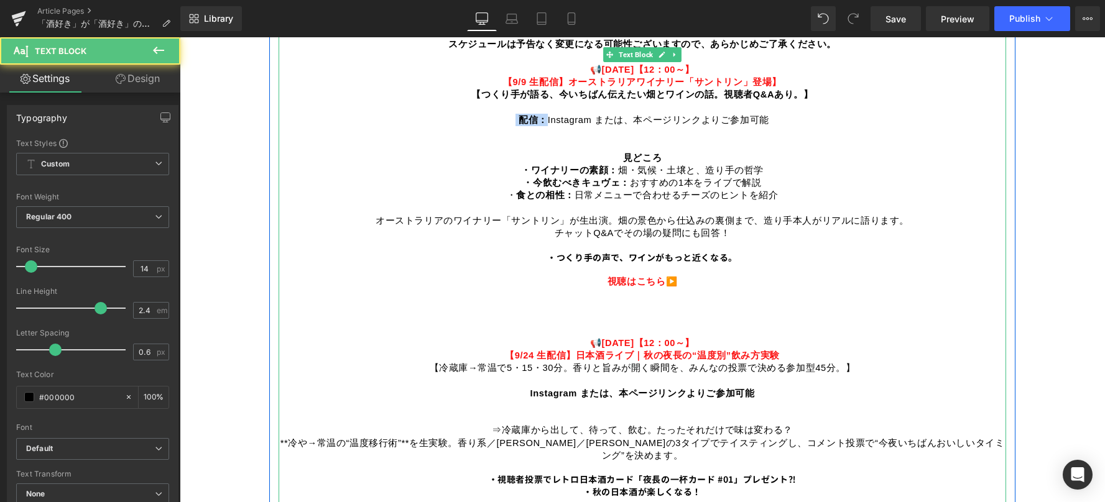
drag, startPoint x: 540, startPoint y: 112, endPoint x: 509, endPoint y: 114, distance: 31.2
click at [509, 114] on p "9月の予定はこちら！ 時間になりましたら、各LIVEのタイトルまたはトップページの画像をクリックすると、視聴画面が表示されます。 スケジュールは予告なく変更に…" at bounding box center [642, 82] width 727 height 139
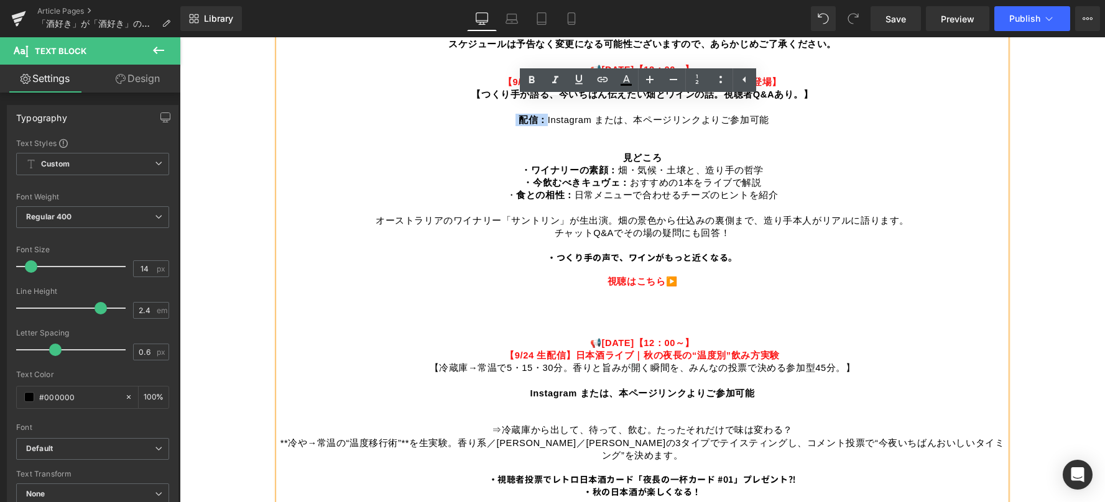
copy span "配信："
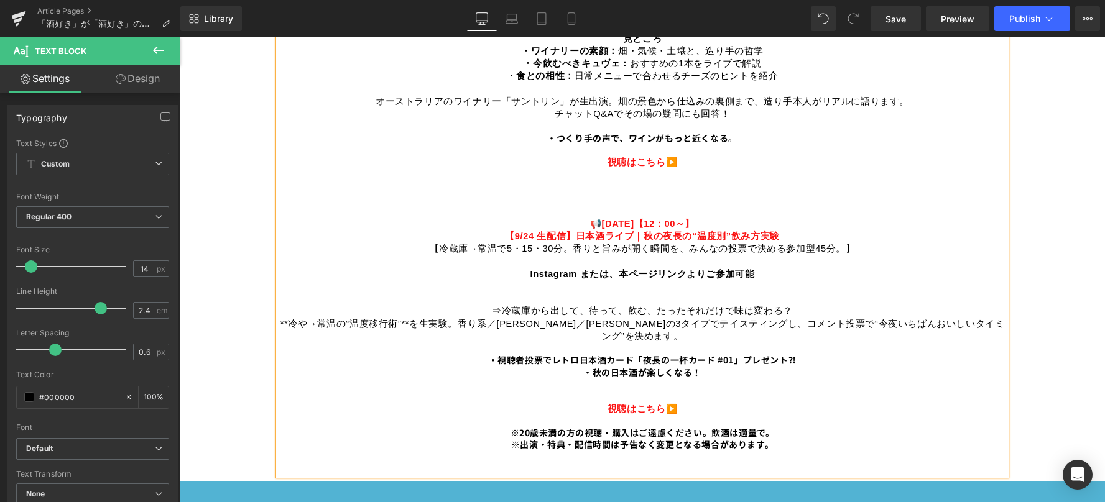
scroll to position [933, 0]
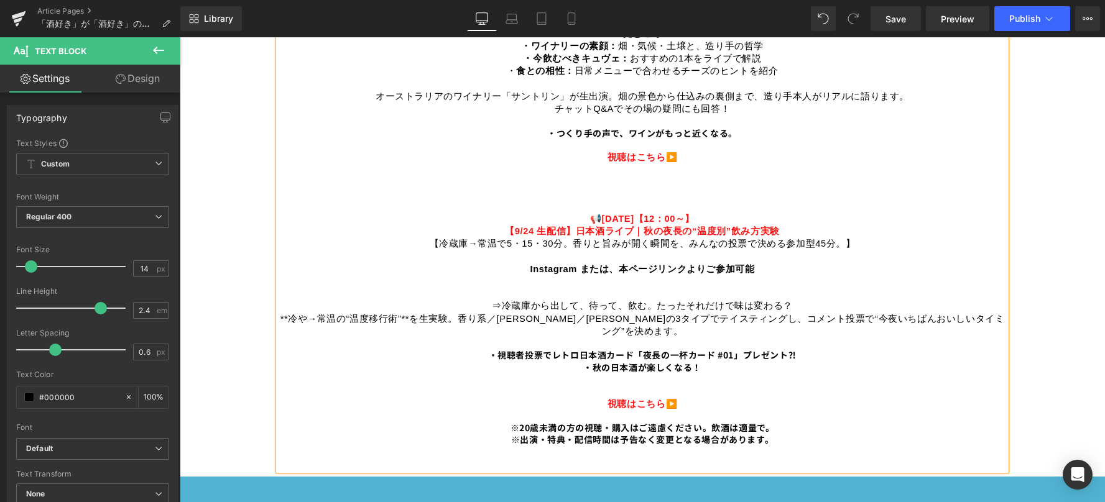
click at [525, 263] on p "Instagram または、本ページリンクよりご参加可能" at bounding box center [642, 269] width 727 height 12
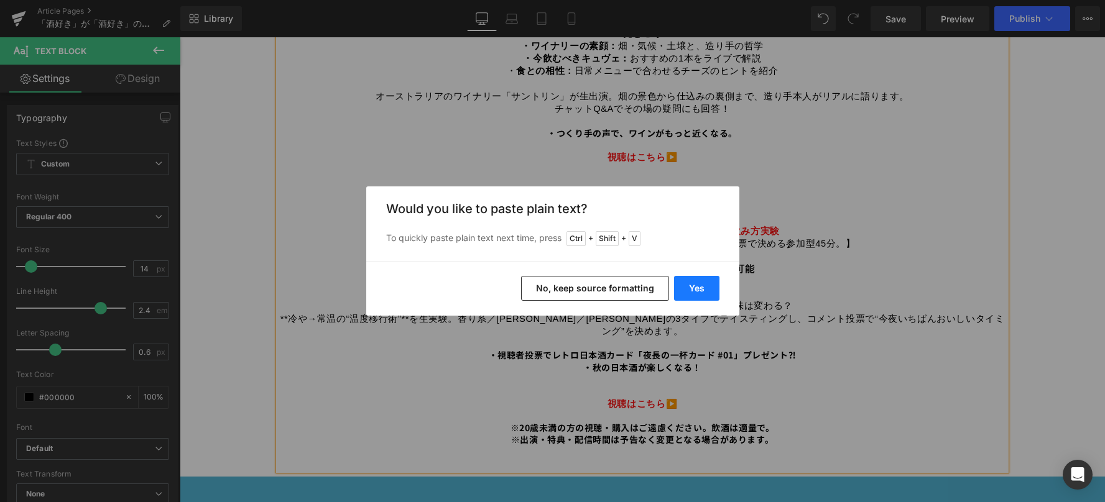
click at [708, 289] on button "Yes" at bounding box center [696, 288] width 45 height 25
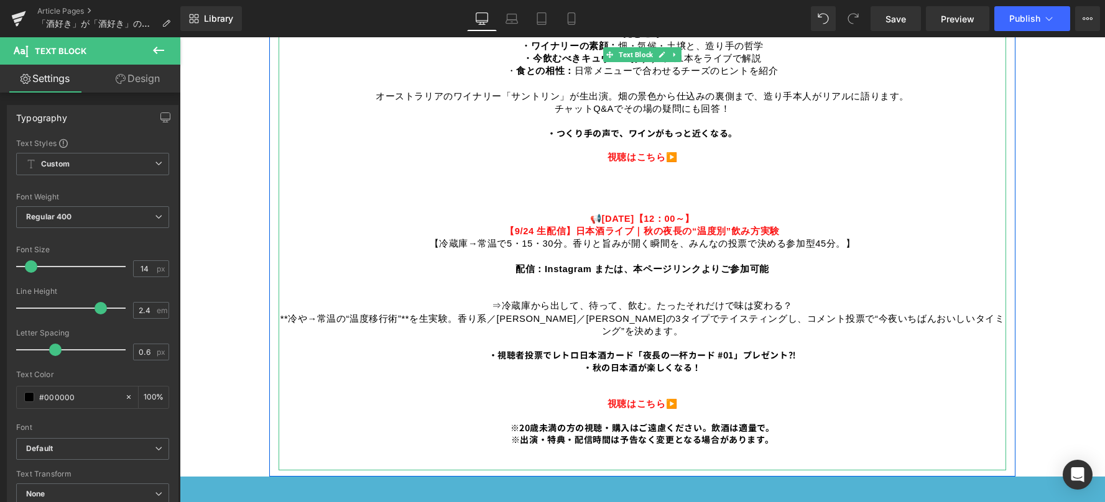
drag, startPoint x: 542, startPoint y: 264, endPoint x: 783, endPoint y: 263, distance: 241.2
click at [783, 263] on p "配信：Instagram または、本ページリンクよりご参加可能" at bounding box center [642, 269] width 727 height 12
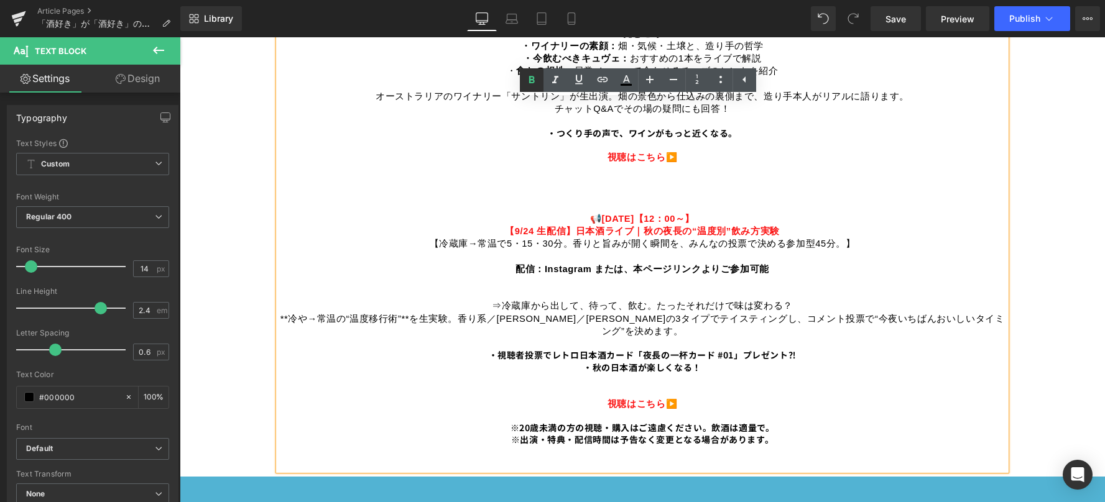
click at [528, 76] on icon at bounding box center [531, 80] width 15 height 15
click at [1039, 20] on span "Publish" at bounding box center [1024, 19] width 31 height 10
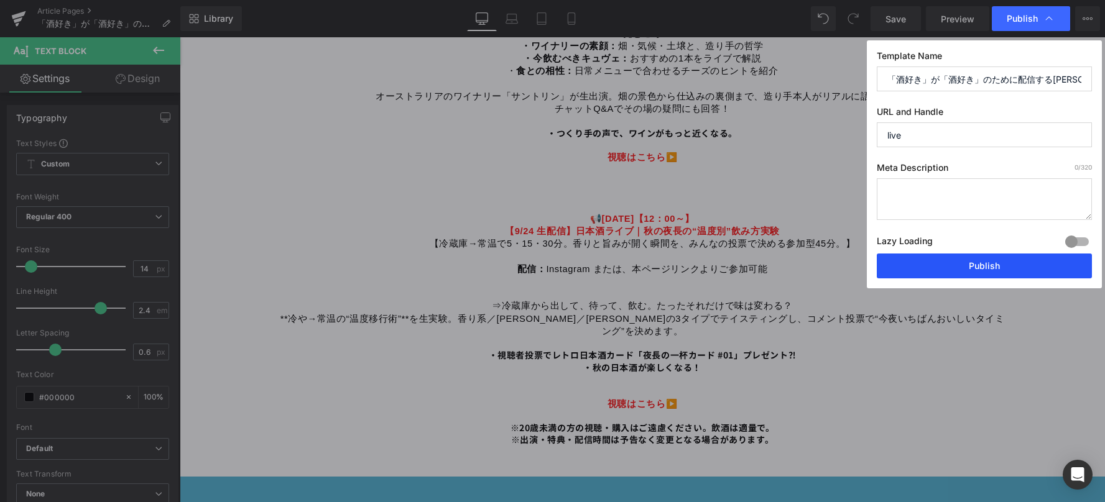
click at [967, 267] on button "Publish" at bounding box center [984, 266] width 215 height 25
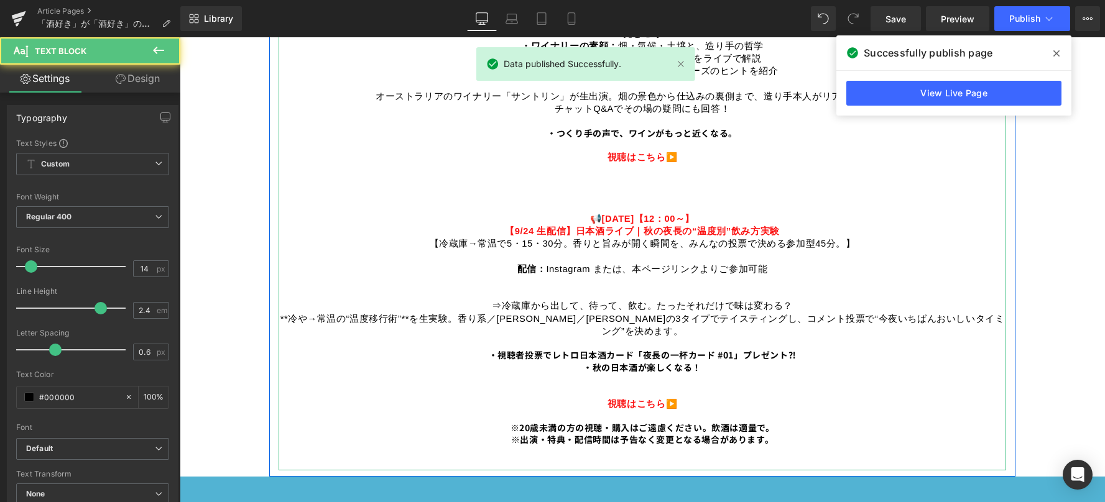
click at [492, 301] on span "⇒冷蔵庫から出して、待って、飲む。たったそれだけで味は変わる？" at bounding box center [642, 306] width 301 height 10
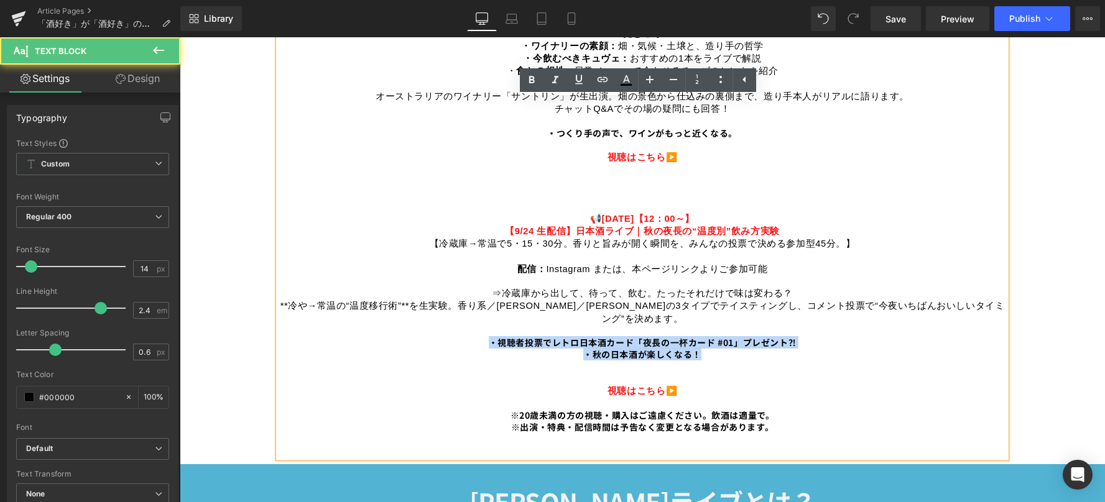
drag, startPoint x: 488, startPoint y: 325, endPoint x: 728, endPoint y: 340, distance: 240.5
click at [726, 341] on p "⇒冷蔵庫から出して、待って、飲む。たったそれだけで味は変わる？ **冷や→常温の“温度移行術”**を生実験。香り系／[PERSON_NAME]／[PERSON…" at bounding box center [642, 336] width 727 height 122
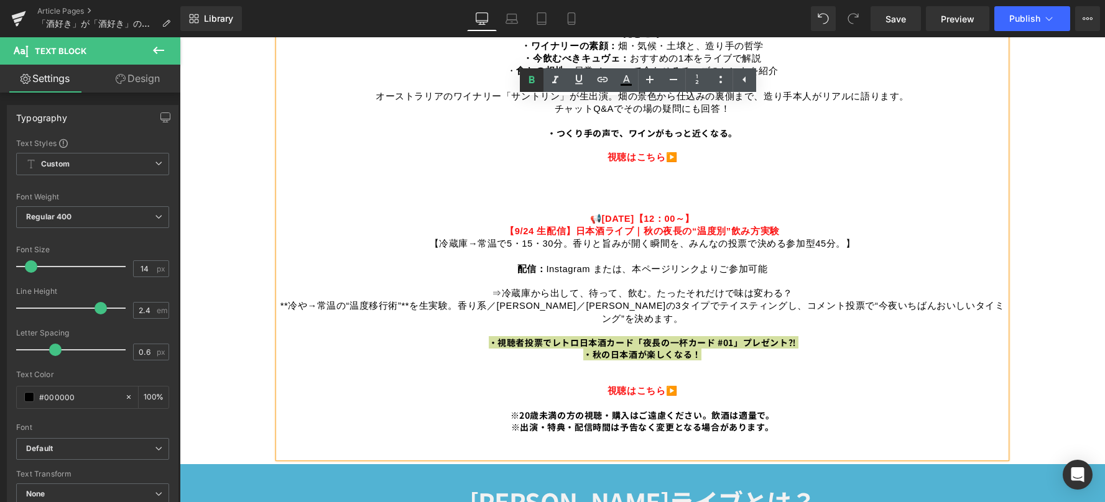
click at [533, 83] on icon at bounding box center [531, 79] width 6 height 7
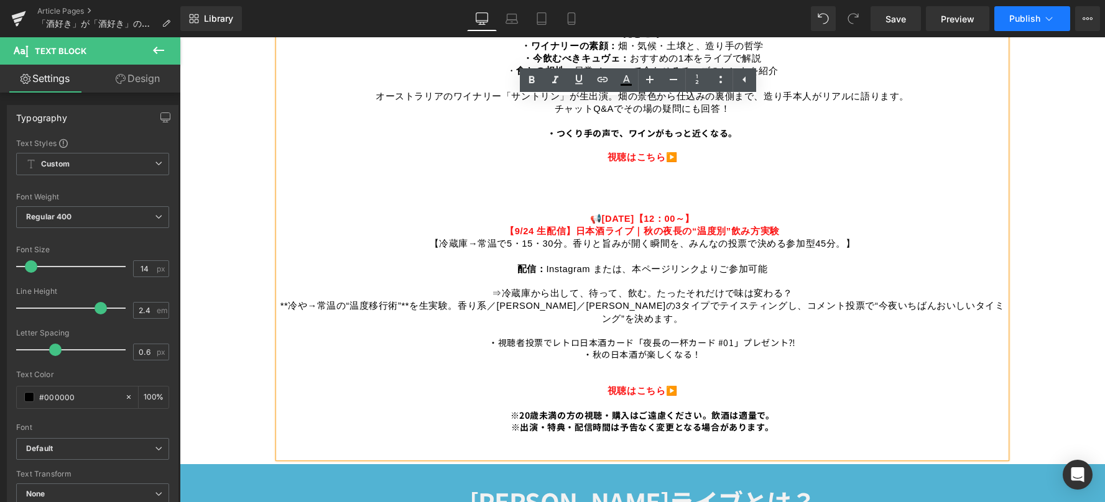
click at [1033, 19] on span "Publish" at bounding box center [1024, 19] width 31 height 10
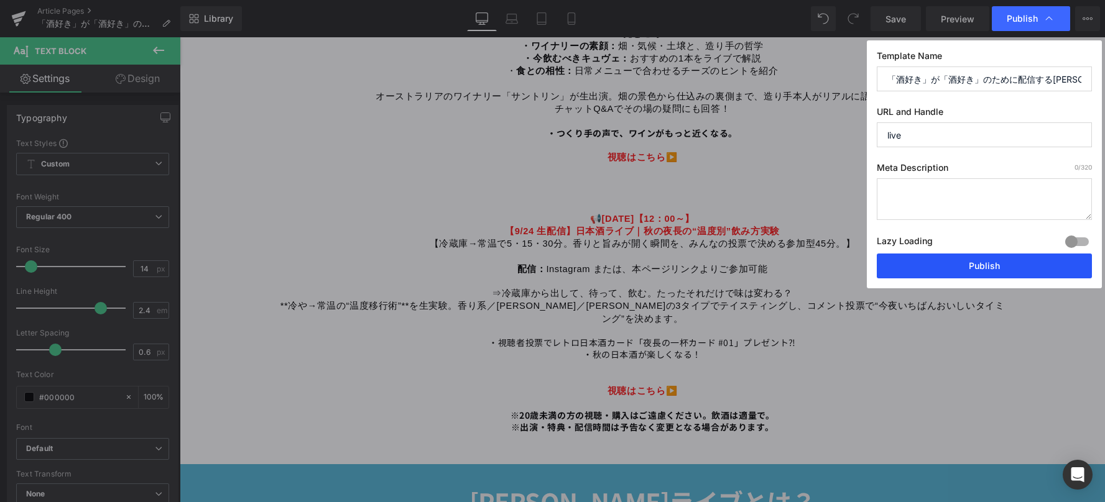
drag, startPoint x: 975, startPoint y: 263, endPoint x: 796, endPoint y: 224, distance: 183.8
click at [975, 263] on button "Publish" at bounding box center [984, 266] width 215 height 25
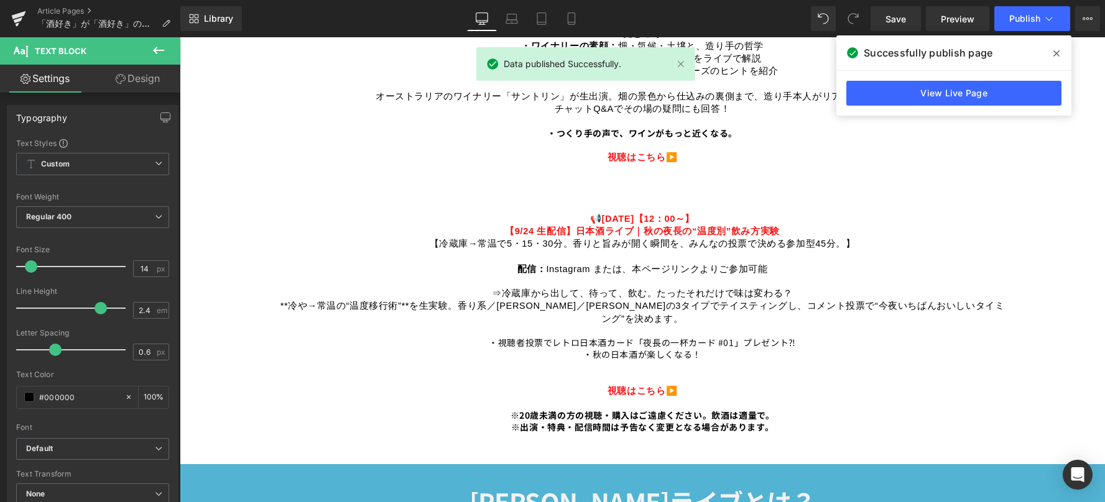
click at [1058, 53] on icon at bounding box center [1056, 53] width 6 height 6
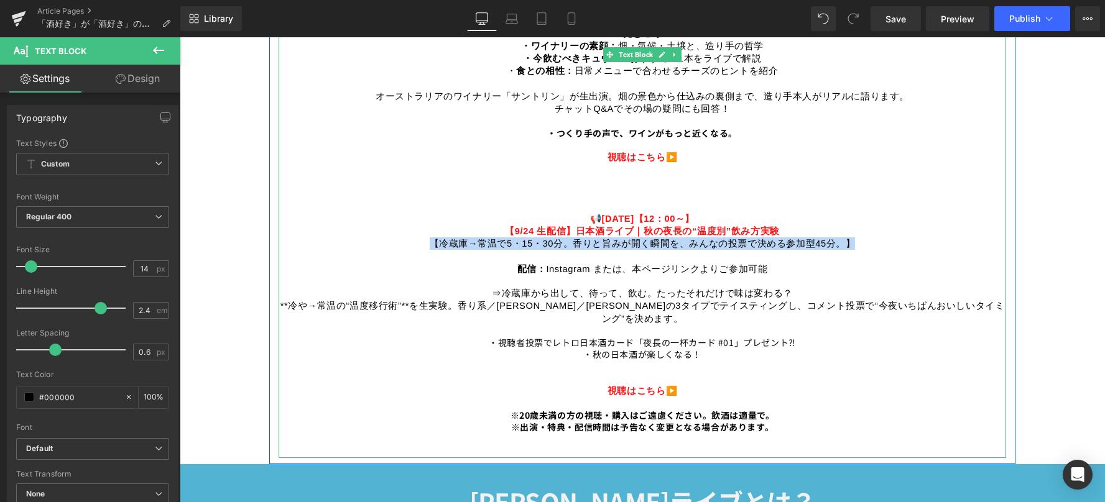
drag, startPoint x: 429, startPoint y: 239, endPoint x: 869, endPoint y: 237, distance: 439.6
click at [869, 237] on p "見どころ ・ワイナリーの素顔： [PERSON_NAME]・気候・土壌と、造り手の哲学 ・今飲むべきキュヴェ： おすすめの1本をライブで解説 ・ 食との相性：…" at bounding box center [642, 145] width 727 height 236
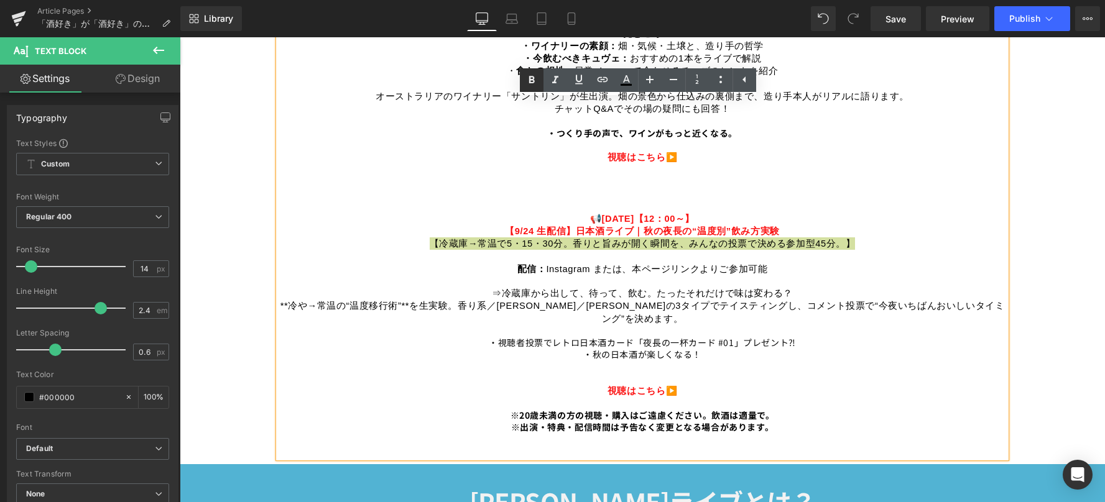
click at [528, 79] on icon at bounding box center [531, 80] width 15 height 15
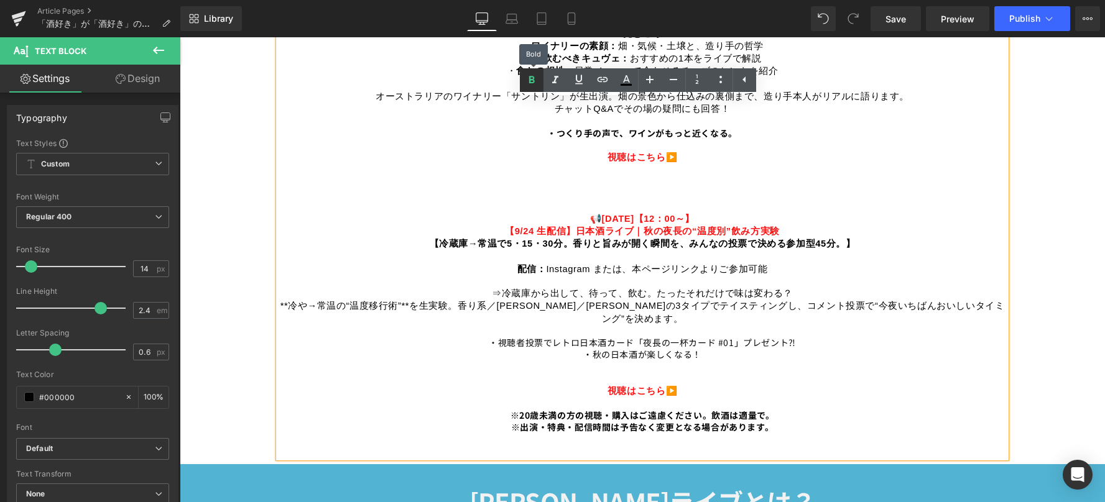
click at [528, 79] on icon at bounding box center [531, 80] width 15 height 15
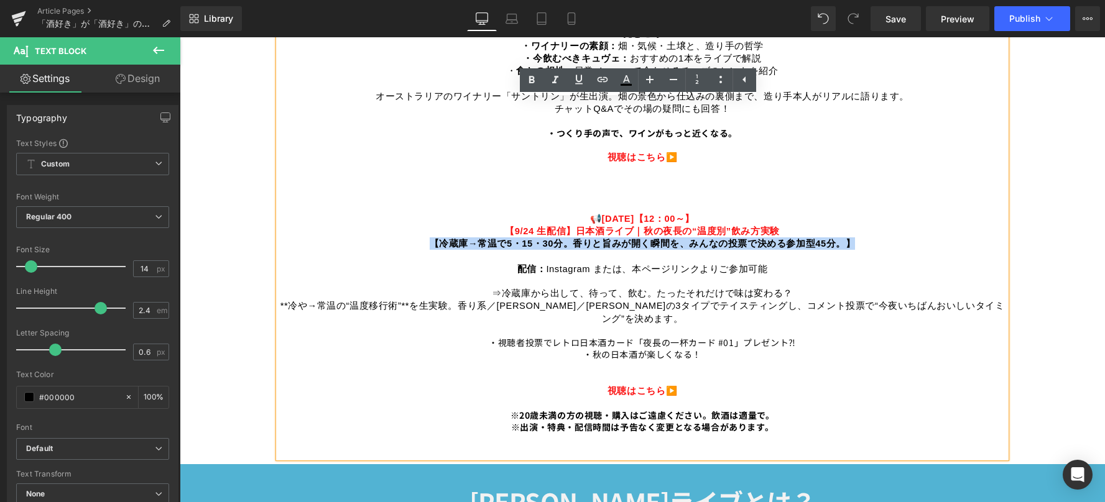
drag, startPoint x: 426, startPoint y: 238, endPoint x: 855, endPoint y: 239, distance: 429.0
click at [855, 239] on p "見どころ ・ワイナリーの素顔： [PERSON_NAME]・気候・土壌と、造り手の哲学 ・今飲むべきキュヴェ： おすすめの1本をライブで解説 ・ 食との相性：…" at bounding box center [642, 145] width 727 height 236
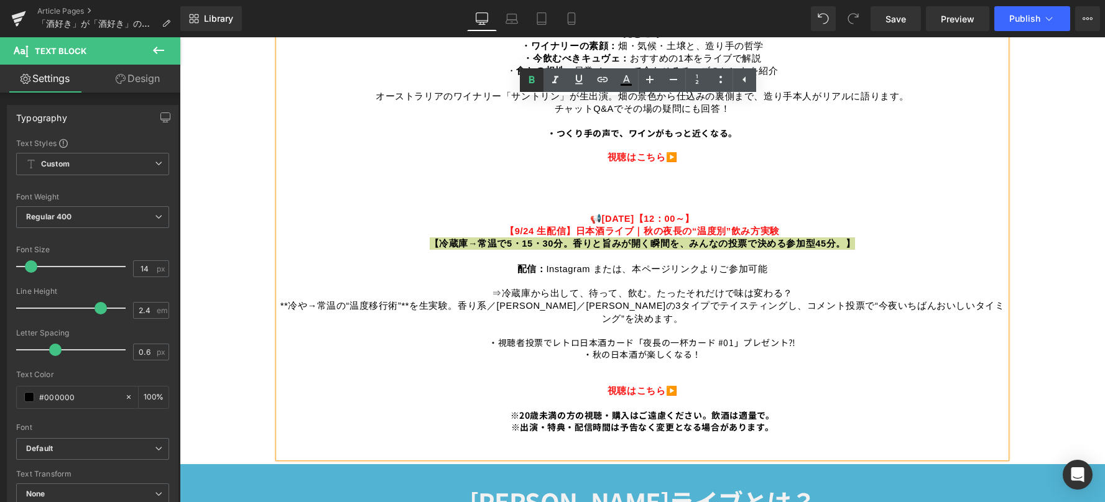
click at [533, 85] on icon at bounding box center [531, 80] width 15 height 15
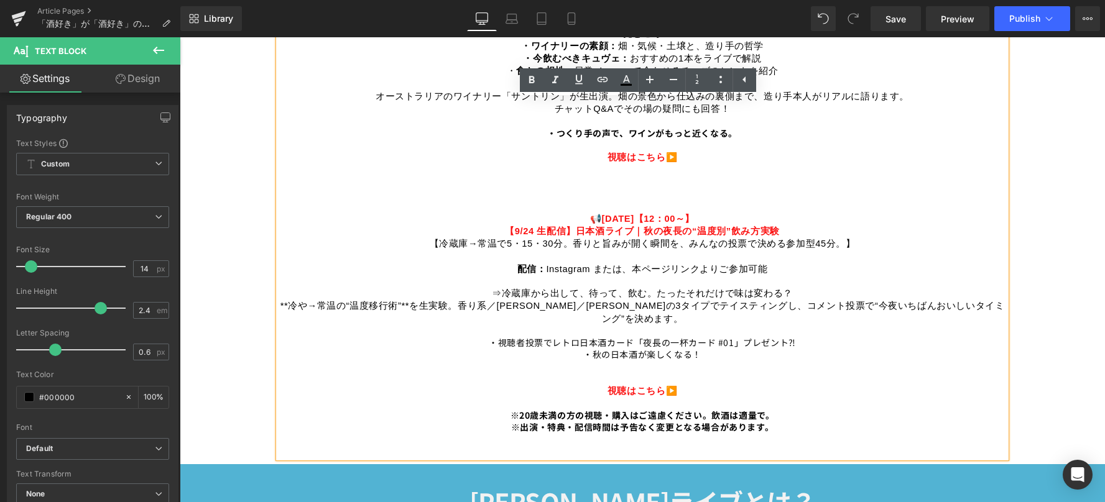
click at [492, 288] on span "⇒冷蔵庫から出して、待って、飲む。たったそれだけで味は変わる？" at bounding box center [642, 293] width 301 height 10
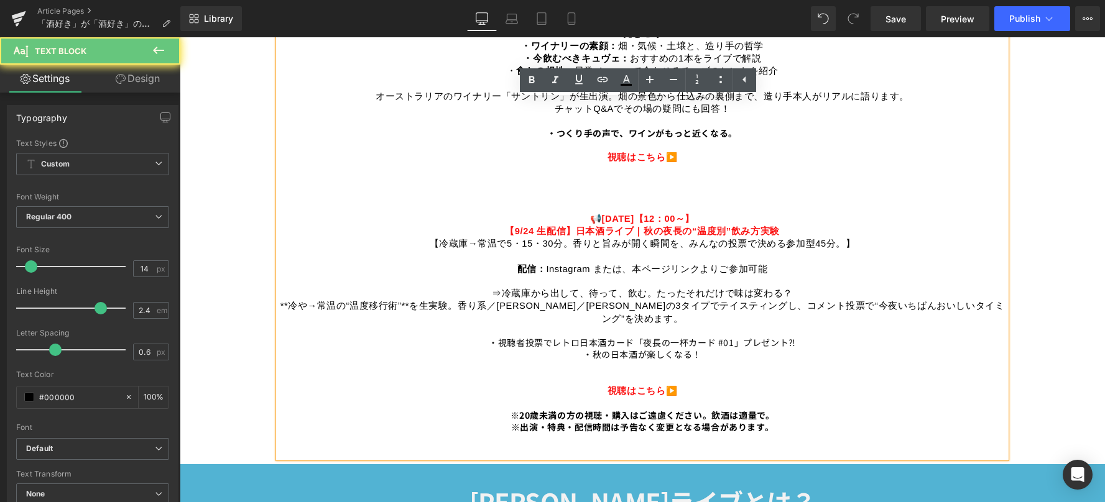
click at [497, 275] on p "⇒冷蔵庫から出して、待って、飲む。たったそれだけで味は変わる？ **冷や→常温の“温度移行術”**を生実験。香り系／[PERSON_NAME]／[PERSON…" at bounding box center [642, 336] width 727 height 122
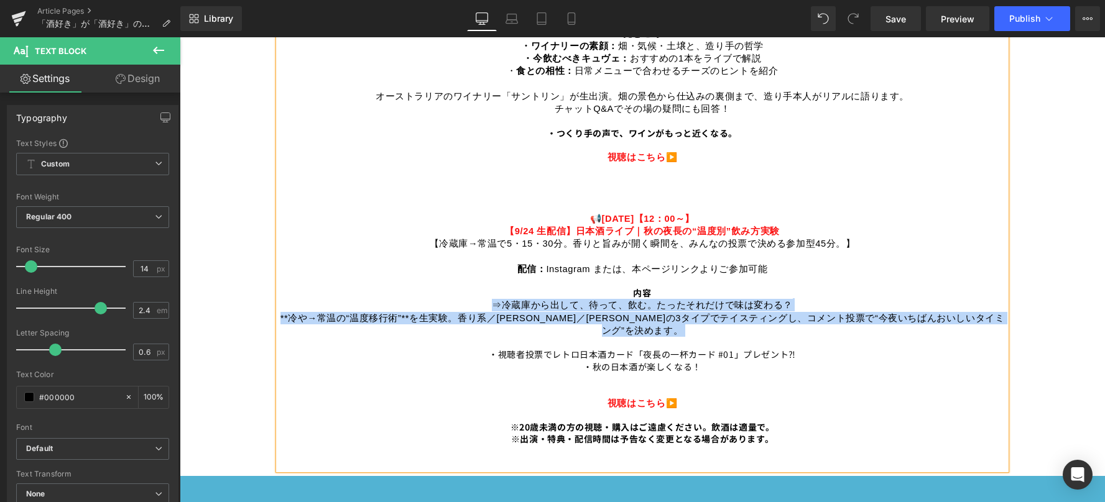
drag, startPoint x: 490, startPoint y: 300, endPoint x: 989, endPoint y: 325, distance: 499.2
click at [989, 325] on p "内容 ⇒冷蔵庫から出して、待って、飲む。たったそれだけで味は変わる？ **冷や→常温の“温度移行術”**を生実験。香り系／[PERSON_NAME]／[PER…" at bounding box center [642, 348] width 727 height 122
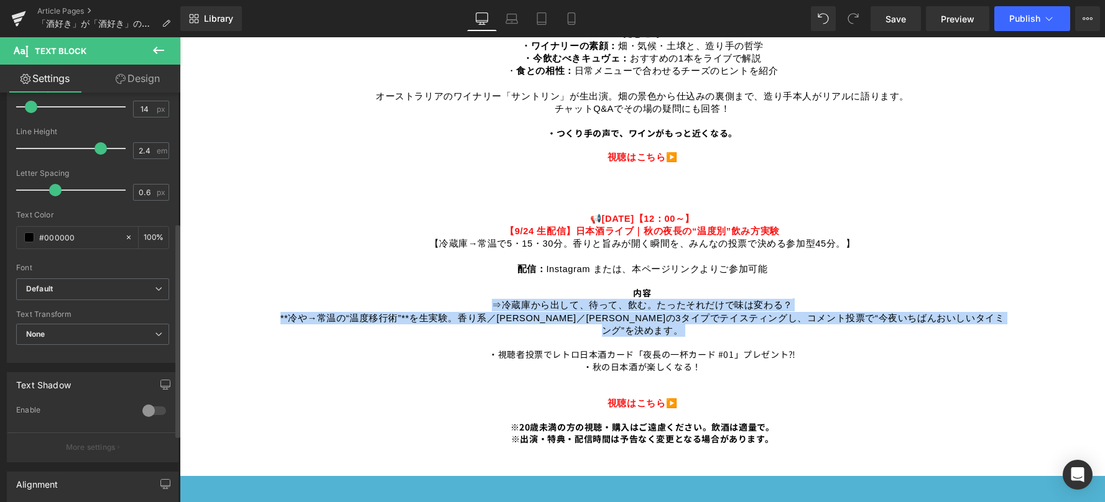
scroll to position [249, 0]
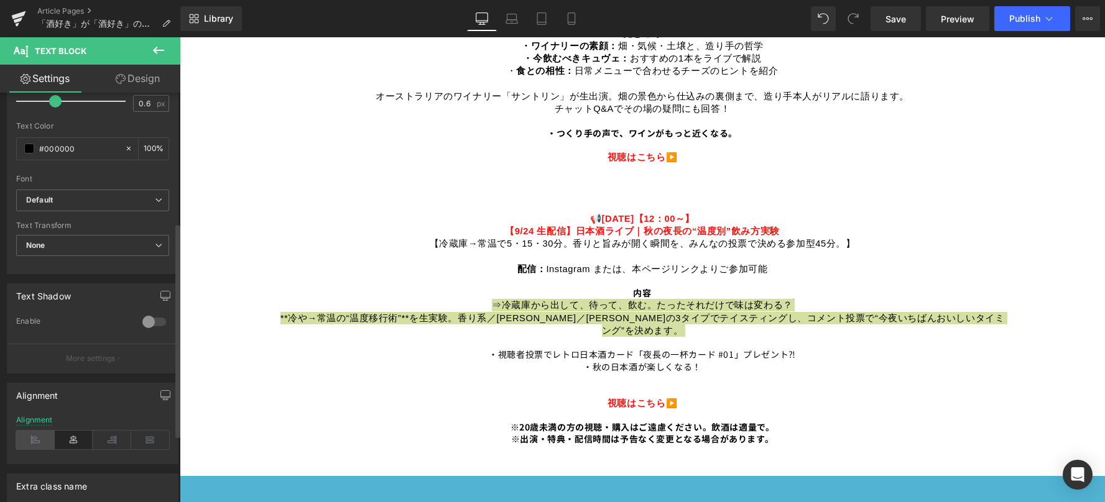
click at [34, 434] on icon at bounding box center [35, 440] width 39 height 19
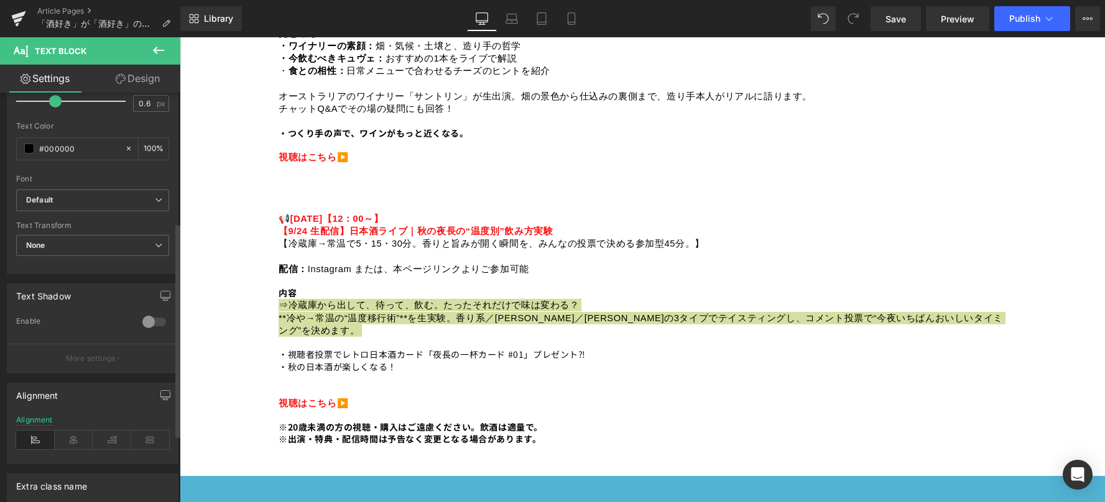
click at [34, 434] on icon at bounding box center [35, 440] width 39 height 19
click at [70, 438] on icon at bounding box center [74, 440] width 39 height 19
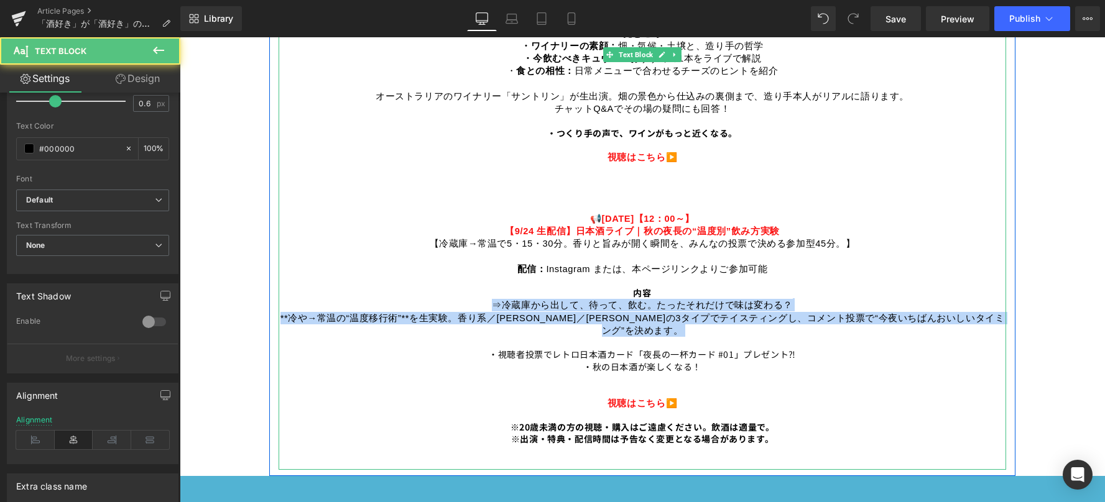
click at [510, 313] on span "**冷や→常温の“温度移行術”**を生実験。香り系／[PERSON_NAME]／[PERSON_NAME]の3タイプでテイスティングし、コメント投票で“今夜い…" at bounding box center [642, 324] width 724 height 22
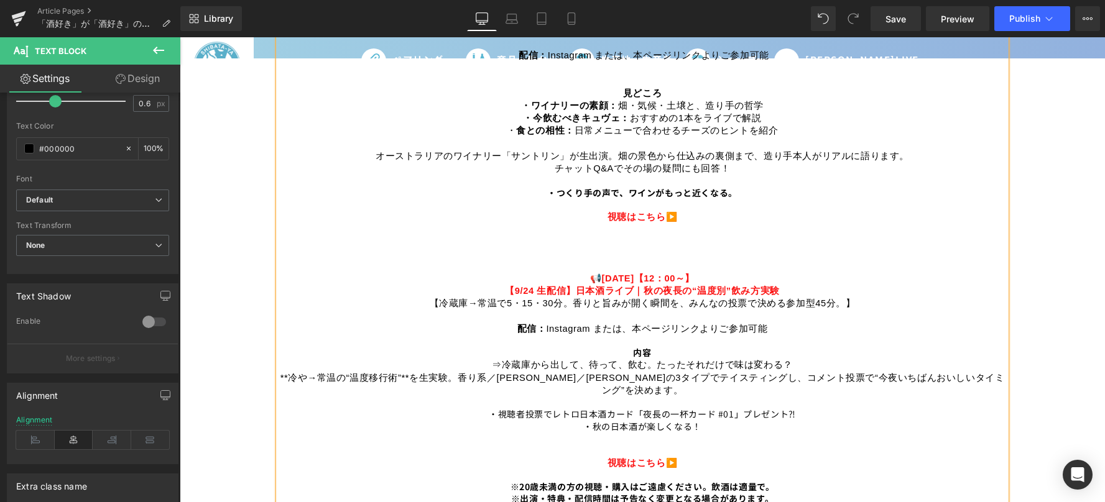
scroll to position [870, 0]
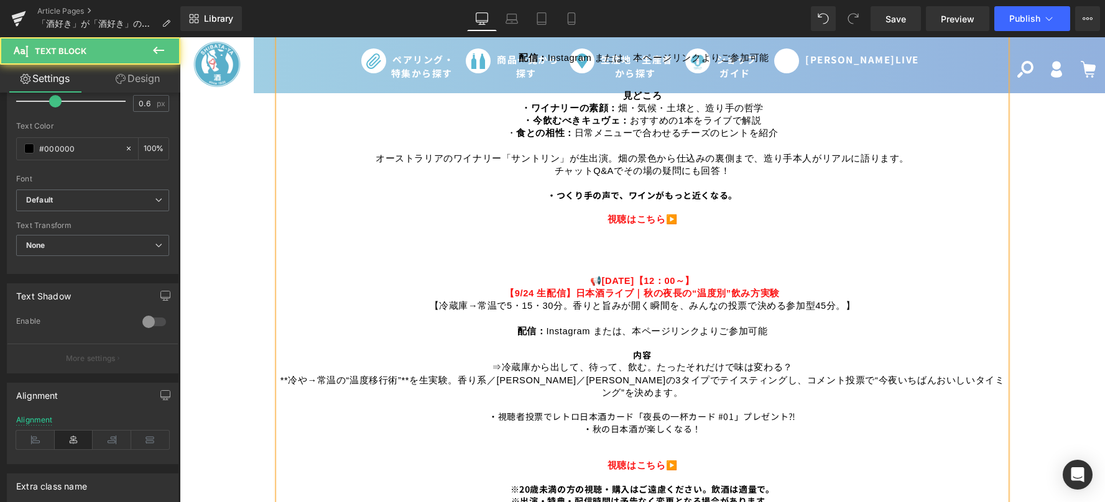
click at [487, 365] on p "内容 ⇒冷蔵庫から出して、待って、飲む。たったそれだけで味は変わる？ **冷や→常温の“温度移行術”**を生実験。香り系／[PERSON_NAME]／[PER…" at bounding box center [642, 410] width 727 height 122
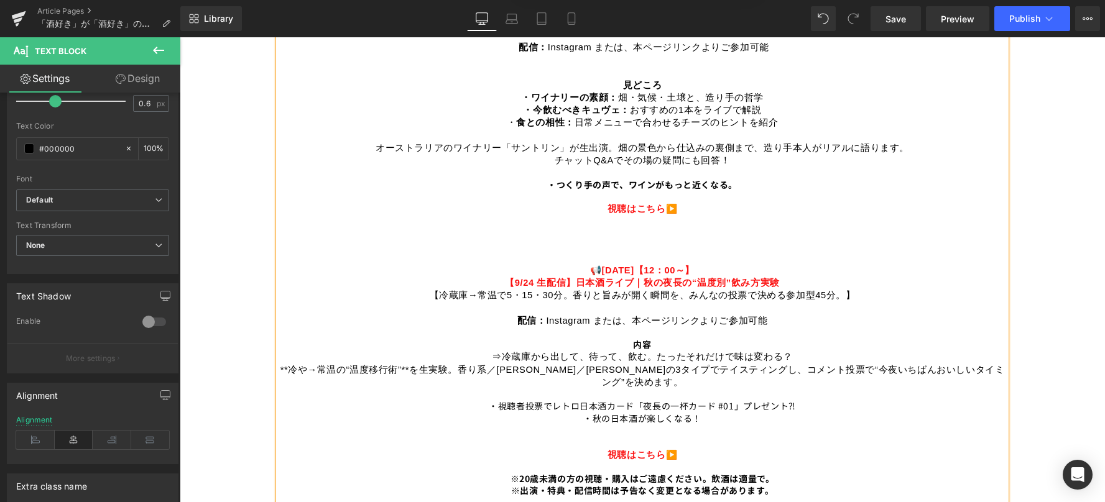
scroll to position [933, 0]
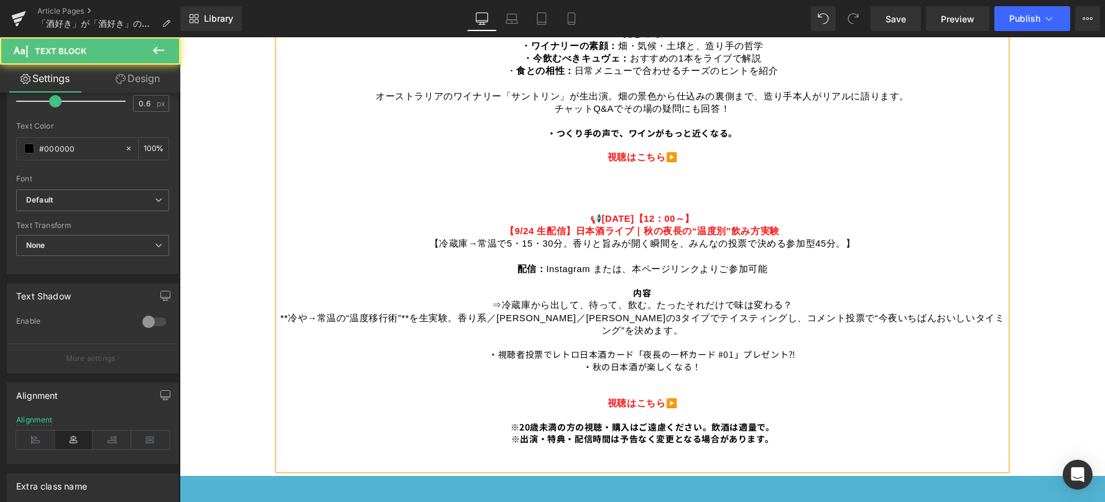
click at [285, 316] on p "内容 ⇒冷蔵庫から出して、待って、飲む。たったそれだけで味は変わる？ **冷や→常温の“温度移行術”**を生実験。香り系／[PERSON_NAME]／[PER…" at bounding box center [642, 348] width 727 height 122
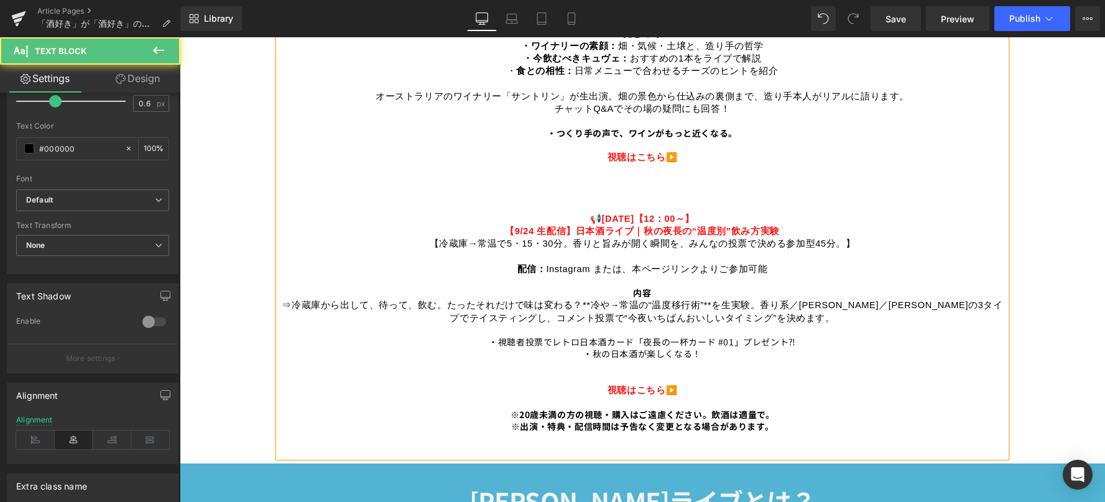
click at [749, 300] on span "**冷や→常温の“温度移行術”**を生実験。香り系／[PERSON_NAME]／[PERSON_NAME]の3タイプでテイスティングし、コメント投票で“今夜い…" at bounding box center [725, 311] width 553 height 22
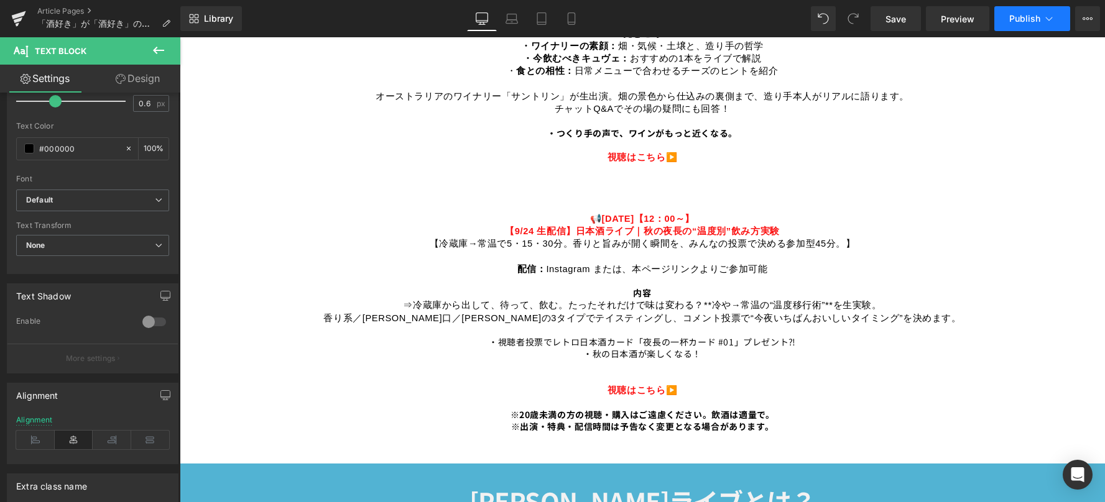
click at [1010, 29] on button "Publish" at bounding box center [1032, 18] width 76 height 25
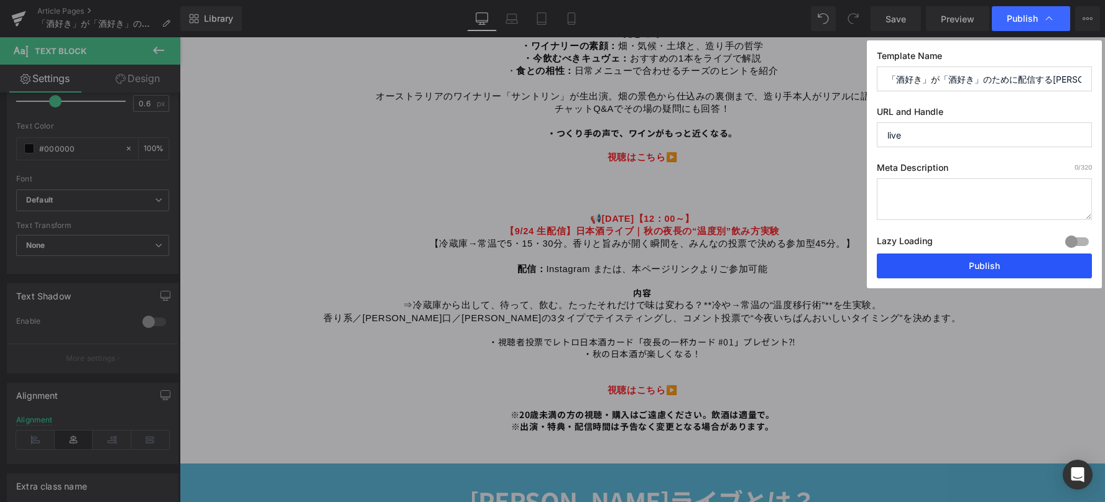
click at [976, 265] on button "Publish" at bounding box center [984, 266] width 215 height 25
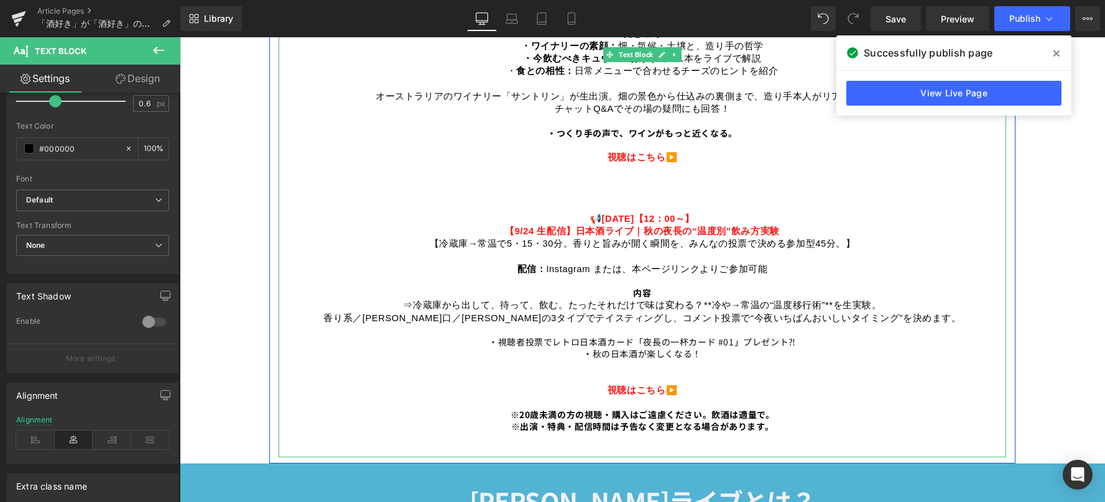
click at [400, 298] on p "内容 ⇒冷蔵庫から出して、待って、飲む。たったそれだけで味は変わる？ **冷や→常温の“温度移行術”**を生実験。" at bounding box center [642, 299] width 727 height 25
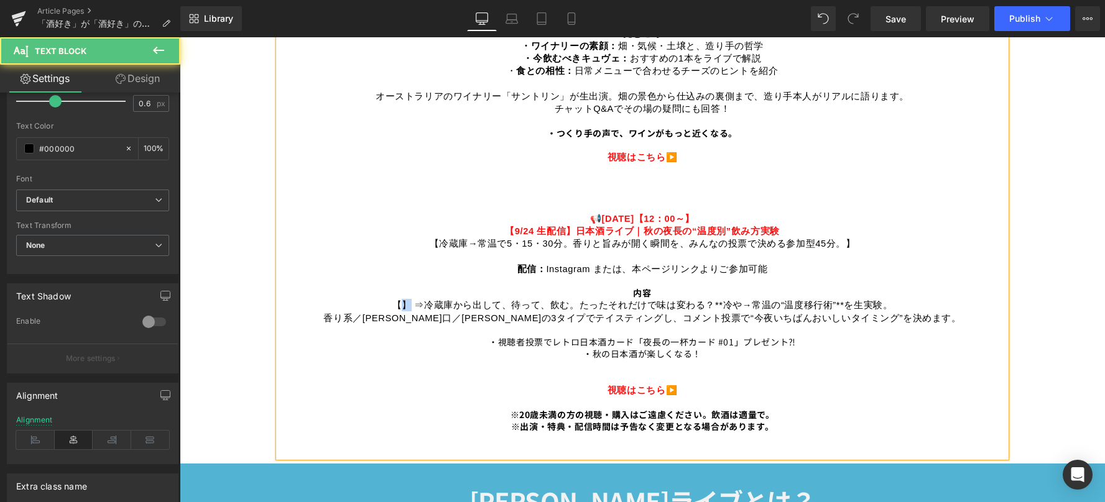
click at [404, 300] on span "【】 ⇒冷蔵庫から出して、待って、飲む。たったそれだけで味は変わる？" at bounding box center [553, 305] width 323 height 10
click at [901, 313] on p "香り系／[PERSON_NAME]口／[PERSON_NAME]の3タイプでテイスティングし、コメント投票で“今夜いちばんおいしいタイミング”を決めます。 ・…" at bounding box center [642, 354] width 727 height 85
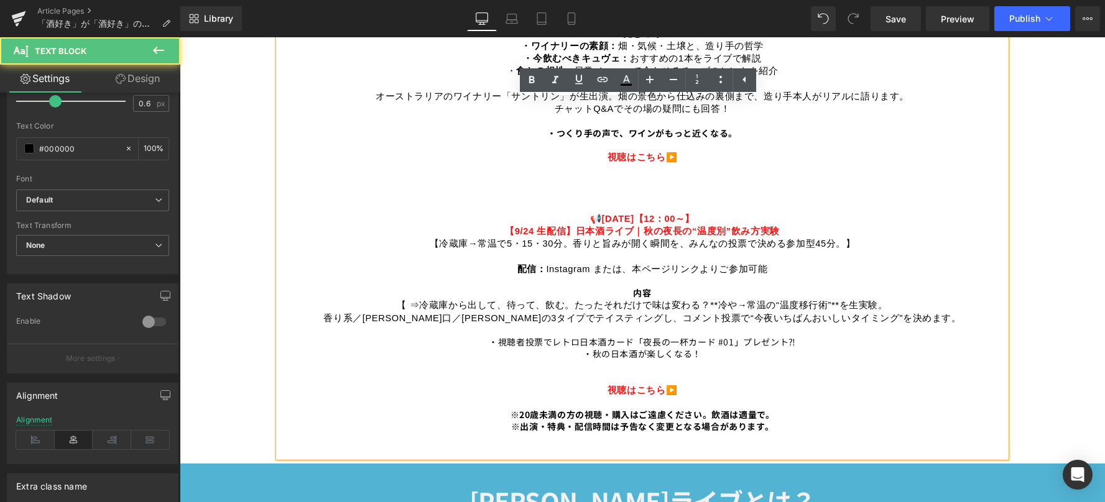
click at [895, 313] on span "香り系／[PERSON_NAME]口／[PERSON_NAME]の3タイプでテイスティングし、コメント投票で“今夜いちばんおいしいタイミング”を決めます。" at bounding box center [641, 318] width 637 height 10
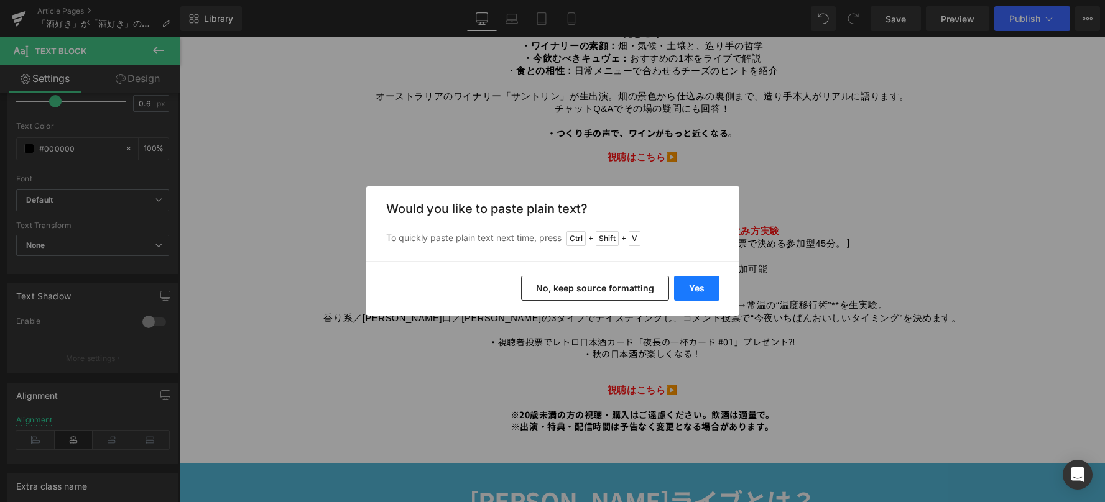
click at [709, 288] on button "Yes" at bounding box center [696, 288] width 45 height 25
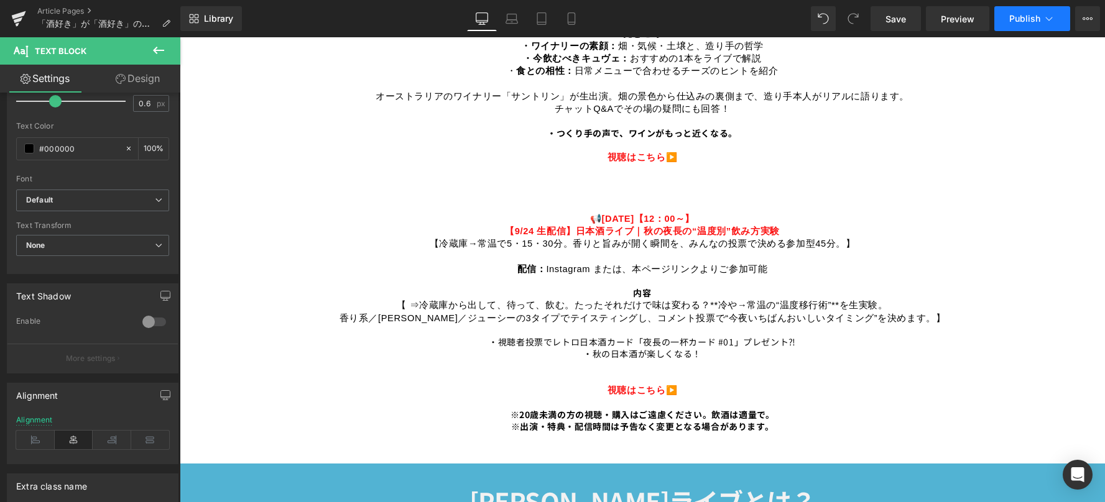
click at [1012, 22] on span "Publish" at bounding box center [1024, 19] width 31 height 10
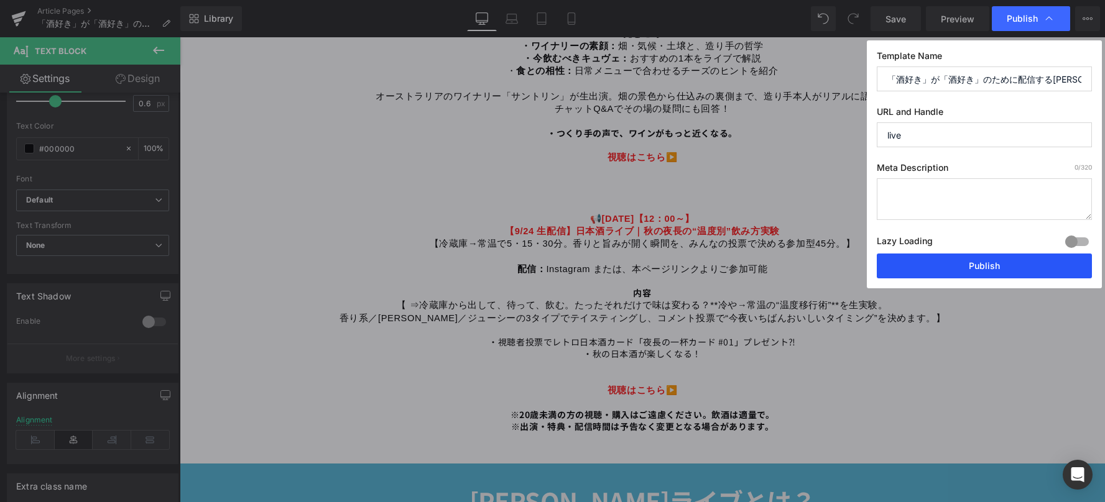
click at [978, 255] on button "Publish" at bounding box center [984, 266] width 215 height 25
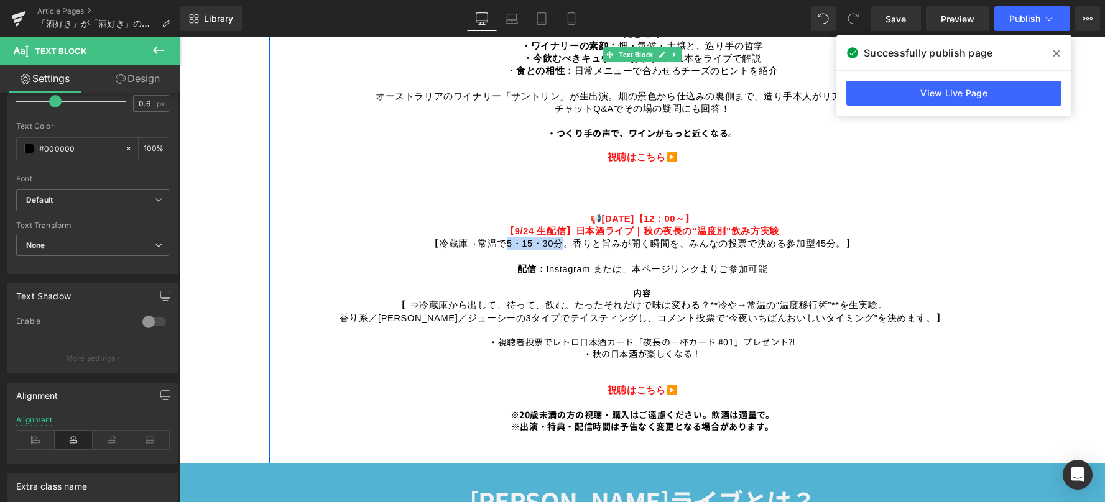
drag, startPoint x: 507, startPoint y: 240, endPoint x: 566, endPoint y: 241, distance: 58.4
click at [566, 241] on span "【冷蔵庫→常温で5・15・30分。香りと旨みが開く瞬間を、みんなの投票で決める参加型45分。" at bounding box center [638, 244] width 416 height 10
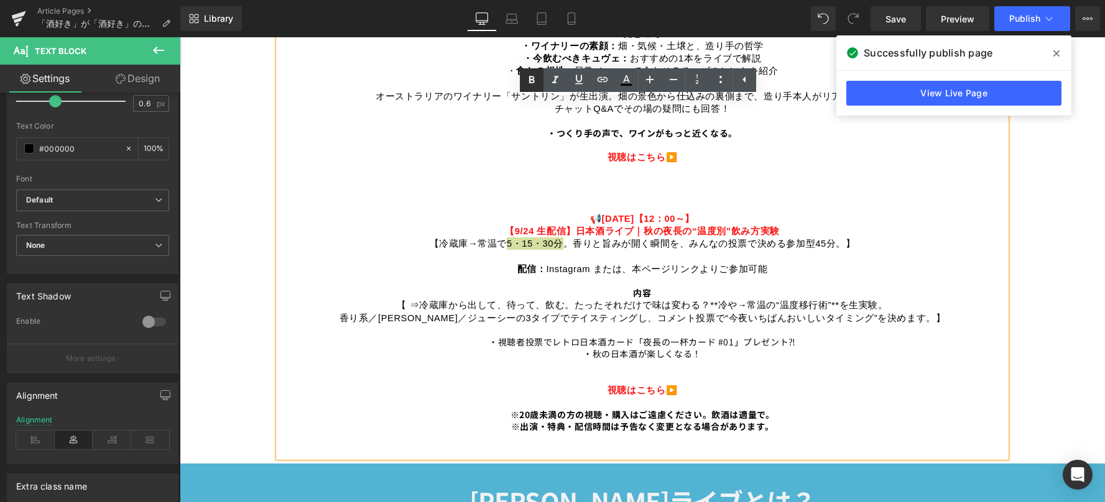
click at [530, 81] on icon at bounding box center [531, 79] width 6 height 7
click at [431, 239] on span "【冷蔵庫→常温で 5・15・30分 。香りと旨みが開く瞬間を、みんなの投票で決める参加型45分。" at bounding box center [638, 244] width 416 height 10
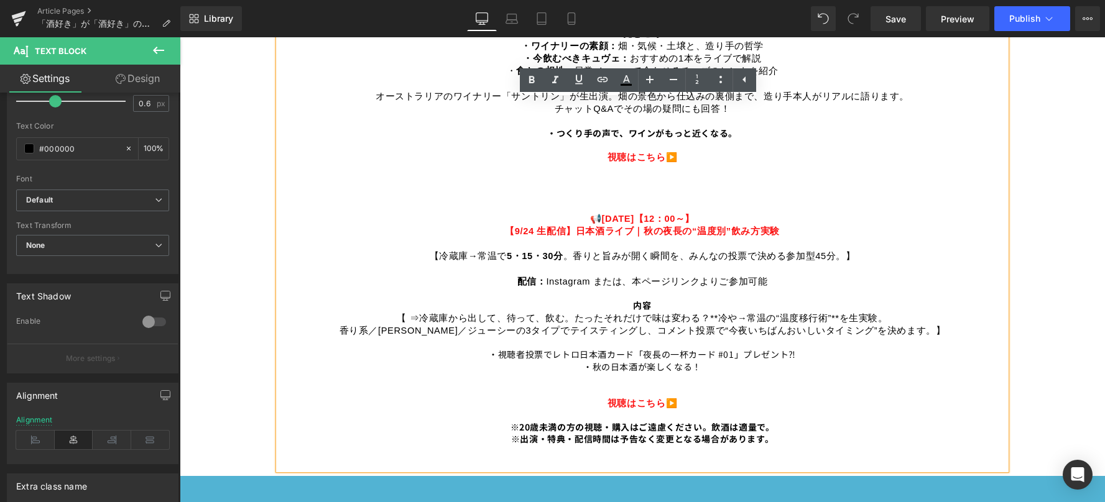
click at [517, 279] on span "配信：" at bounding box center [531, 282] width 29 height 10
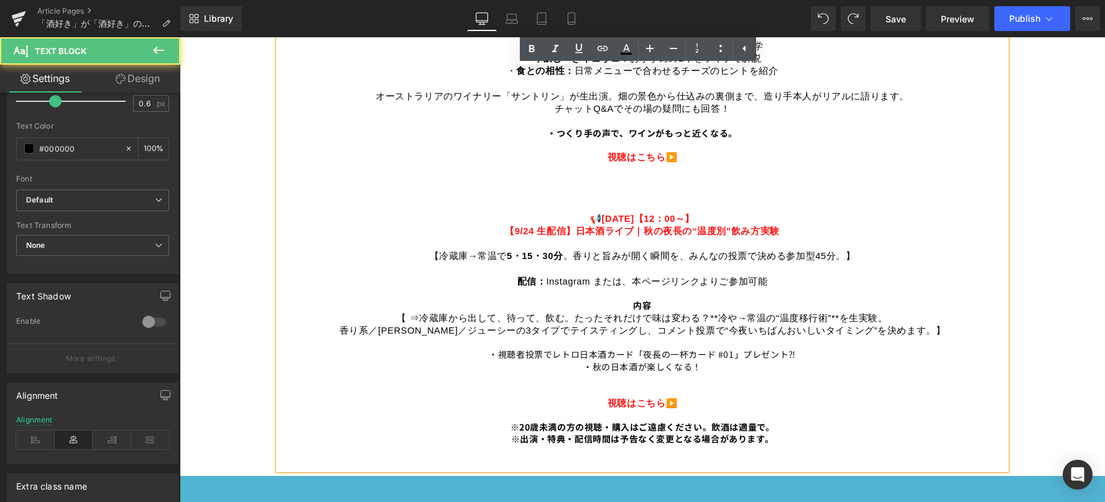
click at [433, 251] on span "【冷蔵庫→常温で 5・15・30分 。香りと旨みが開く瞬間を、みんなの投票で決める参加型45分。" at bounding box center [638, 256] width 416 height 10
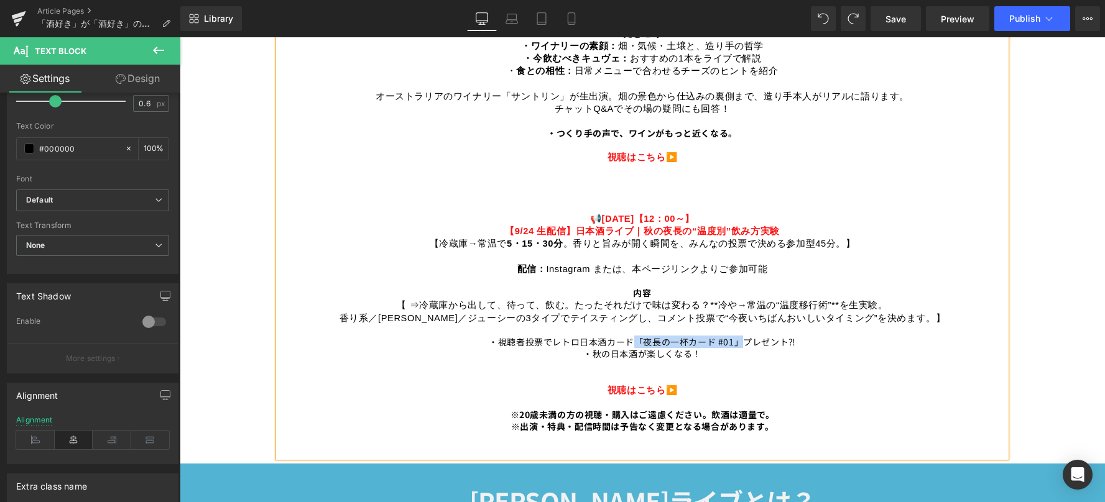
drag, startPoint x: 631, startPoint y: 335, endPoint x: 734, endPoint y: 333, distance: 103.2
click at [734, 336] on span "・視聴者投票でレトロ日本酒カード「夜長の一杯カード #01」プレゼント⁈" at bounding box center [642, 342] width 307 height 12
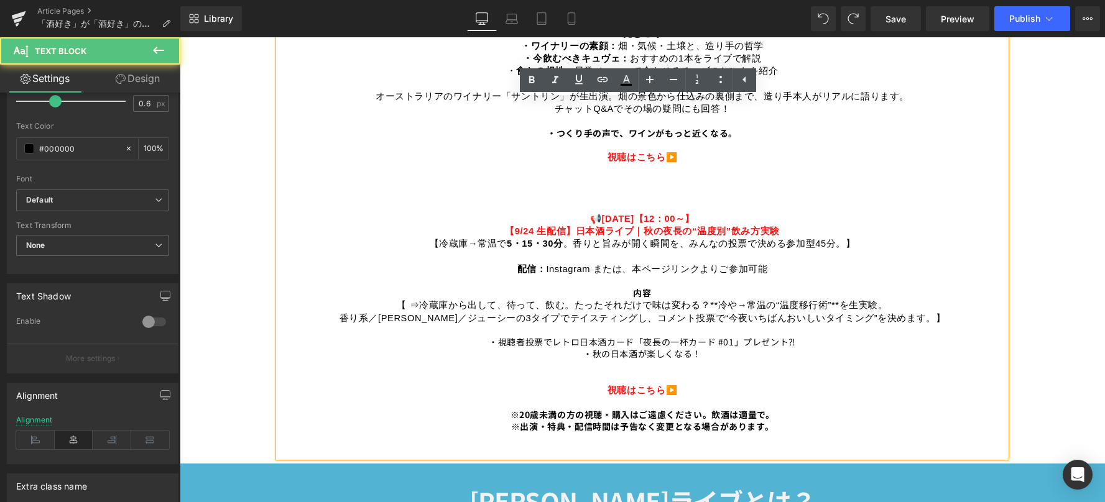
click at [733, 361] on p "香り系／[PERSON_NAME]／ジューシーの3タイプでテイスティングし、コメント投票で“今夜いちばんおいしいタイミング”を決めます。】 ・視聴者投票でレト…" at bounding box center [642, 354] width 727 height 85
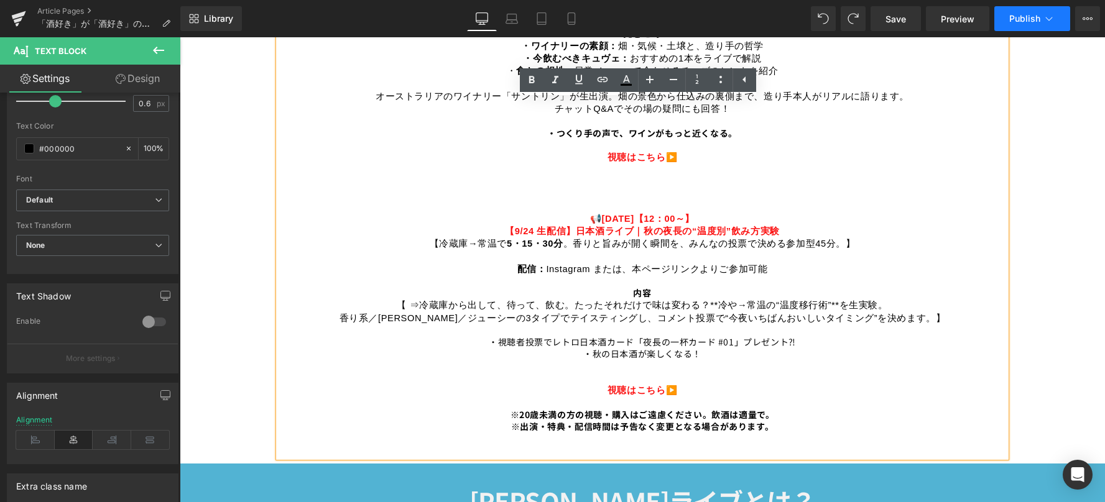
click at [1027, 29] on button "Publish" at bounding box center [1032, 18] width 76 height 25
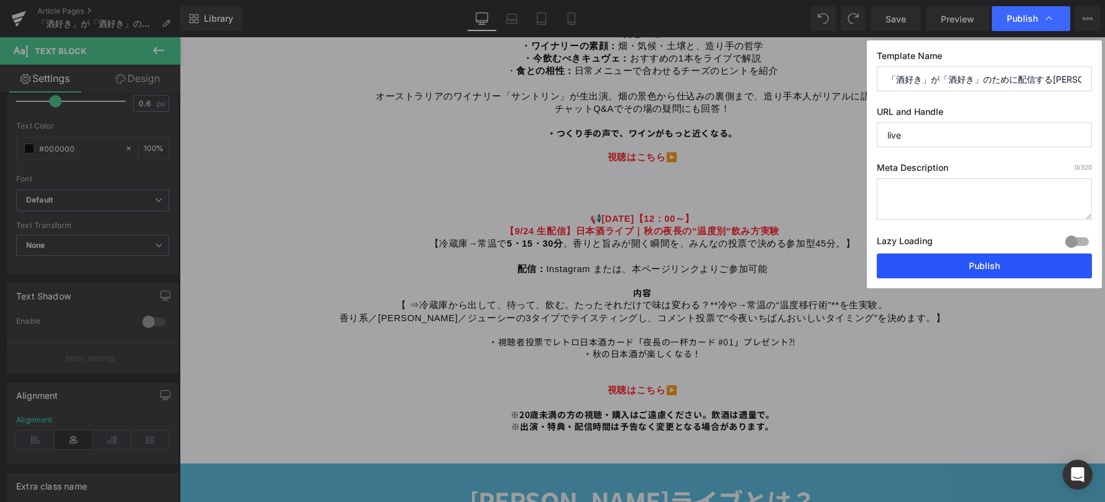
click at [956, 269] on button "Publish" at bounding box center [984, 266] width 215 height 25
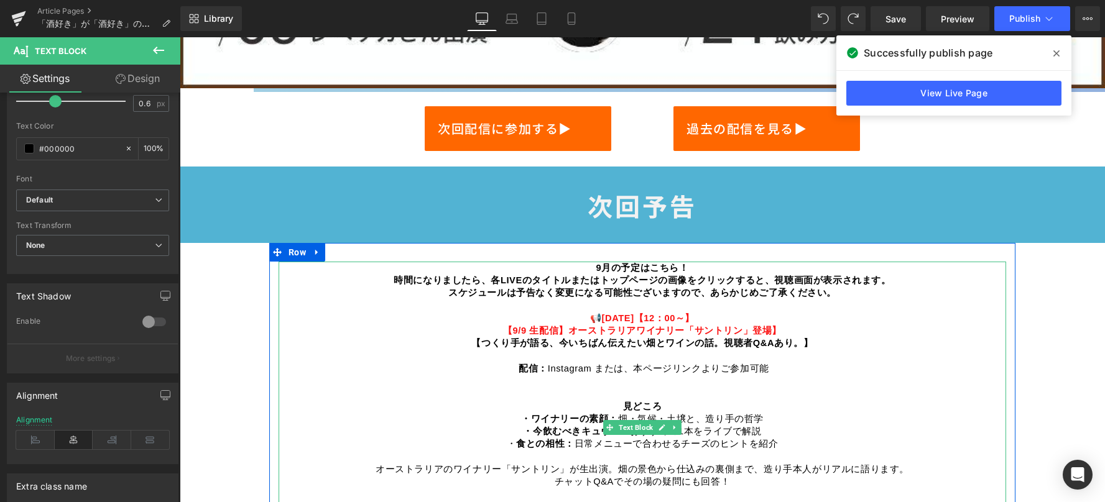
scroll to position [684, 0]
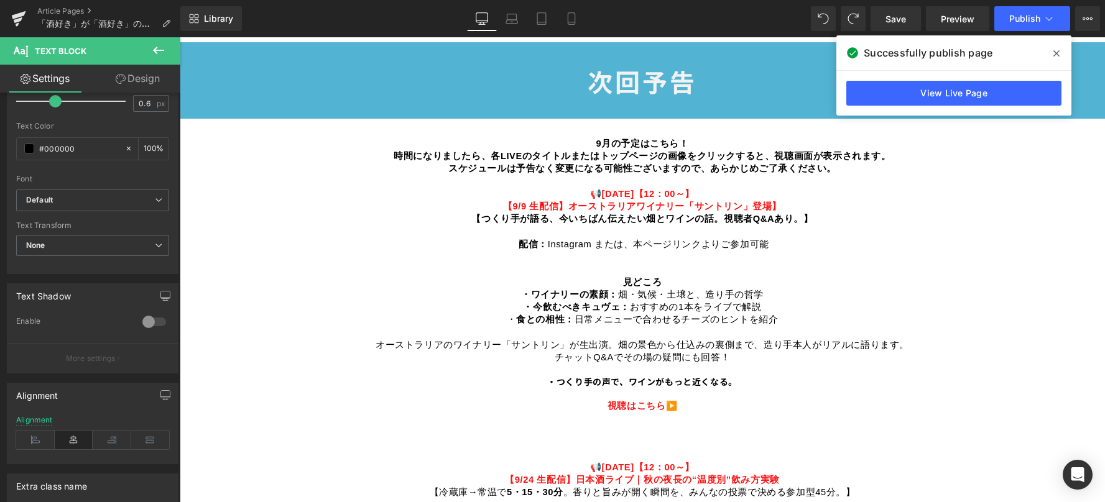
click at [1059, 53] on span at bounding box center [1056, 54] width 20 height 20
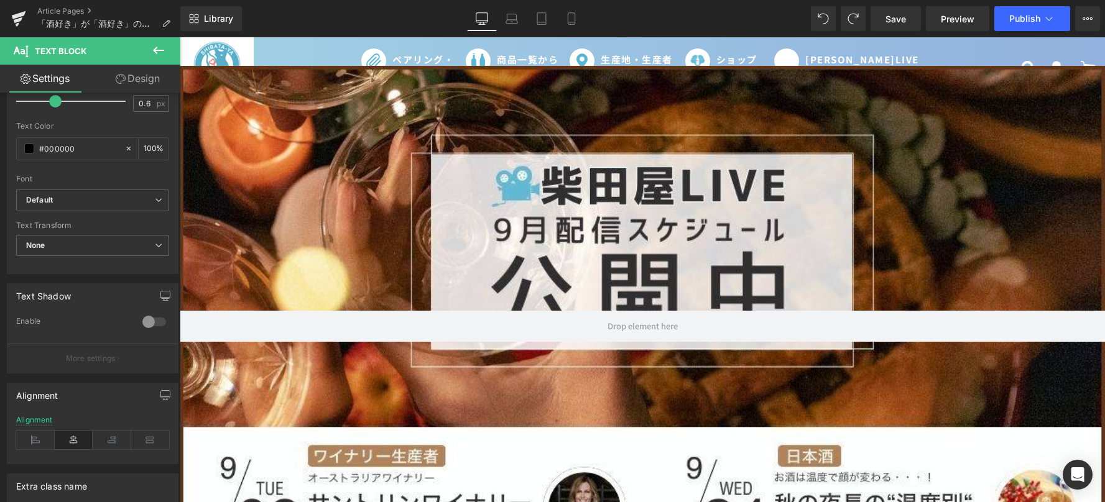
scroll to position [0, 0]
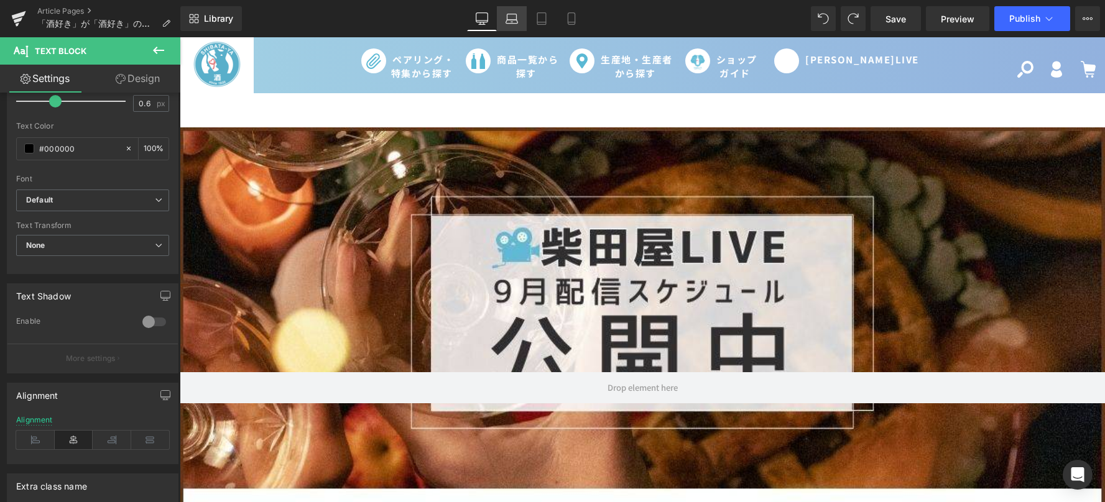
click at [511, 21] on icon at bounding box center [511, 18] width 12 height 12
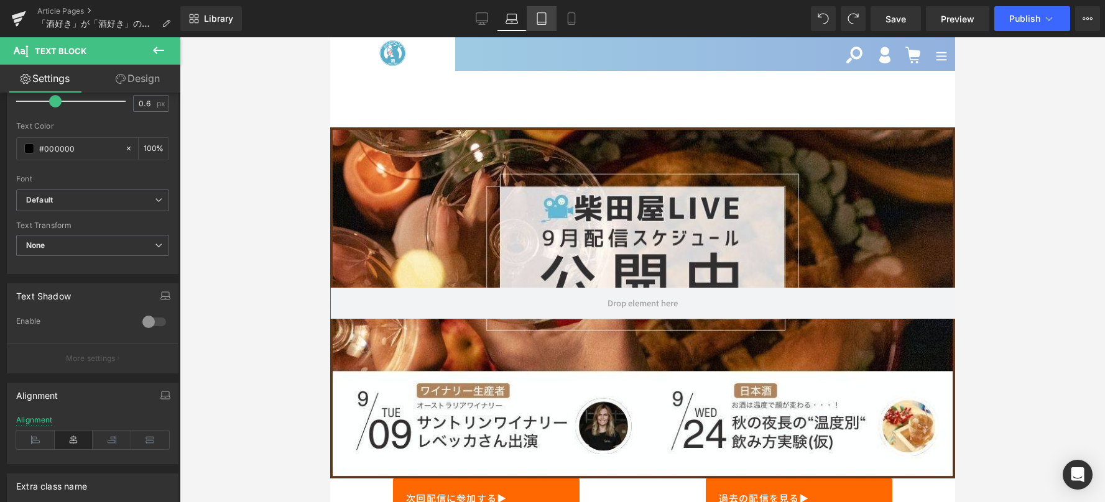
click at [534, 25] on link "Tablet" at bounding box center [542, 18] width 30 height 25
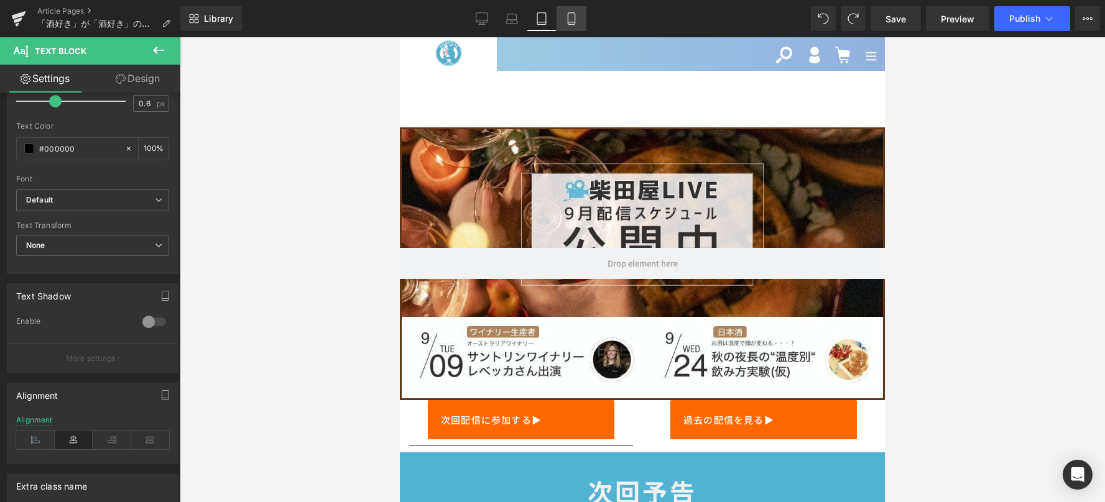
click at [563, 23] on link "Mobile" at bounding box center [571, 18] width 30 height 25
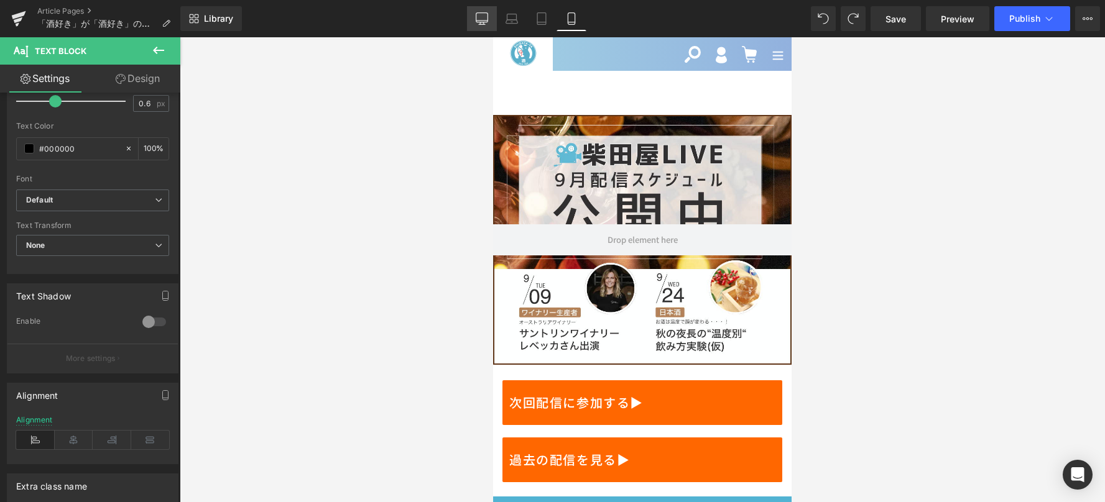
click at [487, 25] on link "Desktop" at bounding box center [482, 18] width 30 height 25
type input "100"
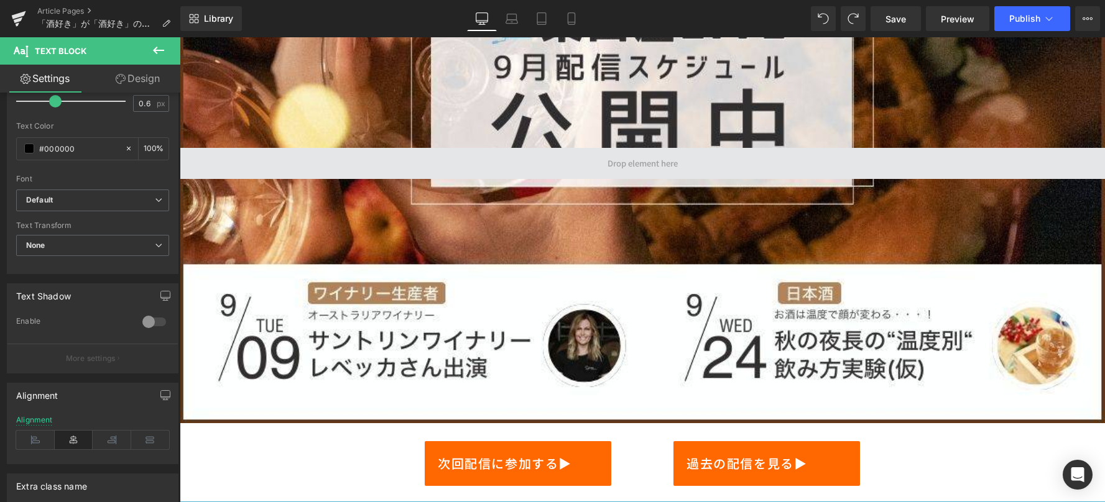
scroll to position [311, 0]
